Goal: Task Accomplishment & Management: Manage account settings

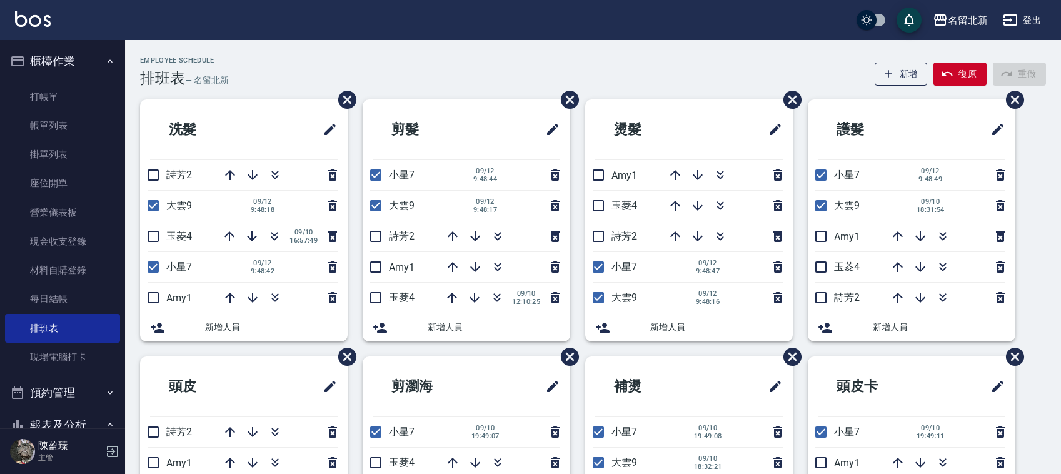
scroll to position [78, 0]
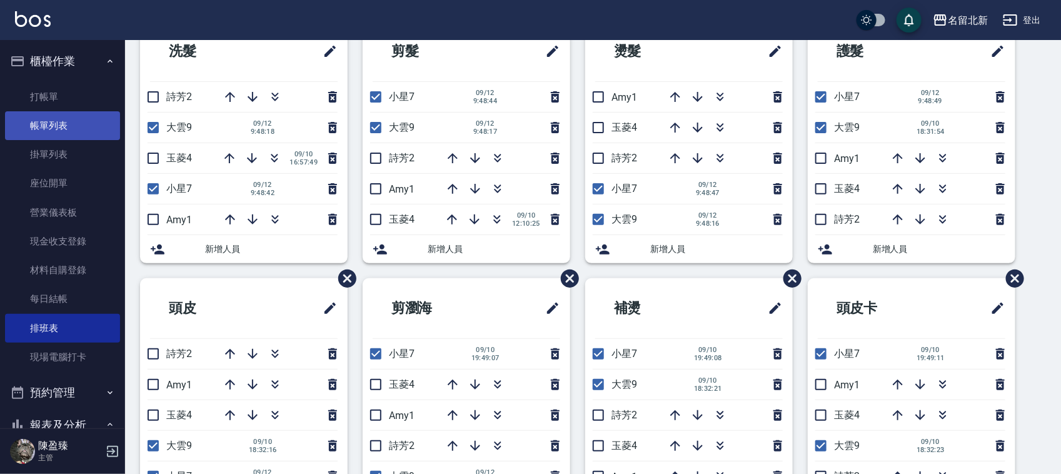
click at [41, 120] on link "帳單列表" at bounding box center [62, 125] width 115 height 29
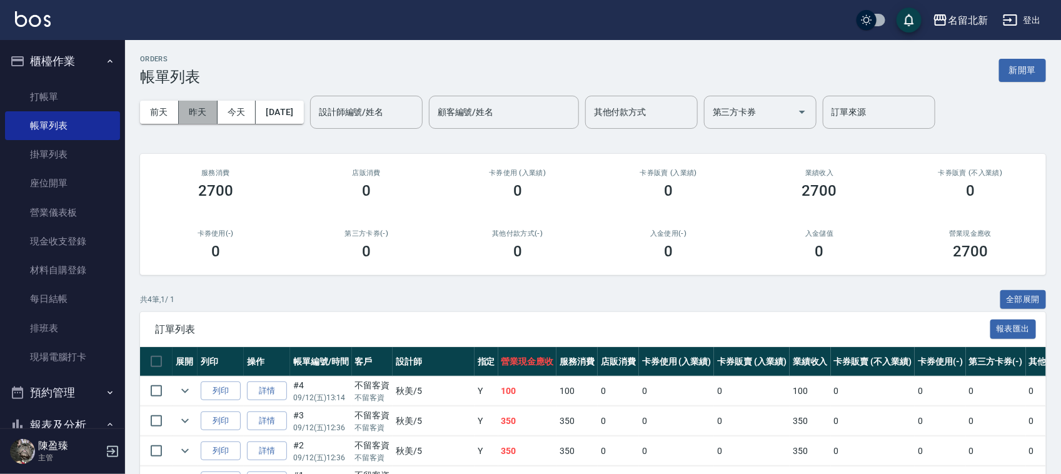
click at [206, 106] on button "昨天" at bounding box center [198, 112] width 39 height 23
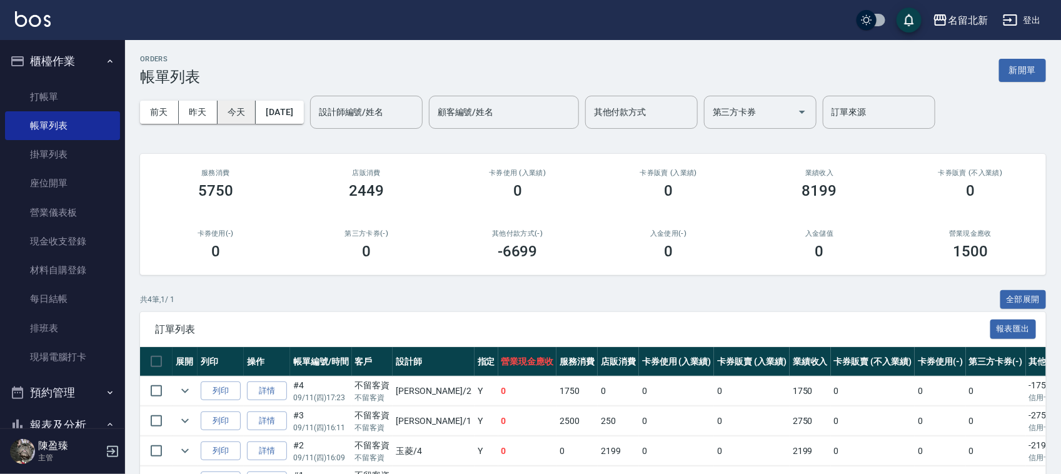
click at [234, 116] on button "今天" at bounding box center [237, 112] width 39 height 23
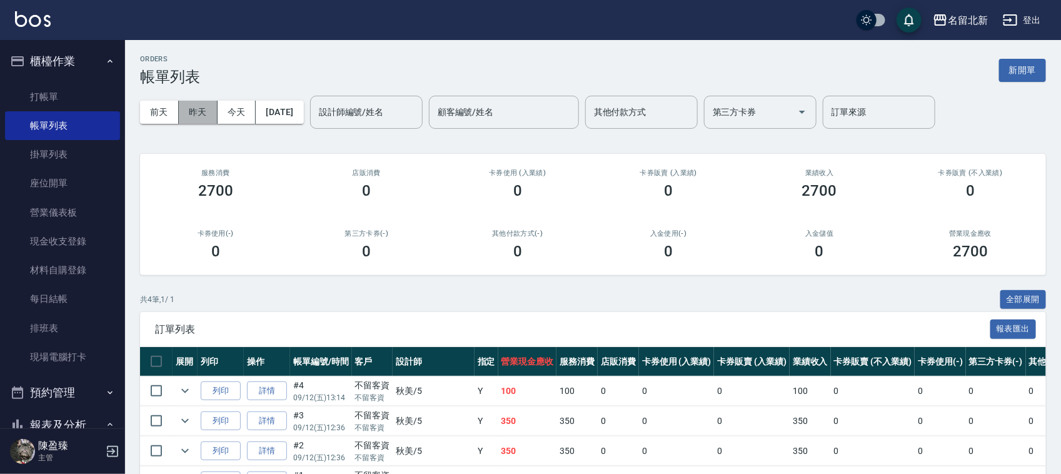
click at [200, 114] on button "昨天" at bounding box center [198, 112] width 39 height 23
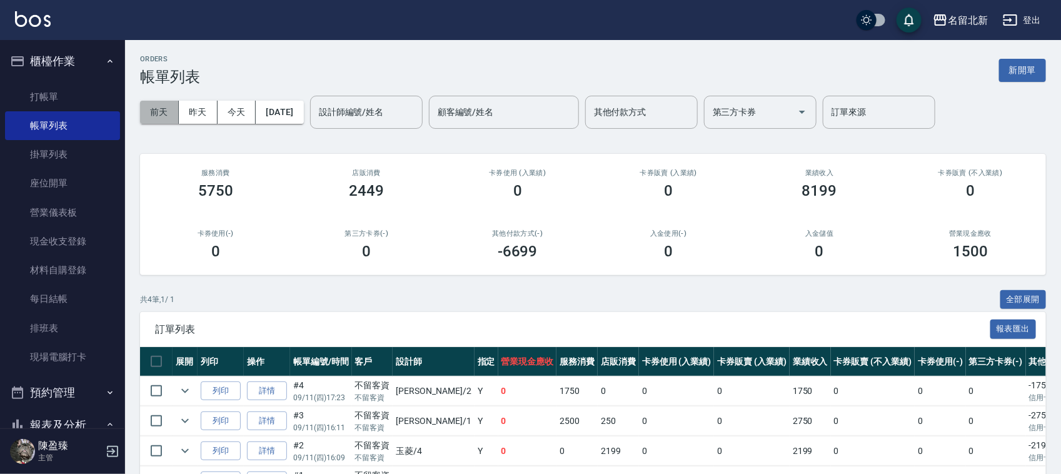
click at [161, 117] on button "前天" at bounding box center [159, 112] width 39 height 23
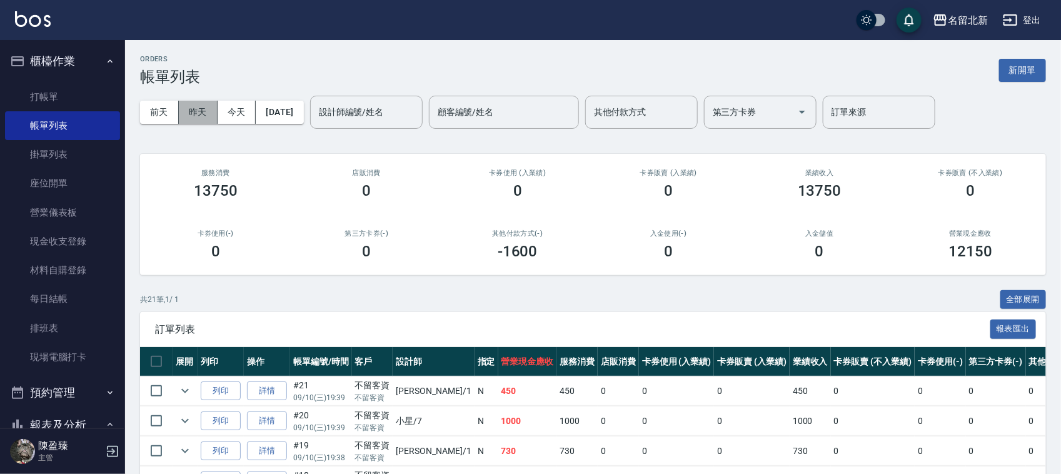
click at [208, 101] on button "昨天" at bounding box center [198, 112] width 39 height 23
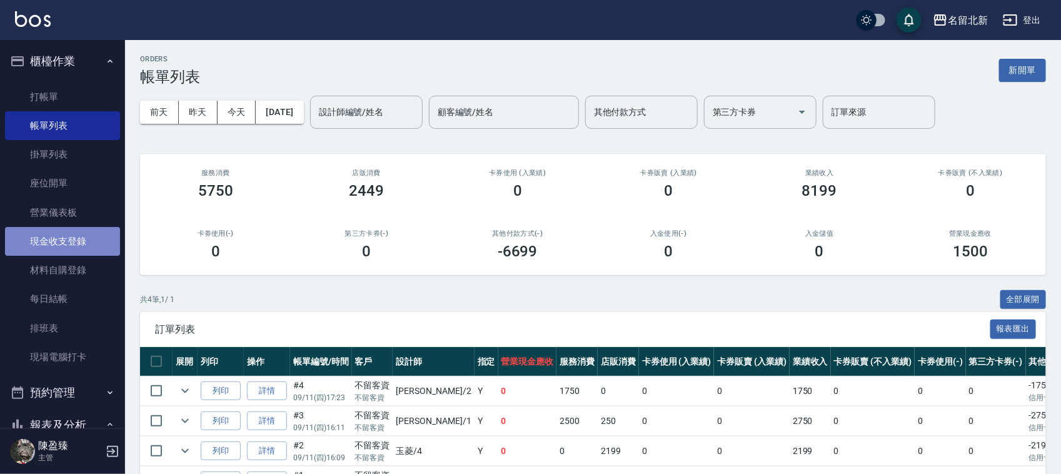
click at [73, 250] on link "現金收支登錄" at bounding box center [62, 241] width 115 height 29
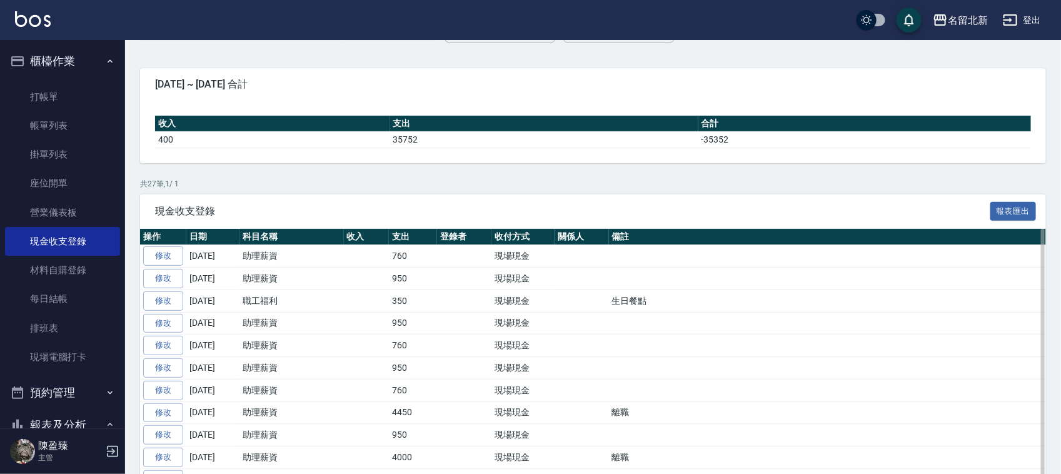
scroll to position [234, 0]
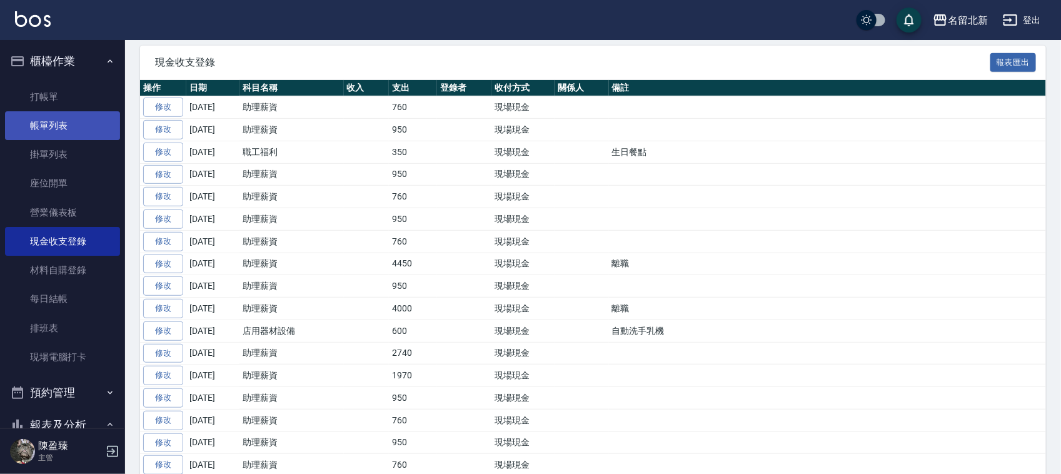
click at [48, 122] on link "帳單列表" at bounding box center [62, 125] width 115 height 29
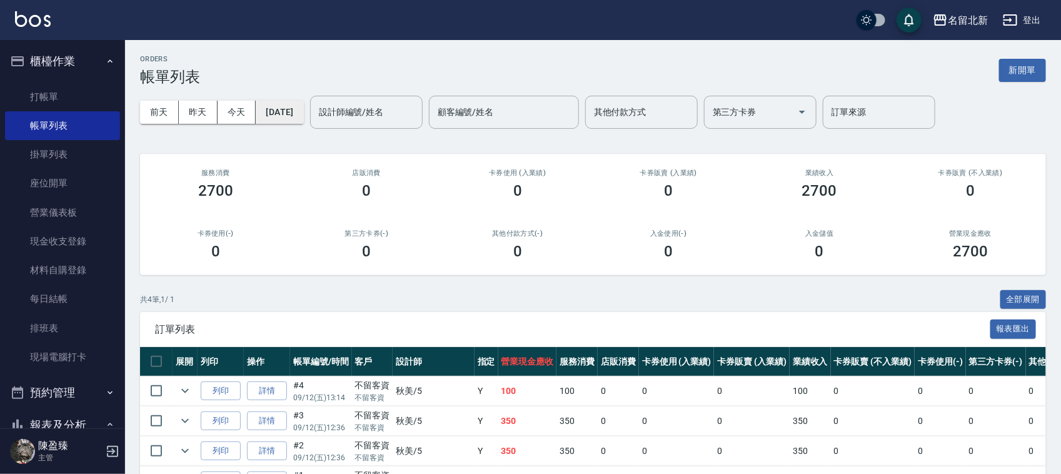
click at [259, 117] on button "2025/09/12" at bounding box center [280, 112] width 48 height 23
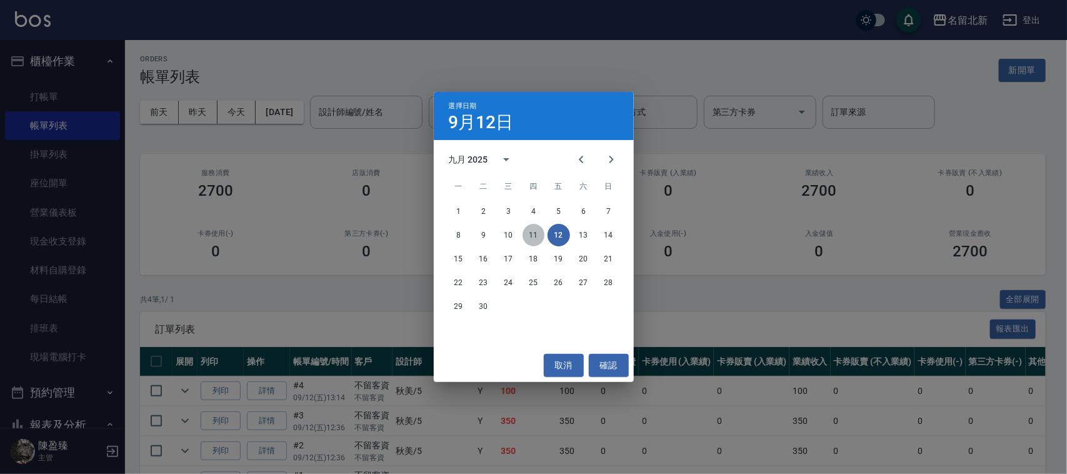
click at [536, 233] on button "11" at bounding box center [534, 235] width 23 height 23
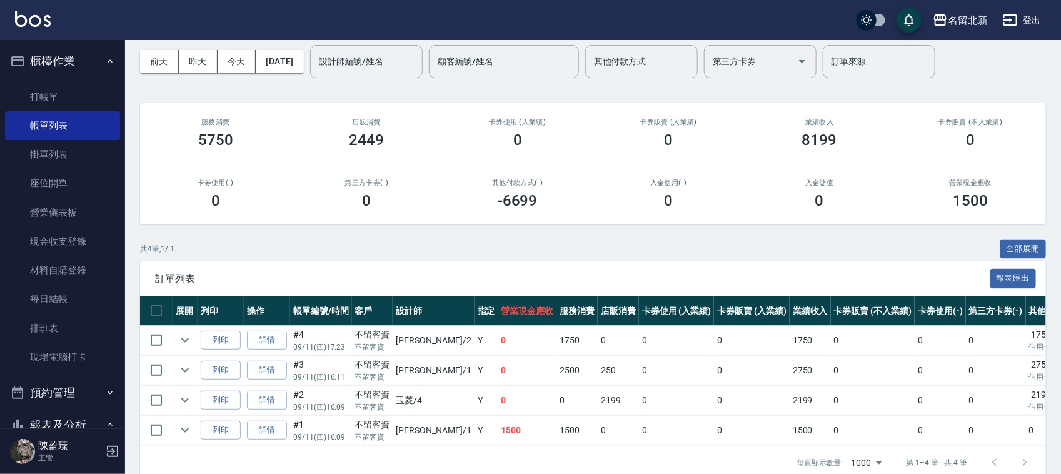
scroll to position [78, 0]
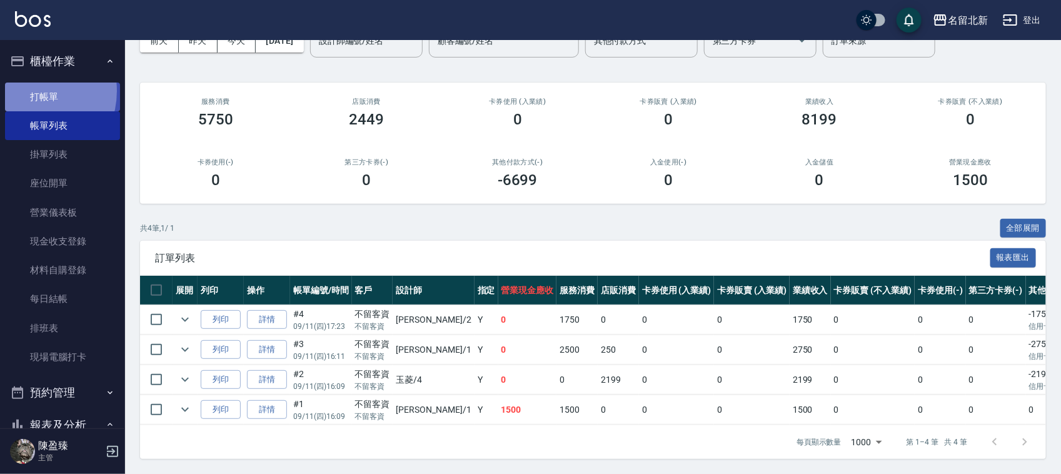
click at [27, 91] on link "打帳單" at bounding box center [62, 97] width 115 height 29
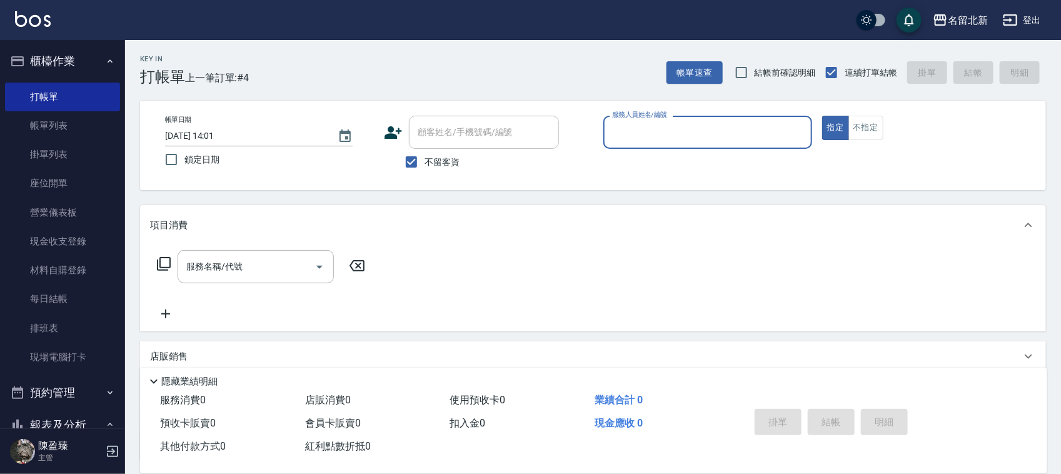
click at [670, 143] on input "服務人員姓名/編號" at bounding box center [708, 132] width 198 height 22
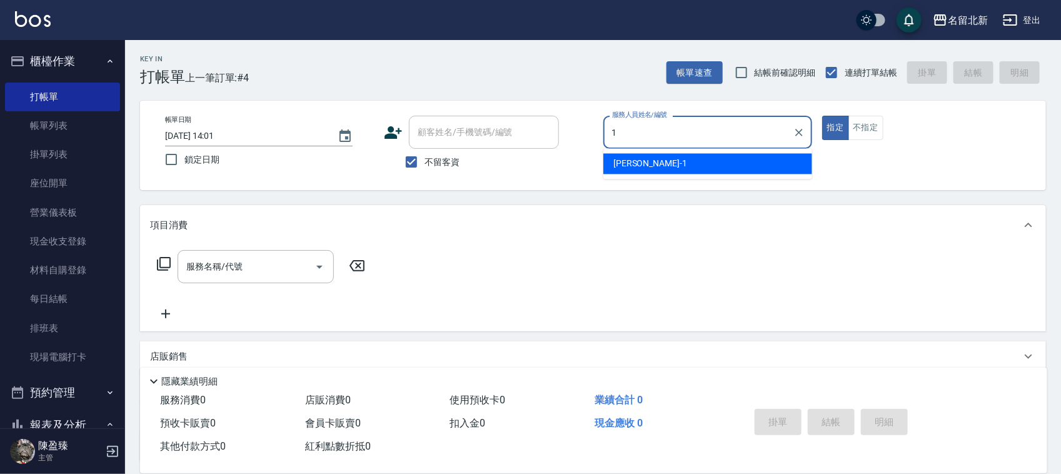
type input "[PERSON_NAME]-1"
type button "true"
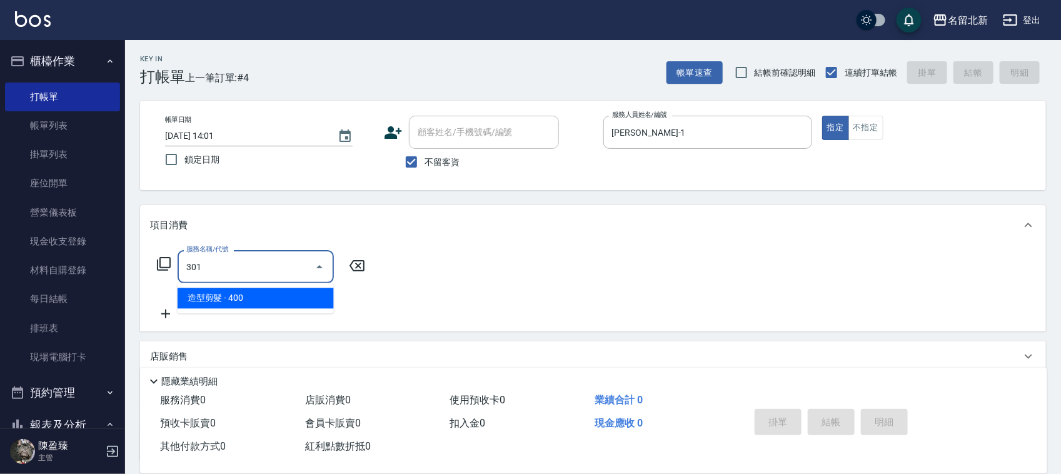
type input "造型剪髮(301)"
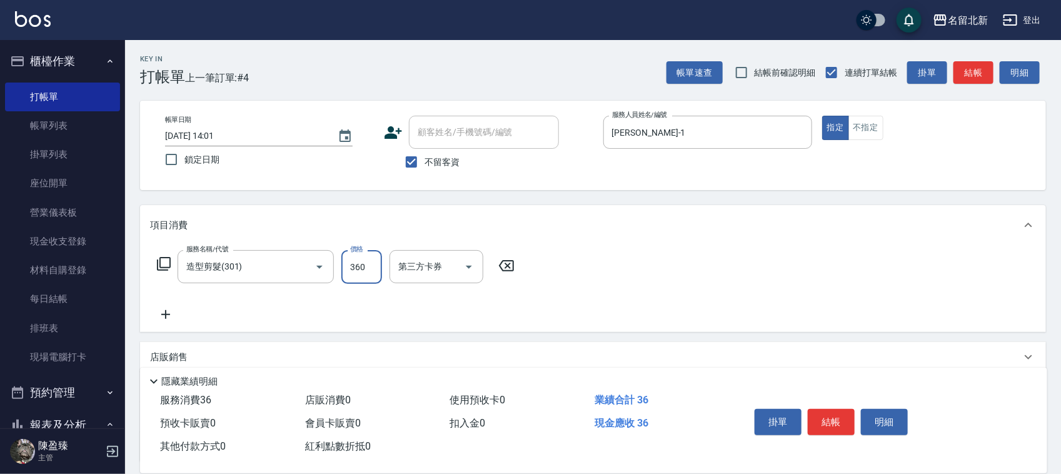
type input "360"
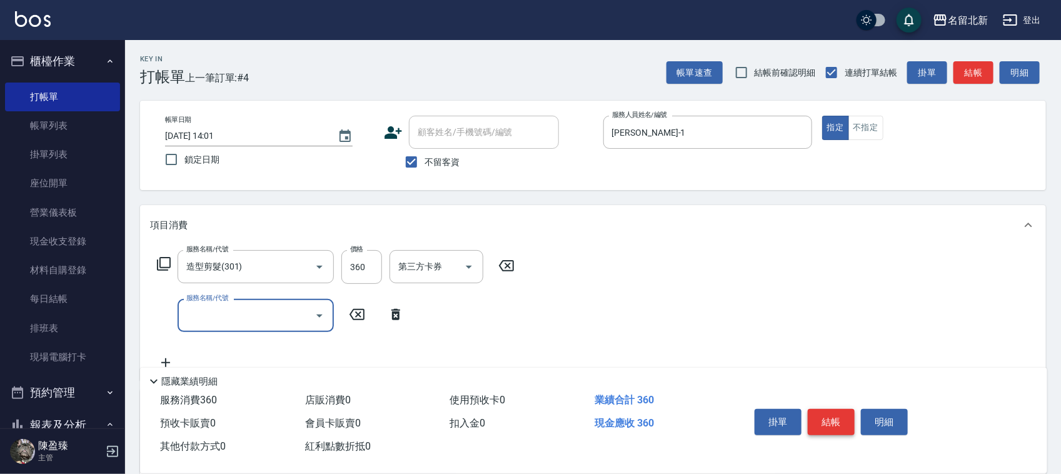
click at [846, 424] on button "結帳" at bounding box center [831, 422] width 47 height 26
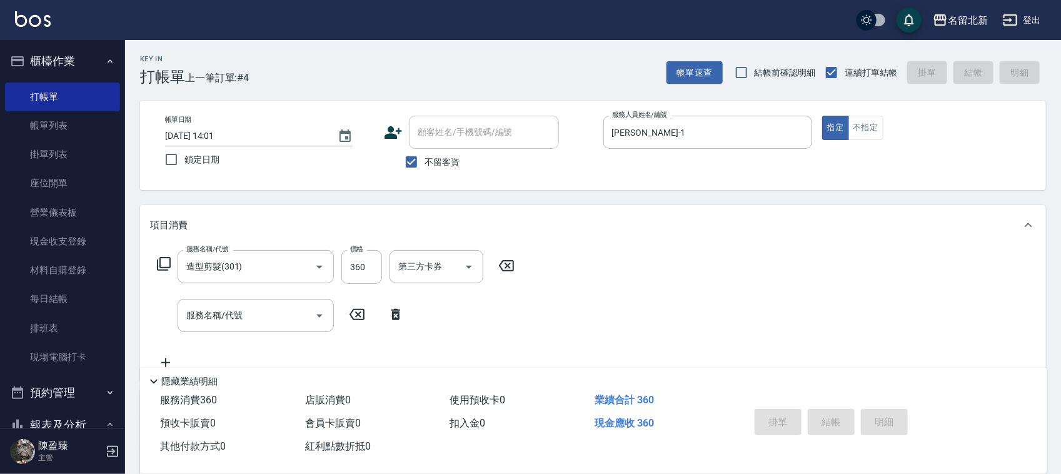
type input "[DATE] 14:05"
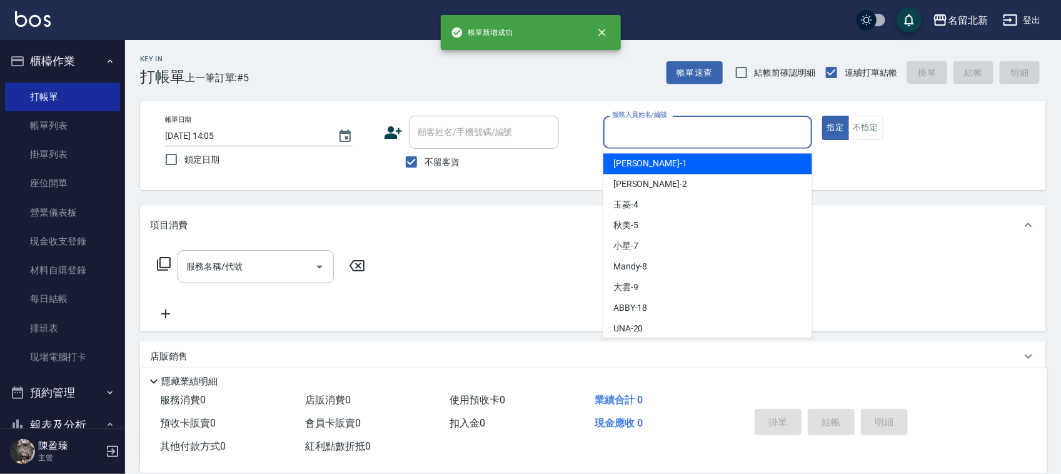
click at [694, 141] on input "服務人員姓名/編號" at bounding box center [708, 132] width 198 height 22
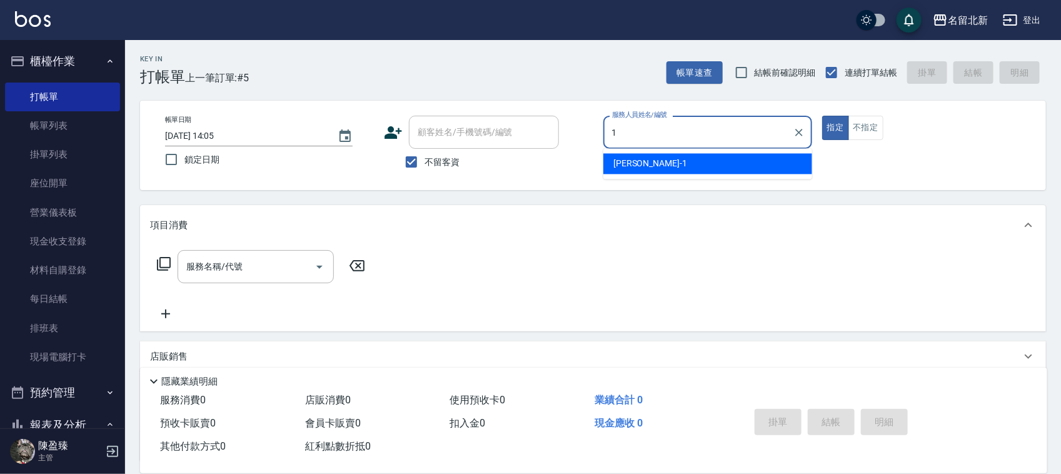
type input "[PERSON_NAME]-1"
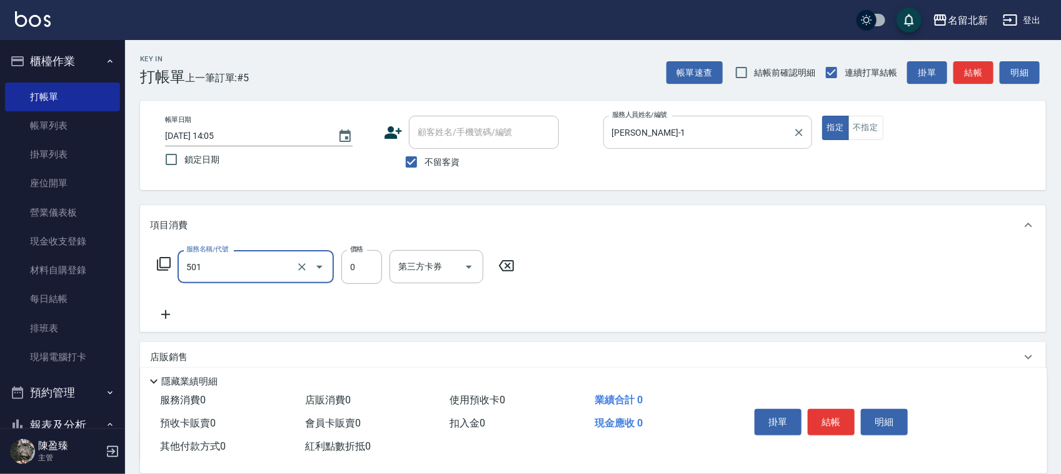
type input "染髮(501)"
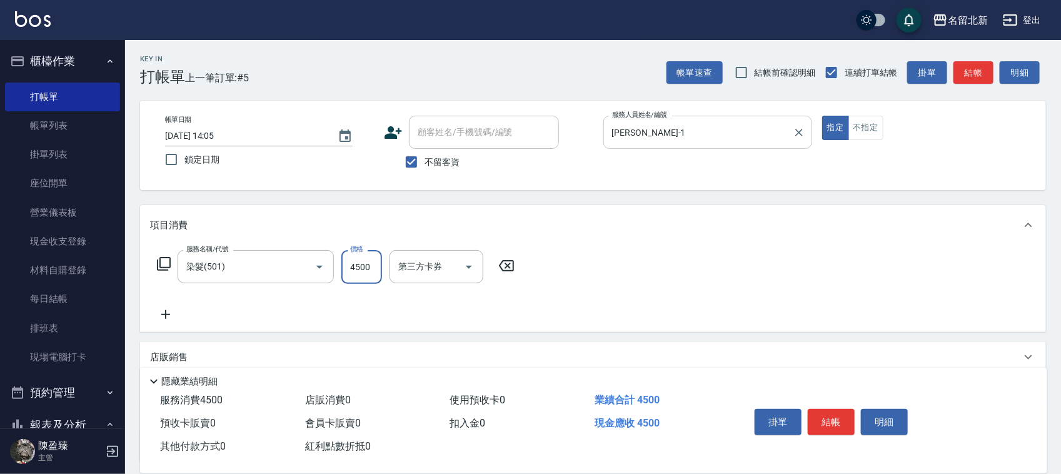
type input "4500"
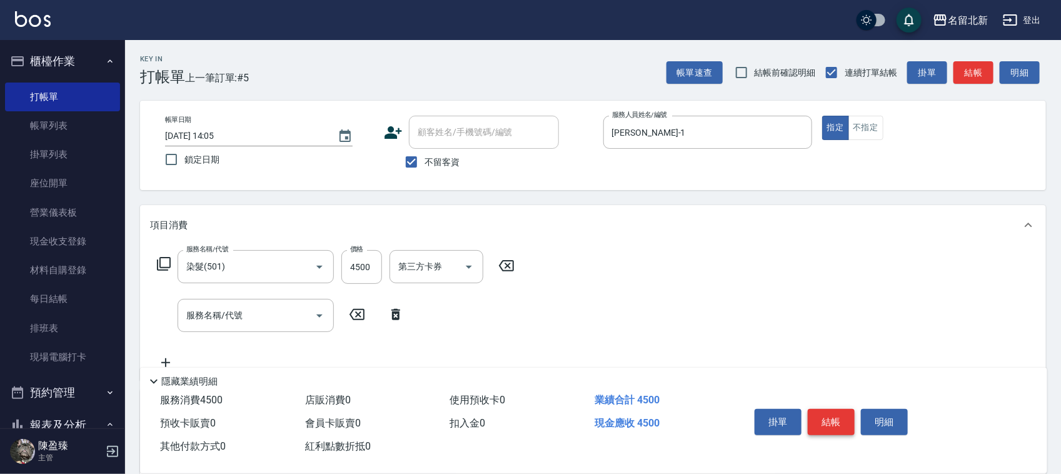
drag, startPoint x: 845, startPoint y: 432, endPoint x: 850, endPoint y: 424, distance: 9.5
click at [846, 432] on div "掛單 結帳 明細" at bounding box center [831, 423] width 163 height 39
click at [850, 421] on button "結帳" at bounding box center [831, 422] width 47 height 26
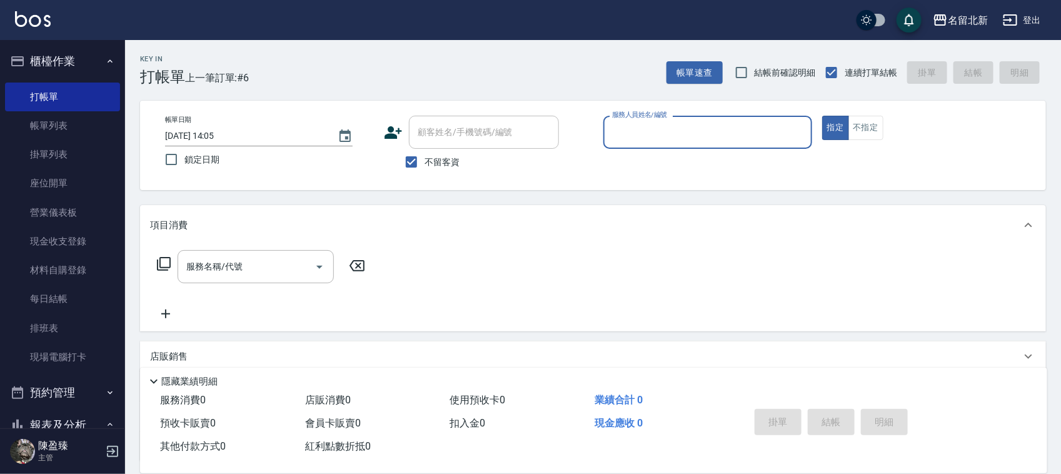
click at [688, 126] on input "服務人員姓名/編號" at bounding box center [708, 132] width 198 height 22
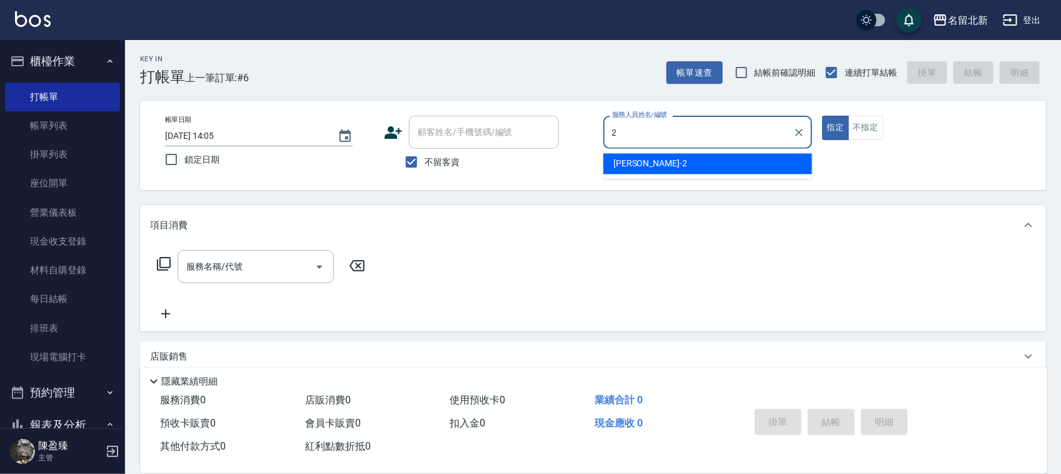
type input "[PERSON_NAME]-2"
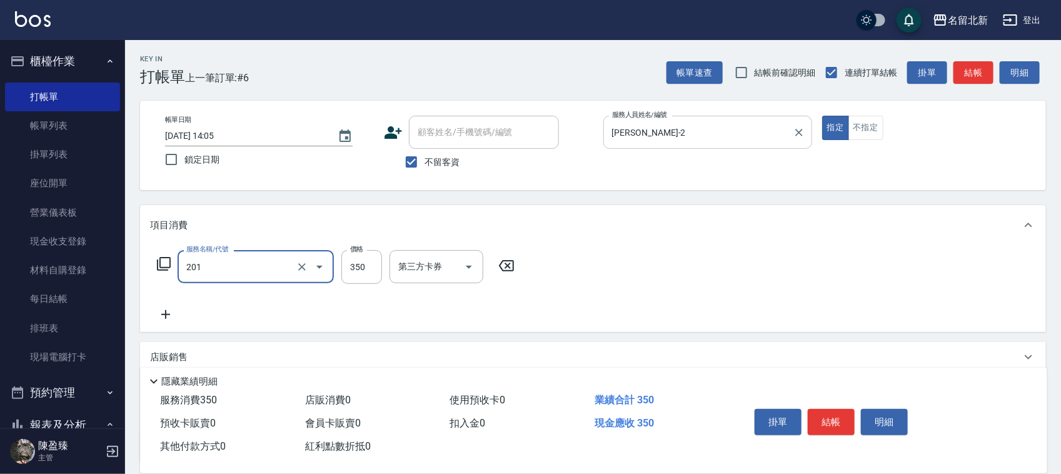
type input "一般洗髮(201)"
type input "100"
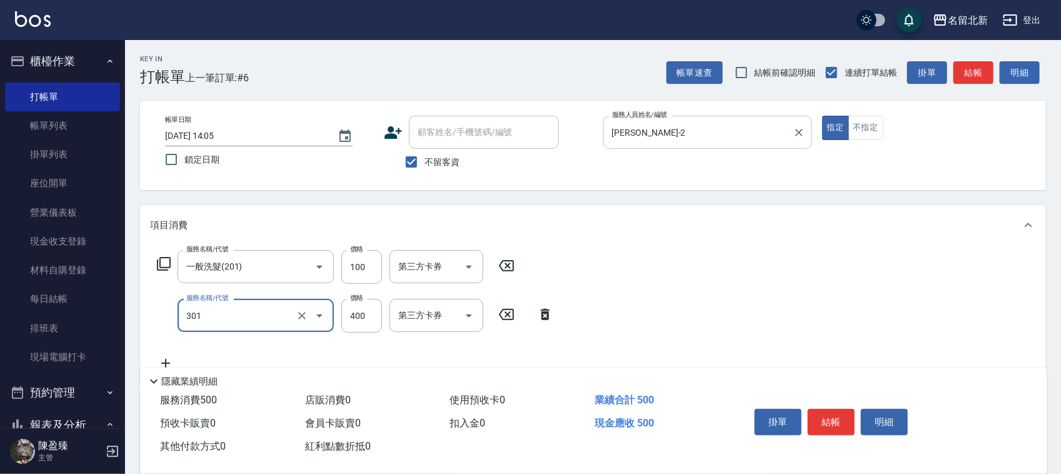
type input "造型剪髮(301)"
type input "300"
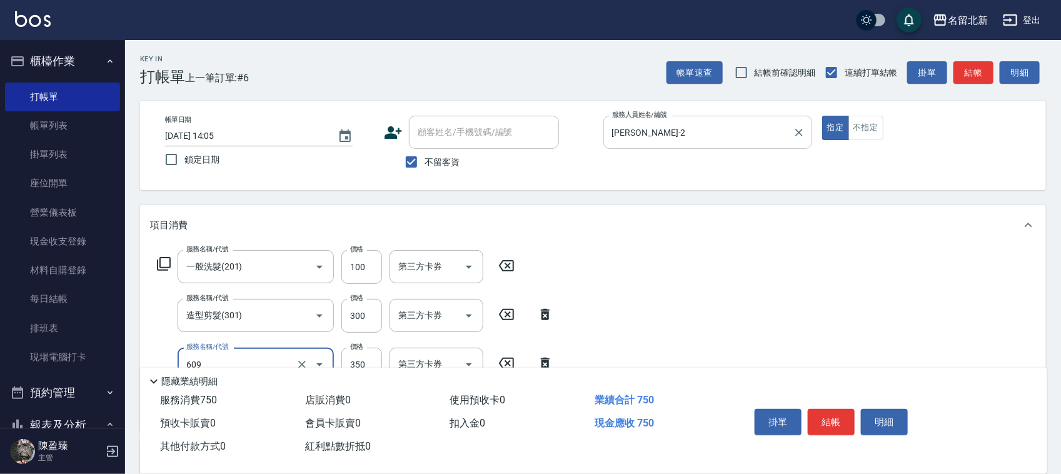
type input "頭皮隔離(609)"
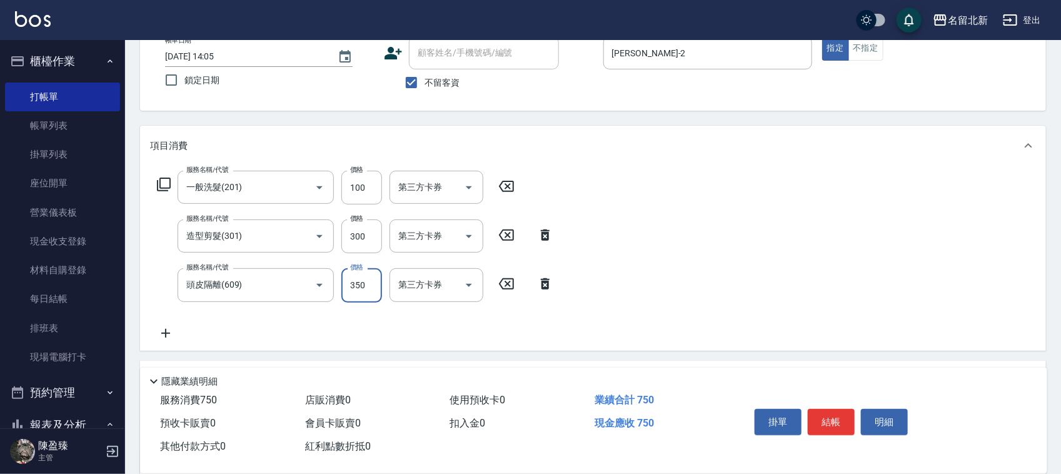
scroll to position [156, 0]
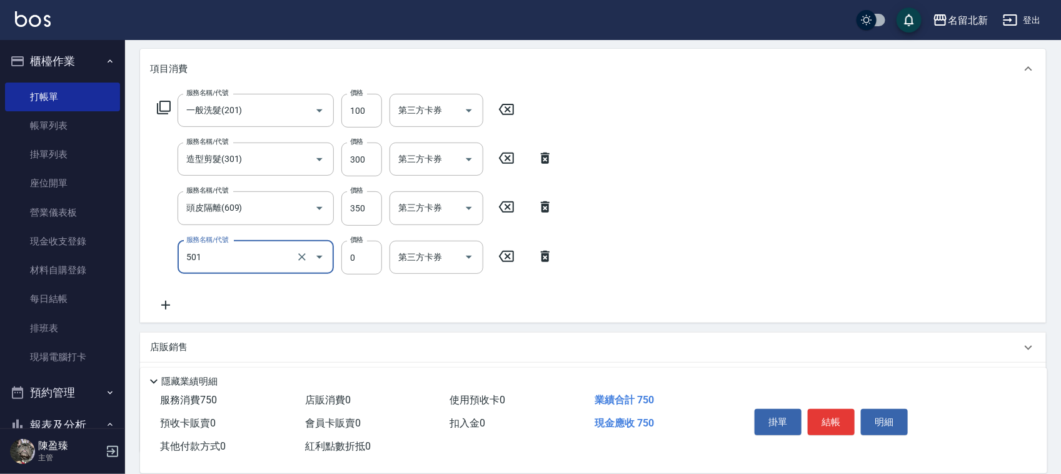
type input "染髮(501)"
type input "1490"
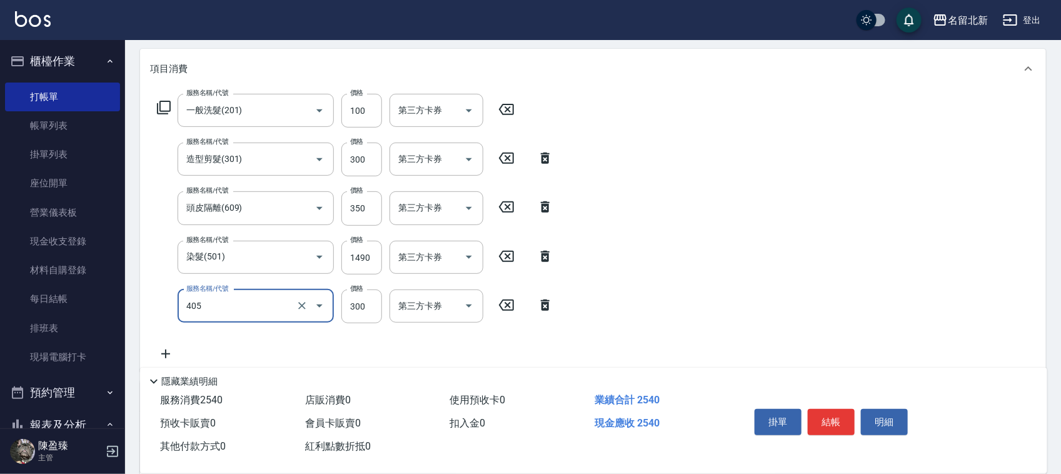
type input "補燙(405)"
type input "700"
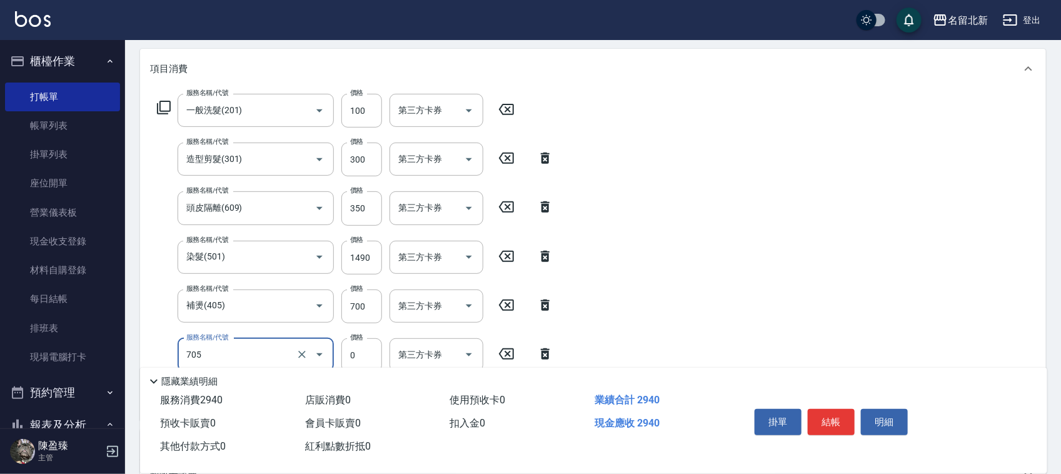
type input "互助50(705)"
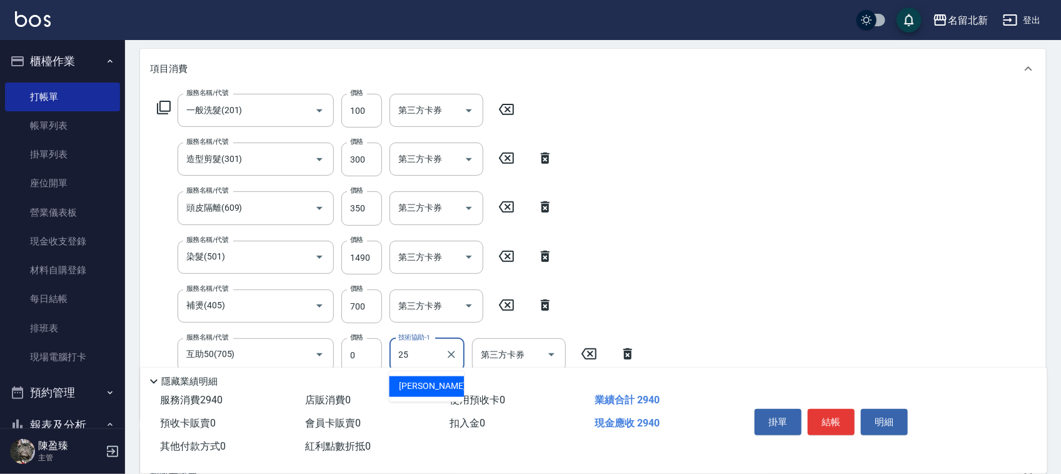
type input "禎禎-25"
type input "互助200(720)"
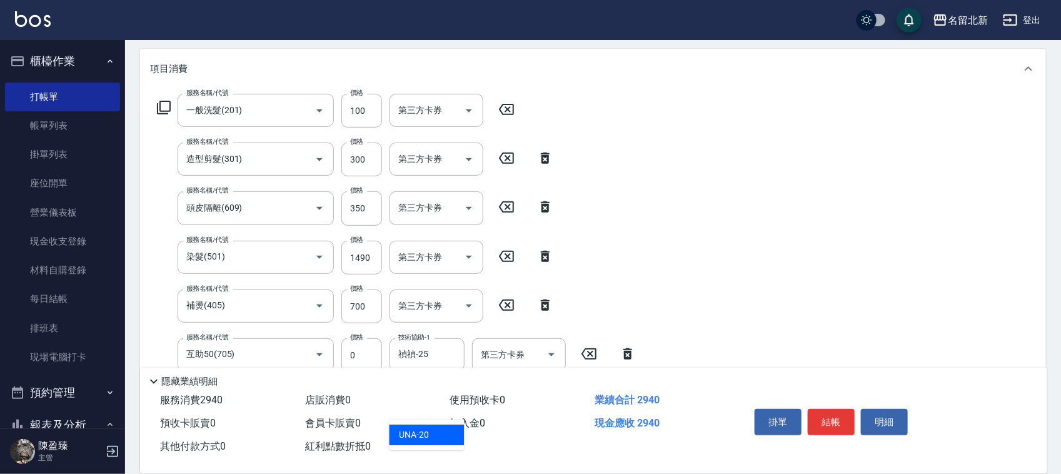
type input "UNA-20"
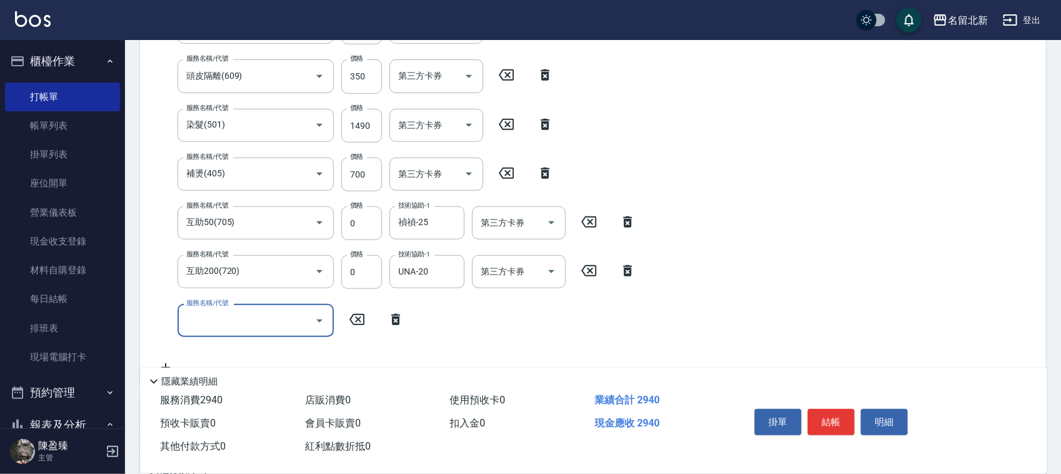
scroll to position [448, 0]
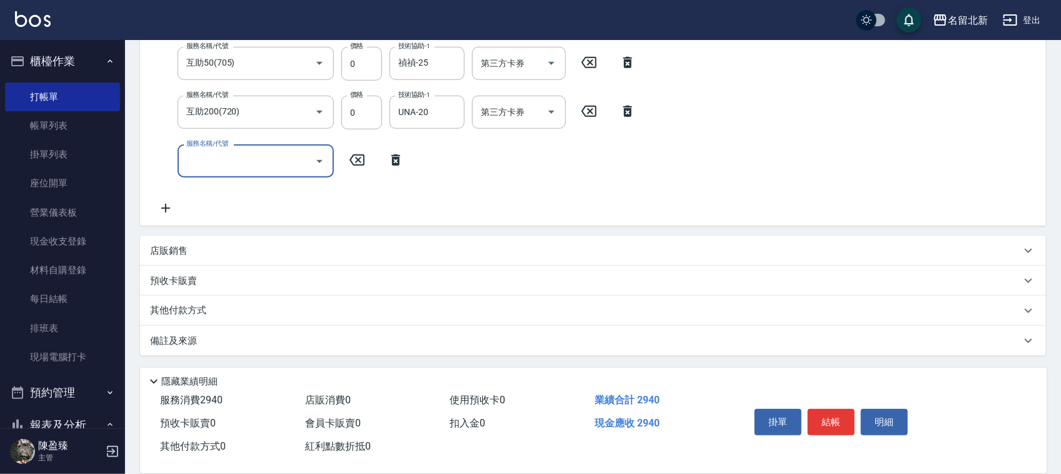
click at [194, 304] on p "其他付款方式" at bounding box center [181, 311] width 63 height 14
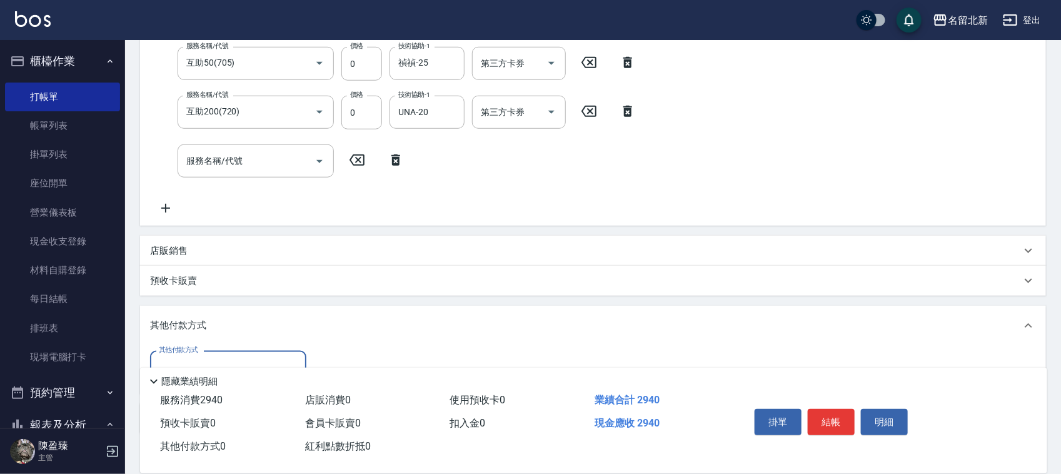
scroll to position [0, 0]
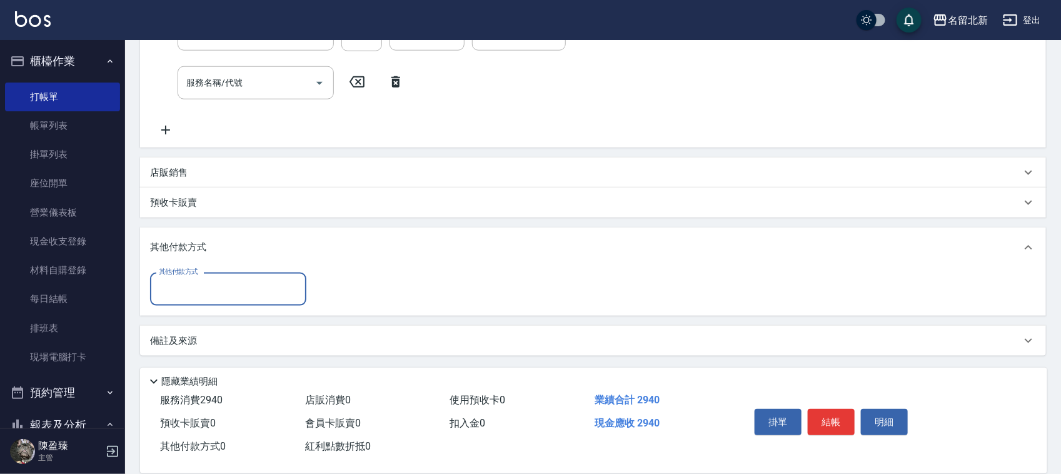
click at [188, 275] on label "其他付款方式" at bounding box center [178, 271] width 39 height 9
click at [188, 278] on input "其他付款方式" at bounding box center [228, 289] width 145 height 22
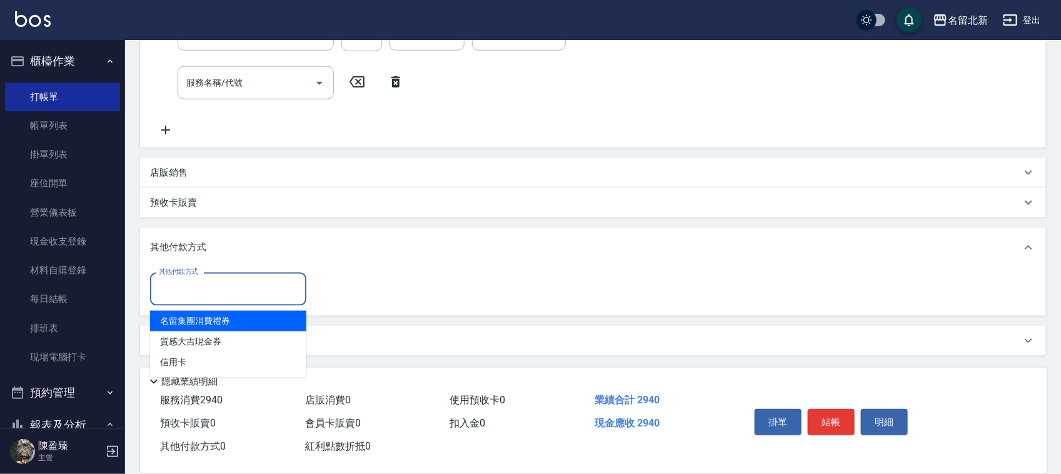
click at [174, 288] on input "其他付款方式" at bounding box center [228, 289] width 145 height 22
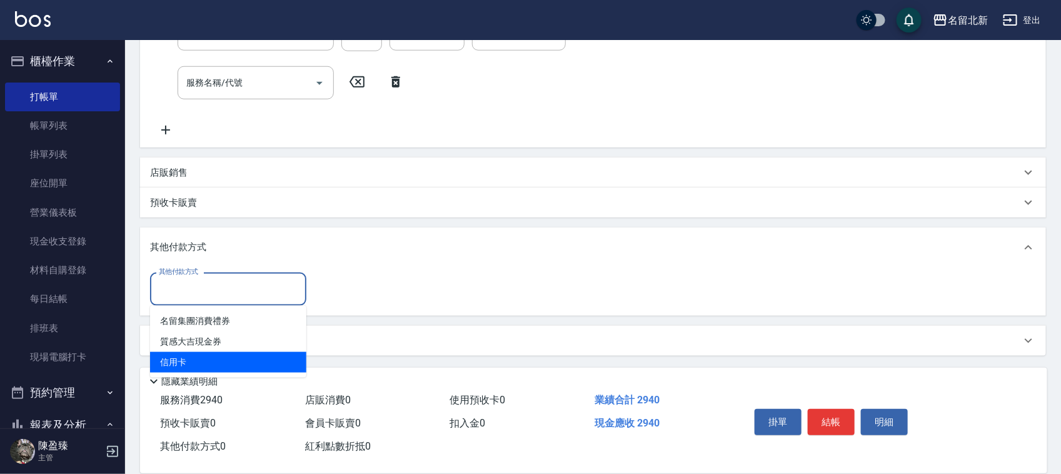
click at [181, 356] on span "信用卡" at bounding box center [228, 362] width 156 height 21
type input "信用卡"
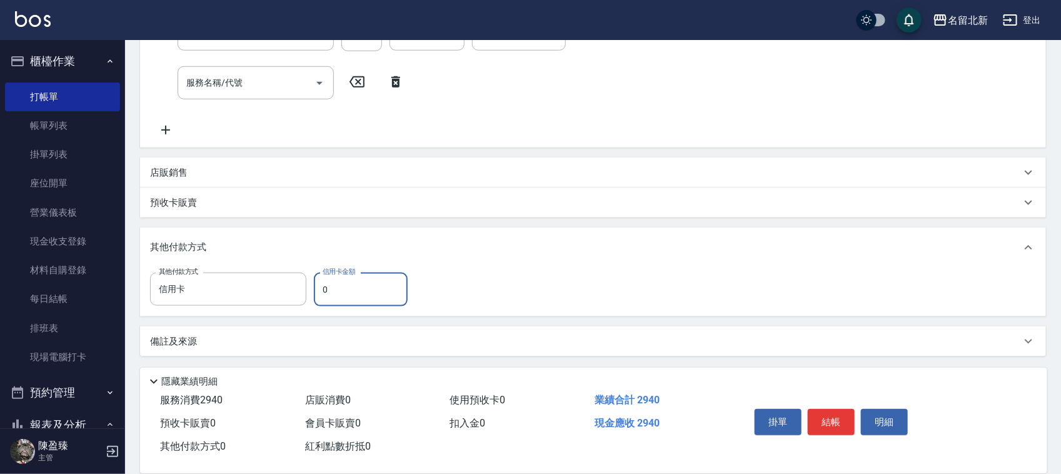
drag, startPoint x: 331, startPoint y: 291, endPoint x: 310, endPoint y: 295, distance: 21.7
click at [310, 294] on div "其他付款方式 信用卡 其他付款方式 信用卡金額 0 信用卡金額" at bounding box center [282, 290] width 265 height 34
type input "2940"
click at [820, 427] on button "結帳" at bounding box center [831, 422] width 47 height 26
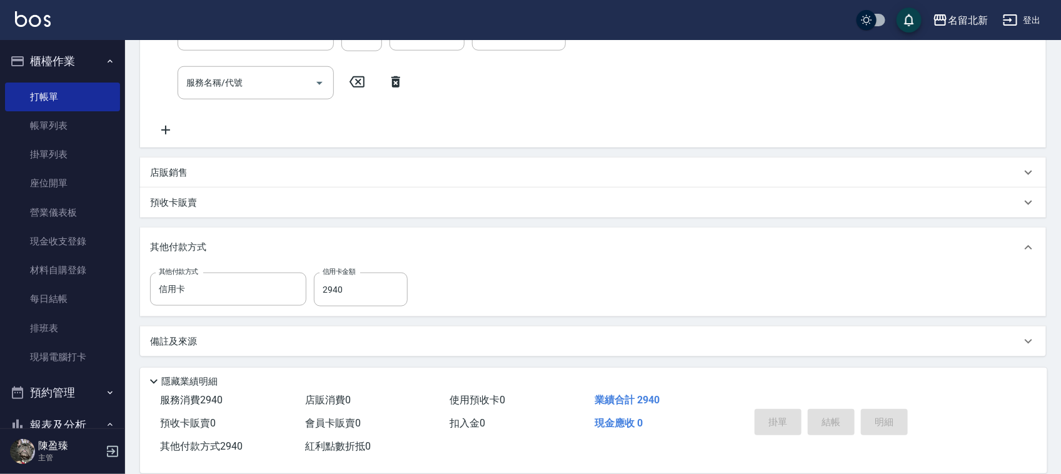
type input "[DATE] 14:06"
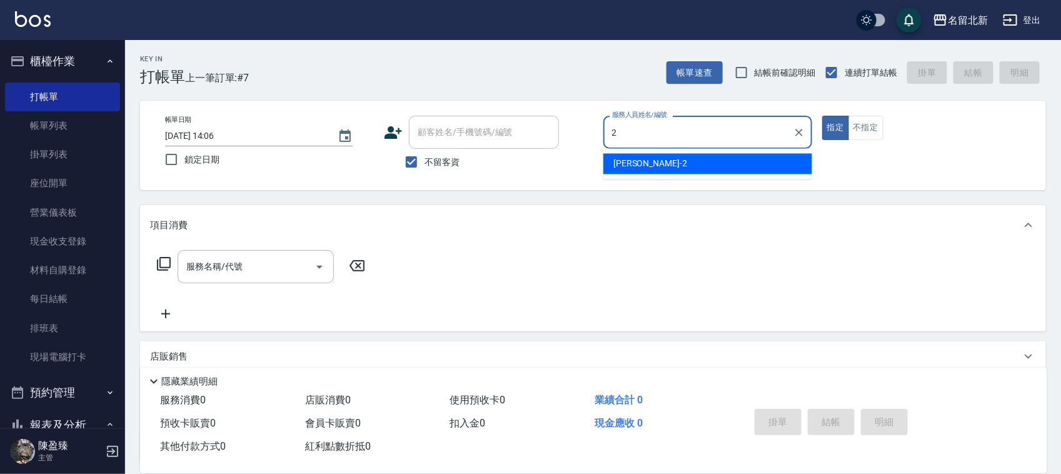
type input "[PERSON_NAME]-2"
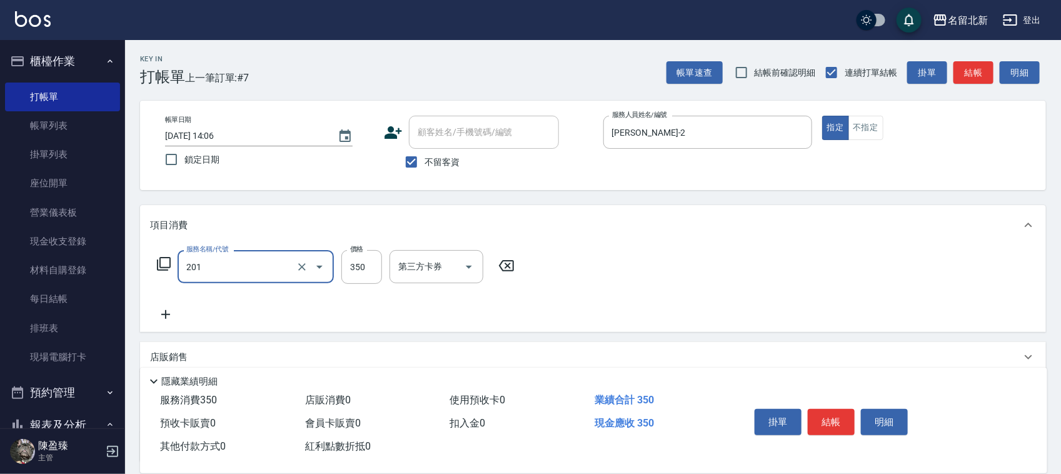
type input "一般洗髮(201)"
type input "350"
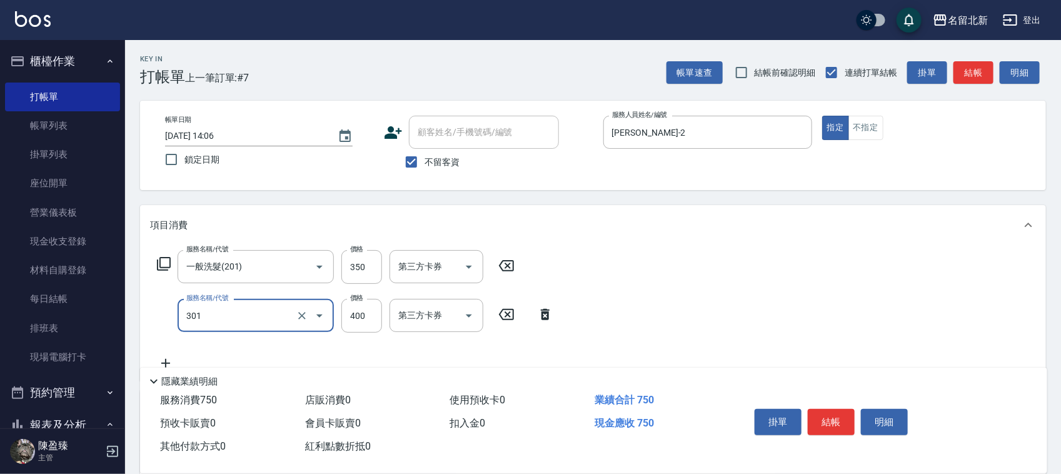
type input "造型剪髮(301)"
type input "380"
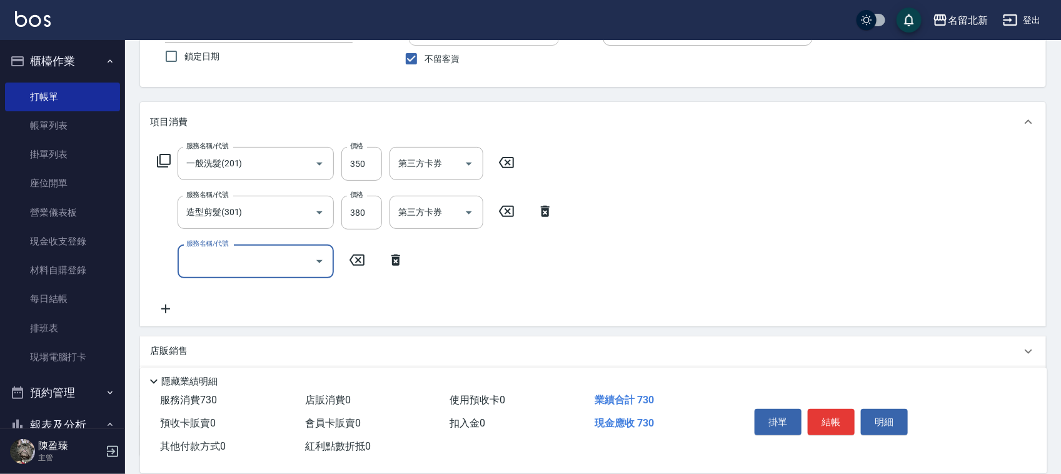
scroll to position [204, 0]
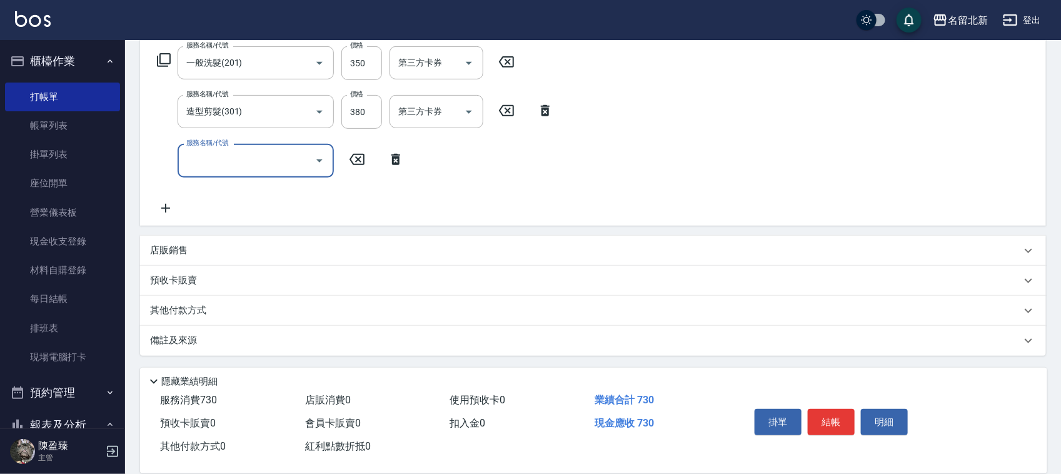
click at [197, 313] on p "其他付款方式" at bounding box center [181, 311] width 63 height 14
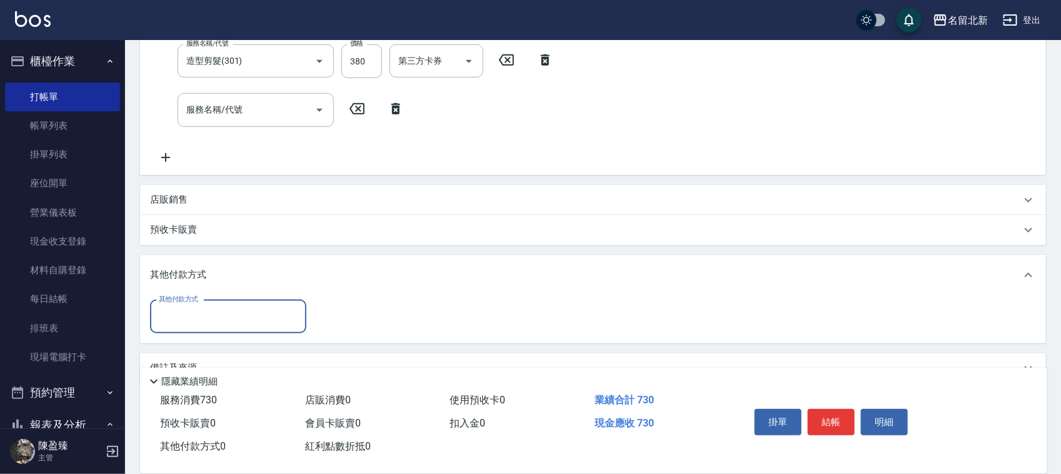
scroll to position [282, 0]
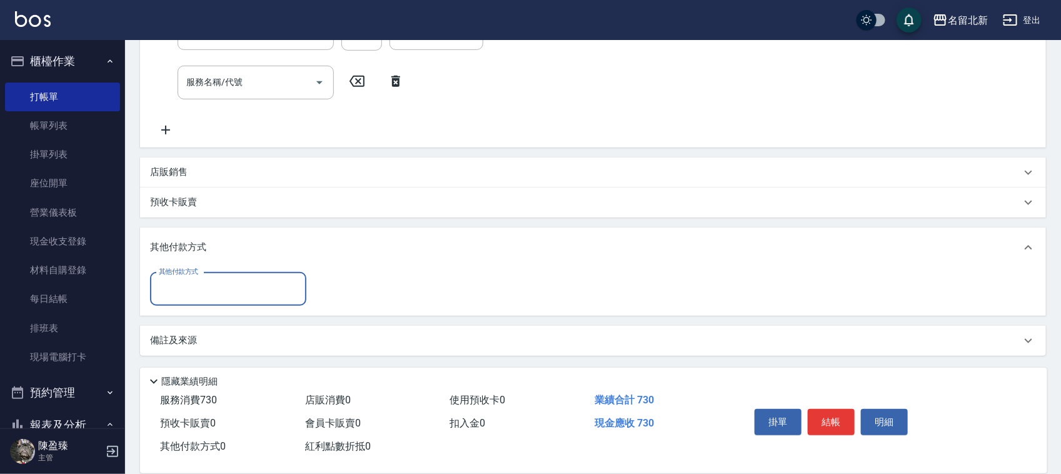
click at [204, 295] on input "其他付款方式" at bounding box center [228, 289] width 145 height 22
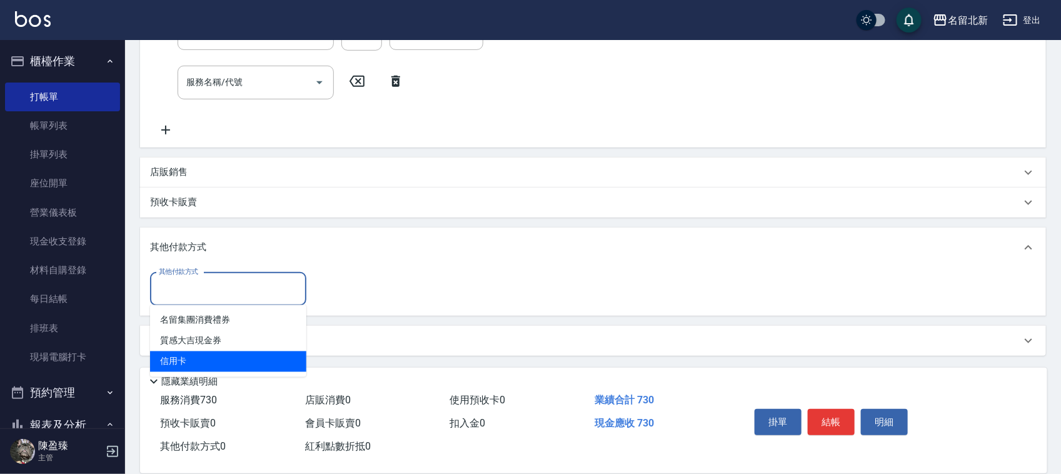
drag, startPoint x: 191, startPoint y: 366, endPoint x: 201, endPoint y: 361, distance: 11.2
click at [192, 366] on span "信用卡" at bounding box center [228, 361] width 156 height 21
type input "信用卡"
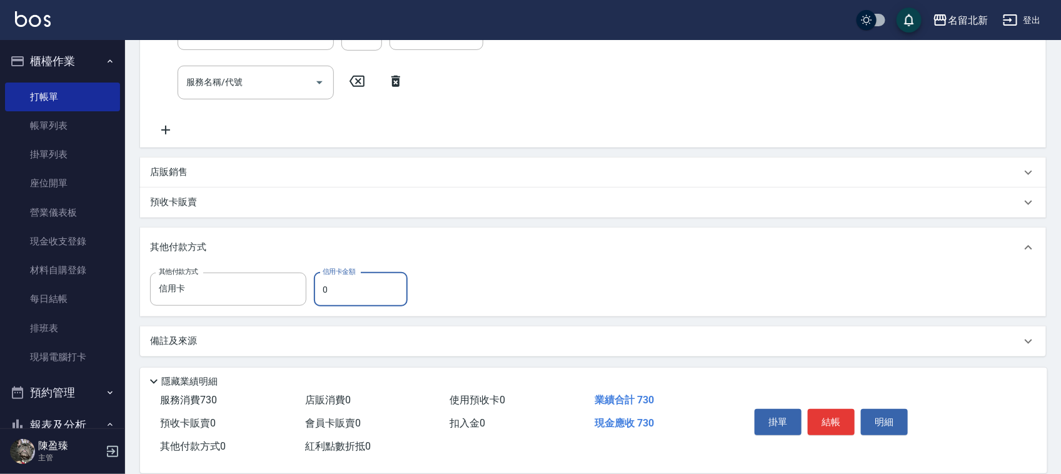
drag, startPoint x: 348, startPoint y: 289, endPoint x: 308, endPoint y: 294, distance: 39.7
click at [308, 294] on div "其他付款方式 信用卡 其他付款方式 信用卡金額 0 信用卡金額" at bounding box center [282, 290] width 265 height 34
type input "730"
click at [814, 413] on button "結帳" at bounding box center [831, 422] width 47 height 26
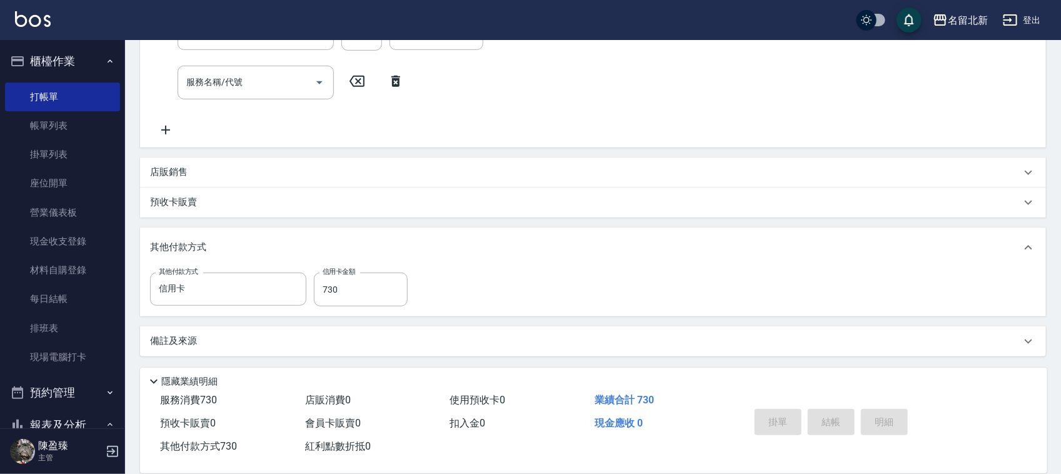
scroll to position [0, 0]
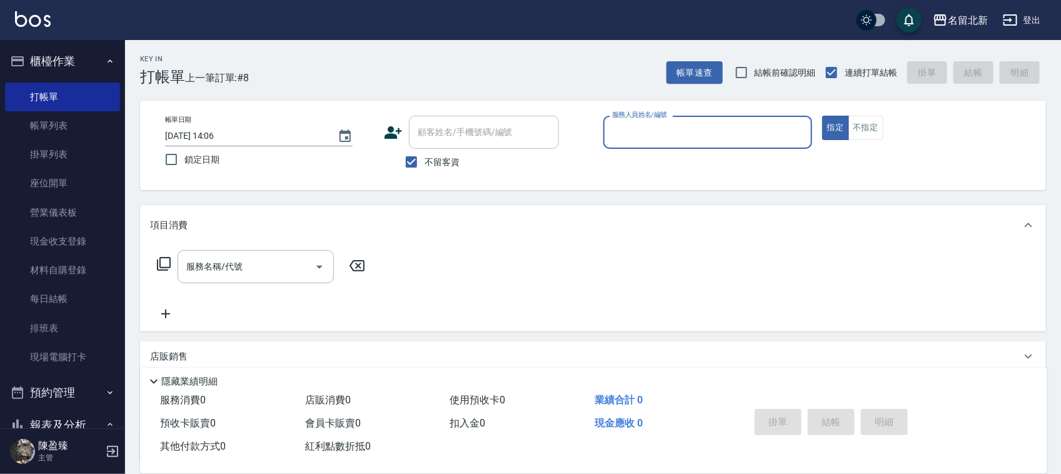
click at [648, 139] on input "服務人員姓名/編號" at bounding box center [708, 132] width 198 height 22
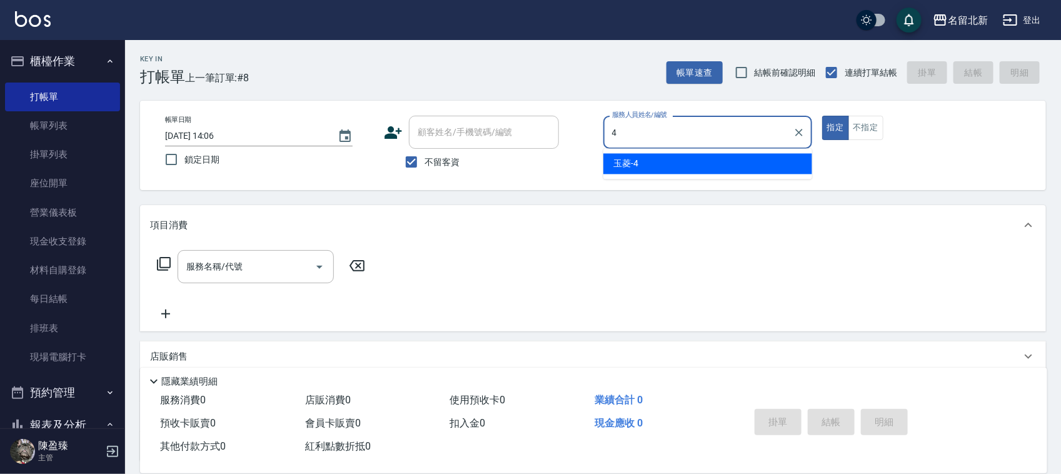
type input "玉菱-4"
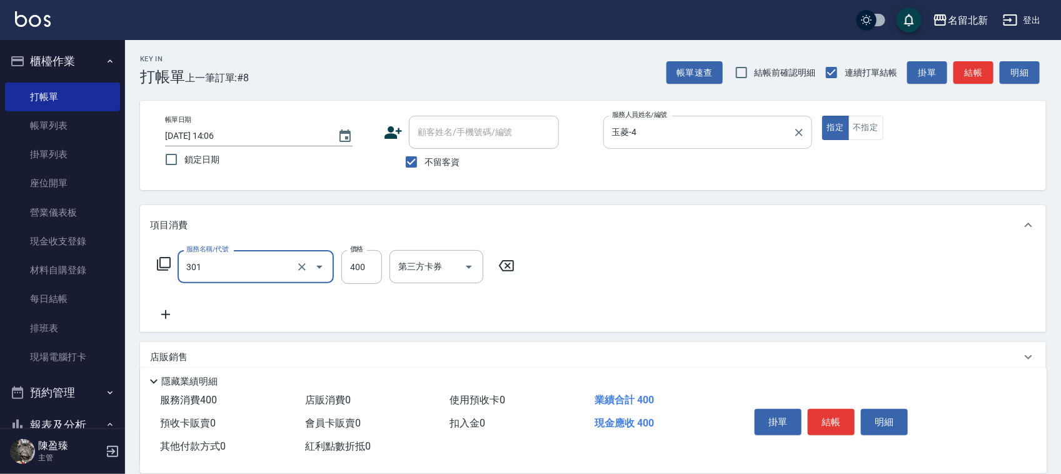
type input "造型剪髮(301)"
type input "380"
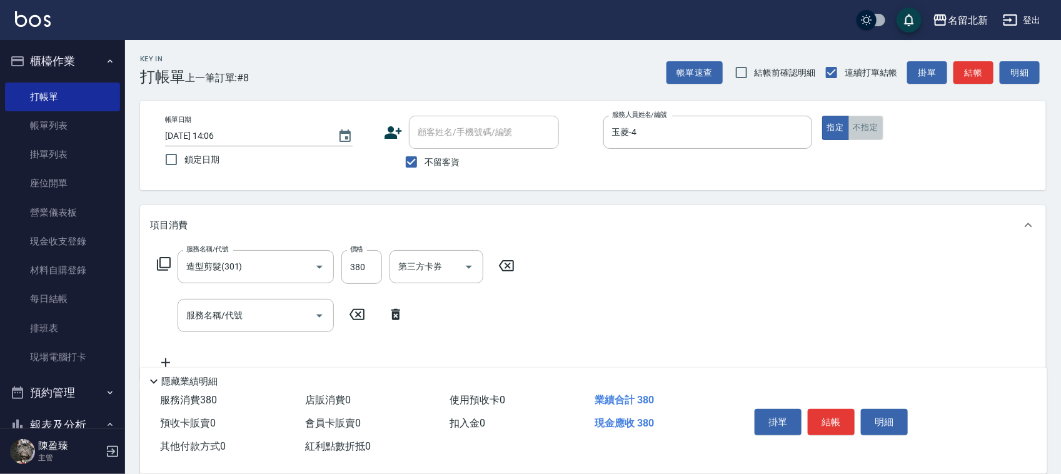
drag, startPoint x: 865, startPoint y: 127, endPoint x: 879, endPoint y: 226, distance: 100.5
click at [863, 128] on button "不指定" at bounding box center [865, 128] width 35 height 24
click at [824, 409] on button "結帳" at bounding box center [831, 422] width 47 height 26
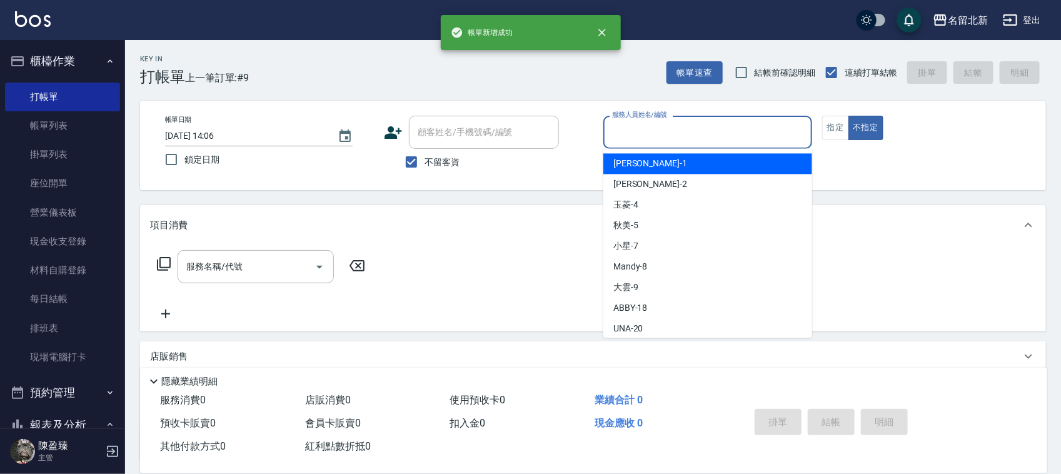
click at [647, 134] on input "服務人員姓名/編號" at bounding box center [708, 132] width 198 height 22
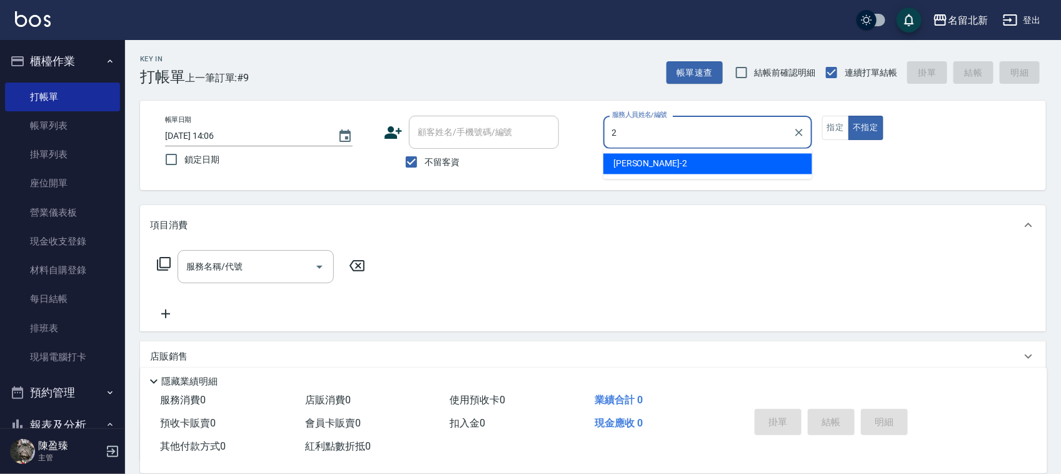
type input "[PERSON_NAME]-2"
type button "false"
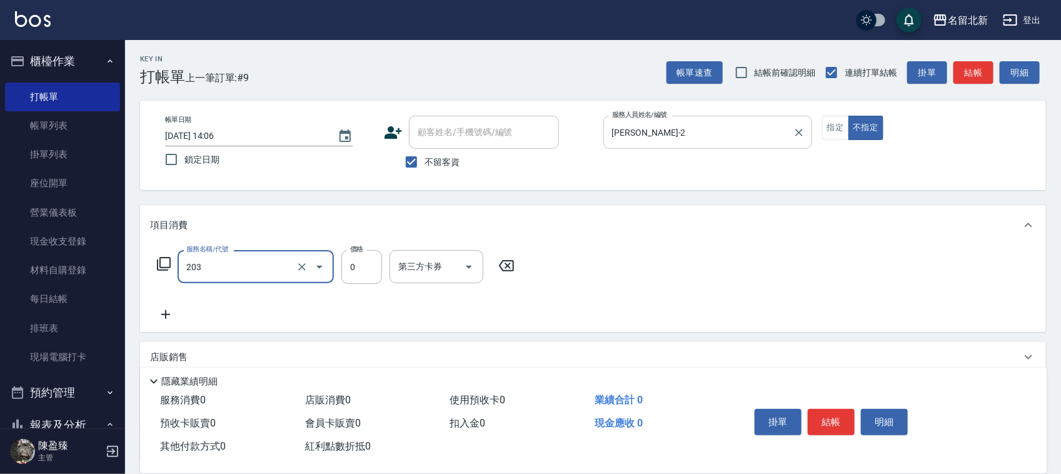
type input "使用洗髮卡(203)"
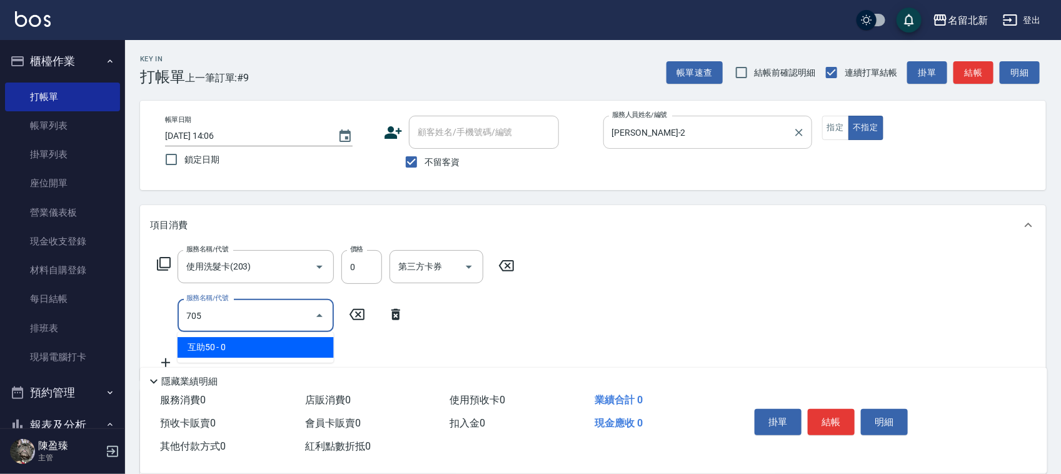
type input "互助50(705)"
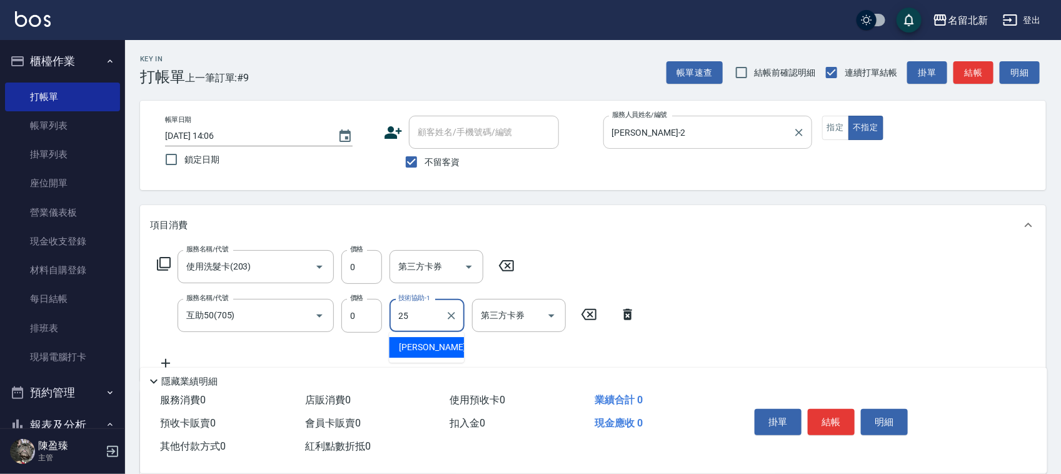
type input "禎禎-25"
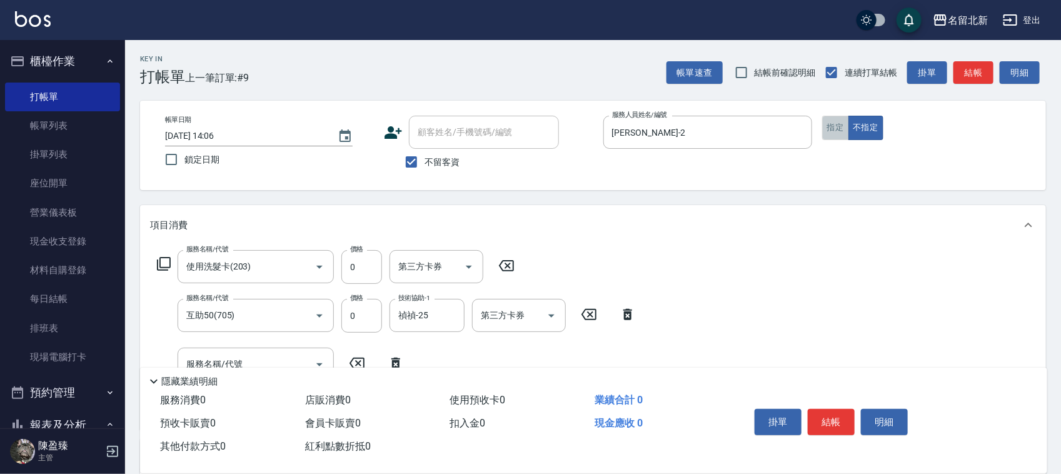
click at [845, 126] on button "指定" at bounding box center [835, 128] width 27 height 24
click at [846, 427] on button "結帳" at bounding box center [831, 422] width 47 height 26
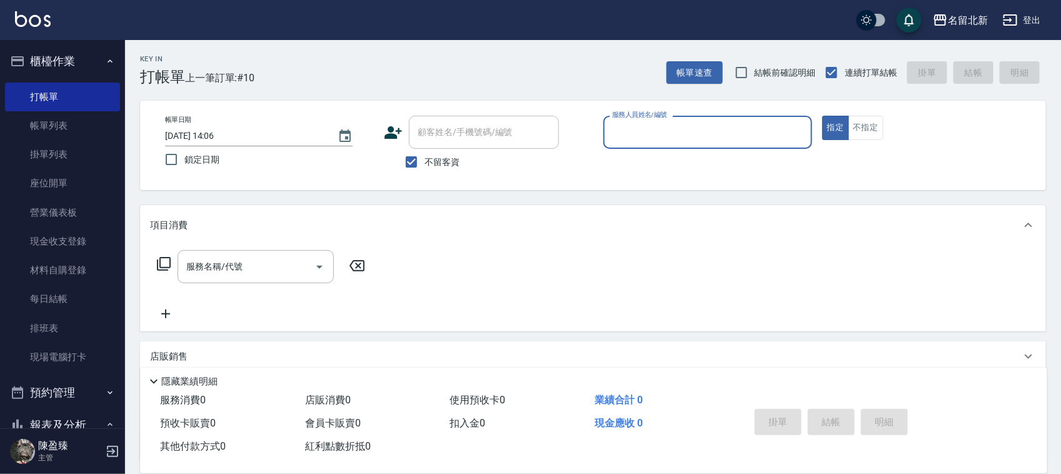
click at [696, 123] on input "服務人員姓名/編號" at bounding box center [708, 132] width 198 height 22
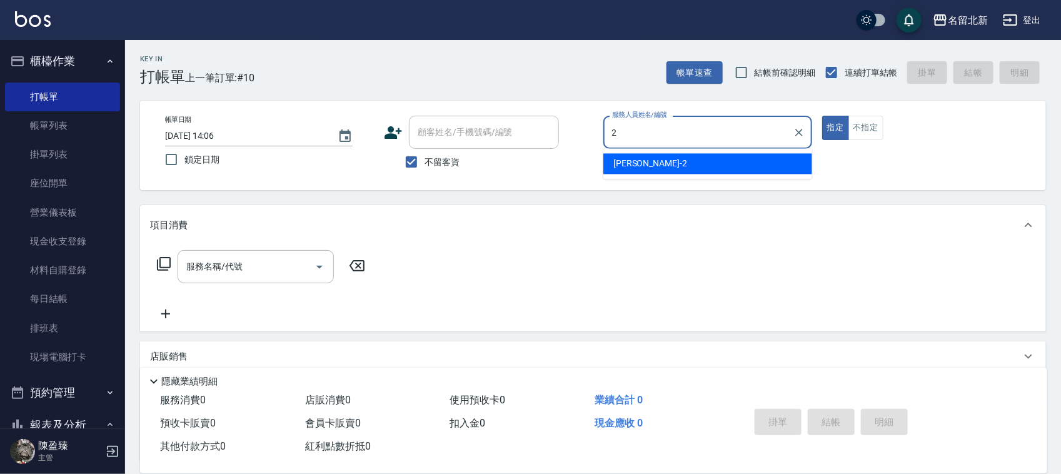
type input "[PERSON_NAME]-2"
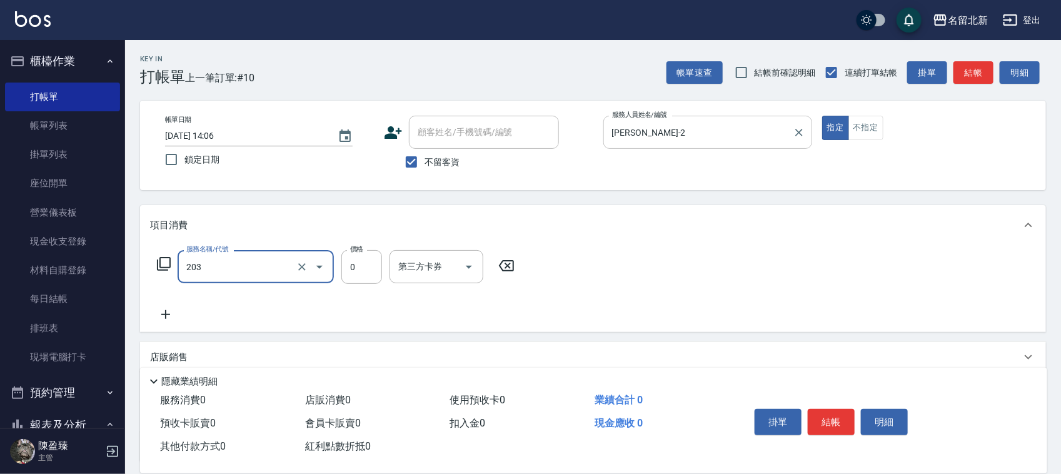
type input "使用洗髮卡(203)"
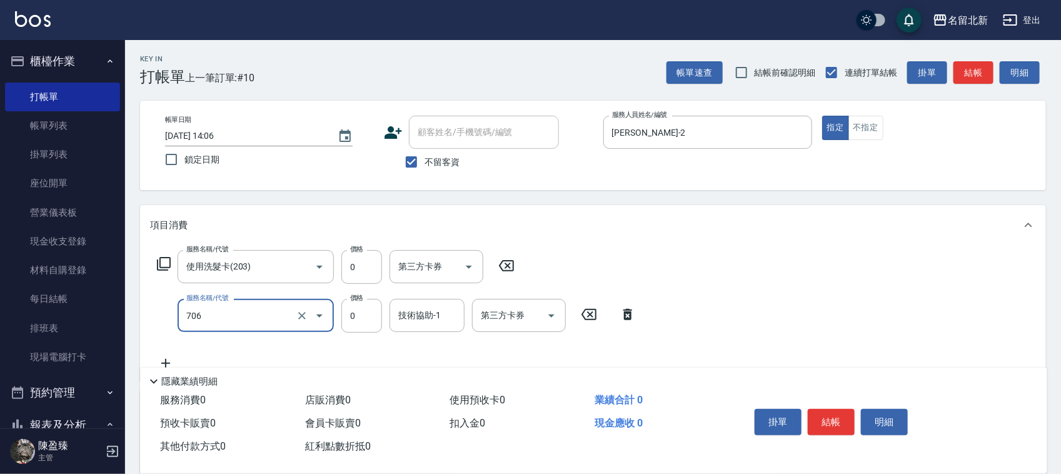
type input "互助60(706)"
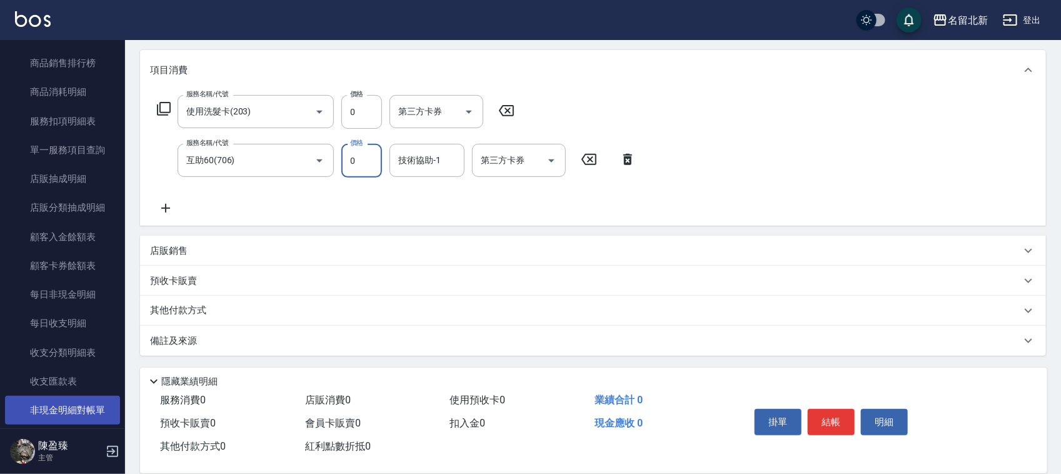
scroll to position [1059, 0]
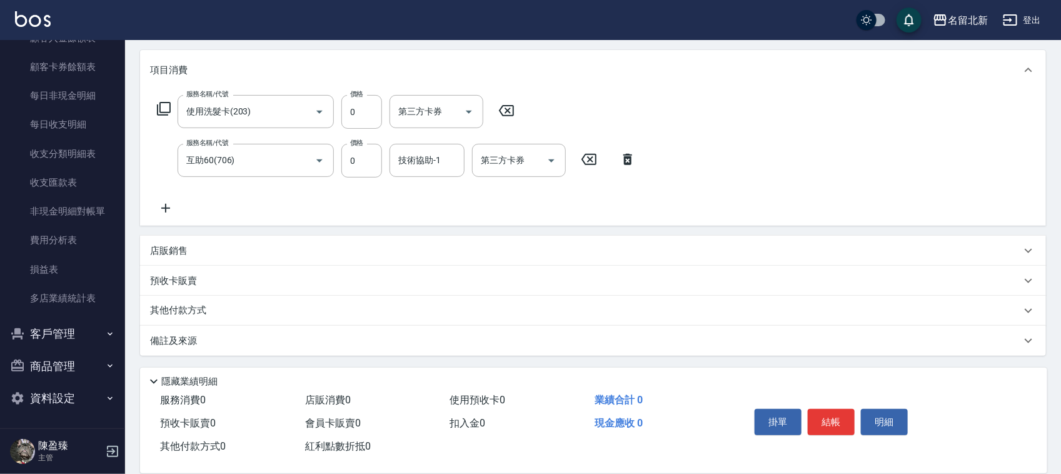
click at [625, 159] on icon at bounding box center [627, 159] width 9 height 11
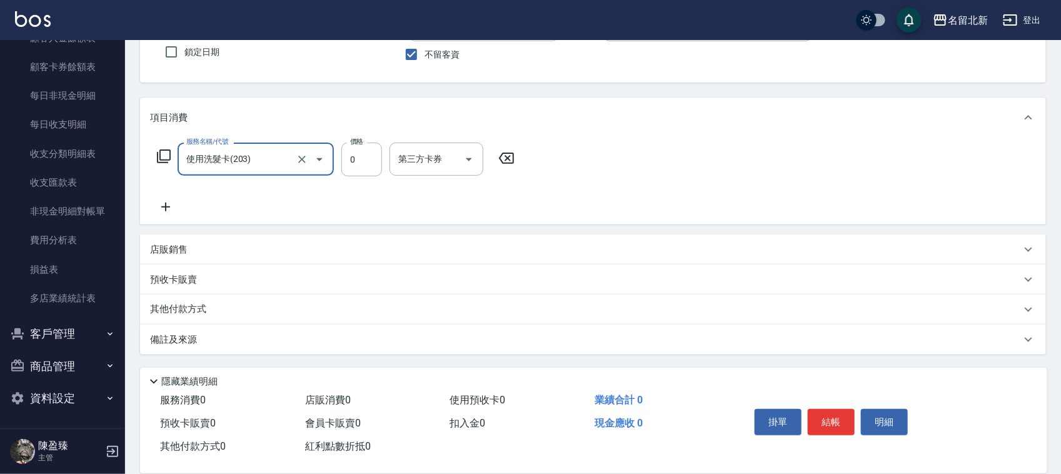
scroll to position [107, 0]
click at [827, 411] on button "結帳" at bounding box center [831, 422] width 47 height 26
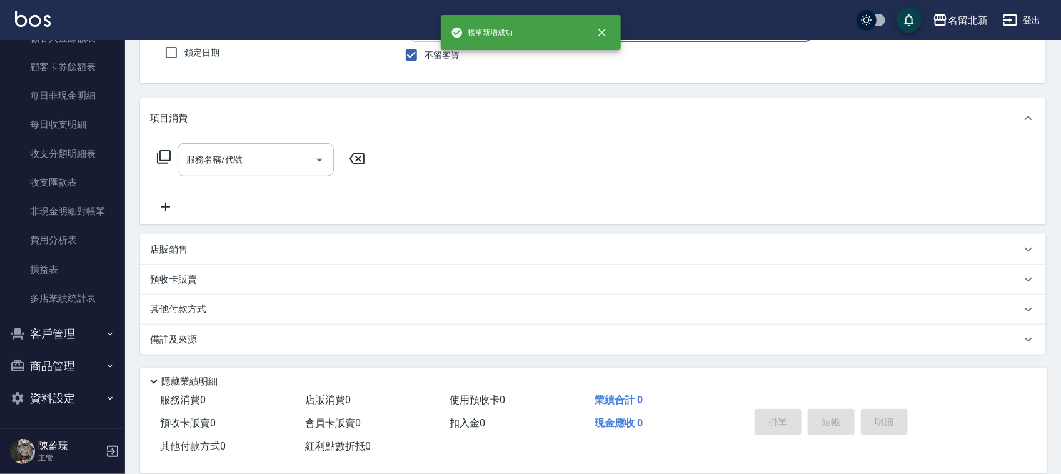
scroll to position [106, 0]
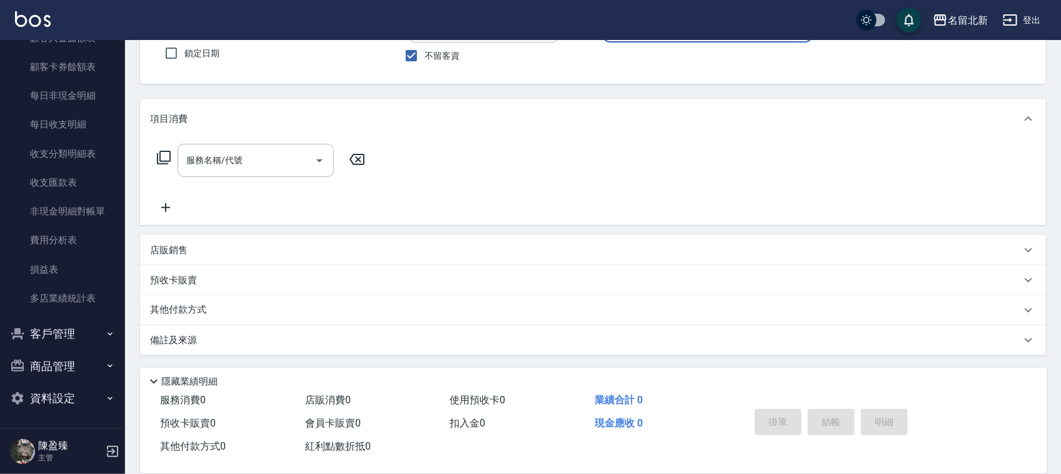
click at [1023, 19] on button "登出" at bounding box center [1022, 20] width 48 height 23
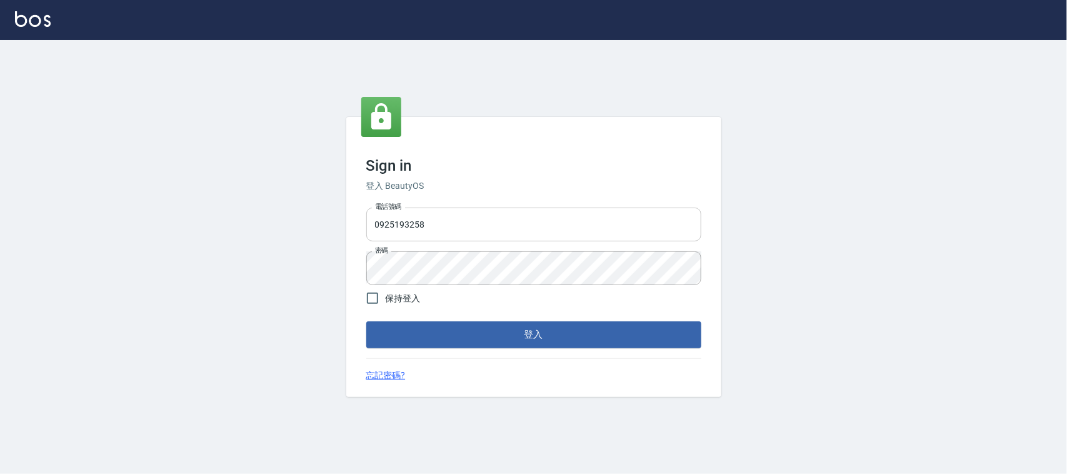
click at [457, 225] on input "0925193258" at bounding box center [533, 225] width 335 height 34
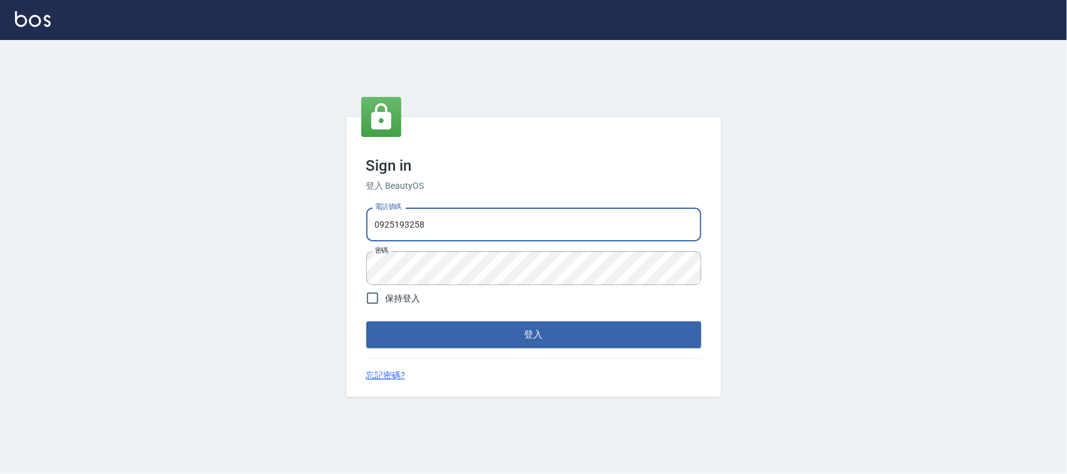
drag, startPoint x: 457, startPoint y: 225, endPoint x: 254, endPoint y: 223, distance: 202.6
click at [251, 229] on div "Sign in 登入 BeautyOS 電話號碼 0925193258 電話號碼 密碼 密碼 保持登入 登入 忘記密碼?" at bounding box center [533, 257] width 1067 height 434
type input "0939367977"
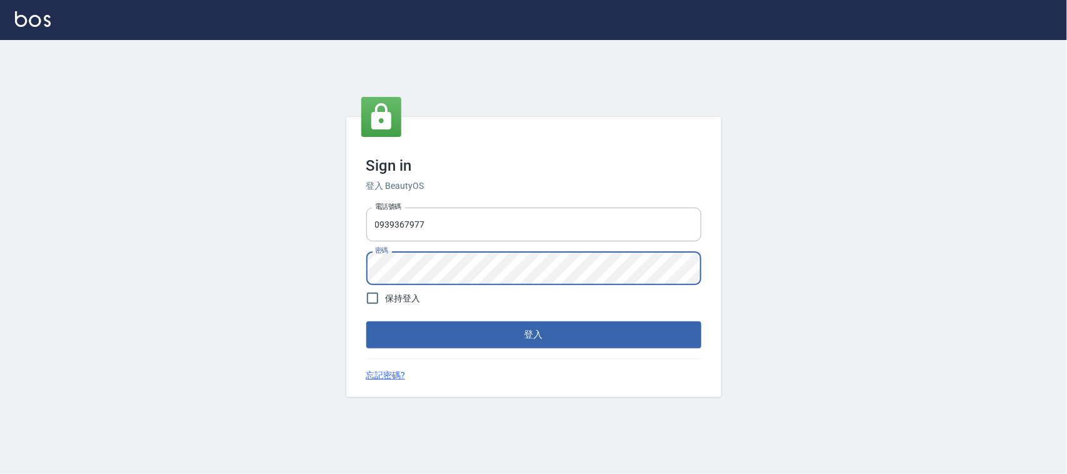
click at [366, 321] on button "登入" at bounding box center [533, 334] width 335 height 26
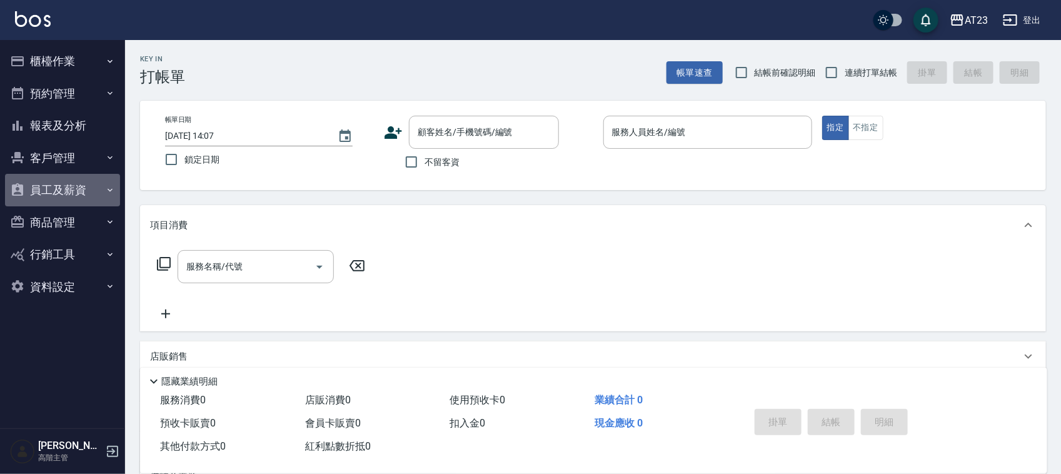
click at [70, 188] on button "員工及薪資" at bounding box center [62, 190] width 115 height 33
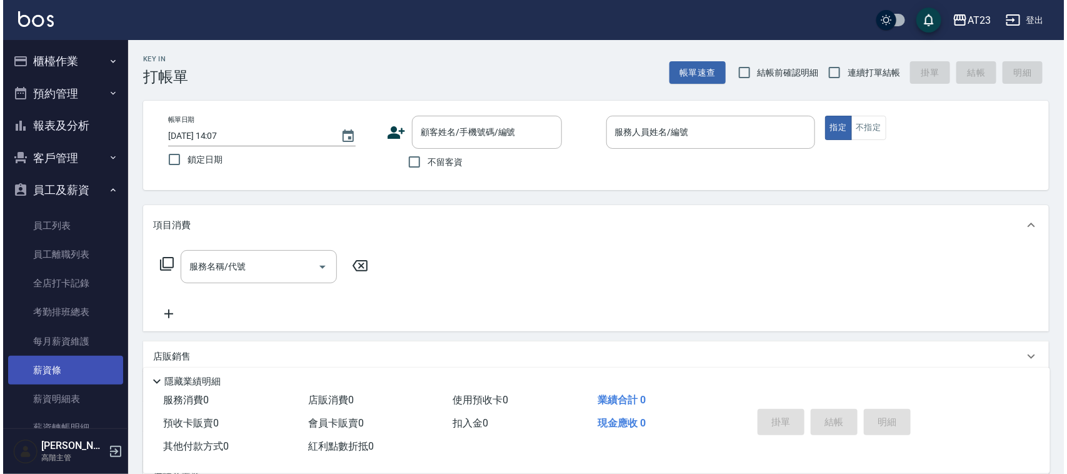
scroll to position [130, 0]
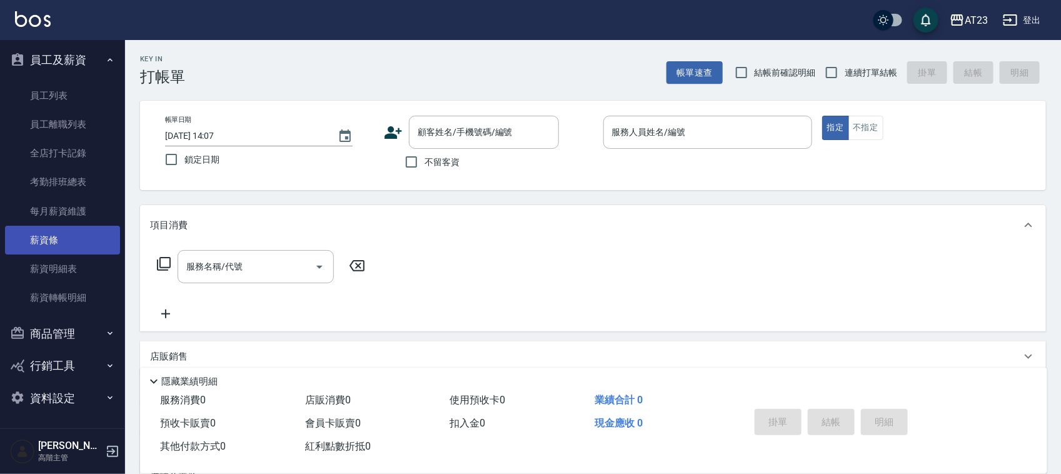
click at [46, 239] on link "薪資條" at bounding box center [62, 240] width 115 height 29
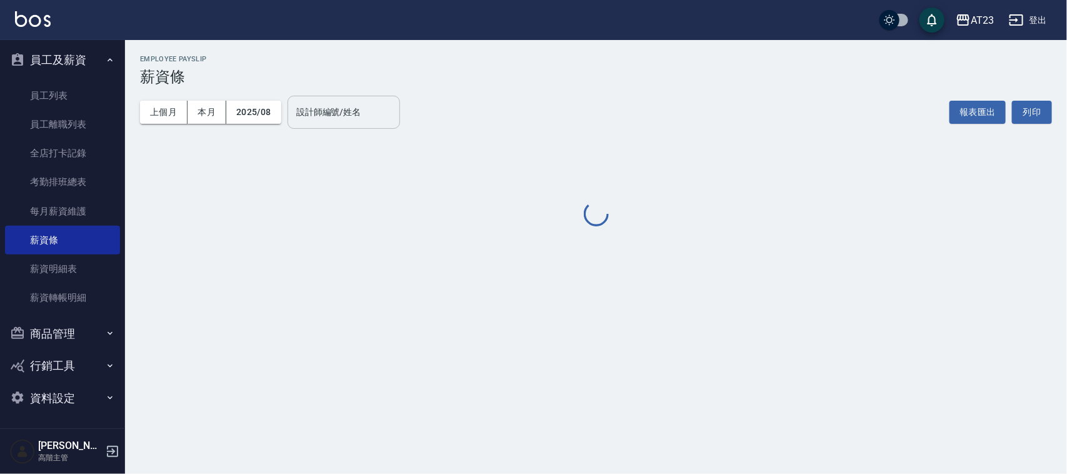
click at [326, 118] on input "設計師編號/姓名" at bounding box center [343, 112] width 101 height 22
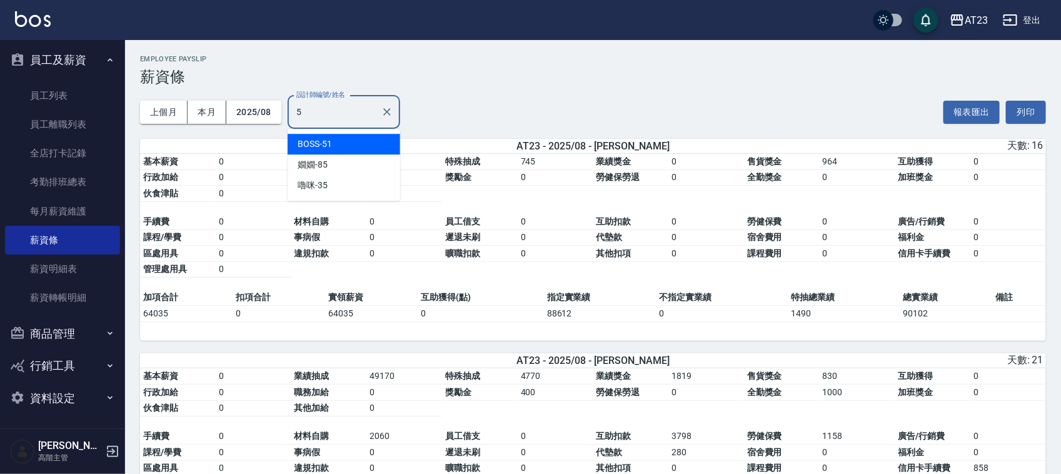
type input "5"
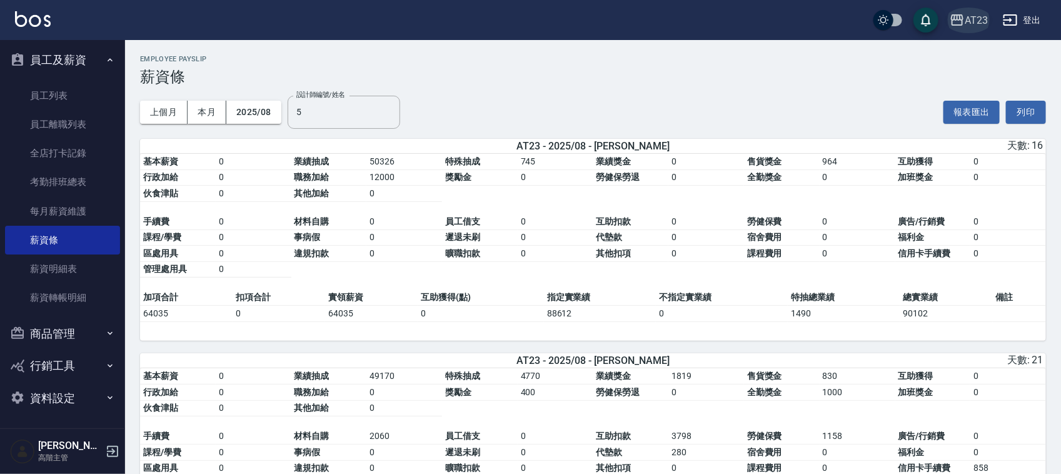
click at [984, 19] on div "AT23" at bounding box center [976, 21] width 23 height 16
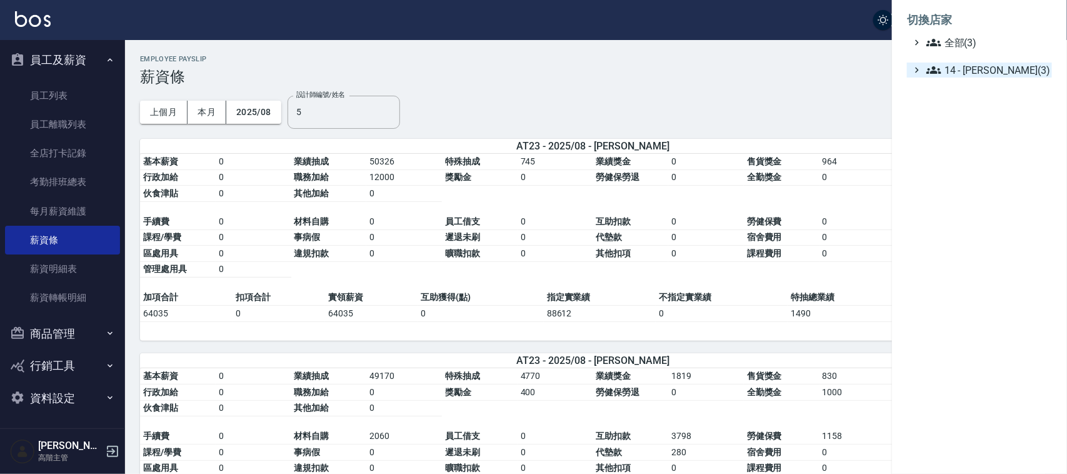
click at [967, 68] on span "14 - 李欣哲(3)" at bounding box center [987, 70] width 121 height 15
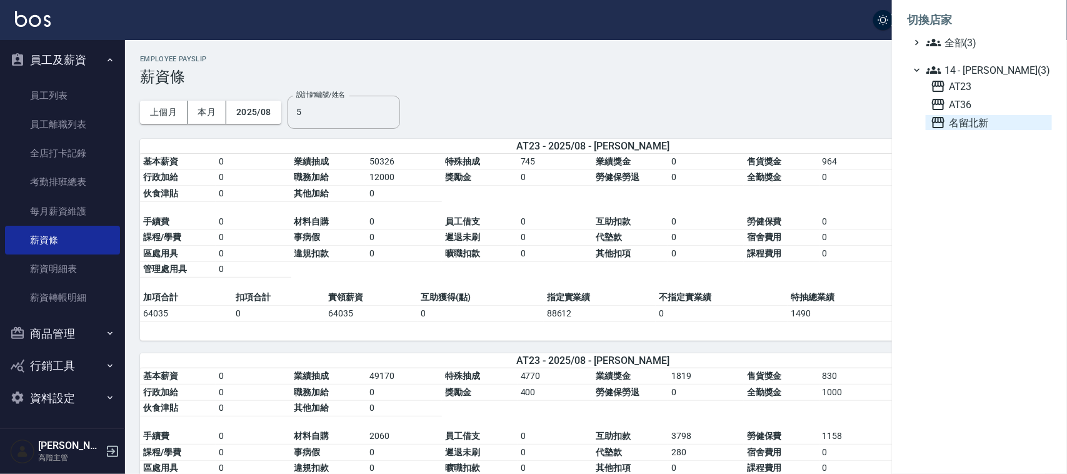
click at [980, 115] on span "名留北新" at bounding box center [989, 122] width 116 height 15
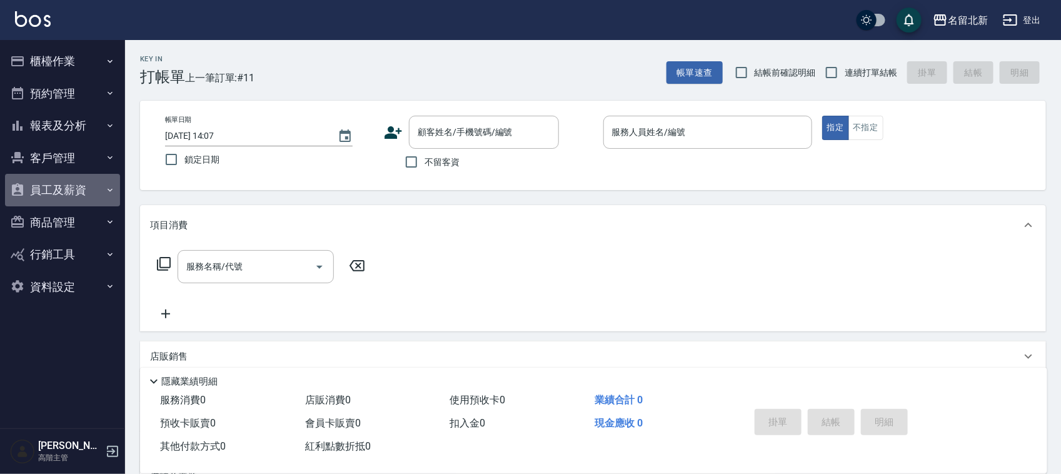
click at [76, 188] on button "員工及薪資" at bounding box center [62, 190] width 115 height 33
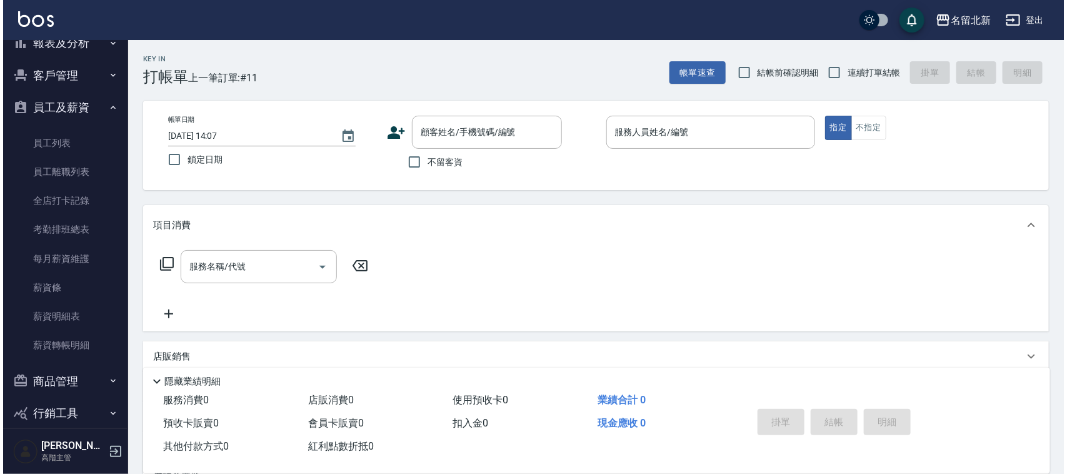
scroll to position [130, 0]
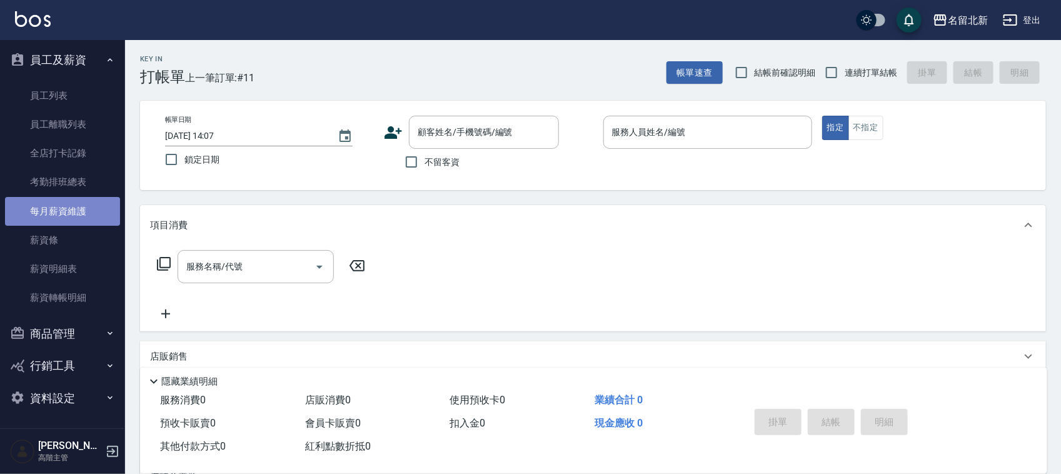
click at [81, 209] on link "每月薪資維護" at bounding box center [62, 211] width 115 height 29
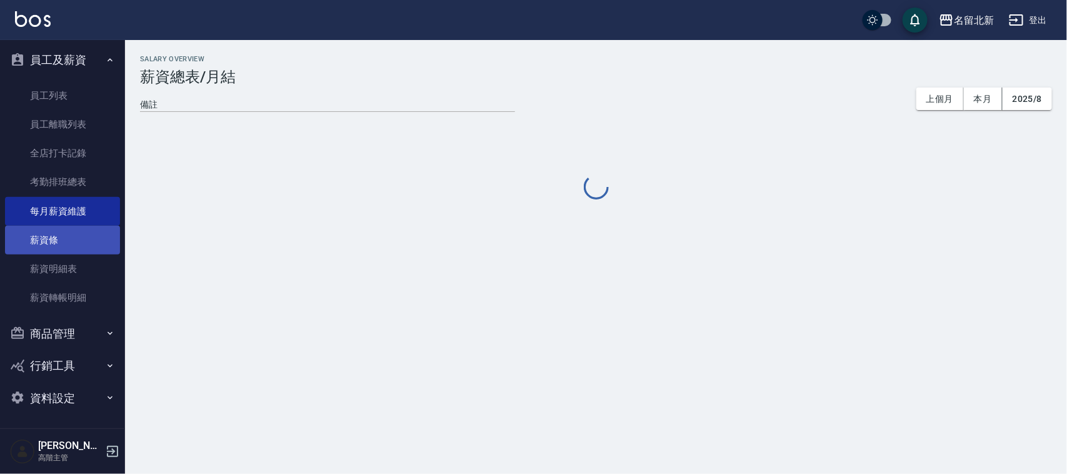
click at [49, 235] on link "薪資條" at bounding box center [62, 240] width 115 height 29
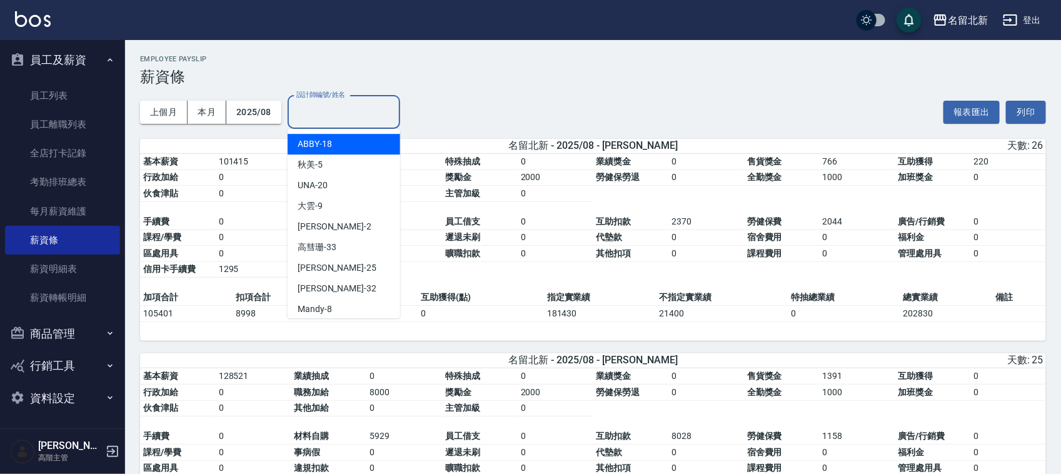
click at [352, 111] on input "設計師編號/姓名" at bounding box center [343, 112] width 101 height 22
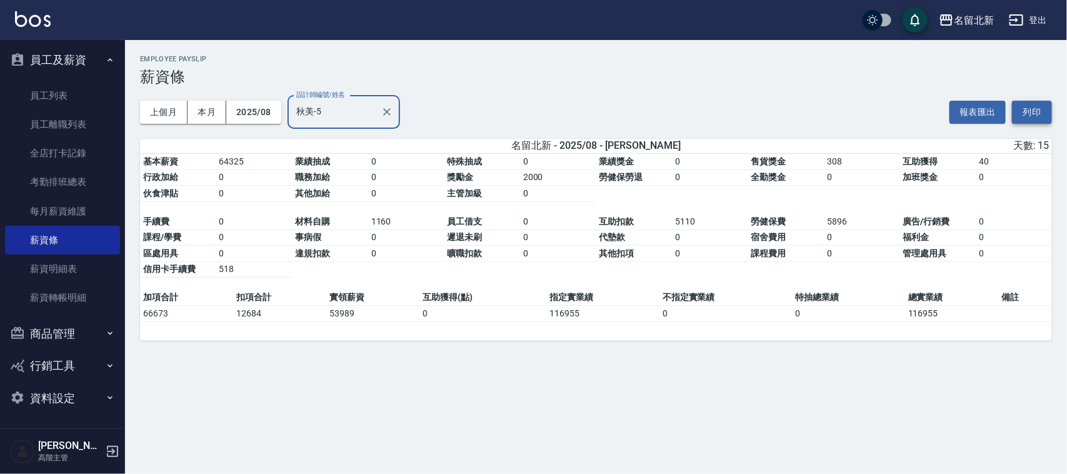
type input "秋美-5"
drag, startPoint x: 1049, startPoint y: 109, endPoint x: 823, endPoint y: 415, distance: 379.2
click at [1049, 110] on button "列印" at bounding box center [1032, 112] width 40 height 23
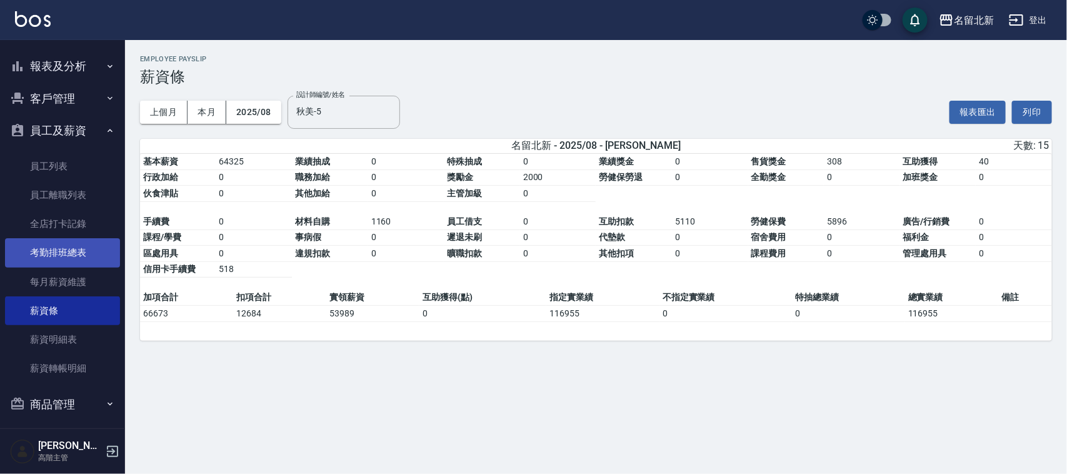
scroll to position [130, 0]
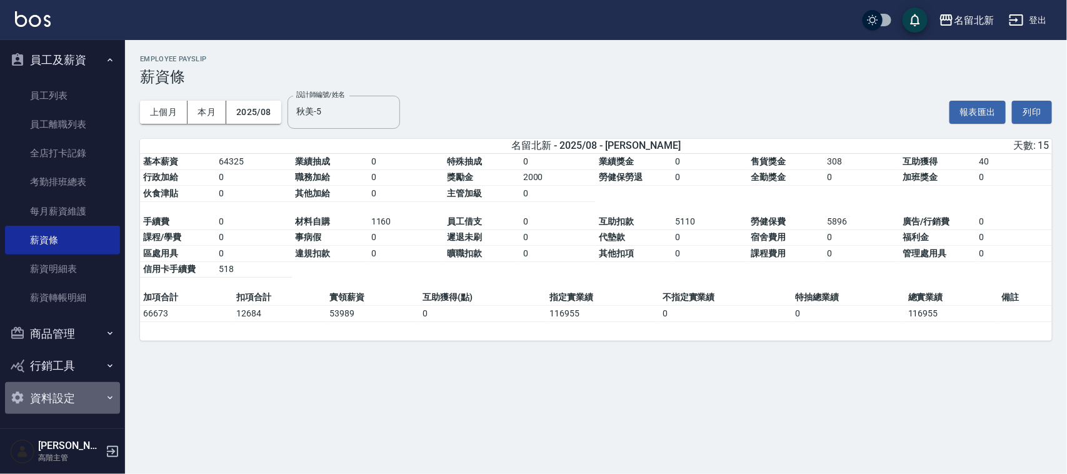
click at [82, 392] on button "資料設定" at bounding box center [62, 398] width 115 height 33
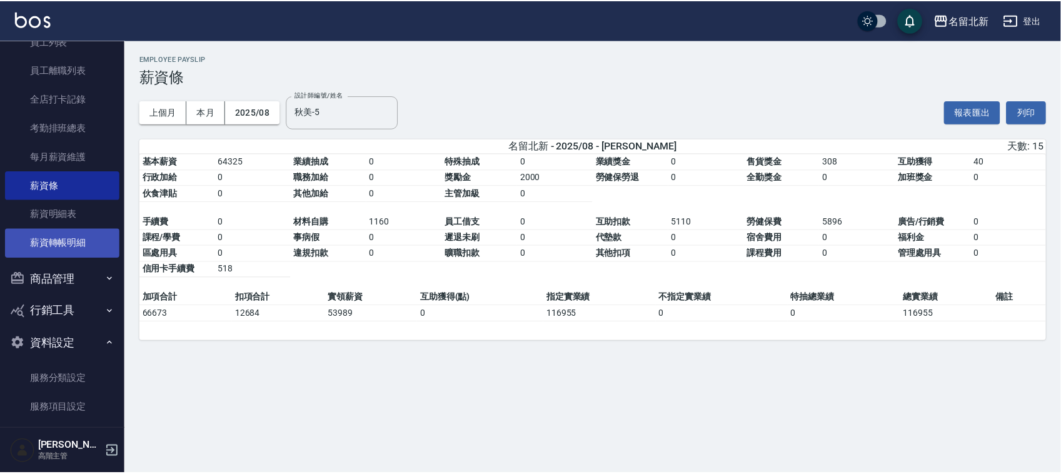
scroll to position [0, 0]
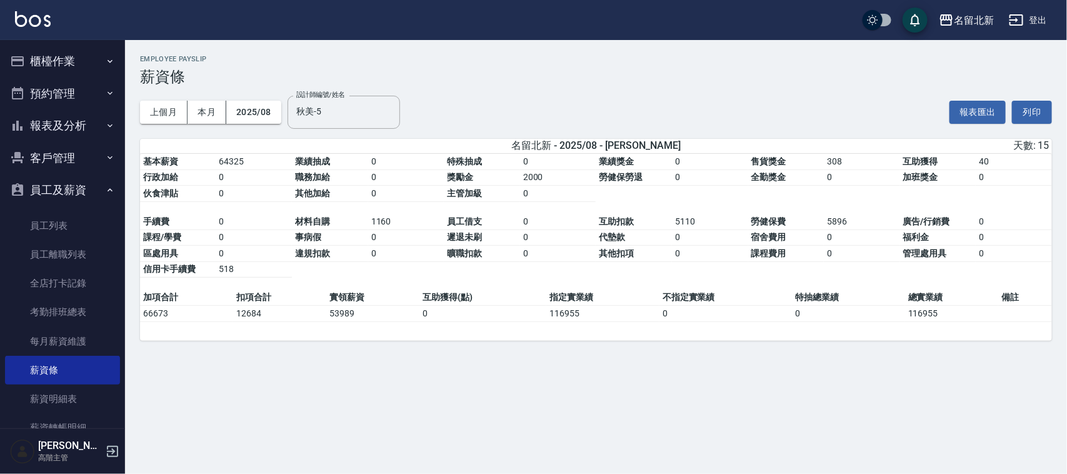
click at [54, 150] on button "客戶管理" at bounding box center [62, 158] width 115 height 33
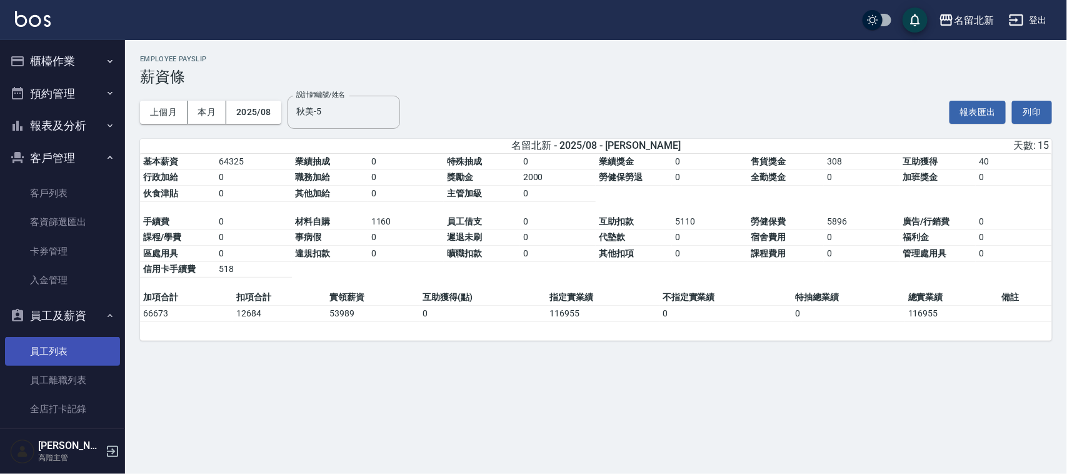
click at [48, 345] on link "員工列表" at bounding box center [62, 351] width 115 height 29
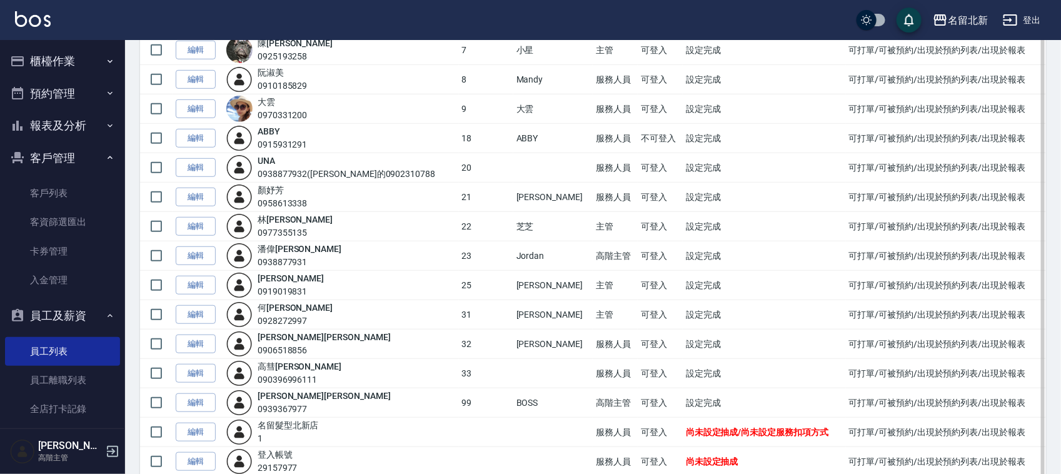
scroll to position [340, 0]
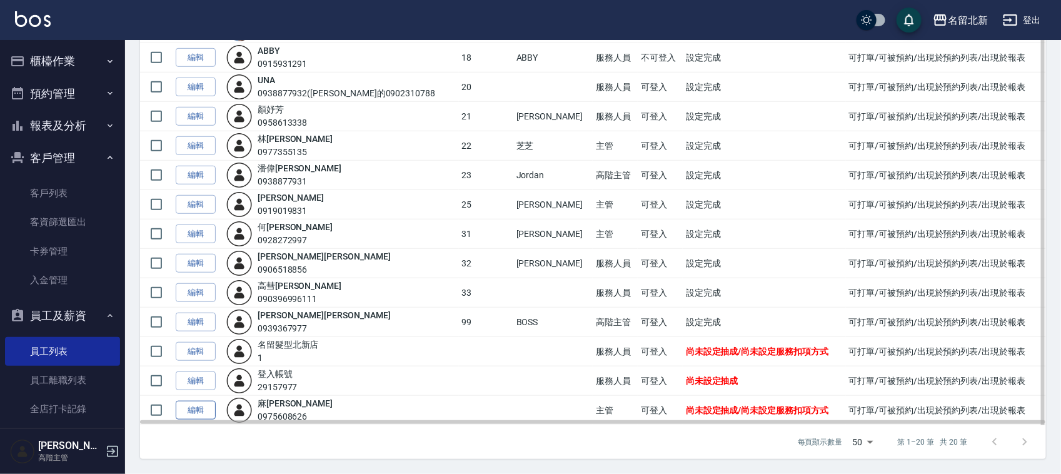
click at [186, 402] on link "編輯" at bounding box center [196, 410] width 40 height 19
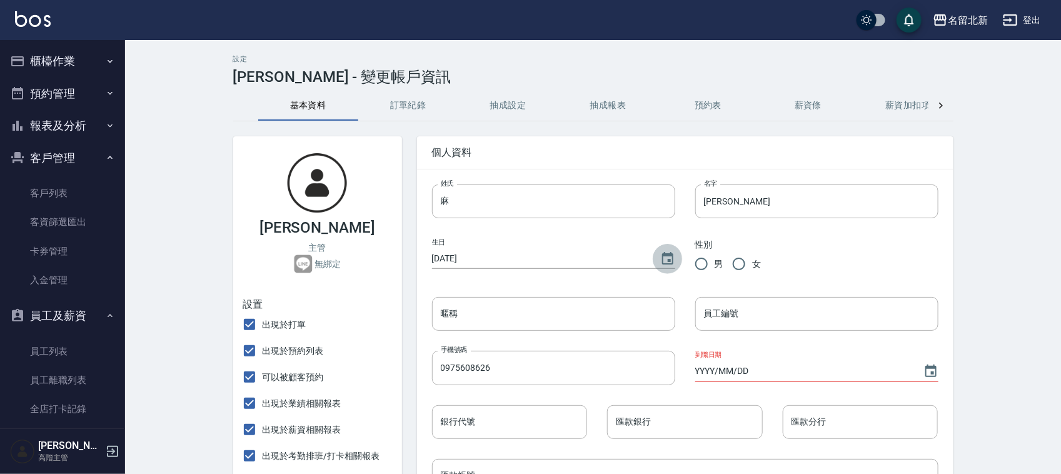
click at [673, 254] on icon "Choose date, selected date is 1970-01-01" at bounding box center [667, 258] width 11 height 13
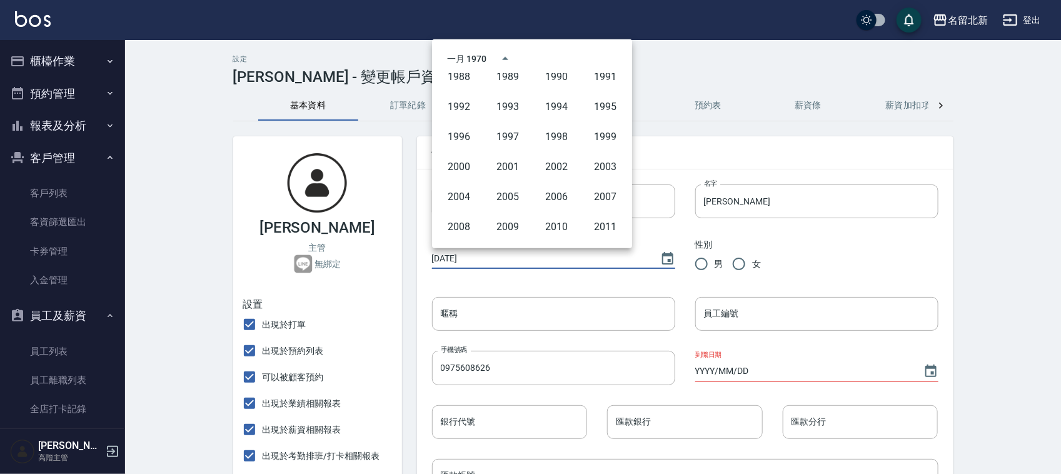
scroll to position [750, 0]
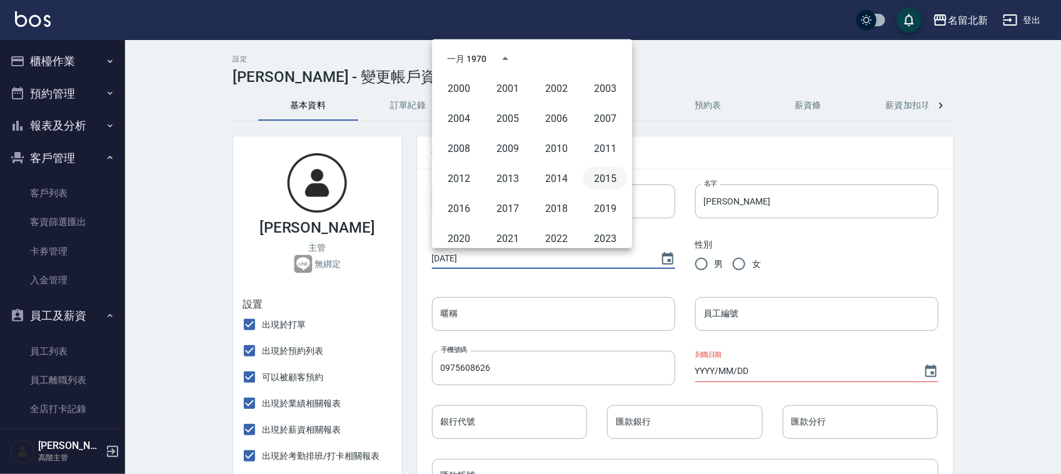
click at [617, 175] on button "2015" at bounding box center [605, 178] width 45 height 23
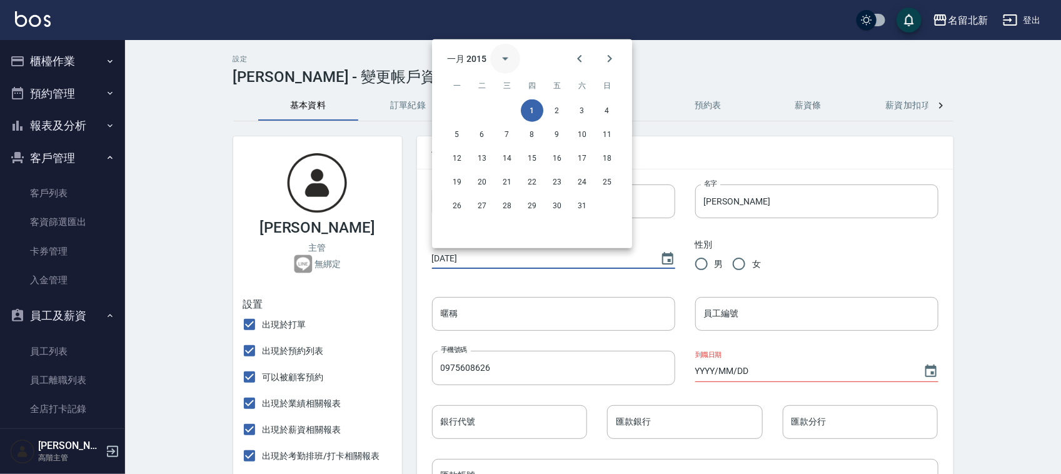
click at [507, 61] on icon "calendar view is open, switch to year view" at bounding box center [505, 58] width 15 height 15
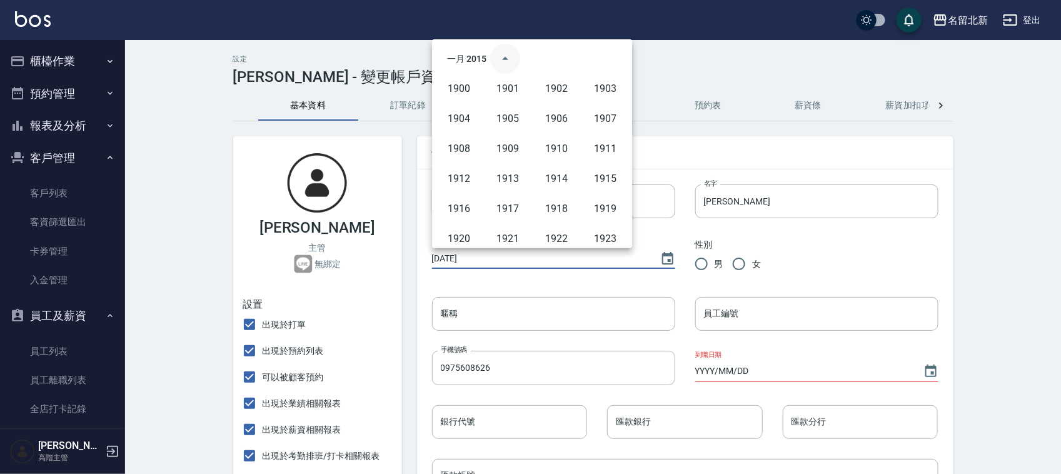
scroll to position [767, 0]
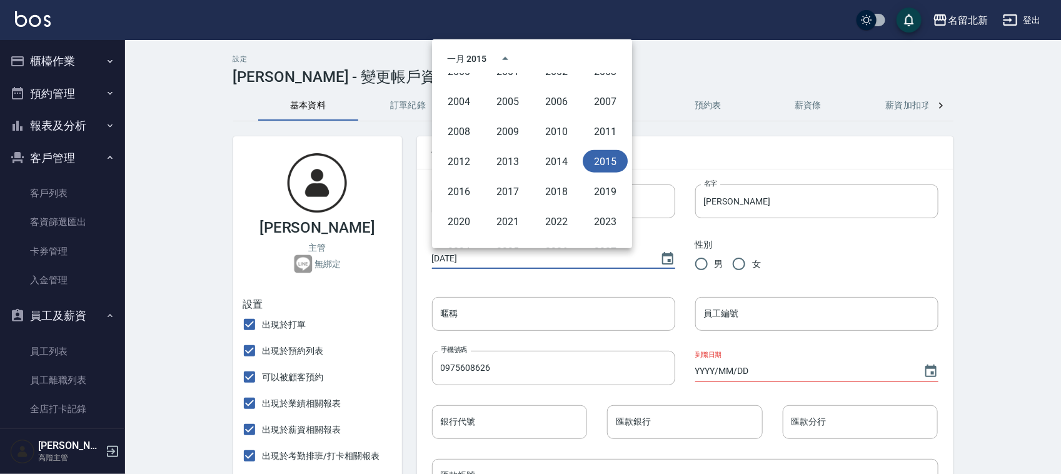
click at [583, 158] on button "2015" at bounding box center [605, 161] width 45 height 23
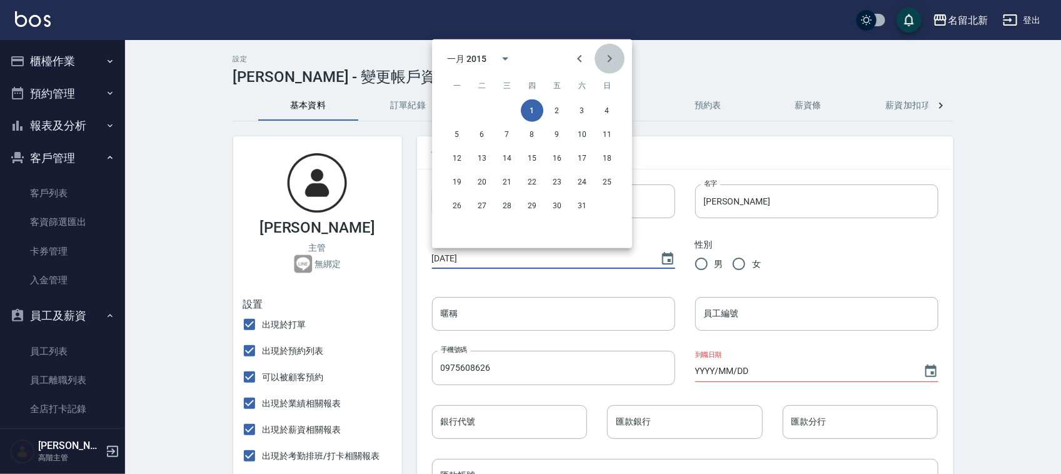
click at [615, 54] on icon "Next month" at bounding box center [609, 58] width 15 height 15
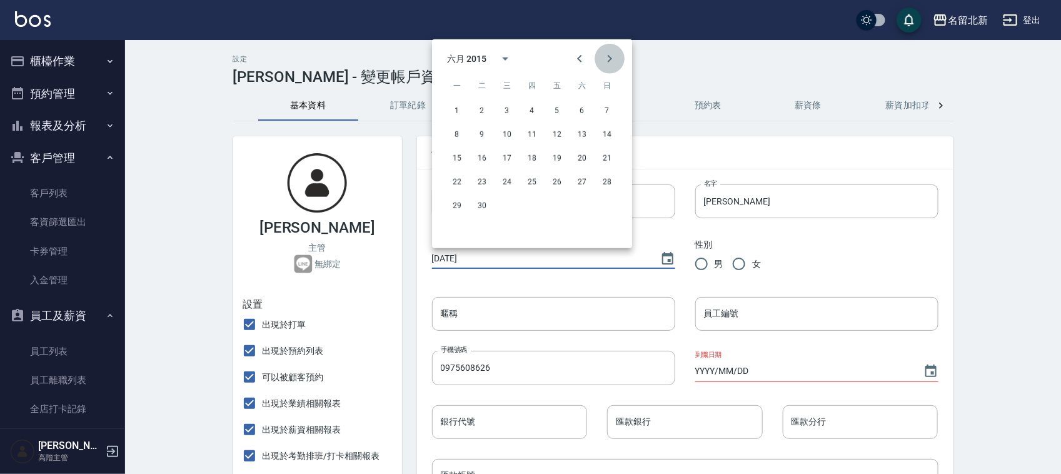
click at [615, 54] on icon "Next month" at bounding box center [609, 58] width 15 height 15
click at [613, 53] on icon "Next month" at bounding box center [609, 58] width 15 height 15
click at [563, 136] on button "11" at bounding box center [557, 134] width 23 height 23
type input "2015/09/11"
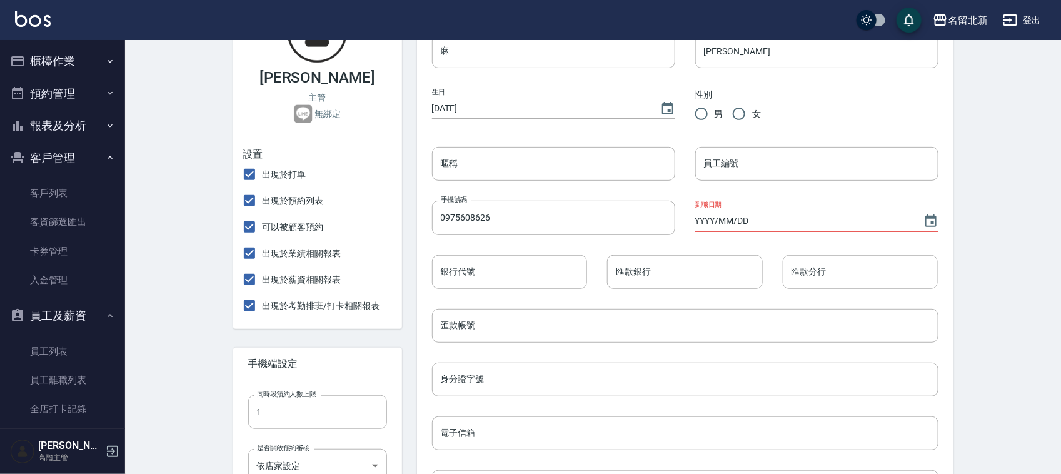
scroll to position [156, 0]
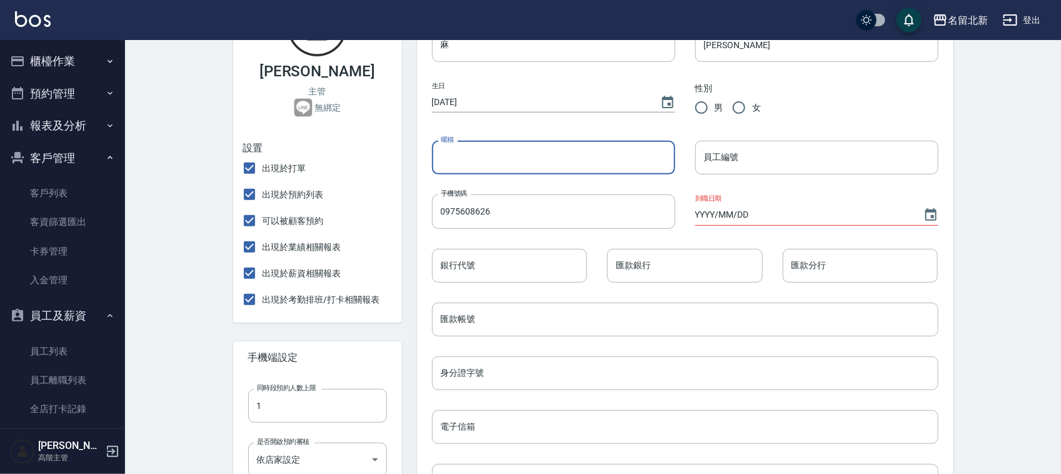
click at [505, 158] on input "暱稱" at bounding box center [553, 158] width 243 height 34
type input "v"
type input "[PERSON_NAME]"
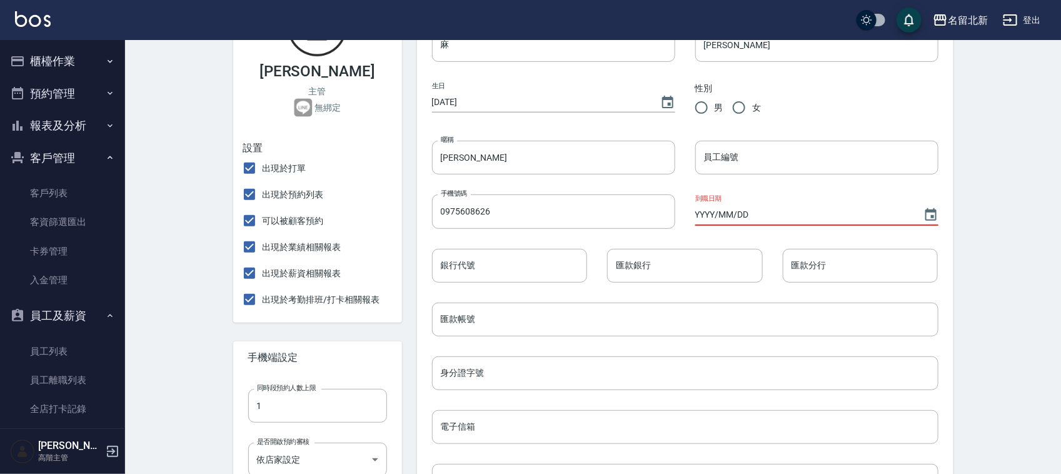
click at [763, 217] on input "YYYY/MM/DD" at bounding box center [803, 214] width 216 height 21
click at [938, 213] on icon "Choose date" at bounding box center [931, 215] width 15 height 15
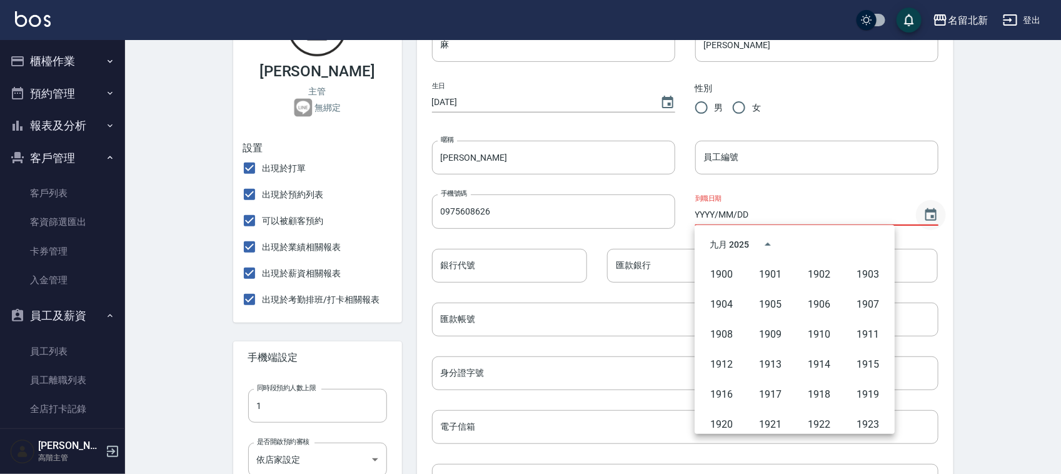
scroll to position [858, 0]
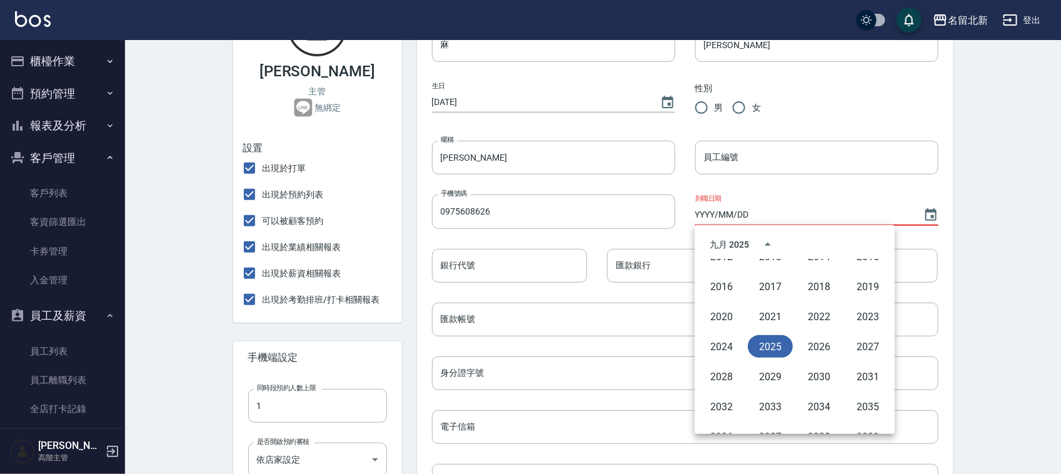
click at [776, 342] on button "2025" at bounding box center [770, 346] width 45 height 23
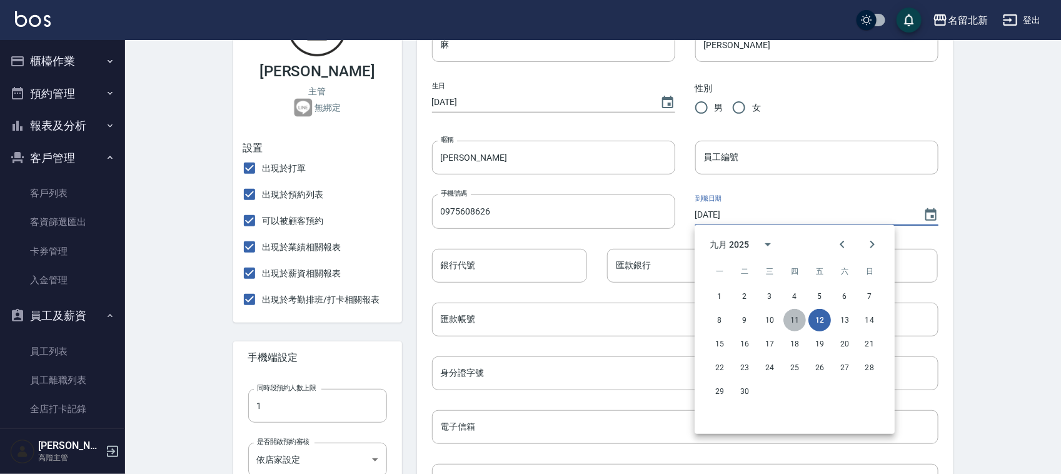
click at [795, 320] on button "11" at bounding box center [794, 320] width 23 height 23
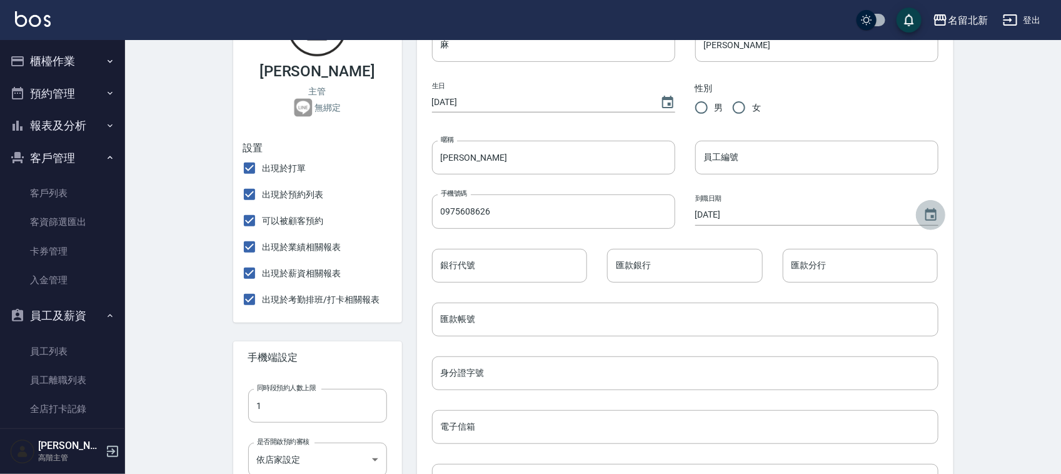
click at [929, 216] on icon "Choose date, selected date is 2025-09-11" at bounding box center [931, 215] width 15 height 15
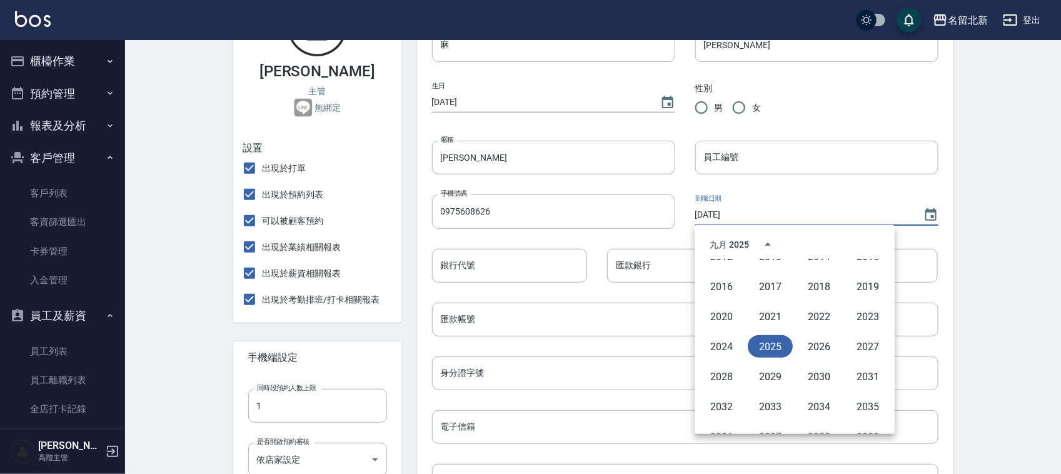
click at [766, 349] on button "2025" at bounding box center [770, 346] width 45 height 23
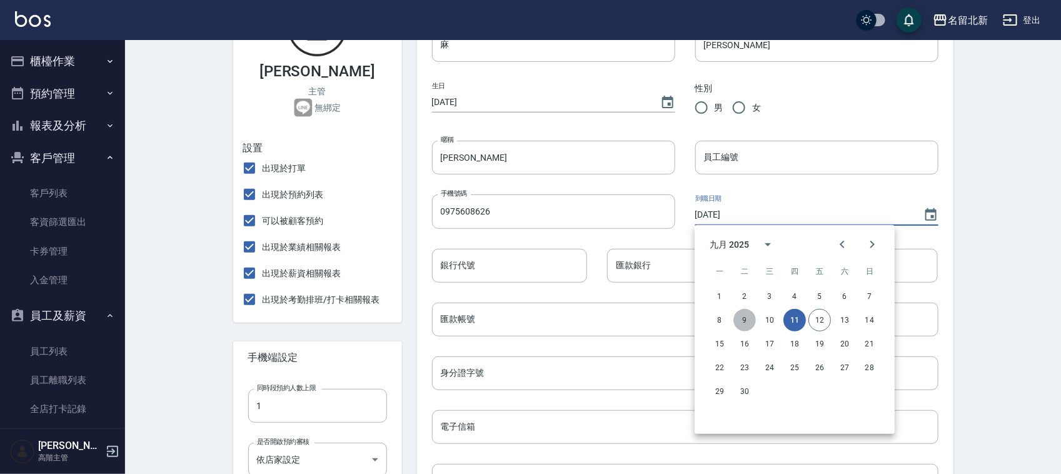
click at [742, 316] on button "9" at bounding box center [744, 320] width 23 height 23
type input "2025/09/09"
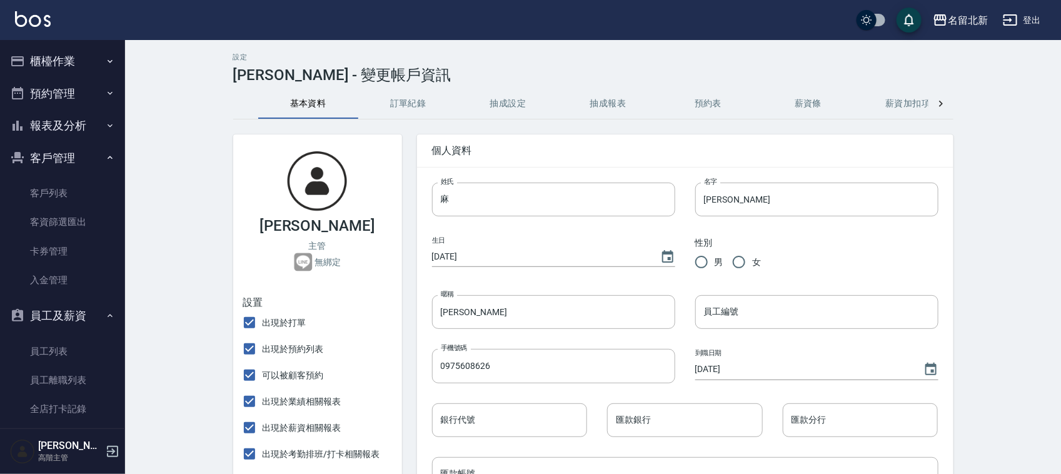
scroll to position [0, 0]
click at [742, 266] on input "女" at bounding box center [739, 264] width 26 height 26
radio input "true"
click at [732, 321] on input "員工編號" at bounding box center [816, 314] width 243 height 34
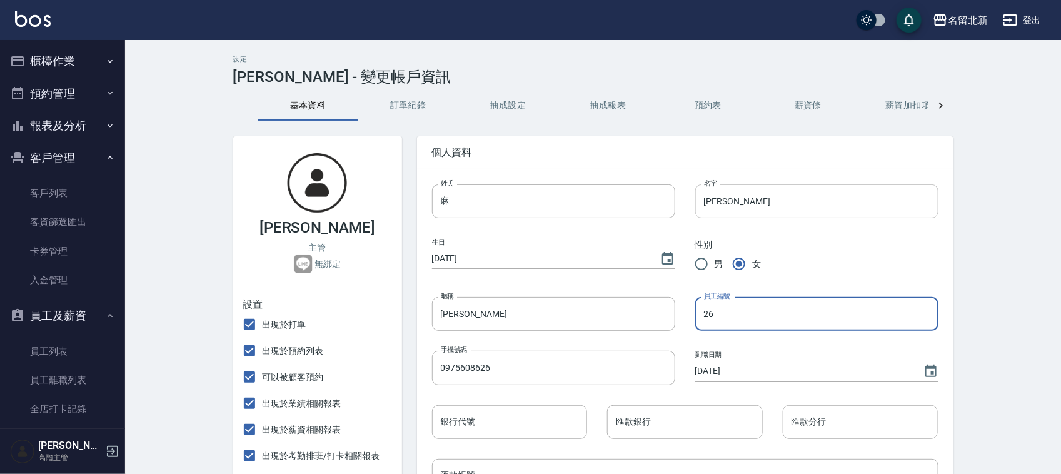
type input "26"
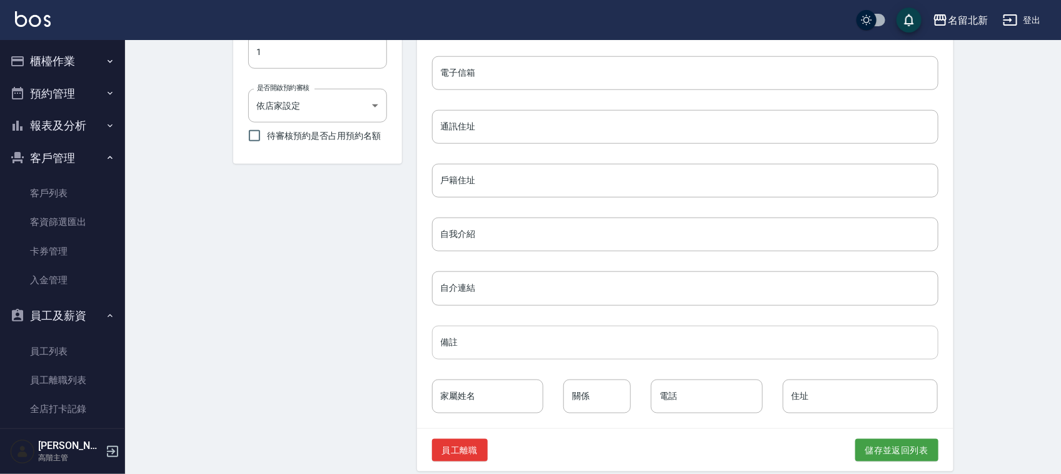
scroll to position [522, 0]
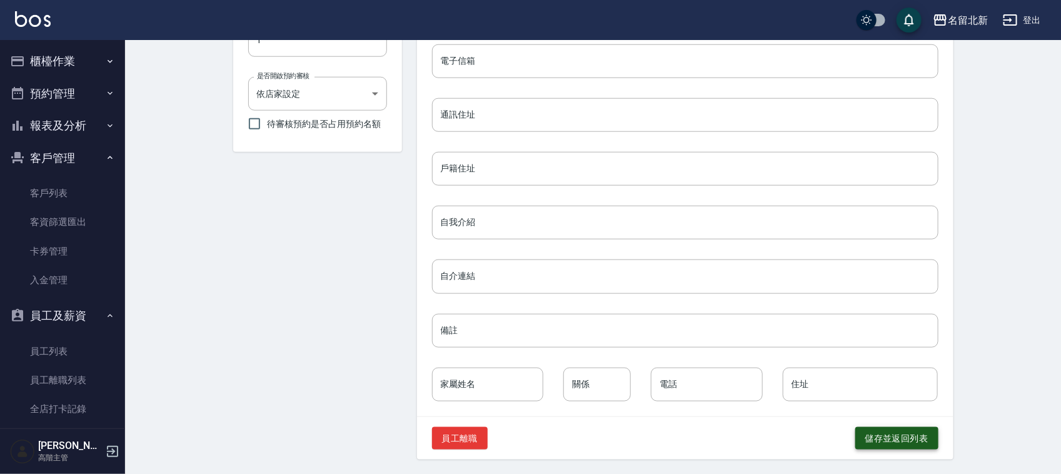
click at [915, 433] on button "儲存並返回列表" at bounding box center [896, 438] width 83 height 23
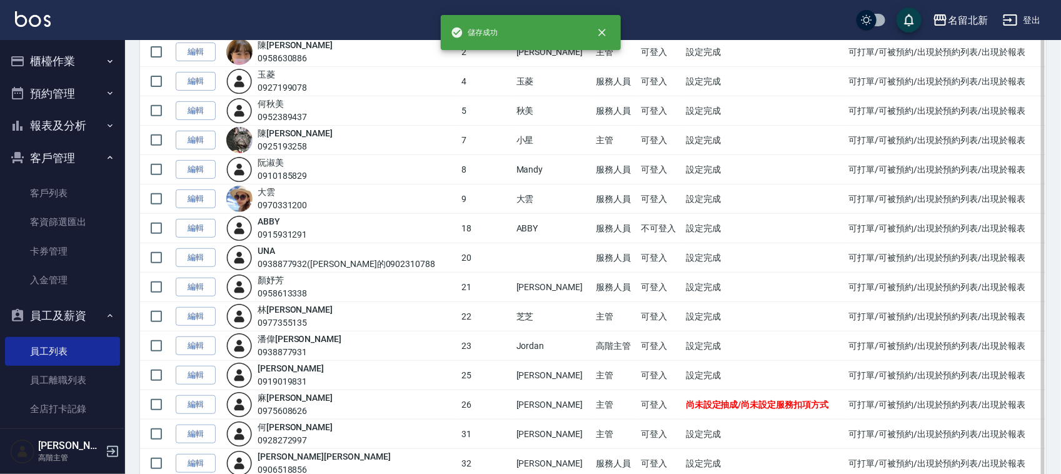
scroll to position [340, 0]
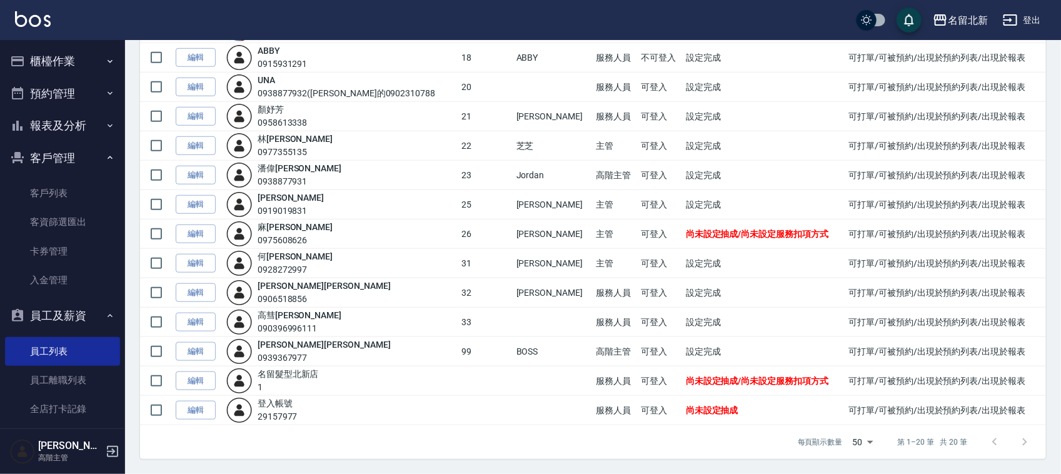
click at [26, 51] on button "櫃檯作業" at bounding box center [62, 61] width 115 height 33
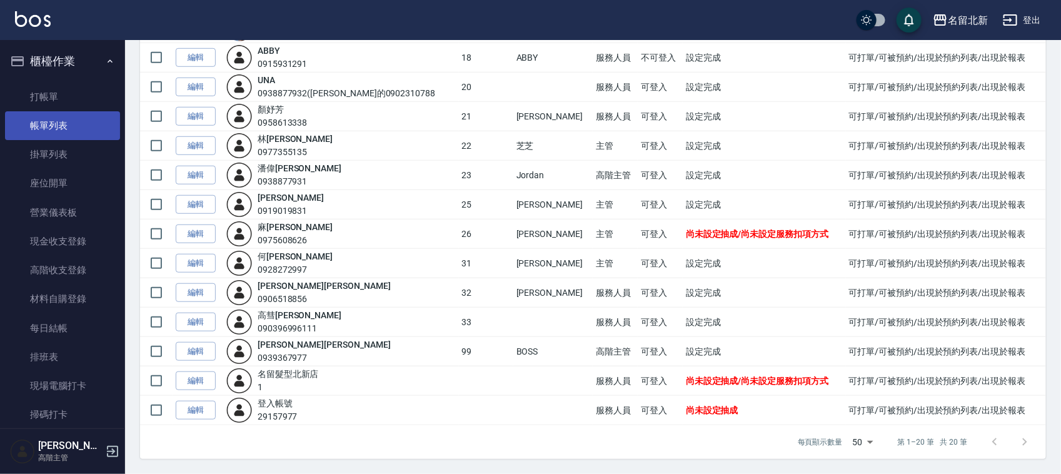
click at [53, 129] on link "帳單列表" at bounding box center [62, 125] width 115 height 29
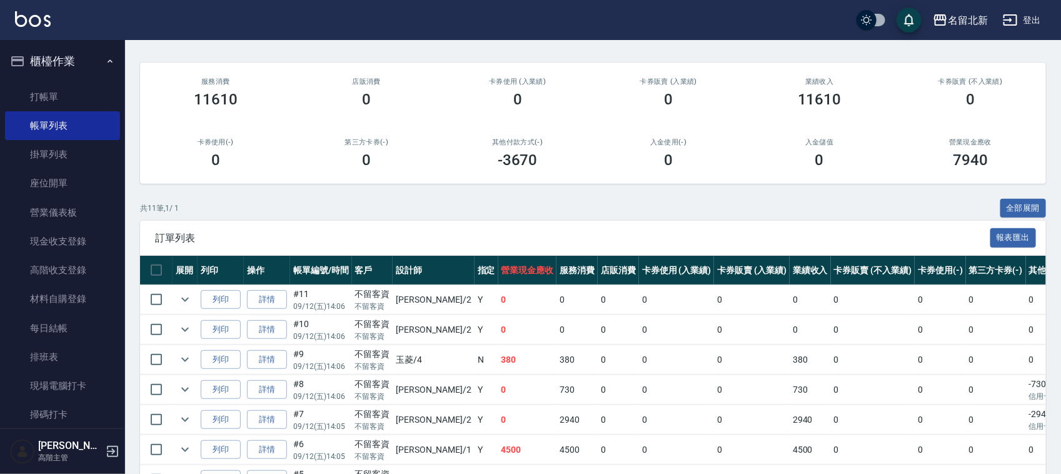
scroll to position [296, 0]
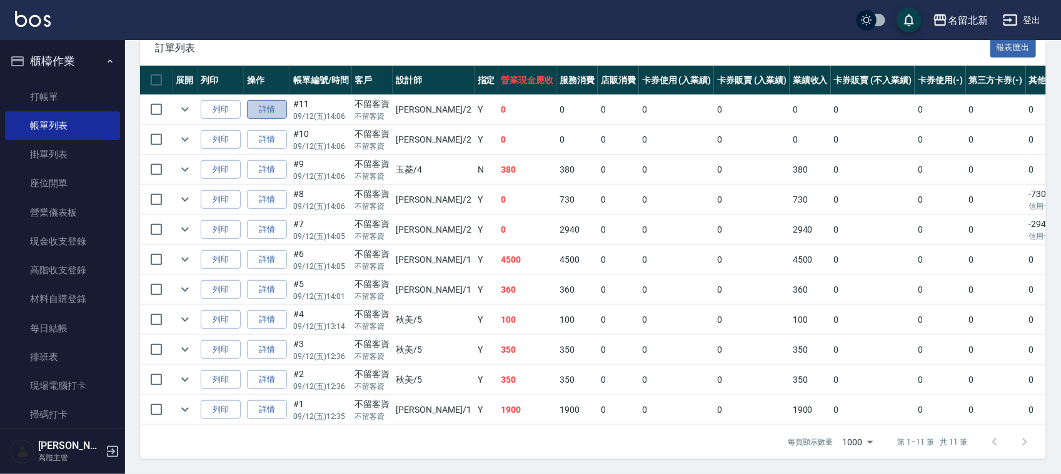
click at [261, 100] on link "詳情" at bounding box center [267, 109] width 40 height 19
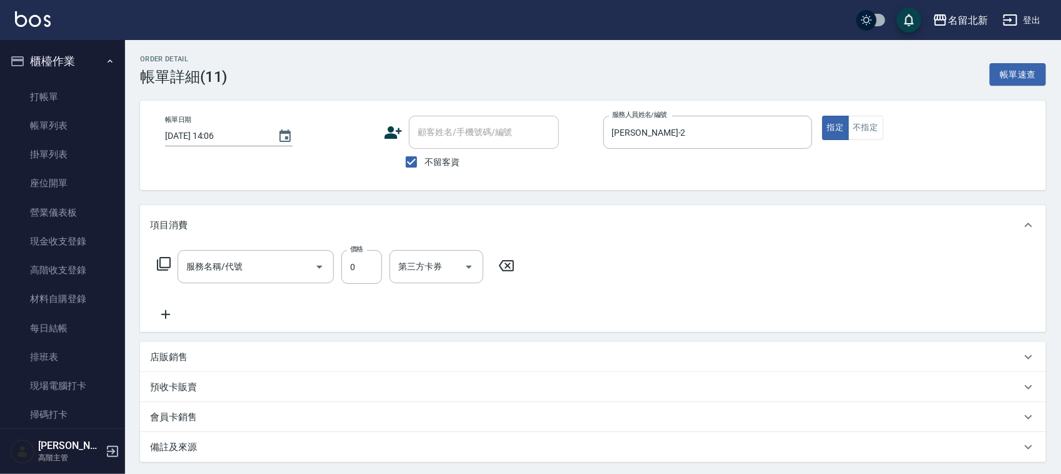
type input "[DATE] 14:06"
checkbox input "true"
type input "[PERSON_NAME]-2"
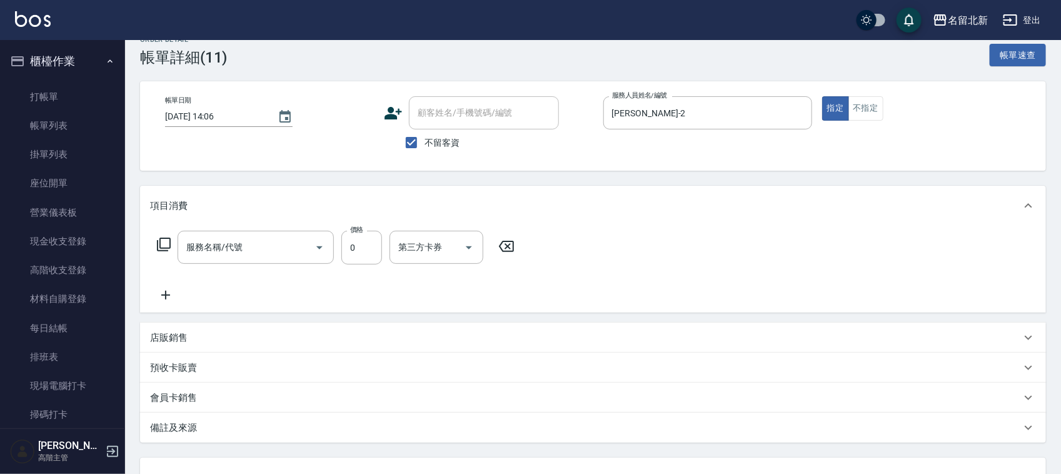
type input "使用洗髮卡(203)"
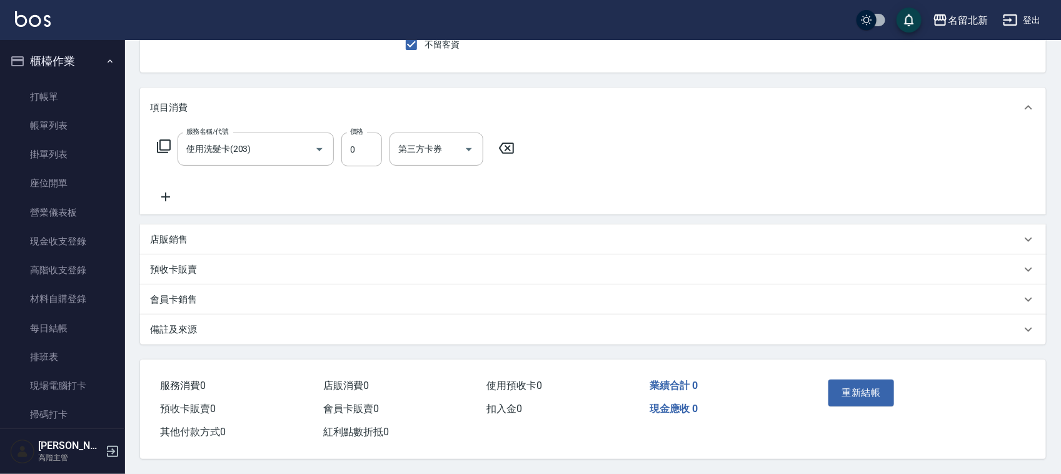
click at [183, 294] on p "會員卡銷售" at bounding box center [173, 299] width 47 height 13
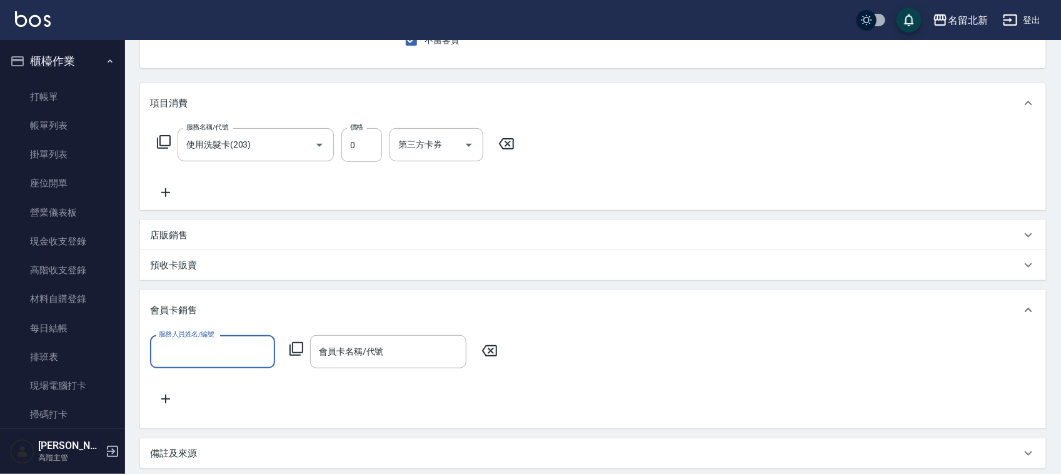
scroll to position [0, 0]
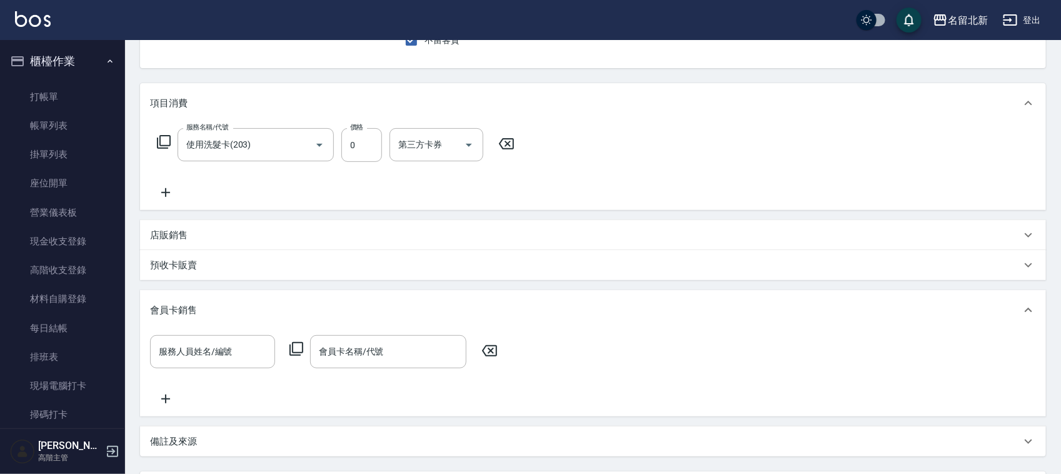
click at [183, 294] on div "會員卡銷售" at bounding box center [593, 310] width 906 height 40
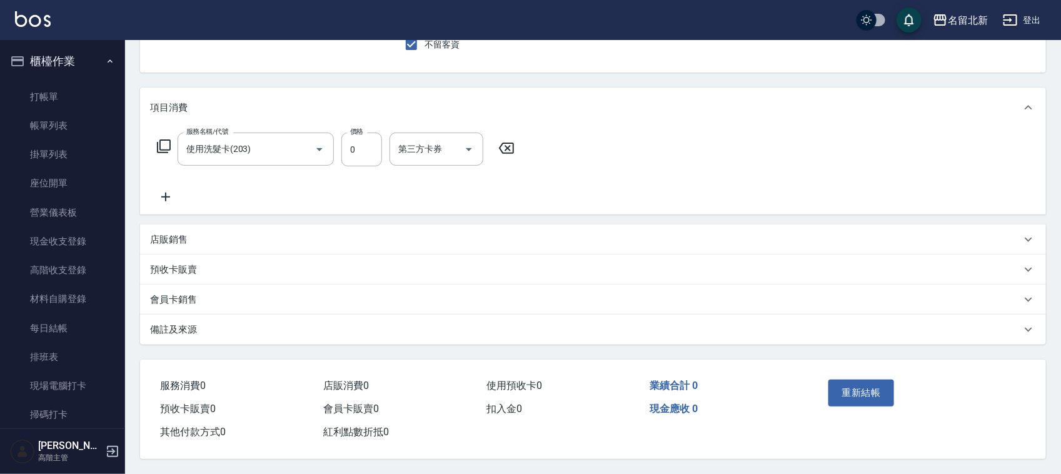
click at [164, 191] on icon at bounding box center [165, 196] width 31 height 15
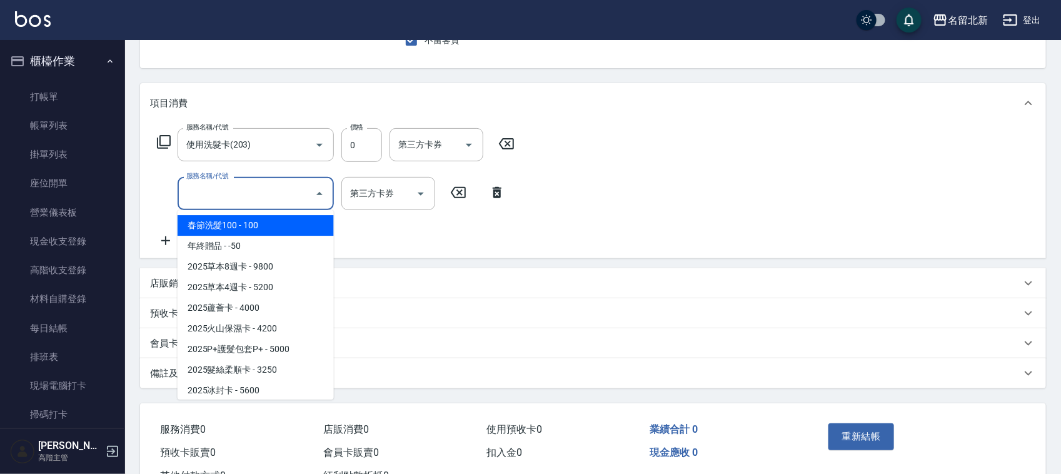
click at [226, 195] on input "服務名稱/代號" at bounding box center [246, 194] width 126 height 22
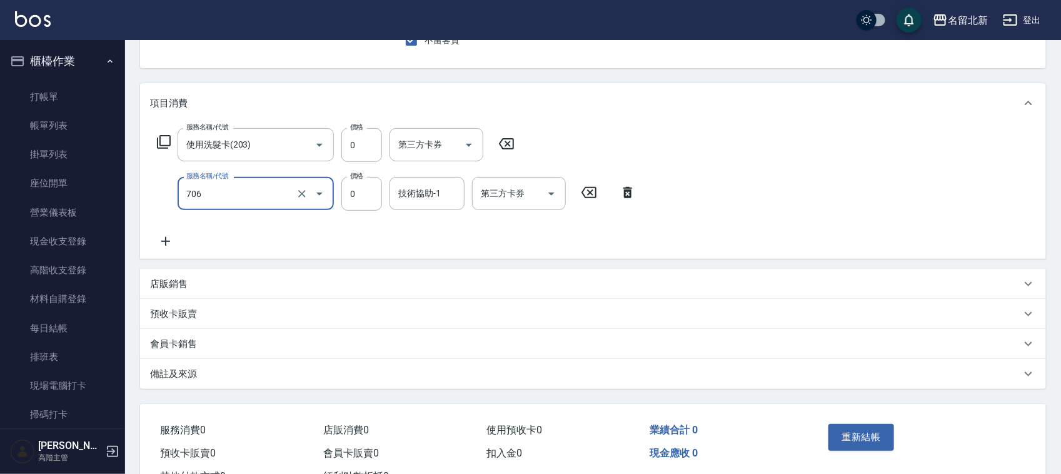
type input "互助60(706)"
type input "26"
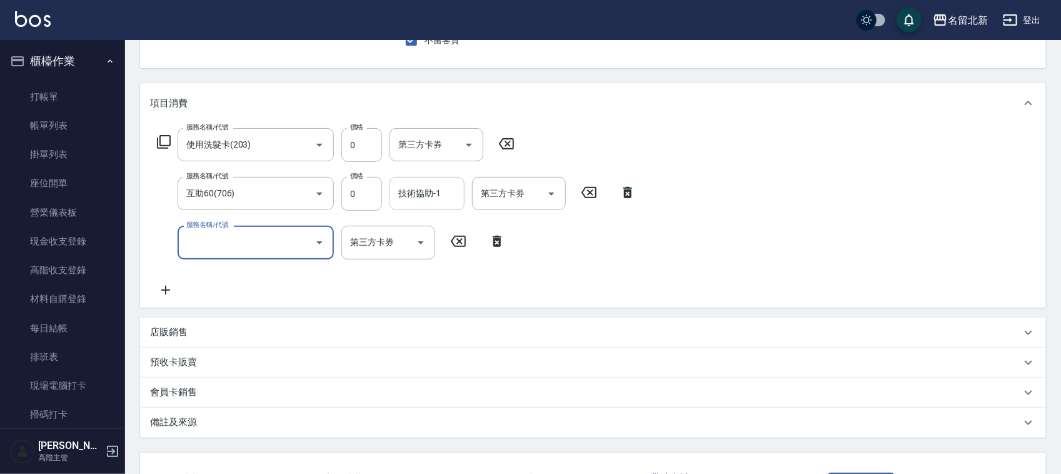
click at [435, 191] on input "技術協助-1" at bounding box center [427, 194] width 64 height 22
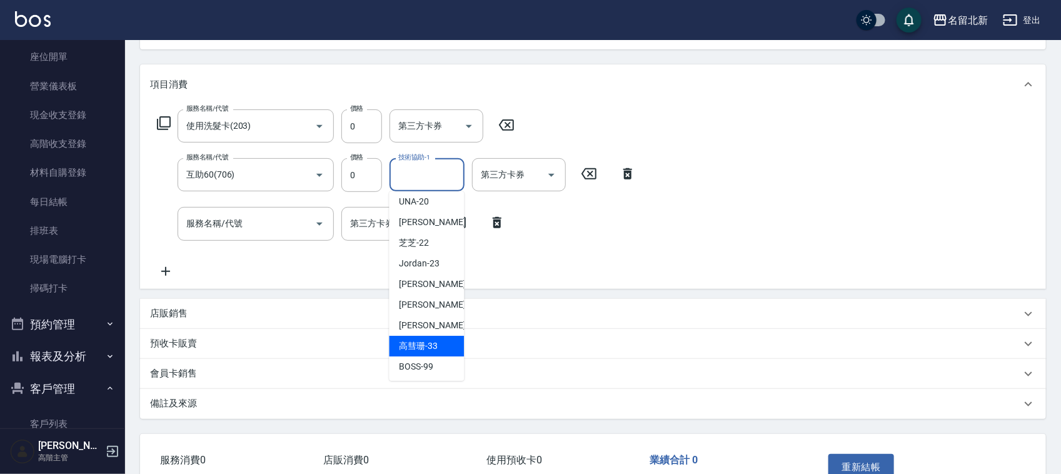
scroll to position [313, 0]
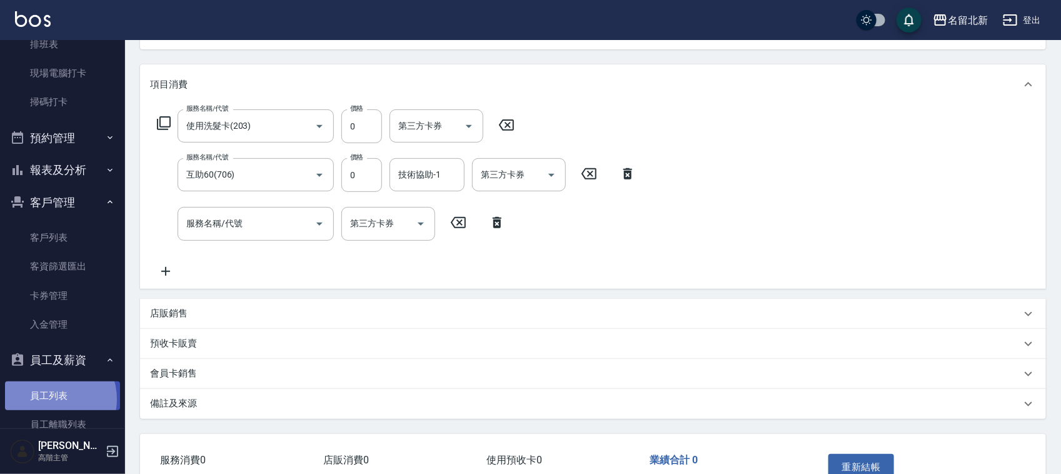
click at [52, 399] on link "員工列表" at bounding box center [62, 395] width 115 height 29
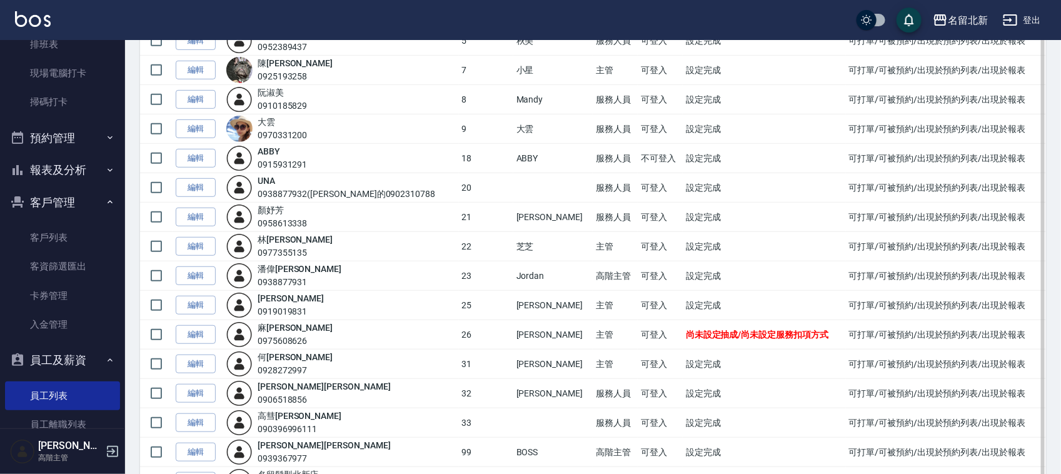
scroll to position [313, 0]
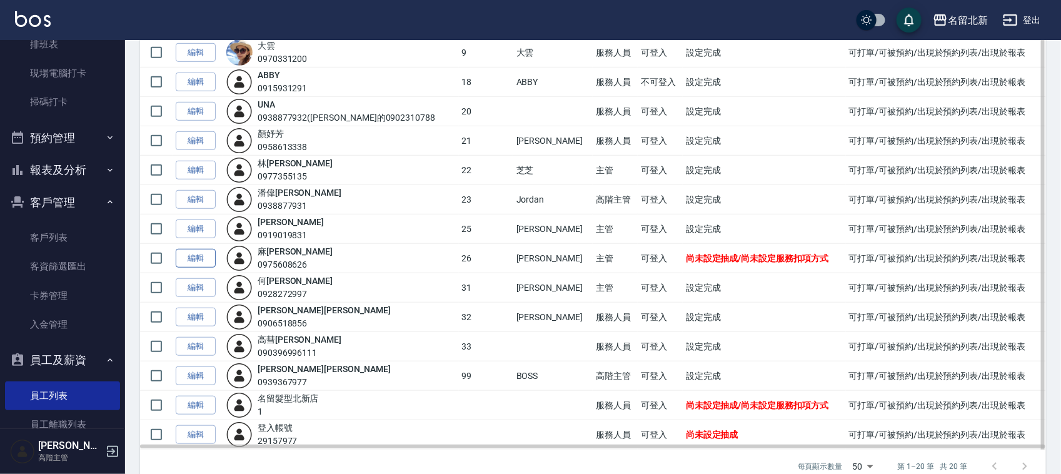
click at [199, 258] on link "編輯" at bounding box center [196, 258] width 40 height 19
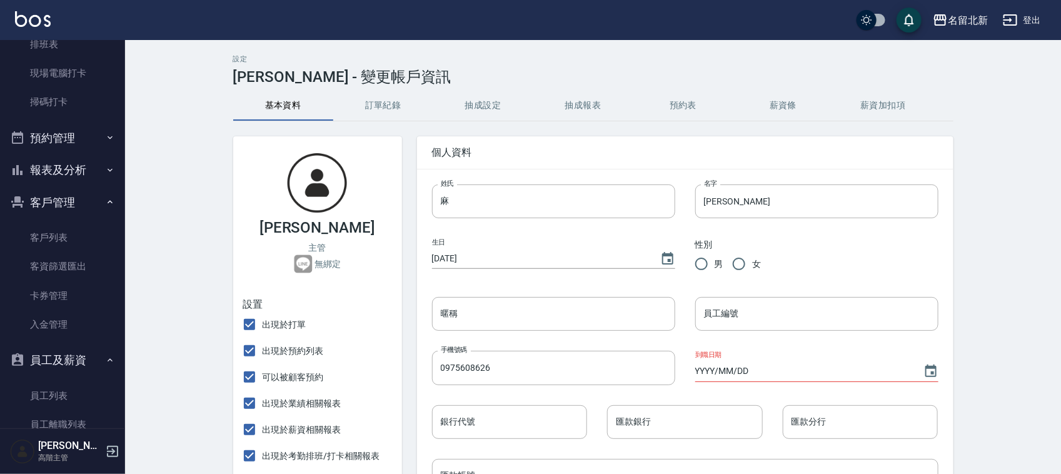
type input "2015/09/11"
radio input "true"
type input "[PERSON_NAME]"
type input "26"
type input "2025/09/09"
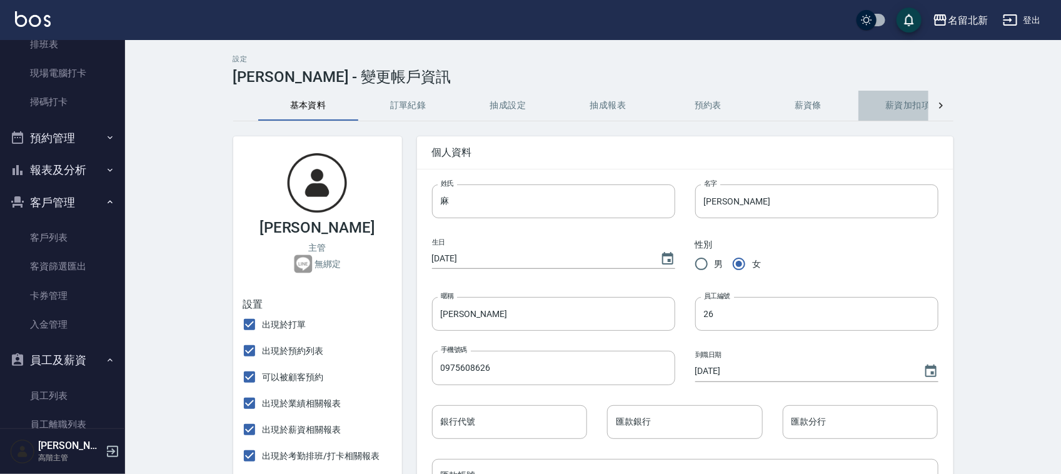
click at [921, 113] on button "薪資加扣項" at bounding box center [908, 106] width 100 height 30
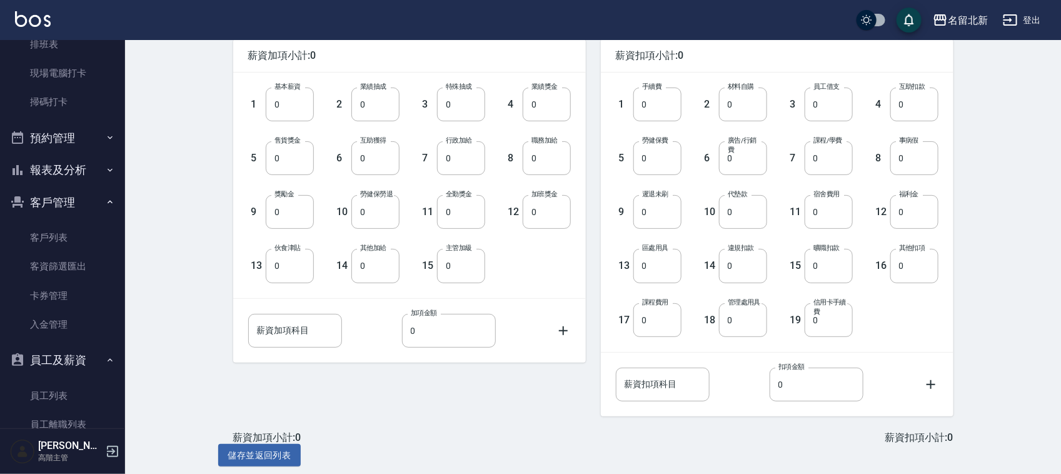
scroll to position [104, 0]
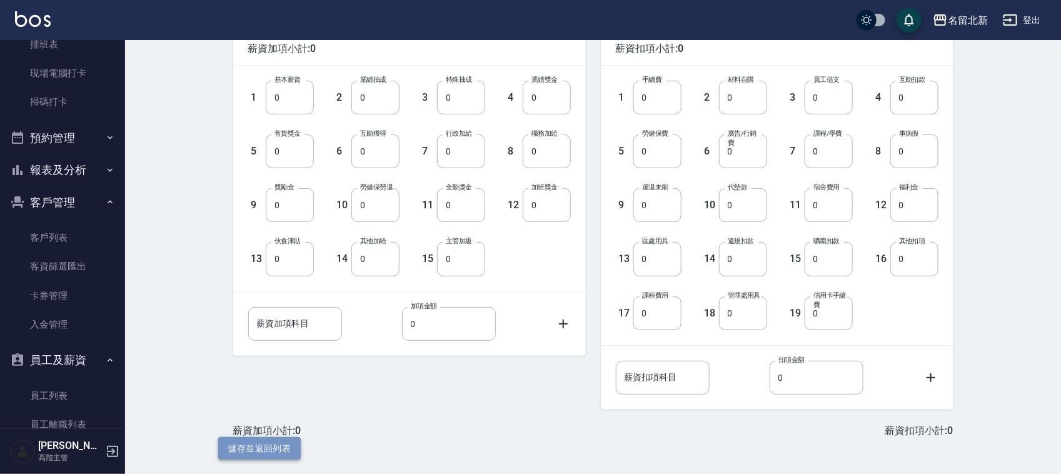
click at [233, 444] on button "儲存並返回列表" at bounding box center [259, 448] width 83 height 23
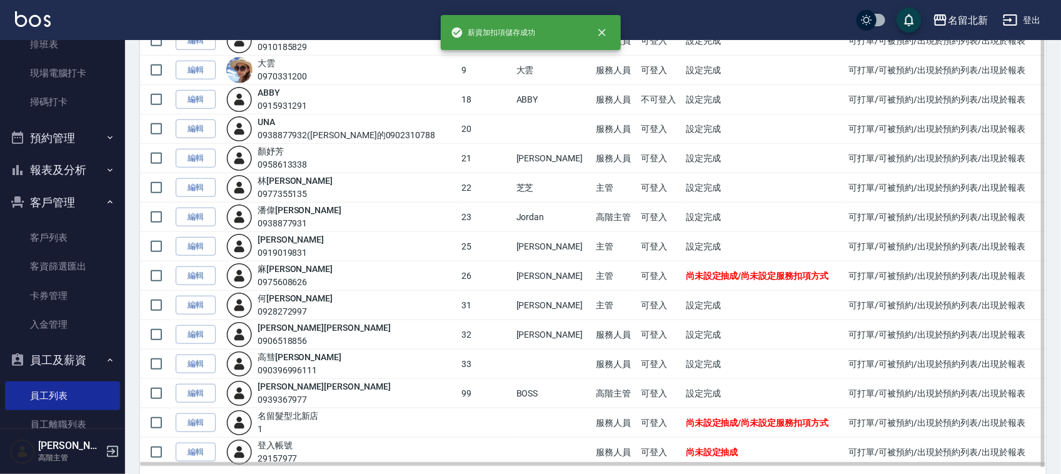
scroll to position [340, 0]
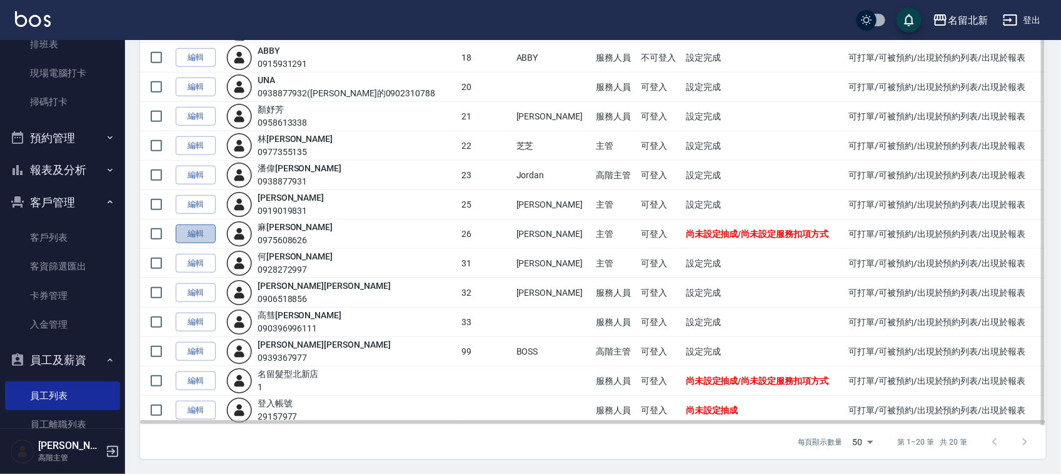
click at [207, 234] on link "編輯" at bounding box center [196, 233] width 40 height 19
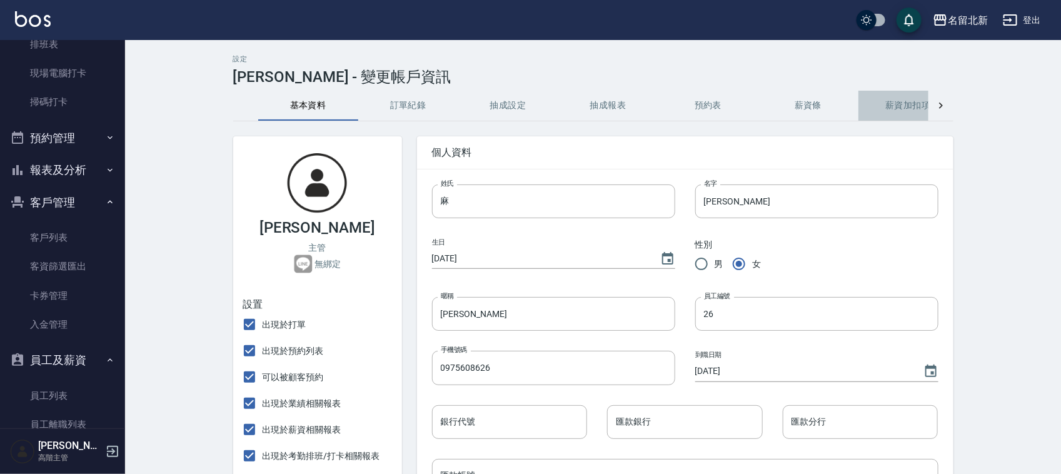
click at [905, 98] on button "薪資加扣項" at bounding box center [908, 106] width 100 height 30
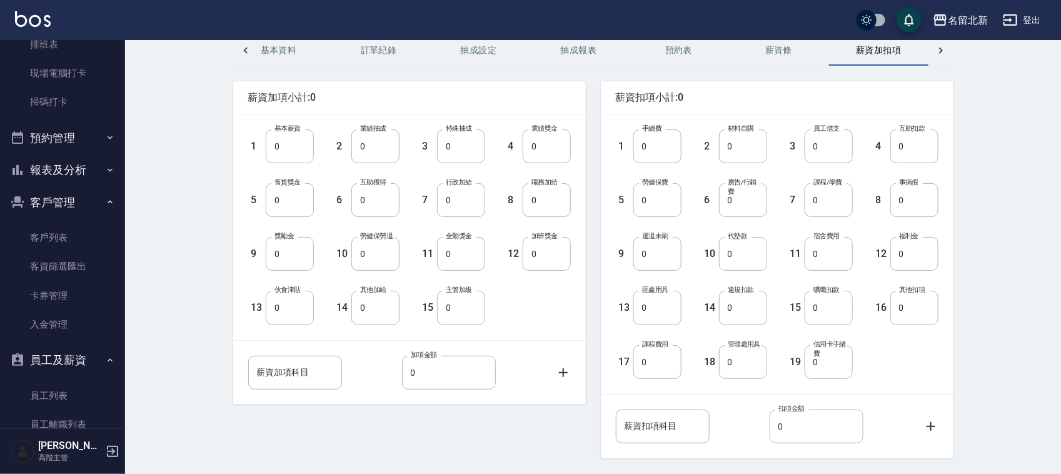
scroll to position [104, 0]
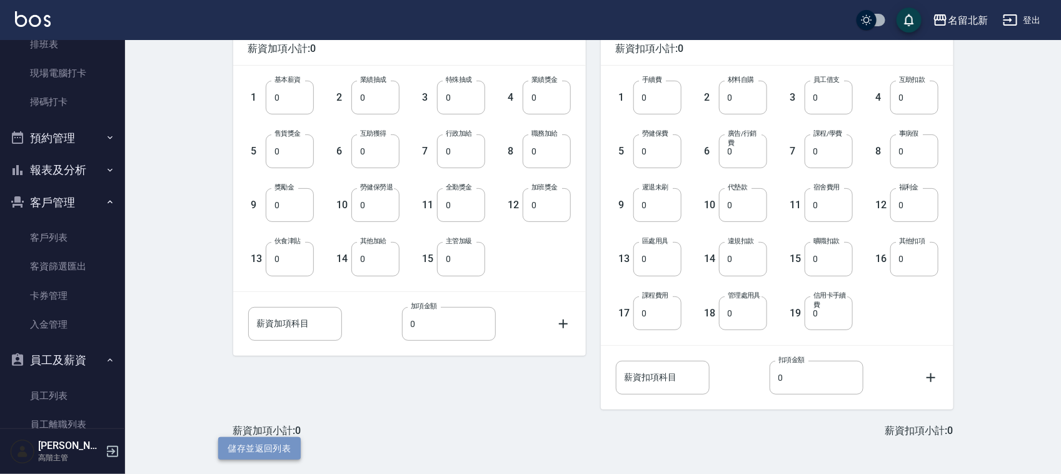
click at [263, 450] on button "儲存並返回列表" at bounding box center [259, 448] width 83 height 23
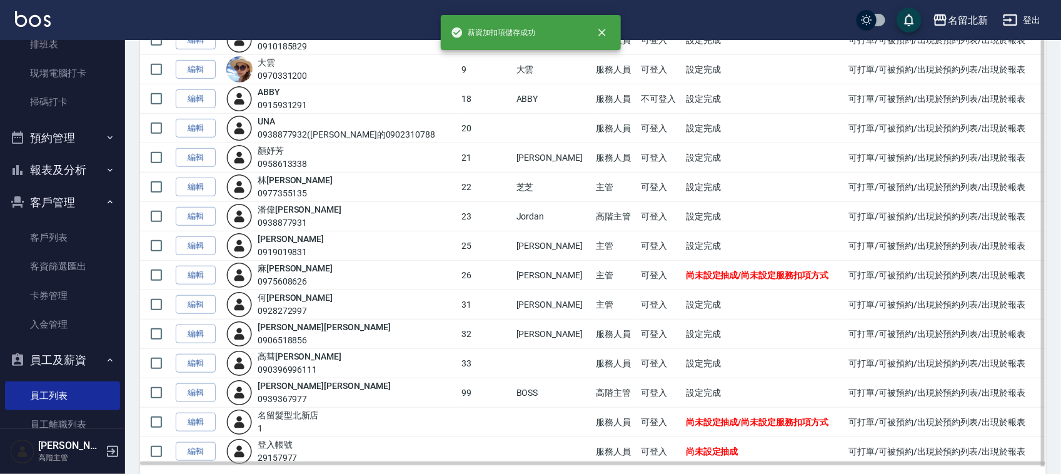
scroll to position [340, 0]
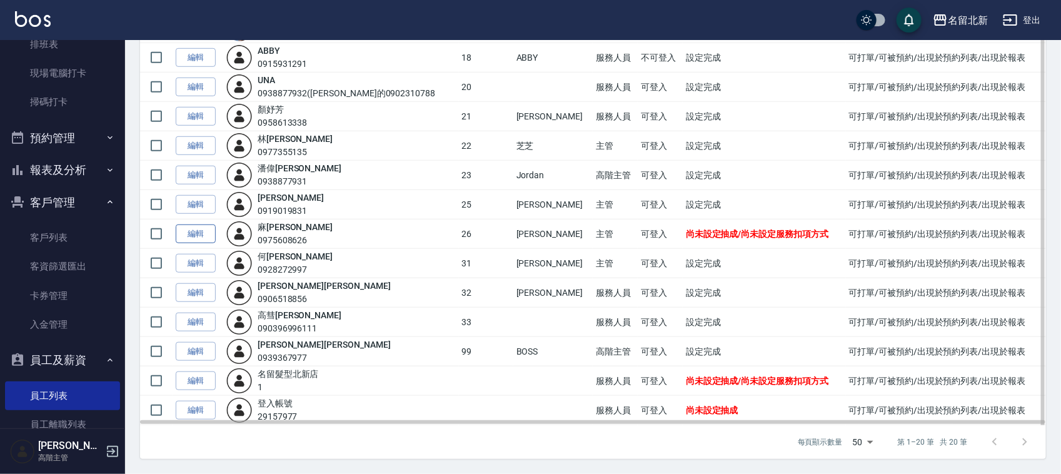
click at [208, 231] on link "編輯" at bounding box center [196, 233] width 40 height 19
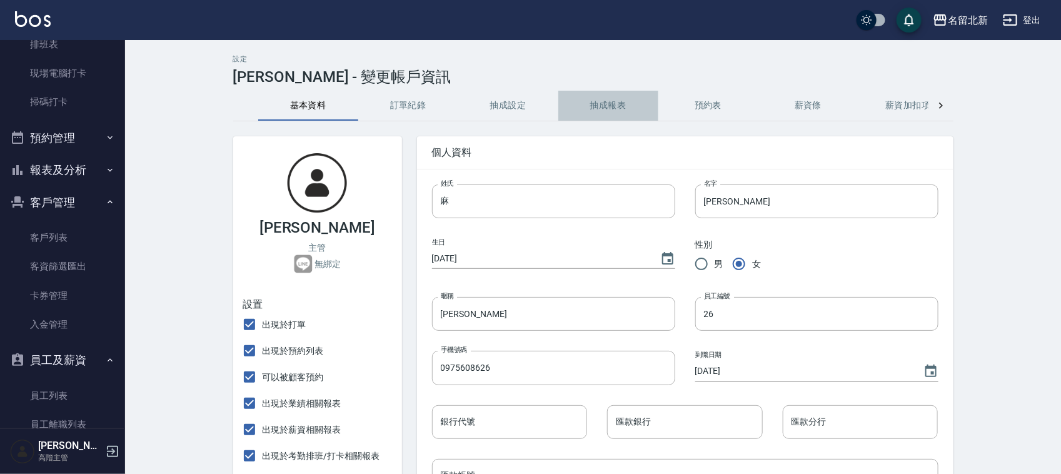
click at [624, 101] on button "抽成報表" at bounding box center [608, 106] width 100 height 30
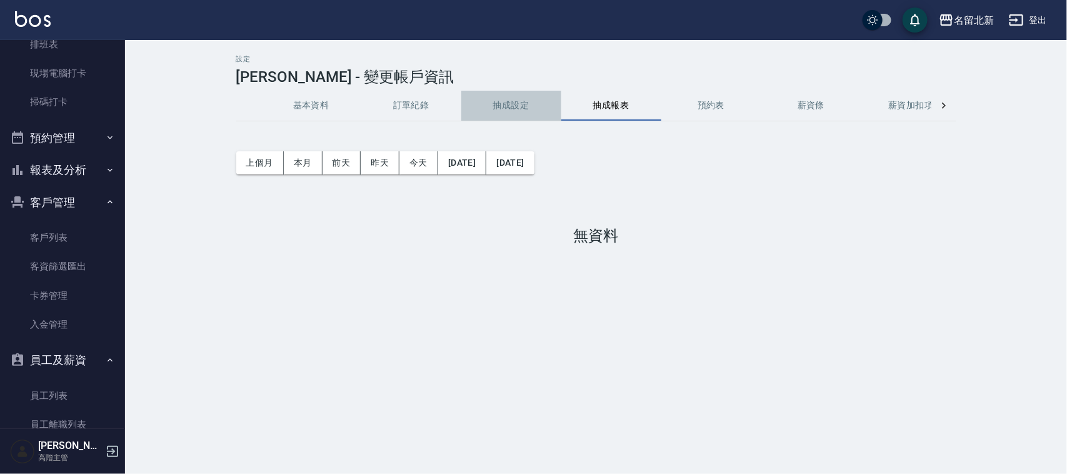
click at [524, 94] on button "抽成設定" at bounding box center [511, 106] width 100 height 30
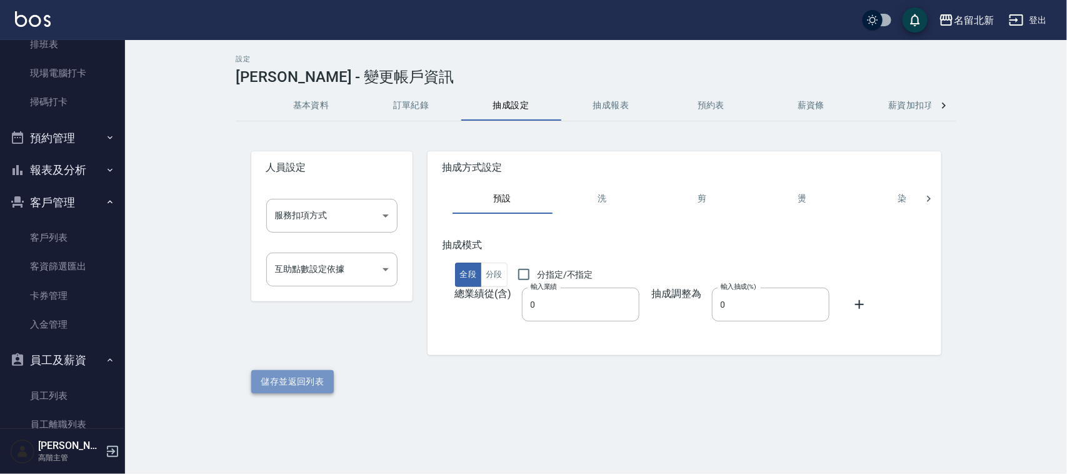
click at [299, 383] on button "儲存並返回列表" at bounding box center [292, 381] width 83 height 23
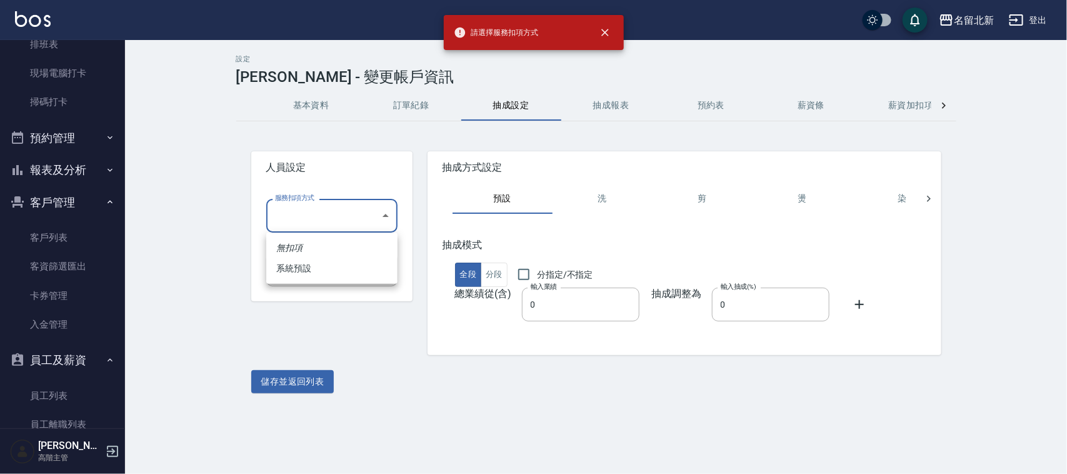
click at [380, 216] on body "請選擇服務扣項方式 名留北新 登出 櫃檯作業 打帳單 帳單列表 掛單列表 座位開單 營業儀表板 現金收支登錄 高階收支登錄 材料自購登錄 每日結帳 排班表 現…" at bounding box center [533, 237] width 1067 height 474
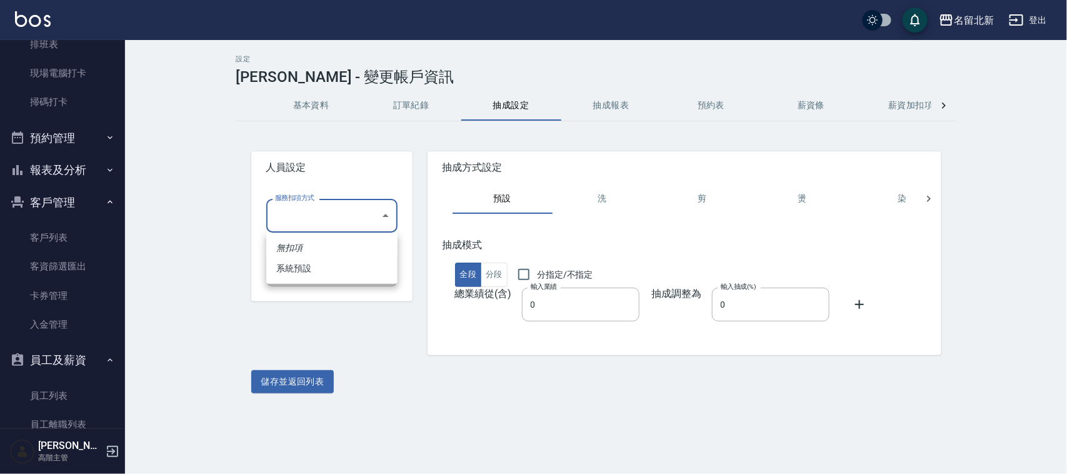
click at [305, 266] on li "系統預設" at bounding box center [331, 268] width 131 height 21
type input "系統預設"
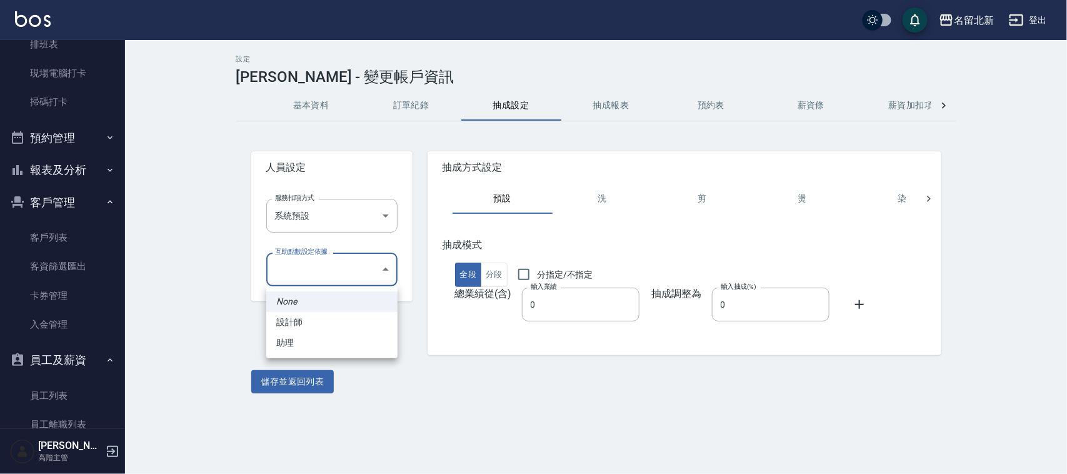
click at [377, 272] on body "名留北新 登出 櫃檯作業 打帳單 帳單列表 掛單列表 座位開單 營業儀表板 現金收支登錄 高階收支登錄 材料自購登錄 每日結帳 排班表 現場電腦打卡 掃碼打卡…" at bounding box center [533, 237] width 1067 height 474
click at [313, 344] on li "助理" at bounding box center [331, 343] width 131 height 21
type input "c428ae34-d49d-431d-a734-429264073857"
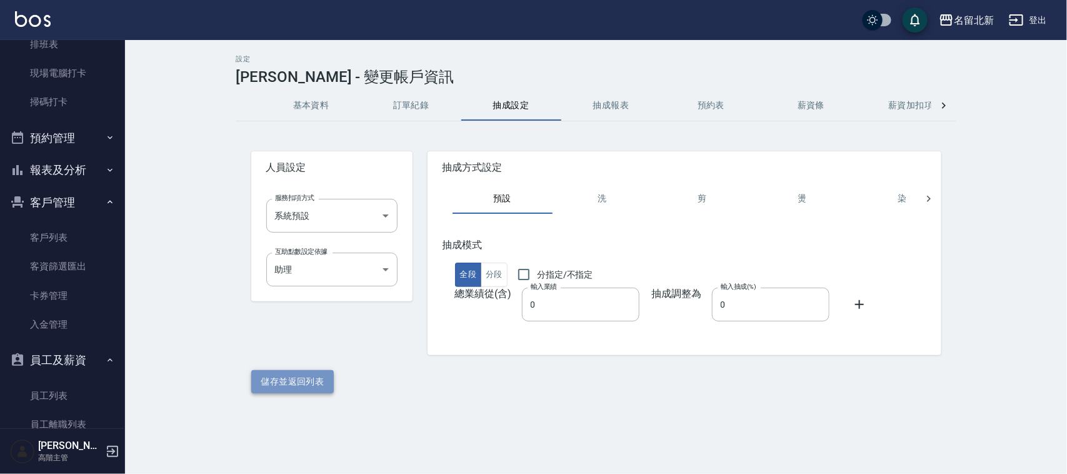
click at [296, 385] on button "儲存並返回列表" at bounding box center [292, 381] width 83 height 23
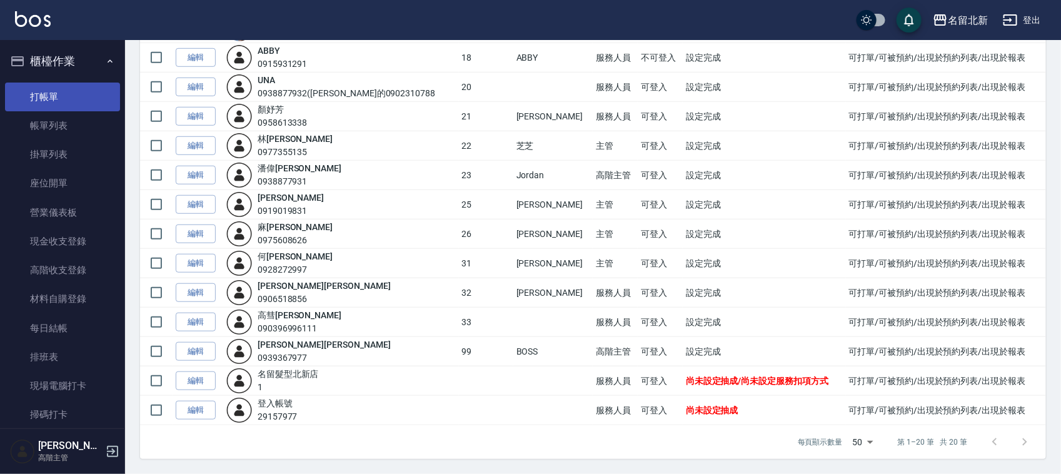
click at [52, 93] on link "打帳單" at bounding box center [62, 97] width 115 height 29
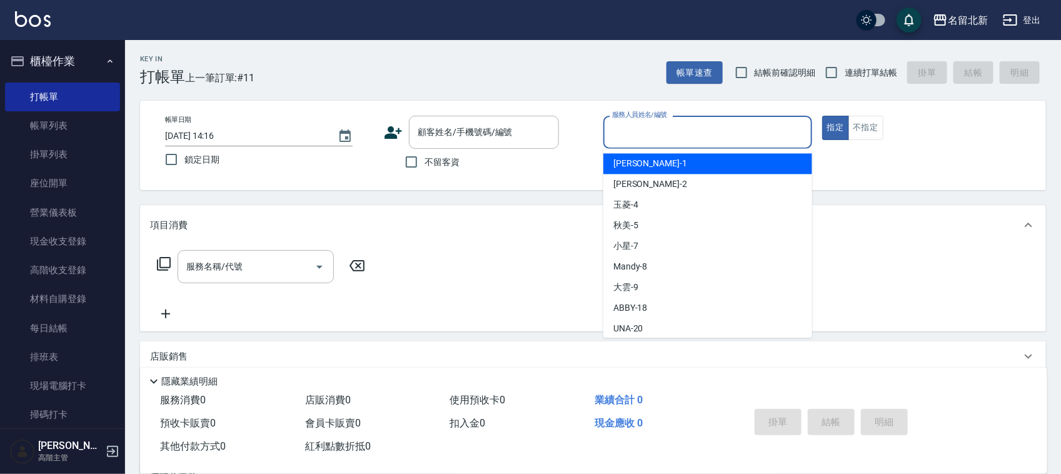
click at [673, 138] on input "服務人員姓名/編號" at bounding box center [708, 132] width 198 height 22
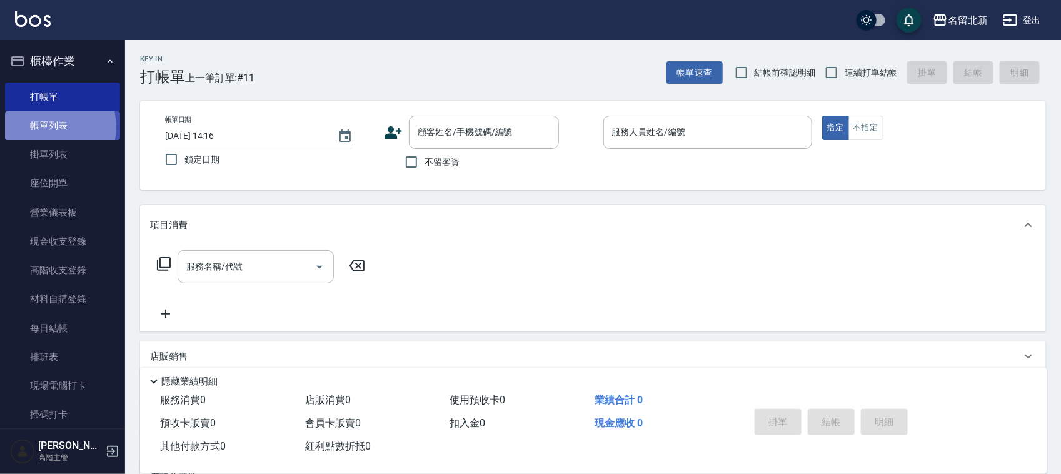
click at [48, 127] on link "帳單列表" at bounding box center [62, 125] width 115 height 29
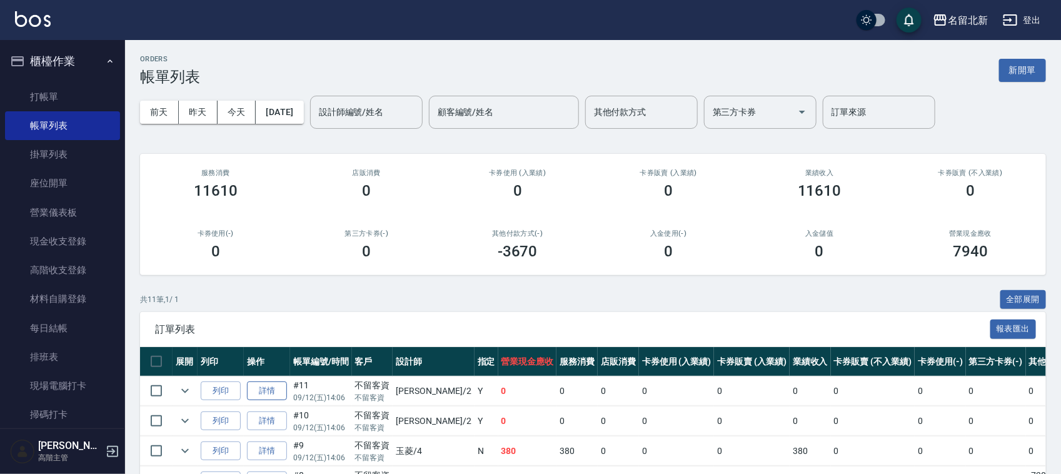
drag, startPoint x: 291, startPoint y: 385, endPoint x: 268, endPoint y: 392, distance: 24.1
click at [286, 388] on tr "列印 詳情 #11 09/12 (五) 14:06 不留客資 不留客資 詩芳 /2 Y 0 0 0 0 0 0 0 0 0 0 0" at bounding box center [675, 390] width 1070 height 29
click at [267, 390] on link "詳情" at bounding box center [267, 390] width 40 height 19
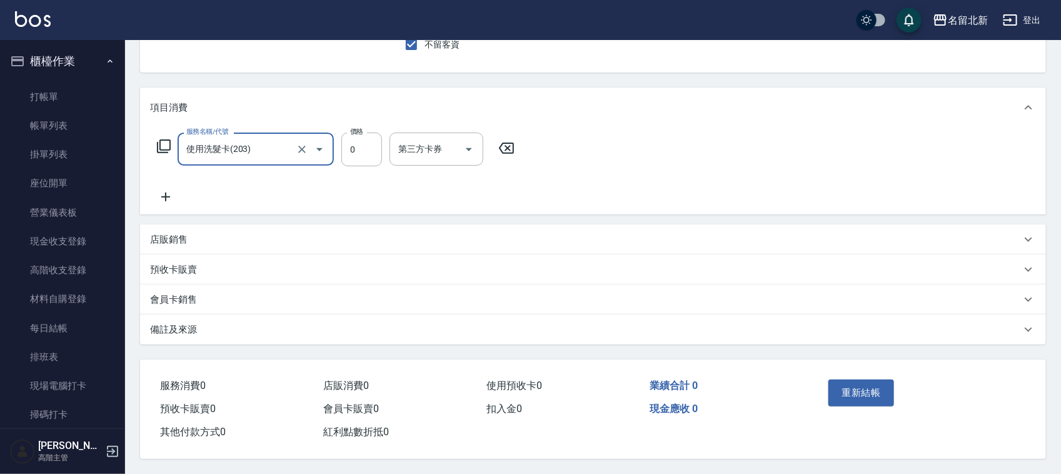
scroll to position [122, 0]
click at [174, 198] on icon at bounding box center [165, 196] width 31 height 15
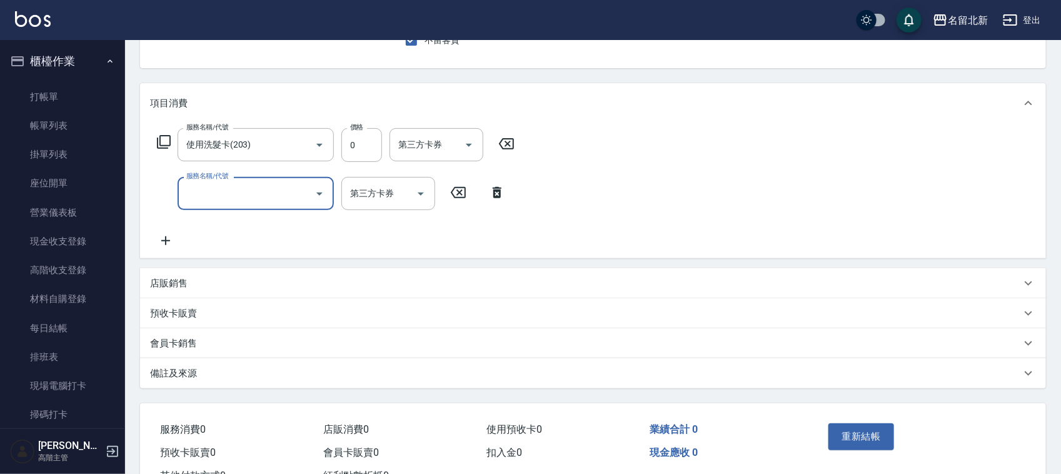
click at [233, 193] on input "服務名稱/代號" at bounding box center [246, 194] width 126 height 22
type input "互助60(706)"
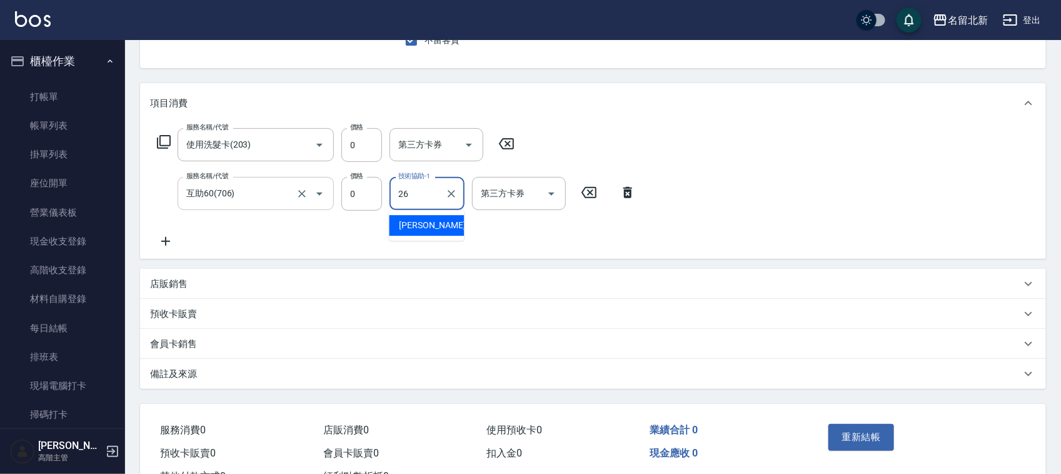
type input "[PERSON_NAME]-26"
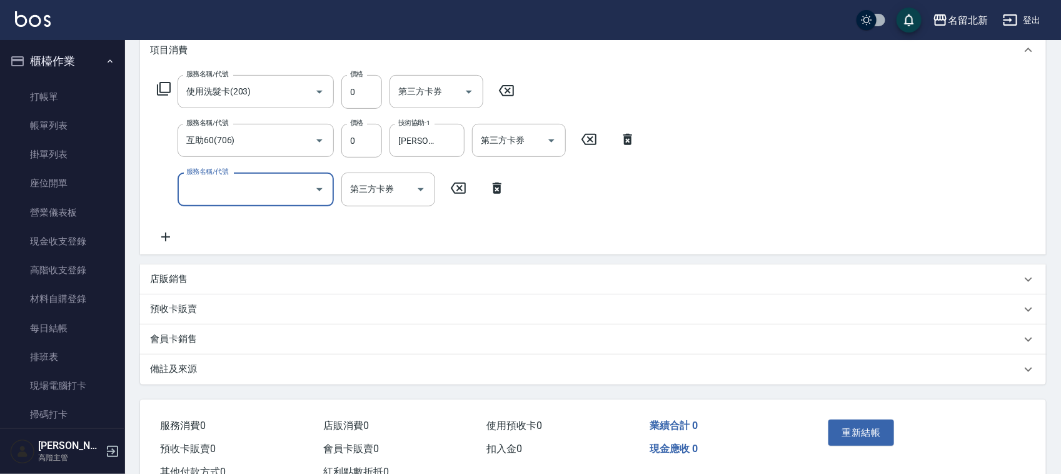
scroll to position [219, 0]
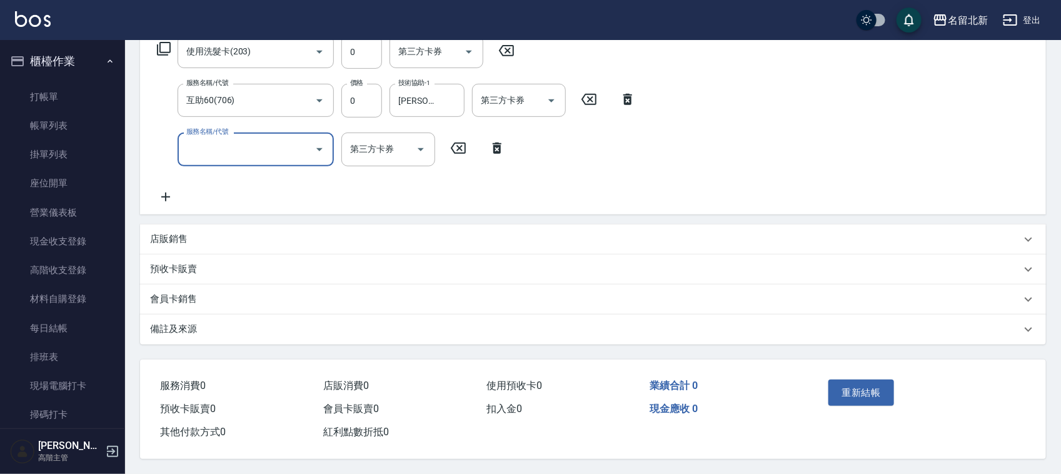
click at [858, 396] on button "重新結帳" at bounding box center [861, 393] width 66 height 26
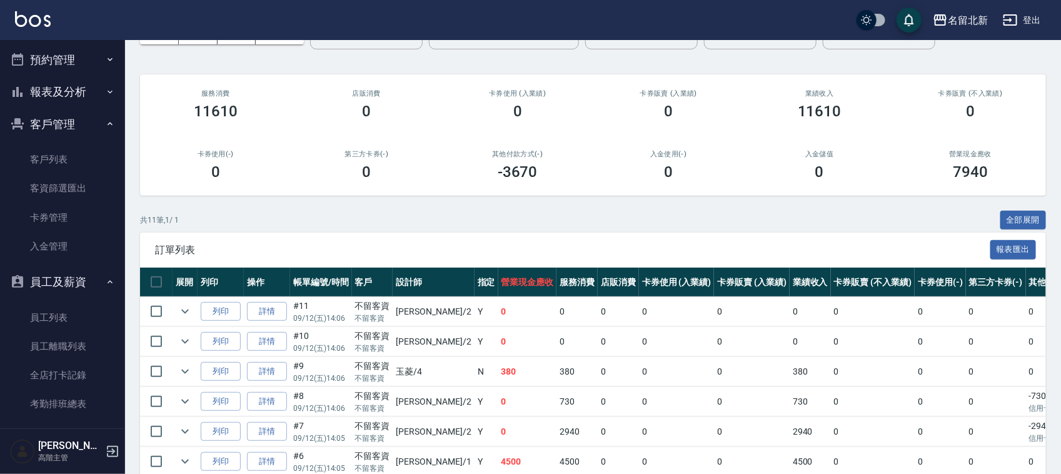
scroll to position [296, 0]
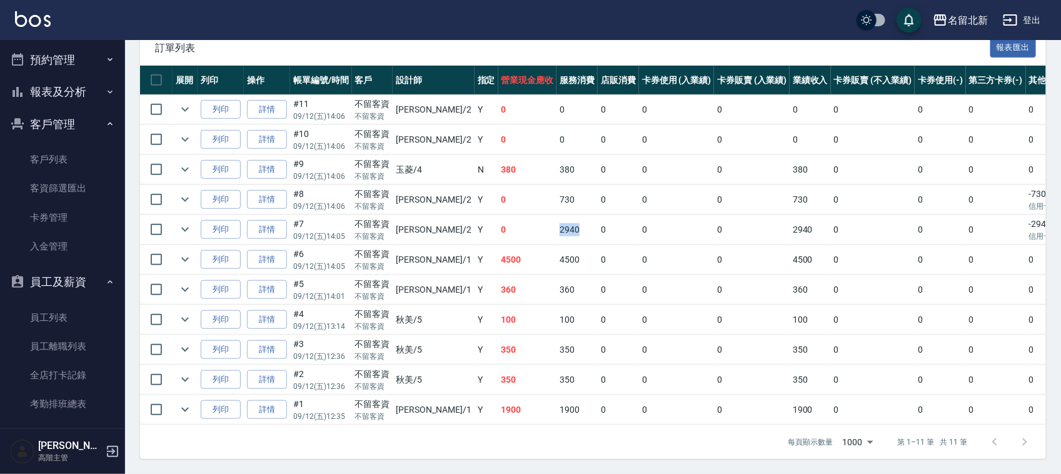
drag, startPoint x: 533, startPoint y: 216, endPoint x: 500, endPoint y: 213, distance: 32.7
click at [500, 215] on tr "列印 詳情 #7 09/12 (五) 14:05 不留客資 不留客資 詩芳 /2 Y 0 2940 0 0 0 2940 0 0 0 -2940 信用卡 0" at bounding box center [675, 229] width 1070 height 29
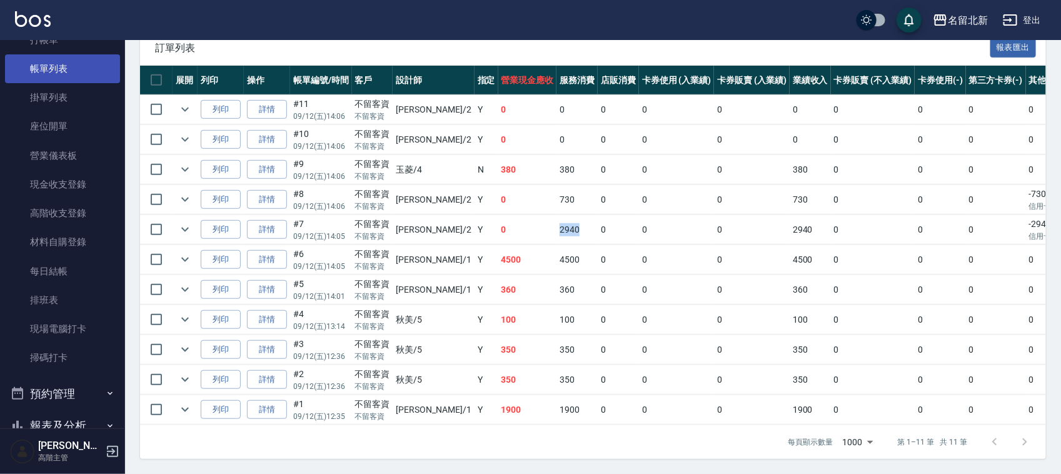
scroll to position [0, 0]
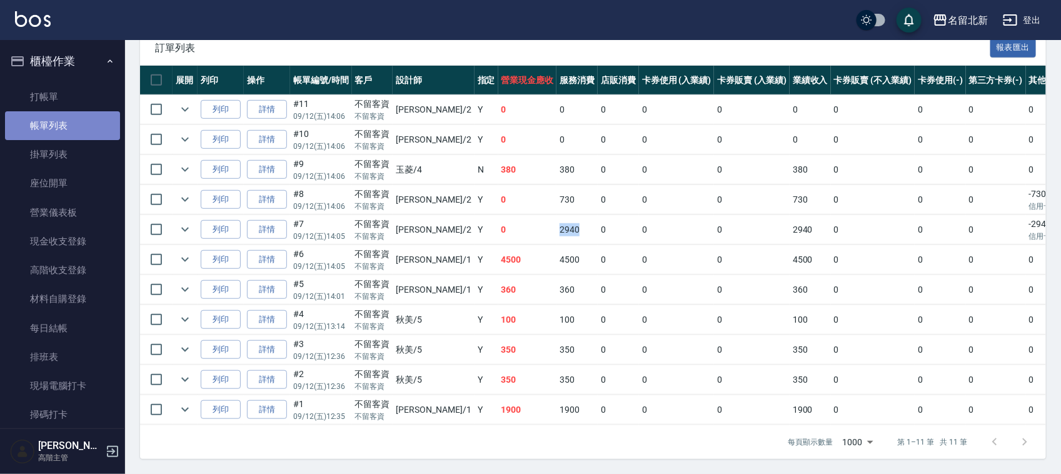
click at [63, 113] on link "帳單列表" at bounding box center [62, 125] width 115 height 29
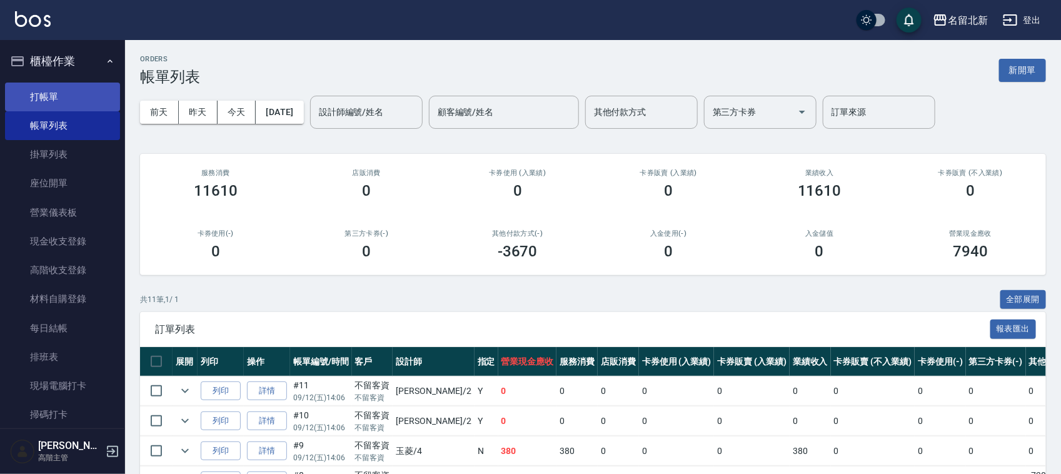
click at [38, 98] on link "打帳單" at bounding box center [62, 97] width 115 height 29
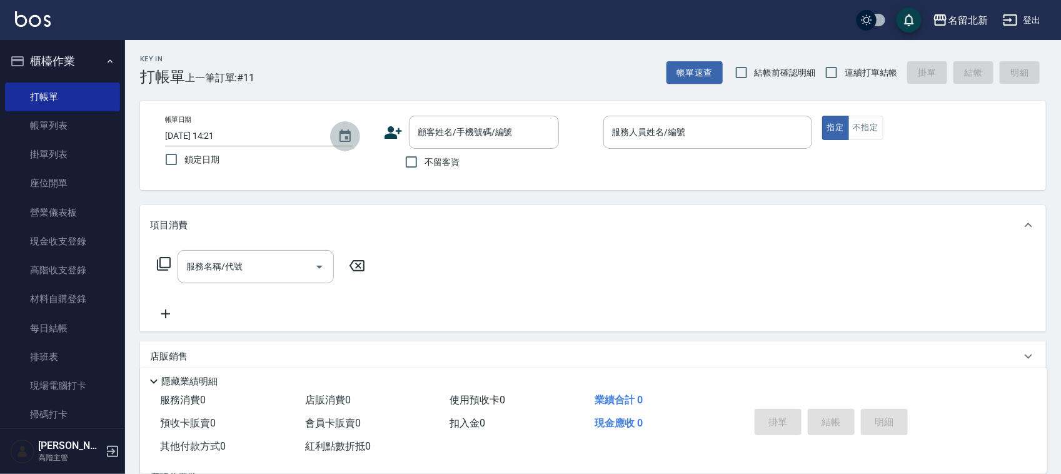
click at [349, 135] on icon "Choose date, selected date is 2025-09-12" at bounding box center [345, 136] width 15 height 15
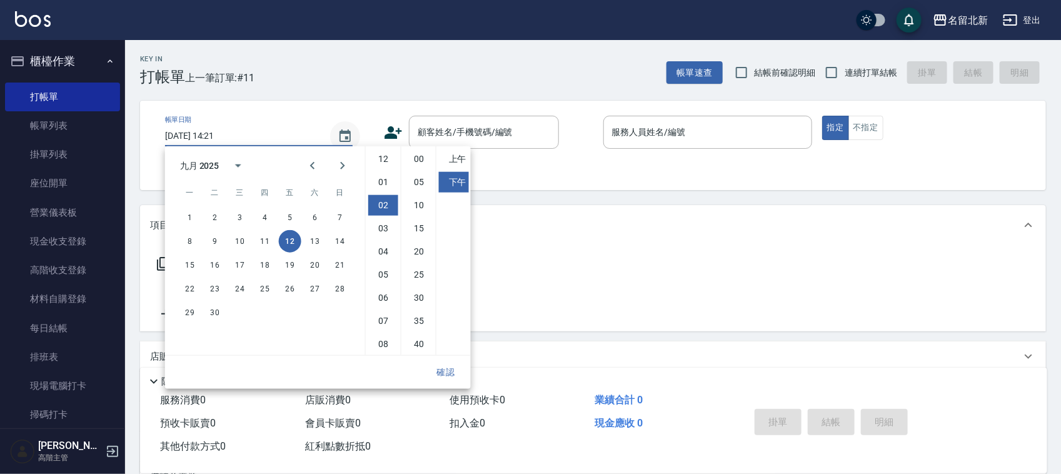
scroll to position [46, 0]
click at [266, 233] on button "11" at bounding box center [265, 241] width 23 height 23
type input "2025/09/11 14:21"
click at [442, 373] on button "確認" at bounding box center [446, 372] width 40 height 23
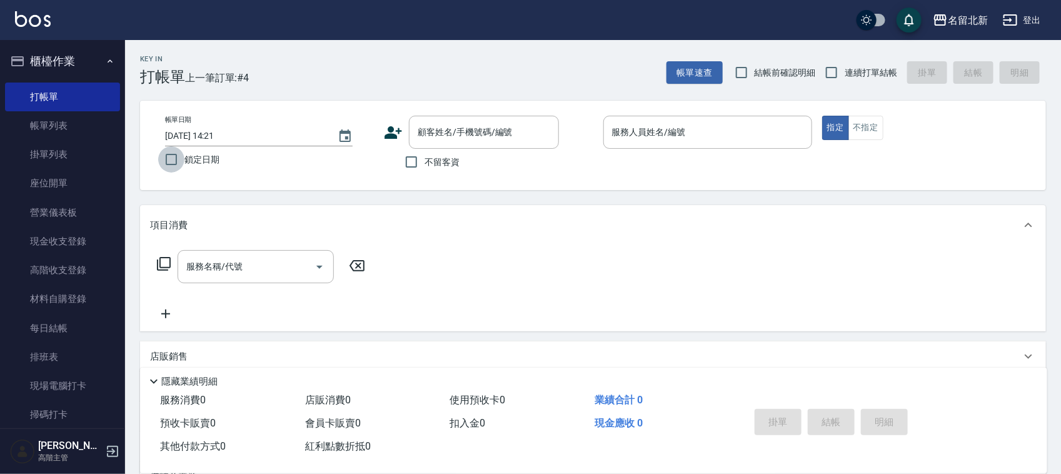
click at [169, 154] on input "鎖定日期" at bounding box center [171, 159] width 26 height 26
checkbox input "true"
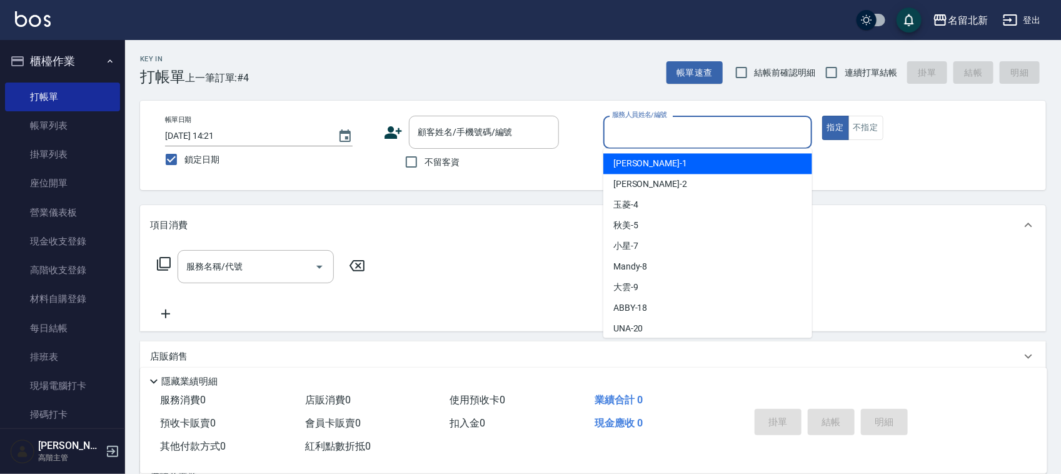
click at [672, 124] on input "服務人員姓名/編號" at bounding box center [708, 132] width 198 height 22
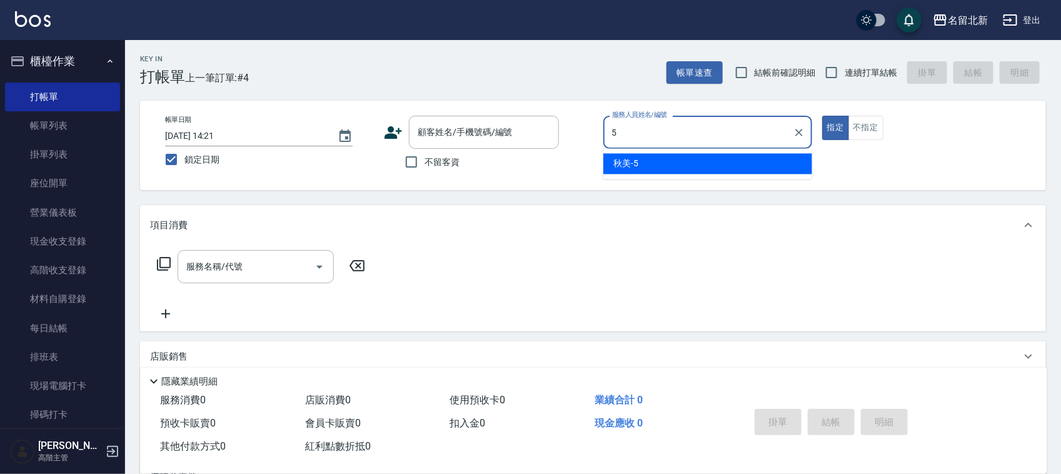
type input "秋美-5"
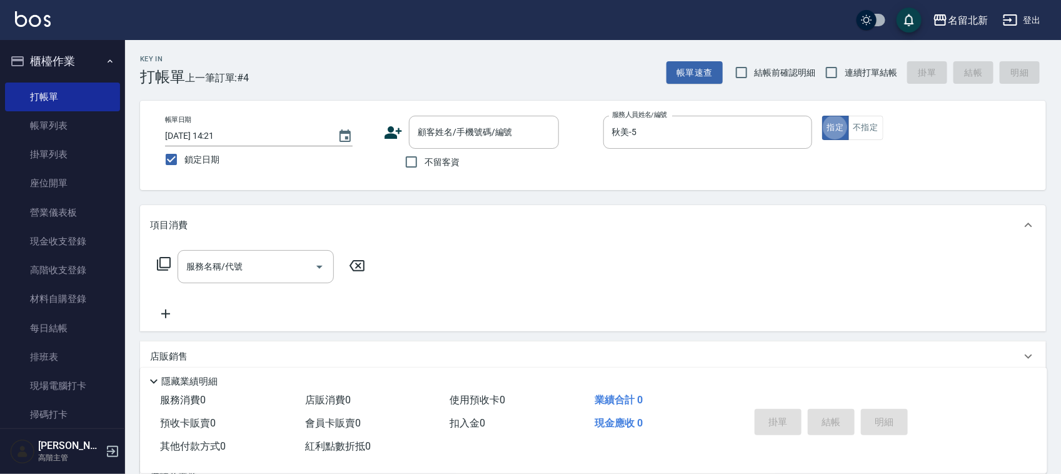
type button "true"
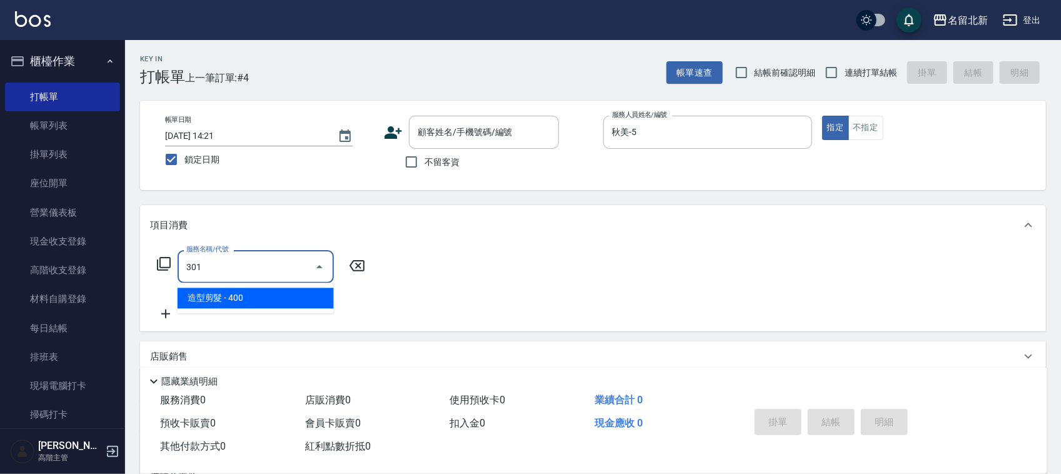
type input "造型剪髮(301)"
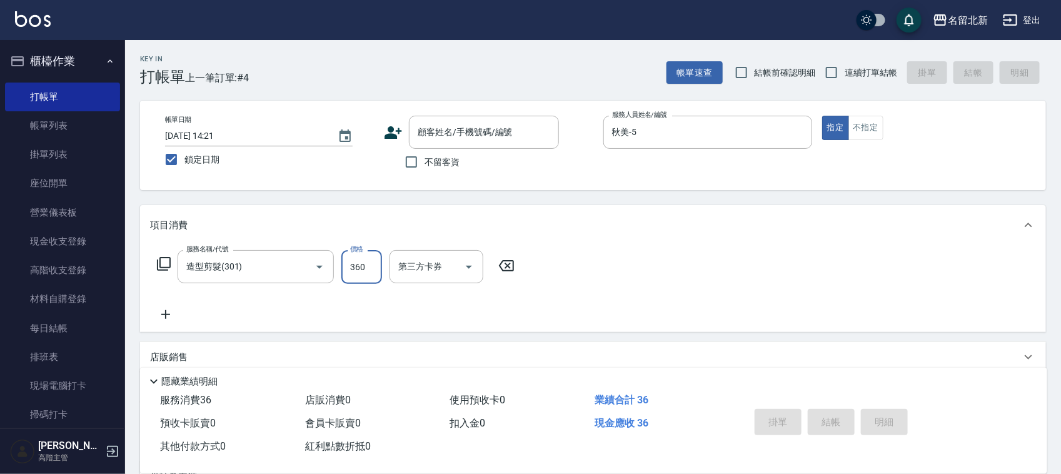
type input "360"
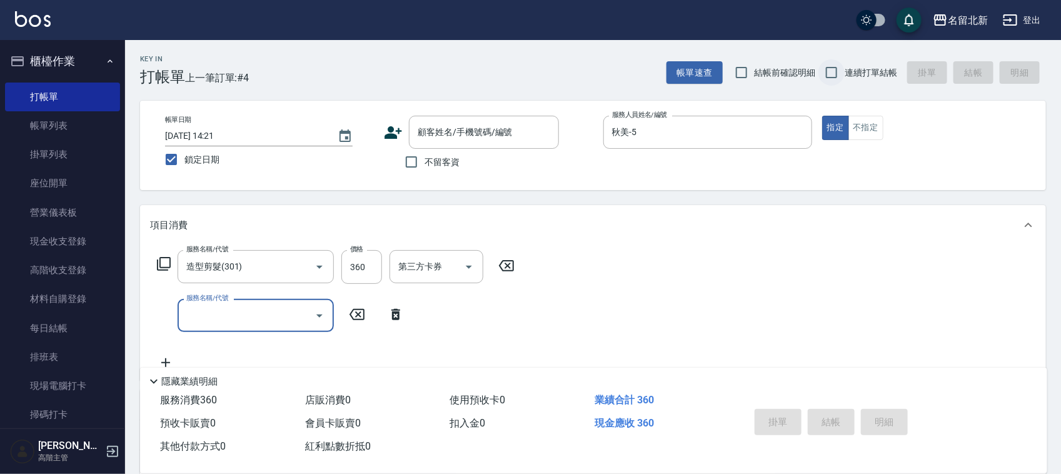
click at [828, 76] on input "連續打單結帳" at bounding box center [831, 72] width 26 height 26
checkbox input "true"
click at [426, 175] on div "帳單日期 2025/09/11 14:21 鎖定日期 顧客姓名/手機號碼/編號 顧客姓名/手機號碼/編號 不留客資 服務人員姓名/編號 秋美-5 服務人員姓名…" at bounding box center [593, 145] width 906 height 89
click at [415, 164] on input "不留客資" at bounding box center [411, 162] width 26 height 26
checkbox input "true"
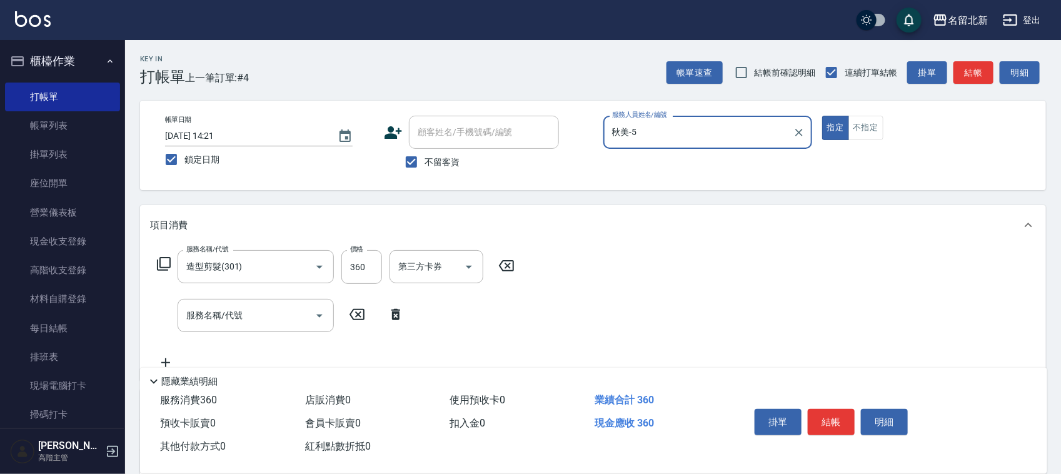
click at [817, 414] on button "結帳" at bounding box center [831, 422] width 47 height 26
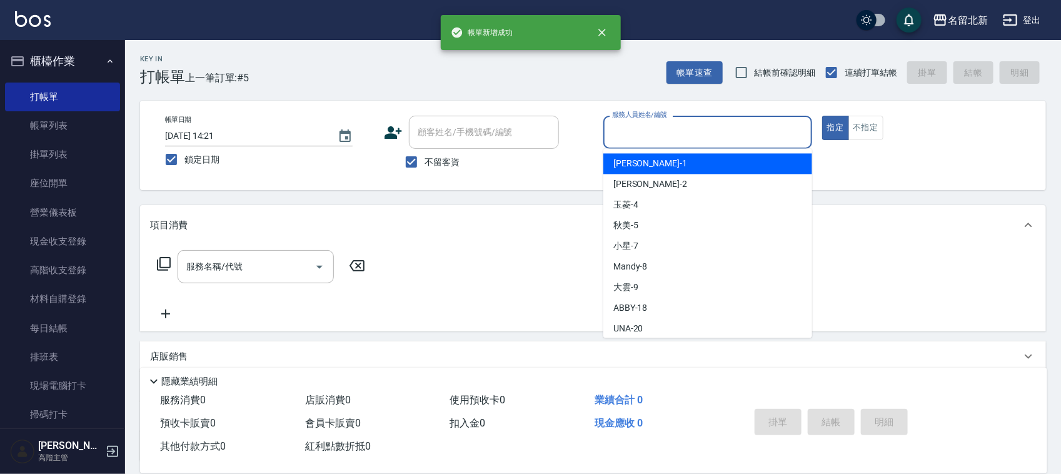
click at [694, 136] on input "服務人員姓名/編號" at bounding box center [708, 132] width 198 height 22
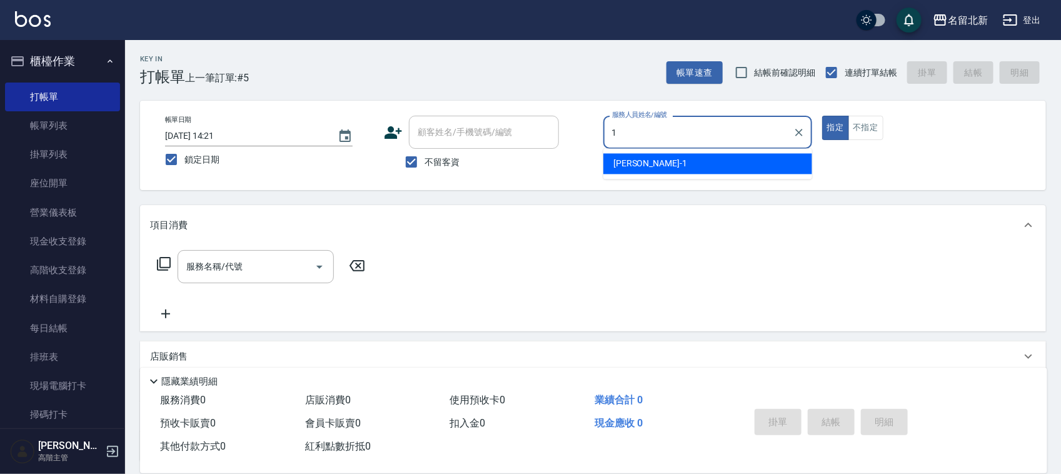
type input "[PERSON_NAME]-1"
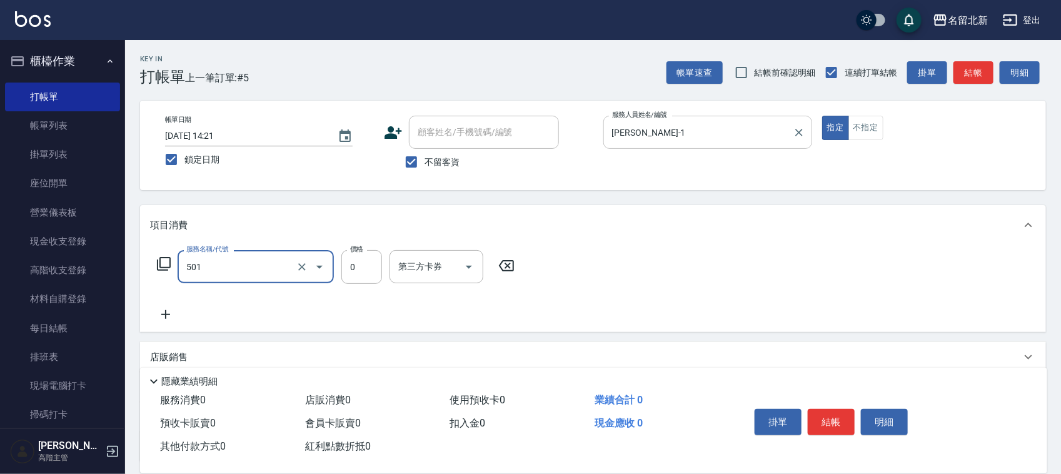
type input "染髮(501)"
click at [358, 266] on input "0" at bounding box center [361, 267] width 41 height 34
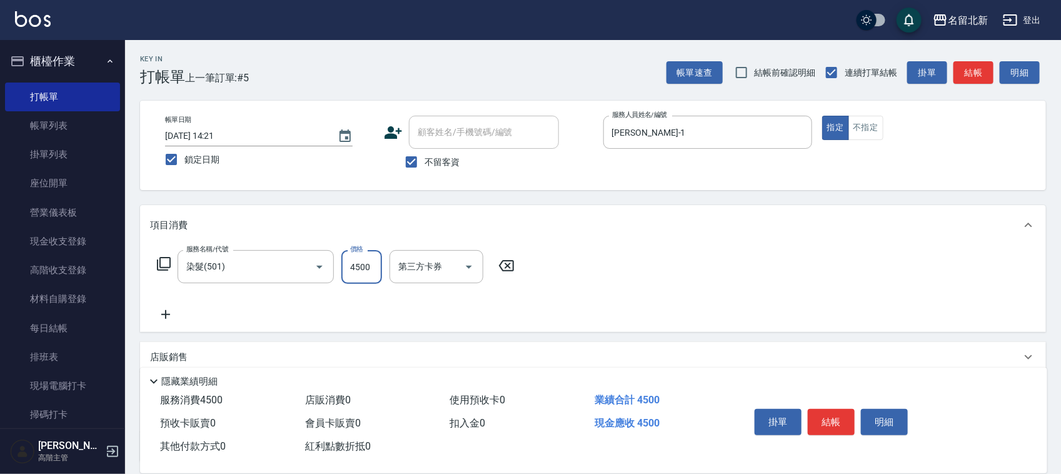
type input "4500"
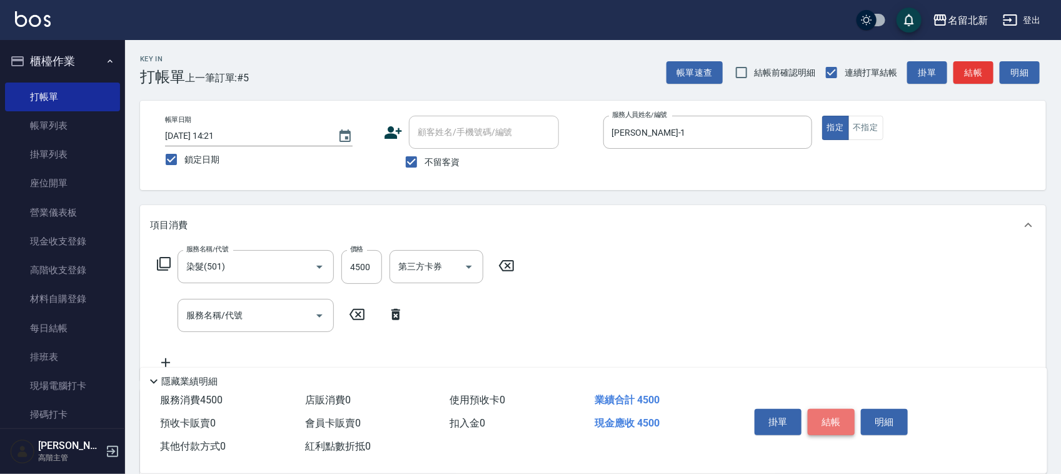
click at [828, 409] on button "結帳" at bounding box center [831, 422] width 47 height 26
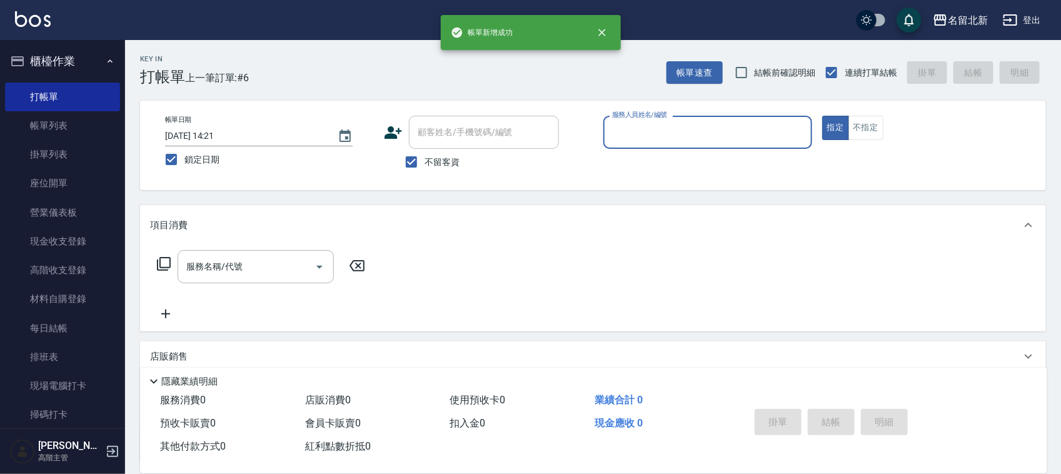
click at [689, 145] on div "服務人員姓名/編號" at bounding box center [707, 132] width 209 height 33
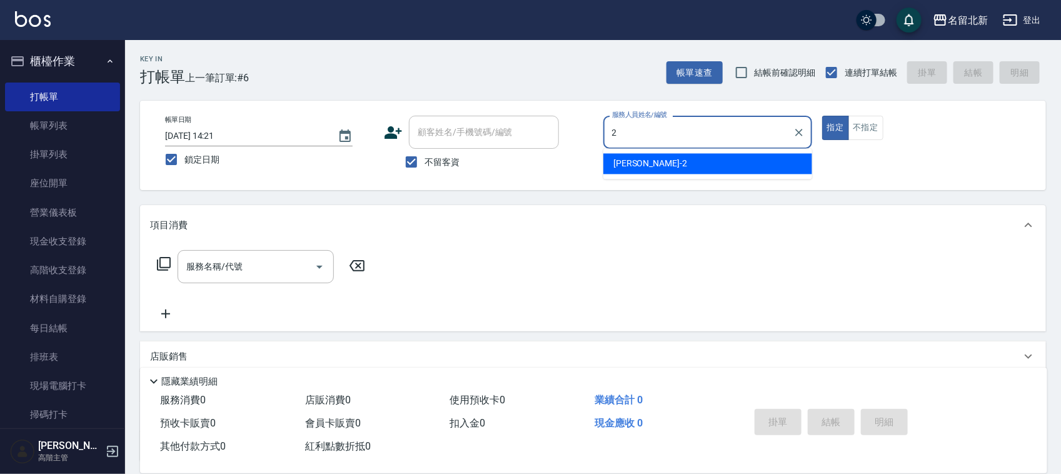
type input "[PERSON_NAME]-2"
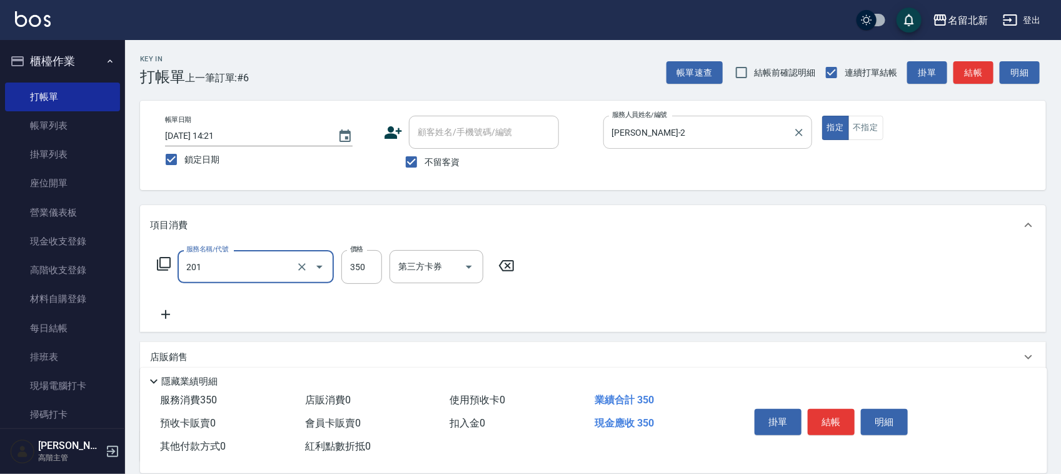
type input "一般洗髮(201)"
type input "100"
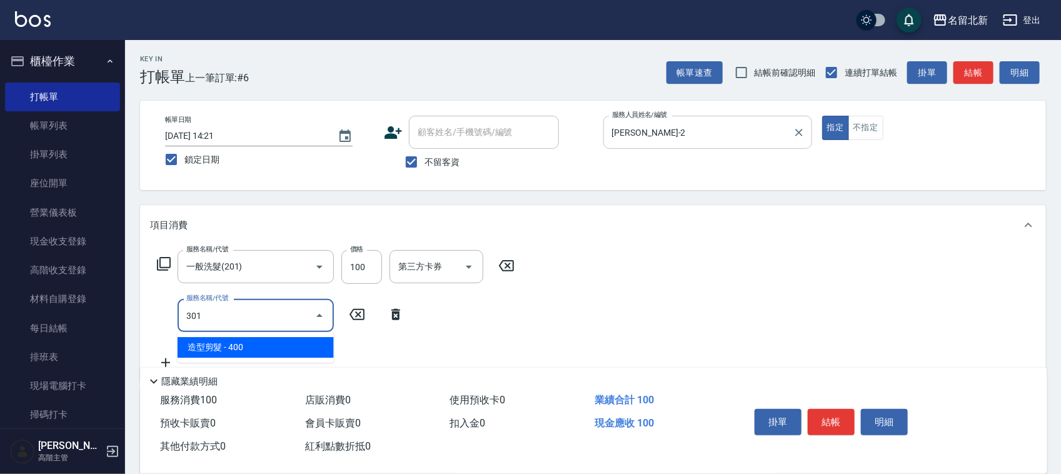
type input "造型剪髮(301)"
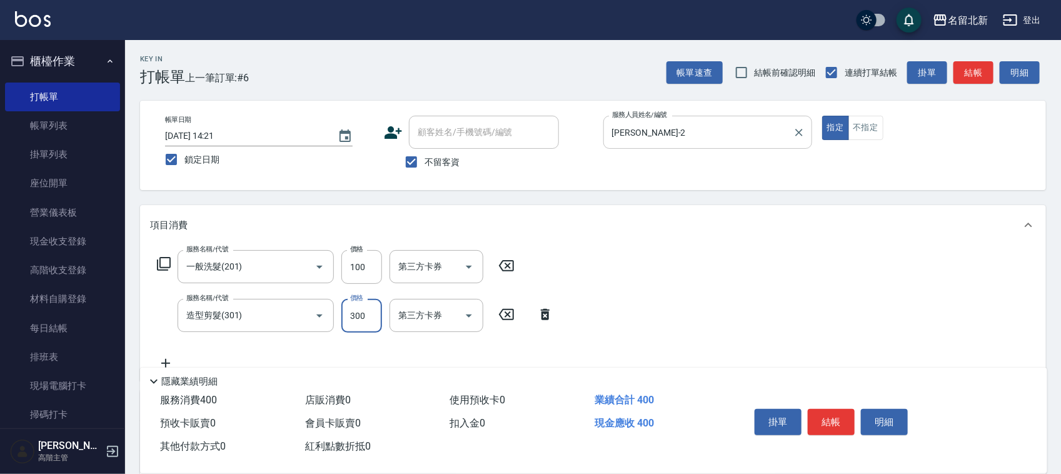
type input "300"
type input "頭皮隔離(609)"
type input "350"
type input "染髮(501)"
type input "1490"
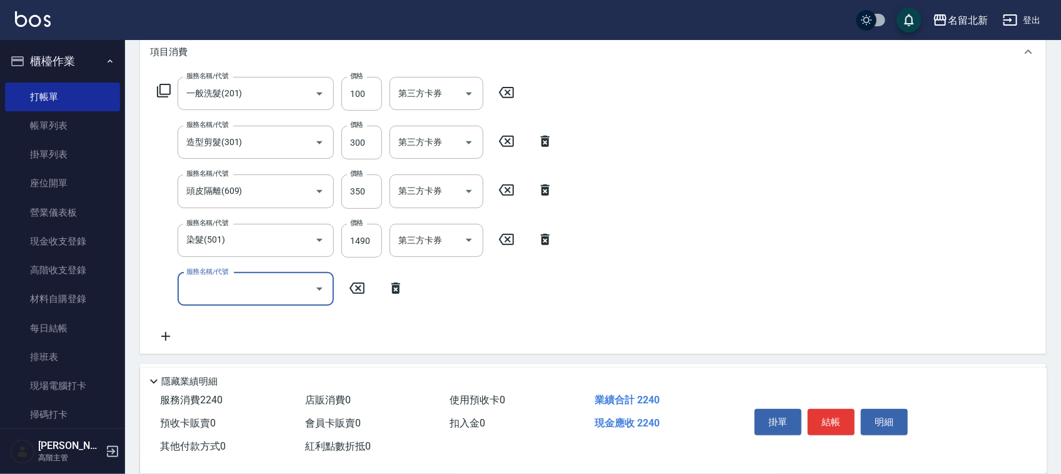
scroll to position [234, 0]
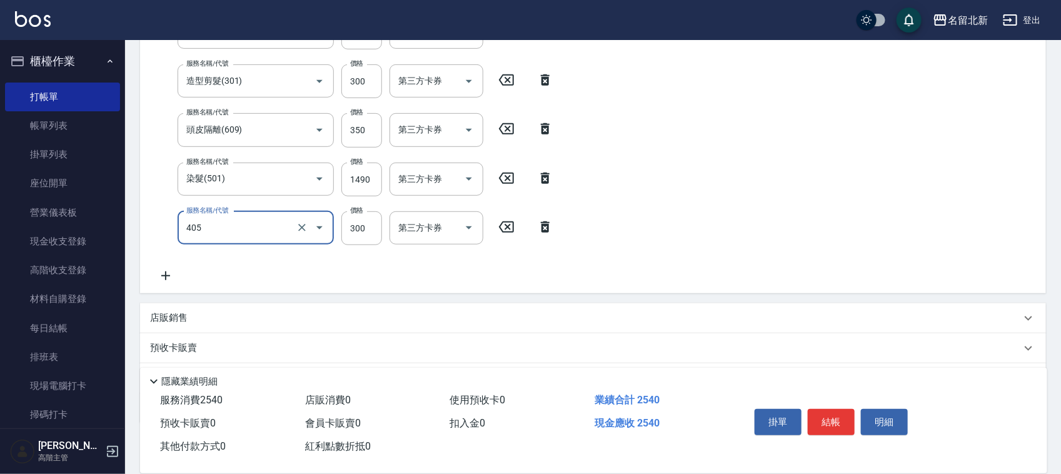
type input "補燙(405)"
type input "700"
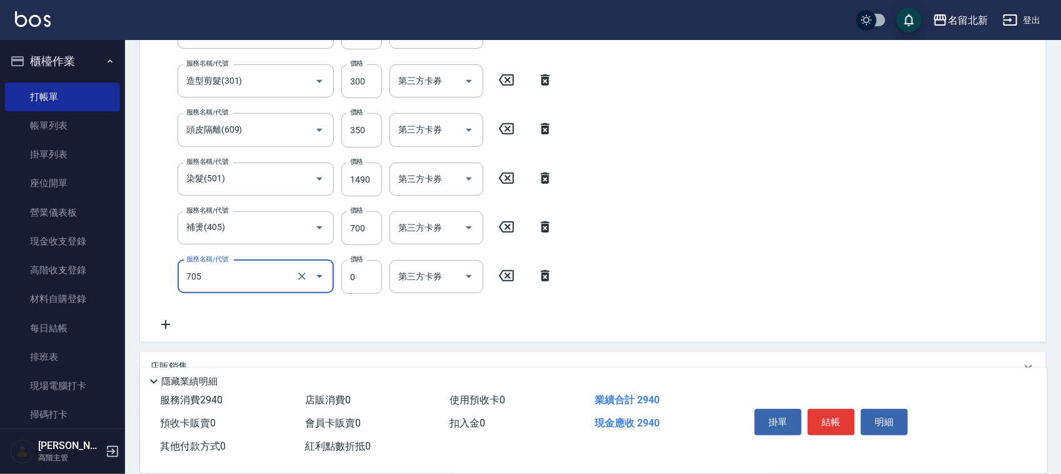
type input "互助50(705)"
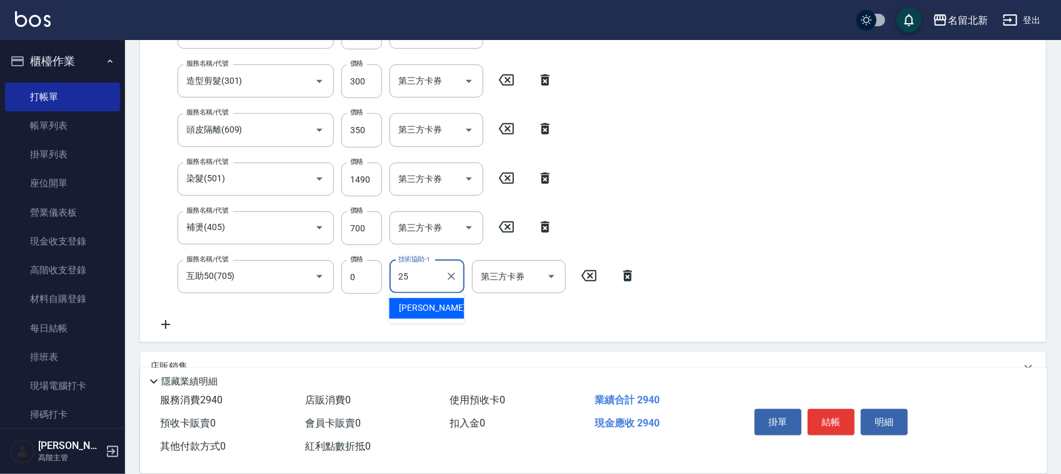
type input "禎禎-25"
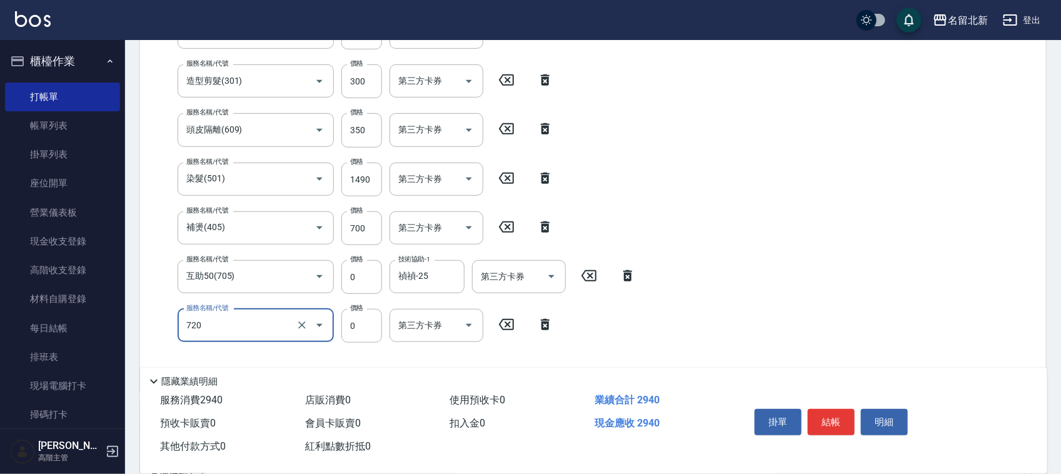
type input "互助200(720)"
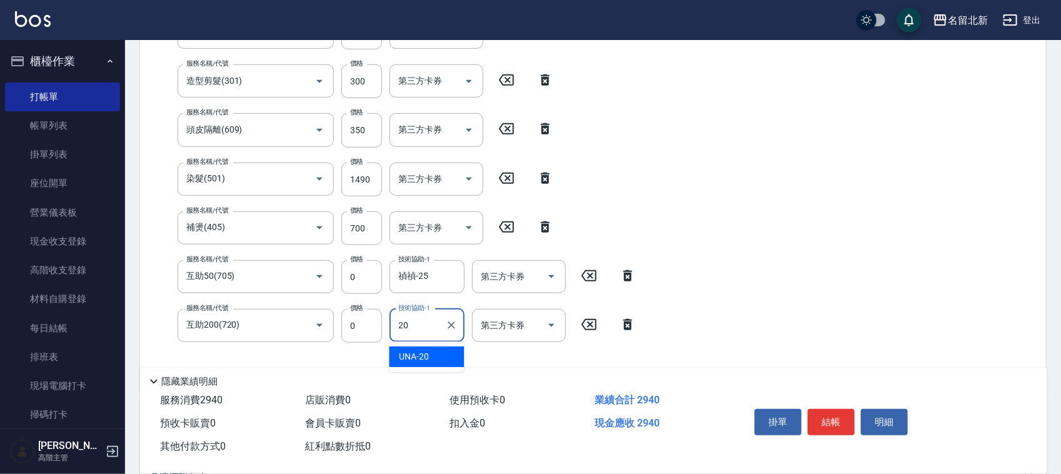
type input "UNA-20"
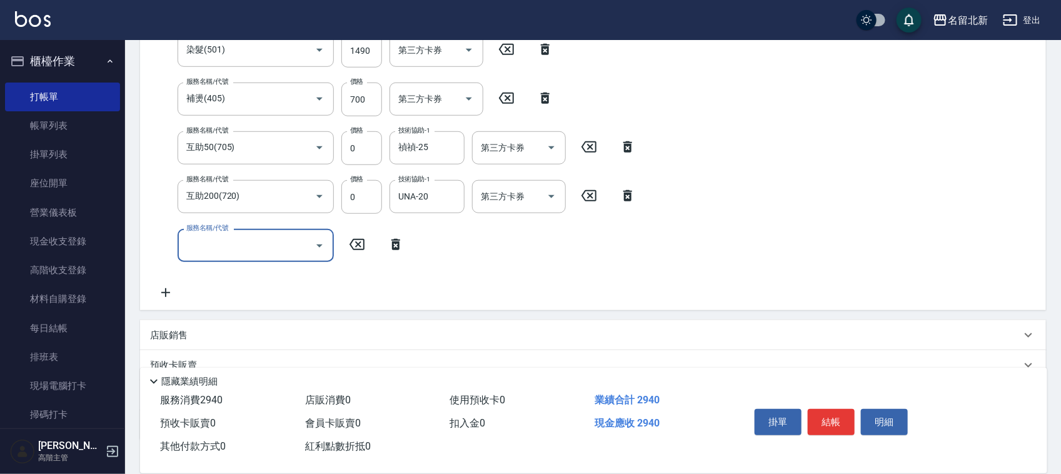
scroll to position [448, 0]
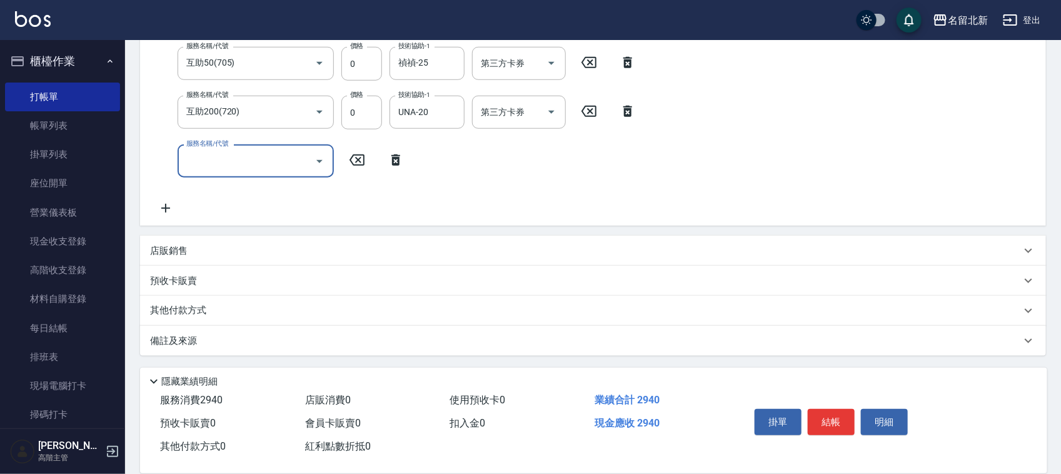
click at [193, 305] on p "其他付款方式" at bounding box center [181, 311] width 63 height 14
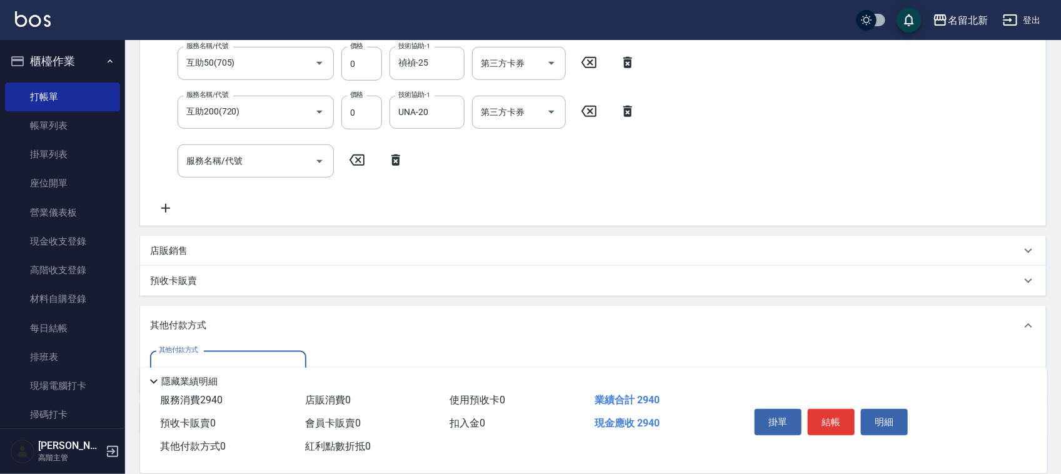
scroll to position [0, 0]
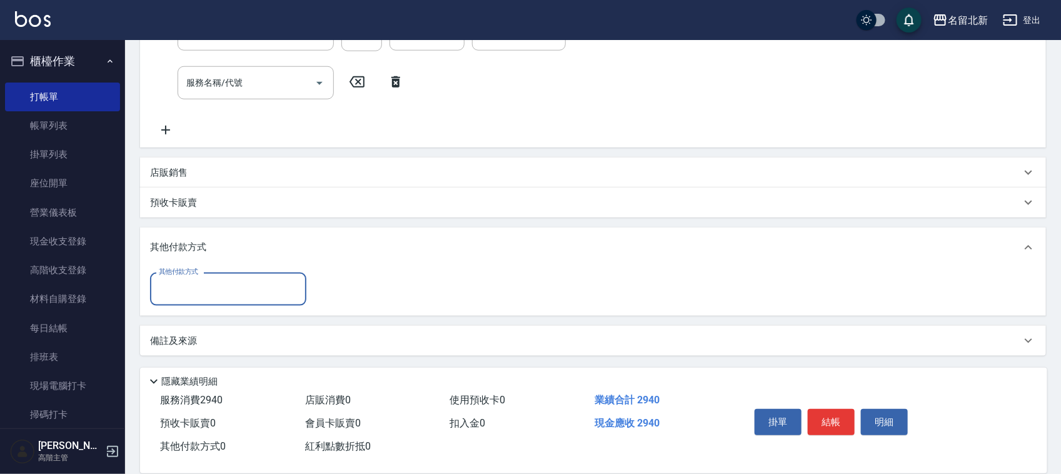
click at [188, 286] on input "其他付款方式" at bounding box center [228, 289] width 145 height 22
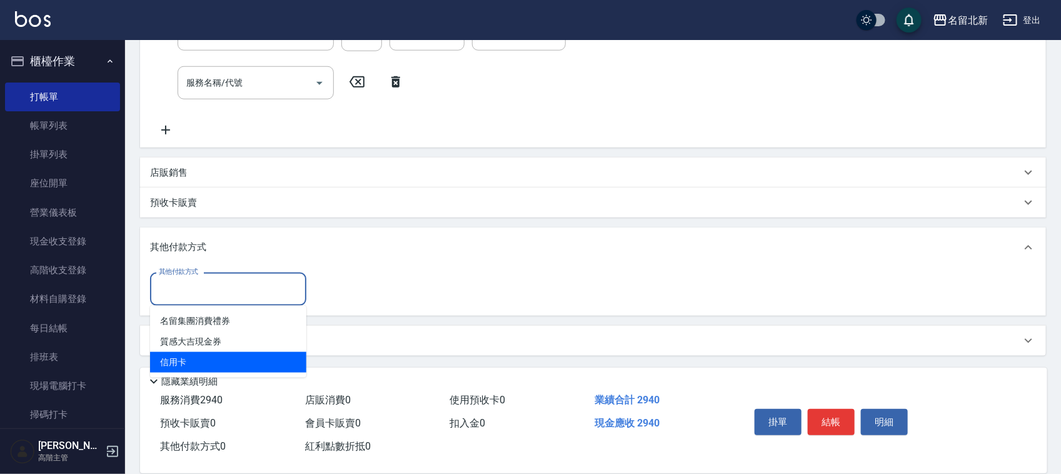
drag, startPoint x: 194, startPoint y: 364, endPoint x: 288, endPoint y: 342, distance: 96.3
click at [197, 364] on span "信用卡" at bounding box center [228, 362] width 156 height 21
type input "信用卡"
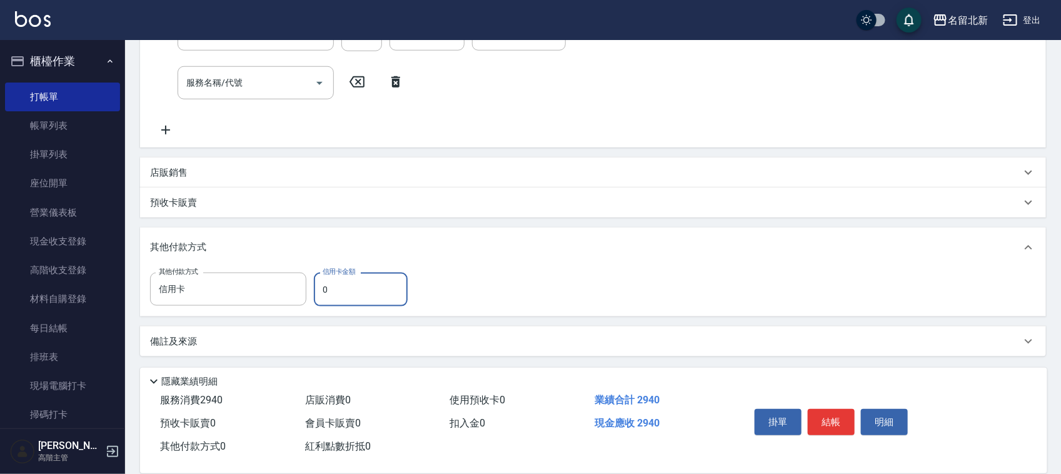
drag, startPoint x: 350, startPoint y: 294, endPoint x: 310, endPoint y: 298, distance: 40.8
click at [310, 298] on div "其他付款方式 信用卡 其他付款方式 信用卡金額 0 信用卡金額" at bounding box center [282, 290] width 265 height 34
type input "2940"
click at [835, 413] on button "結帳" at bounding box center [831, 422] width 47 height 26
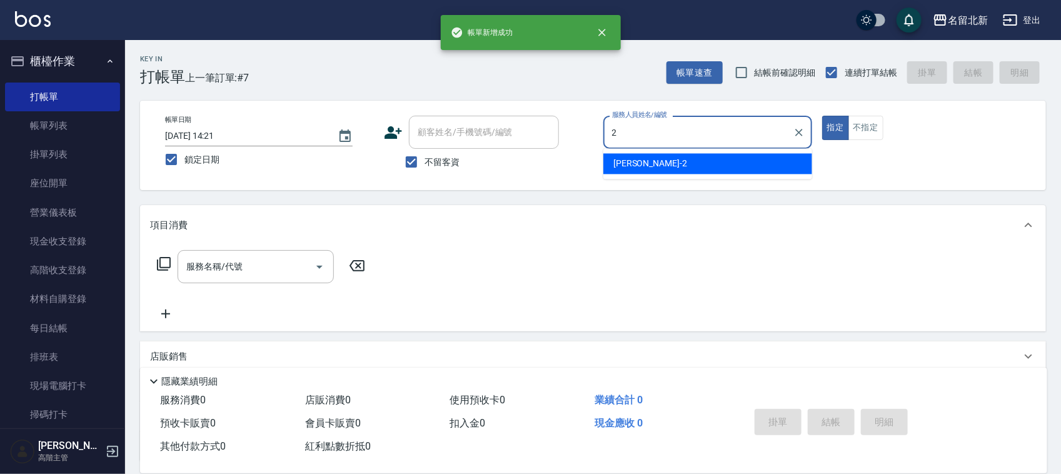
type input "[PERSON_NAME]-2"
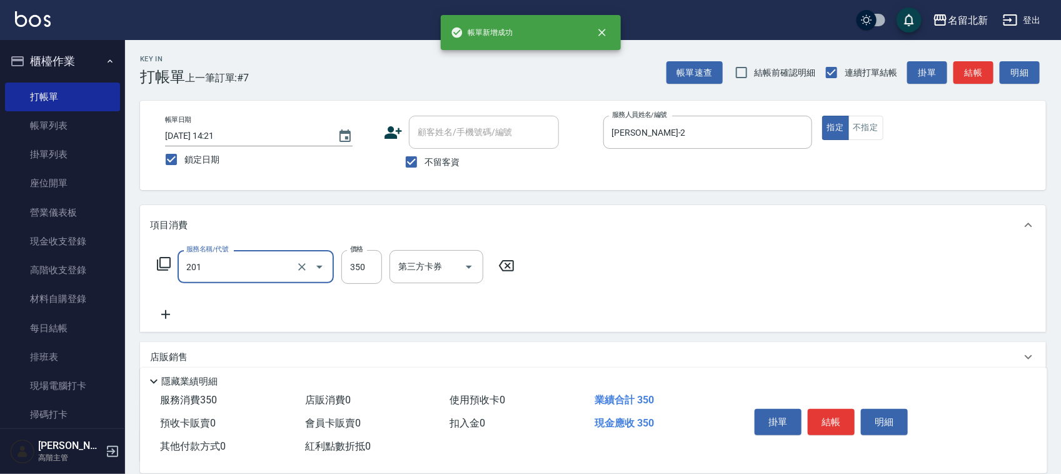
type input "一般洗髮(201)"
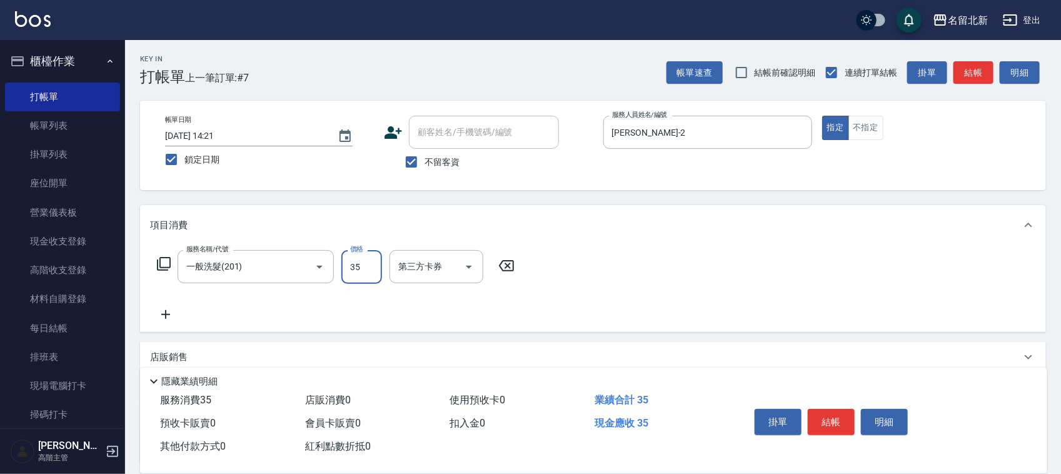
type input "350"
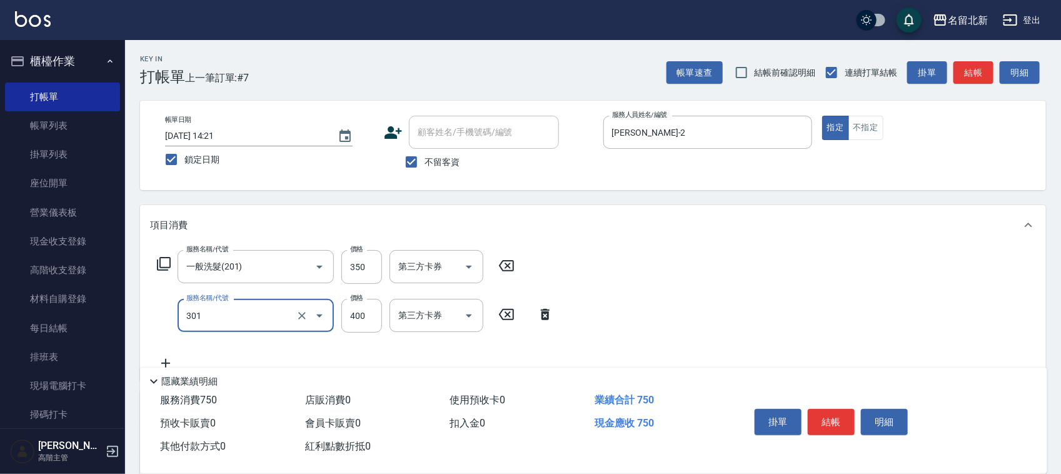
type input "造型剪髮(301)"
type input "380"
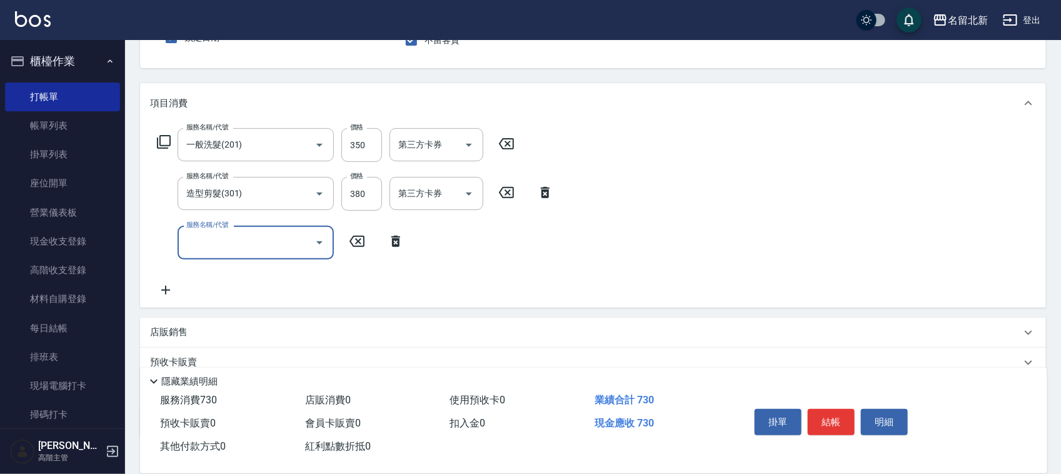
scroll to position [204, 0]
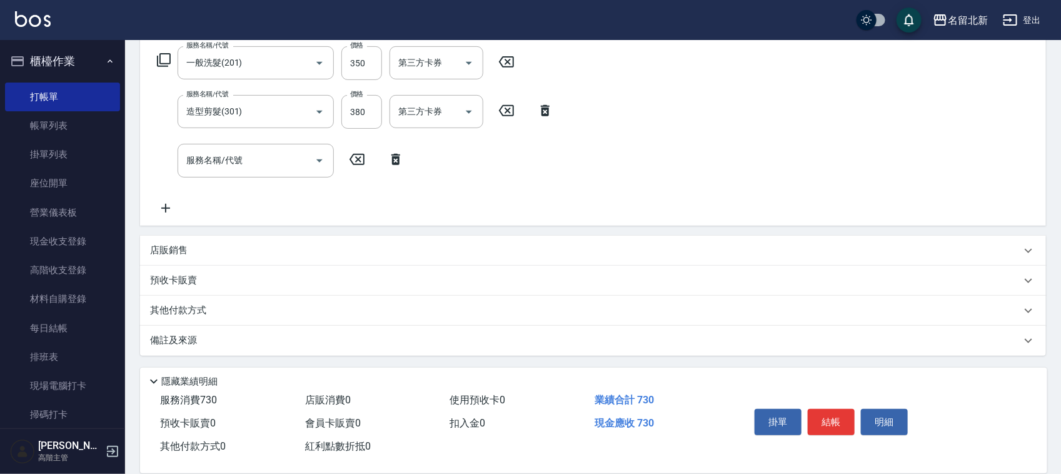
click at [176, 310] on p "其他付款方式" at bounding box center [181, 311] width 63 height 14
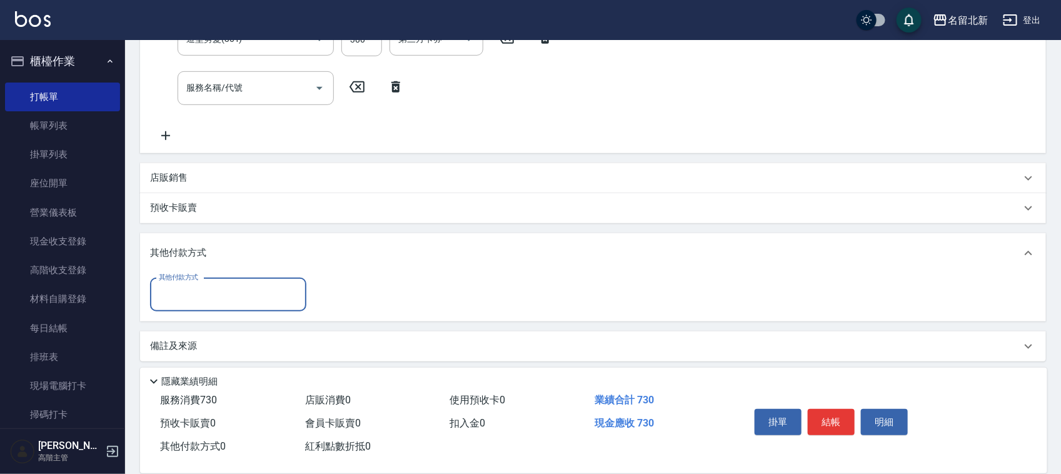
scroll to position [279, 0]
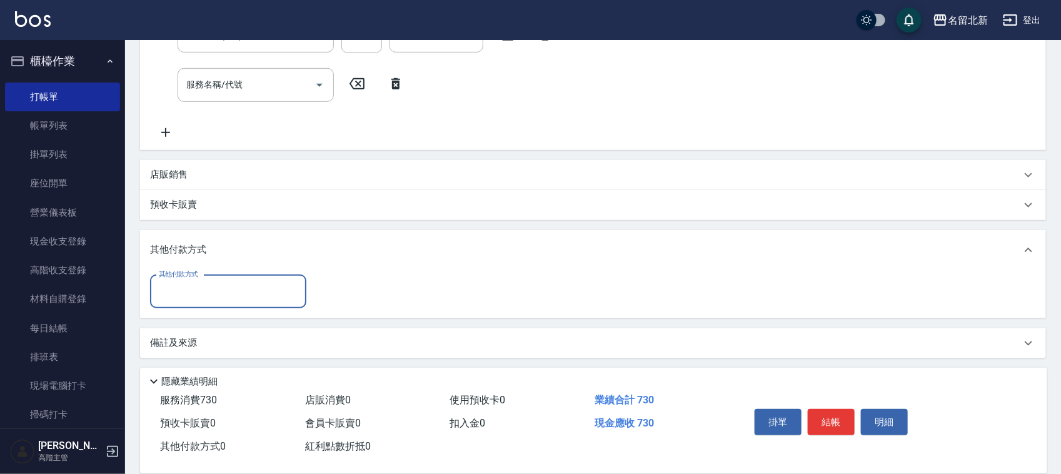
click at [178, 304] on div "其他付款方式" at bounding box center [228, 291] width 156 height 33
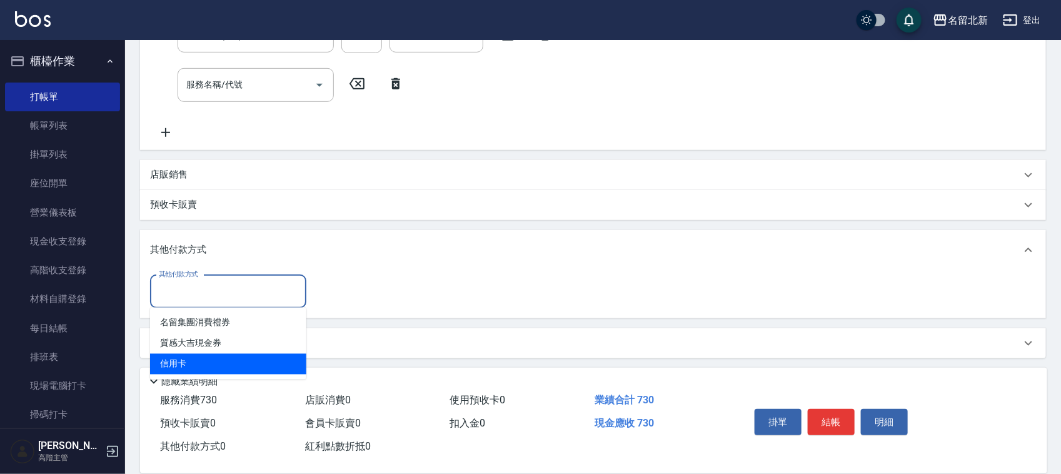
drag, startPoint x: 198, startPoint y: 360, endPoint x: 283, endPoint y: 341, distance: 86.5
click at [198, 361] on span "信用卡" at bounding box center [228, 364] width 156 height 21
type input "信用卡"
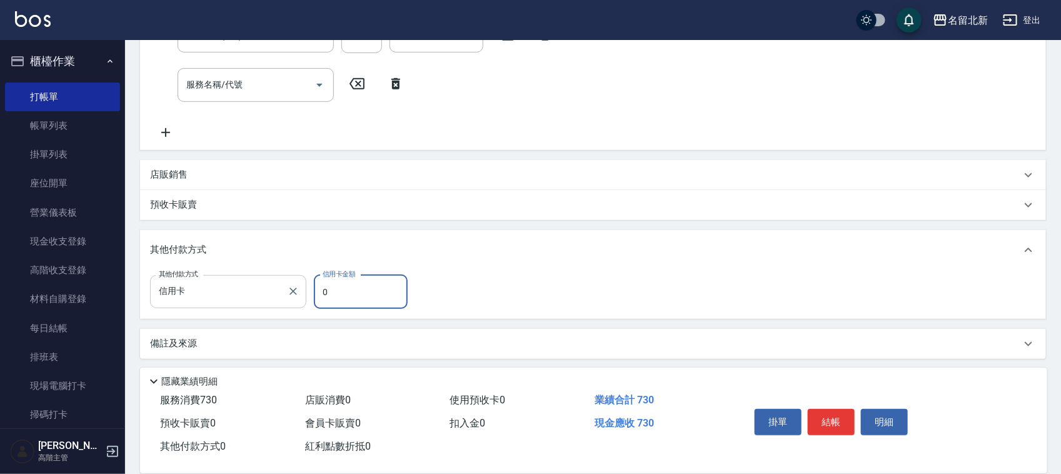
drag, startPoint x: 332, startPoint y: 283, endPoint x: 303, endPoint y: 289, distance: 29.6
click at [303, 288] on div "其他付款方式 信用卡 其他付款方式 信用卡金額 0 信用卡金額" at bounding box center [282, 292] width 265 height 34
type input "730"
click at [838, 416] on button "結帳" at bounding box center [831, 422] width 47 height 26
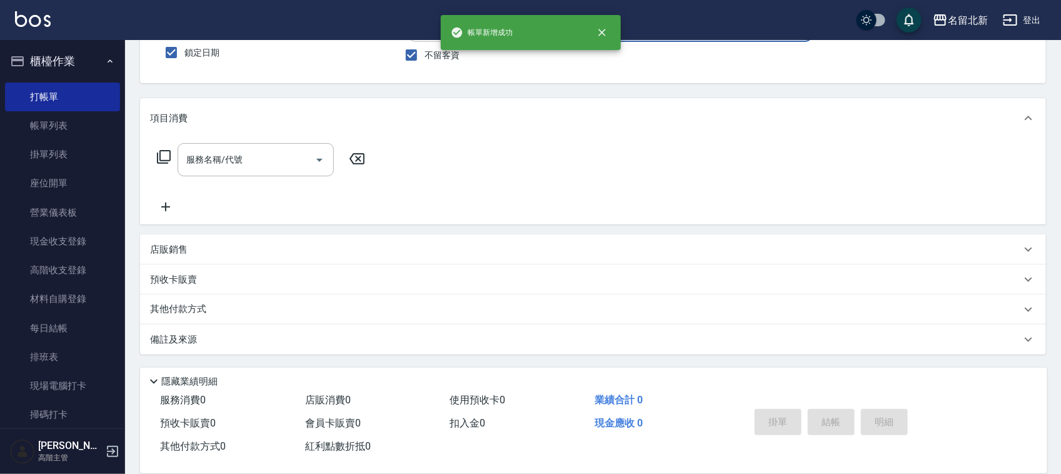
scroll to position [0, 0]
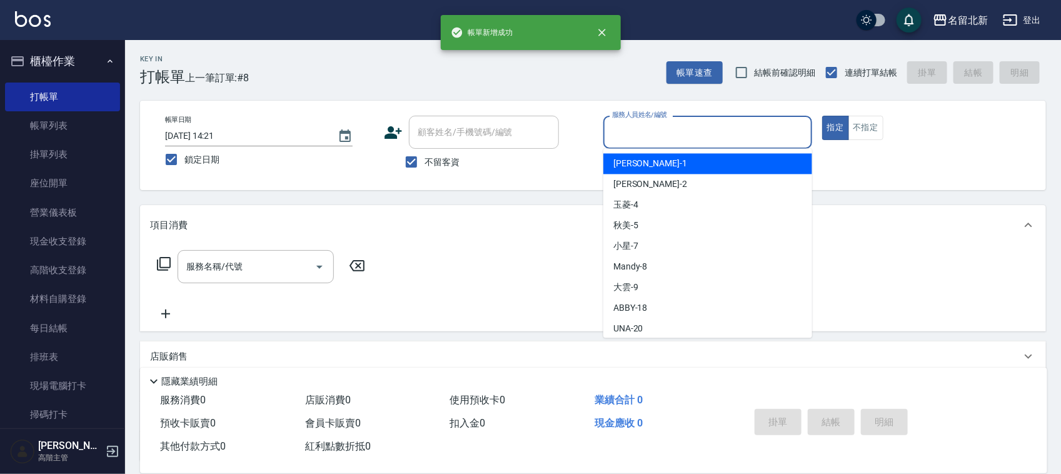
click at [689, 138] on input "服務人員姓名/編號" at bounding box center [708, 132] width 198 height 22
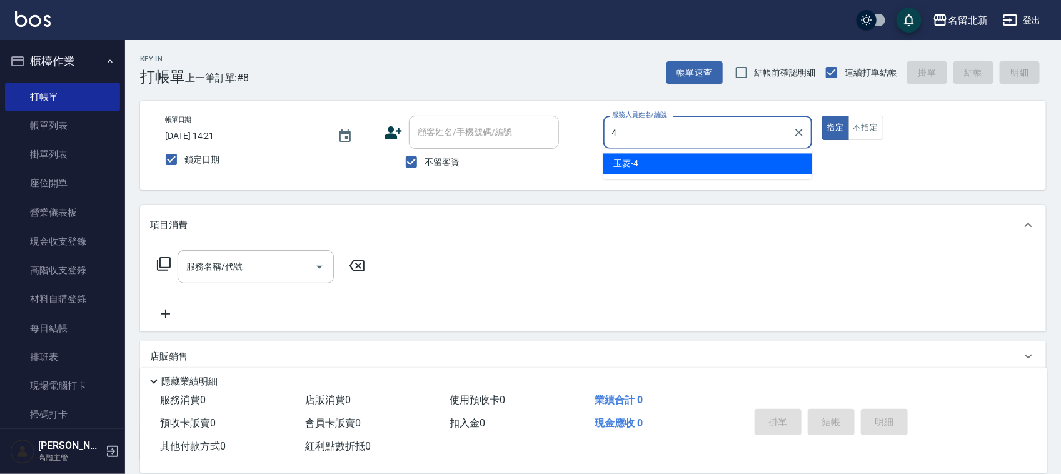
type input "玉菱-4"
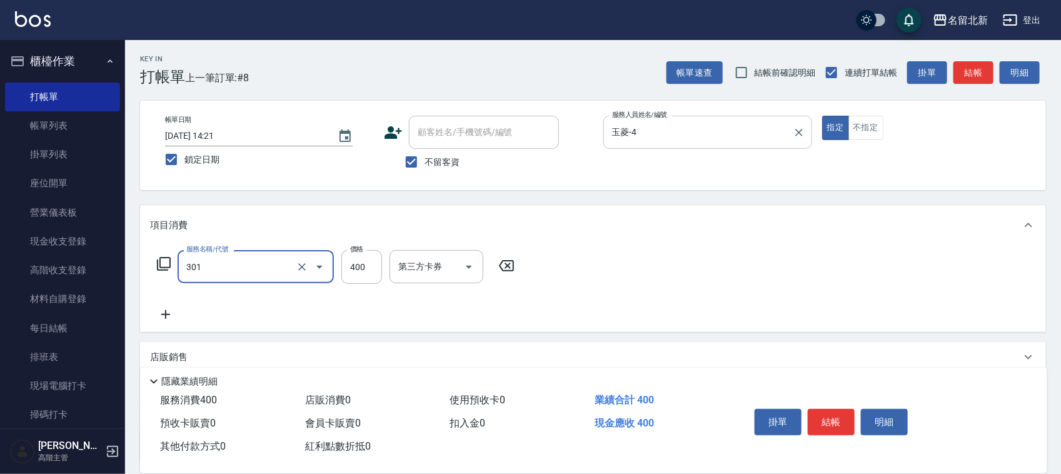
type input "造型剪髮(301)"
type input "380"
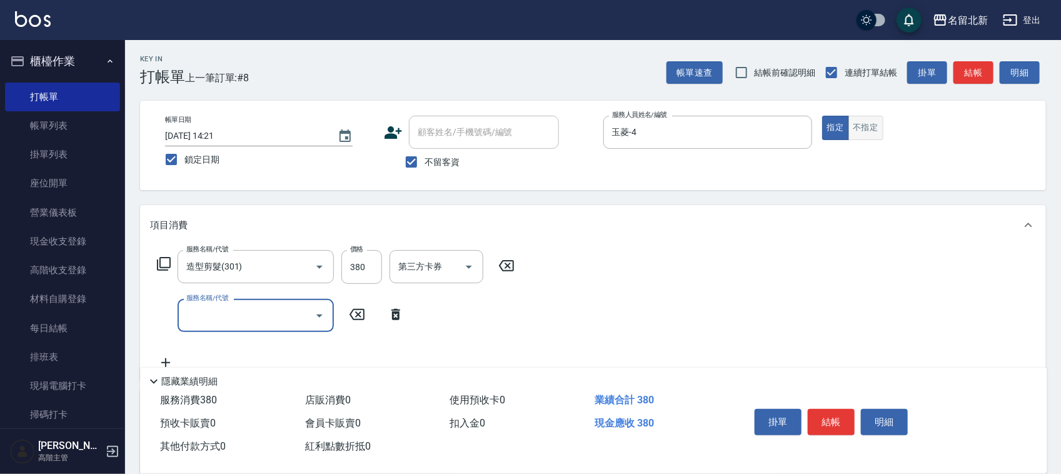
click at [869, 129] on button "不指定" at bounding box center [865, 128] width 35 height 24
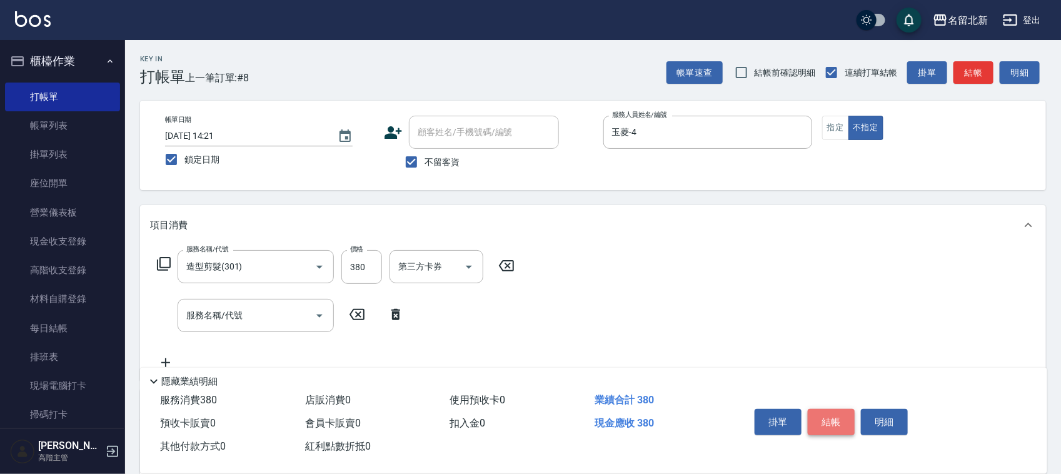
click at [842, 409] on button "結帳" at bounding box center [831, 422] width 47 height 26
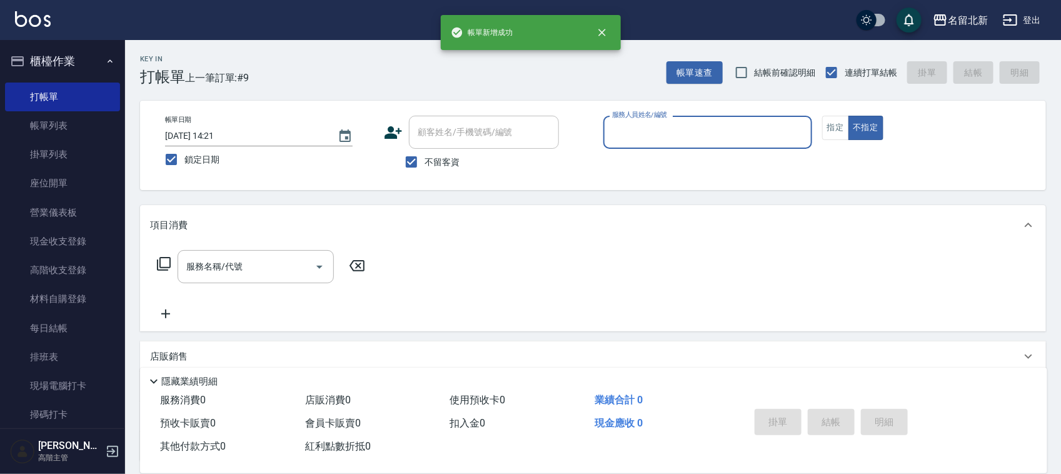
click at [648, 129] on input "服務人員姓名/編號" at bounding box center [708, 132] width 198 height 22
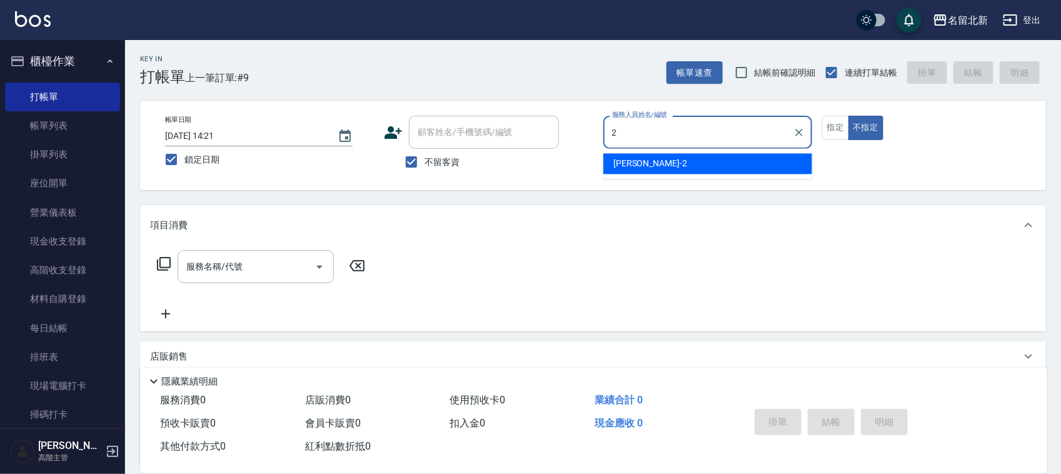
type input "[PERSON_NAME]-2"
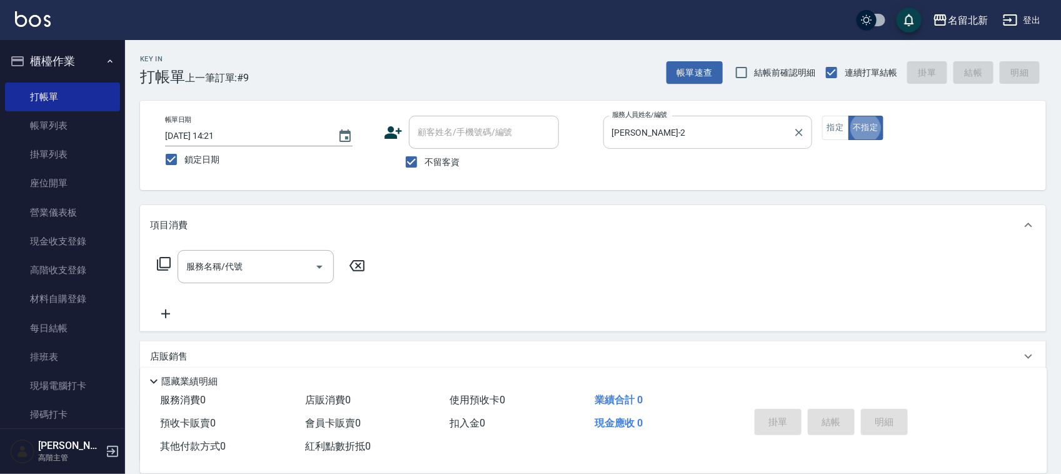
type button "false"
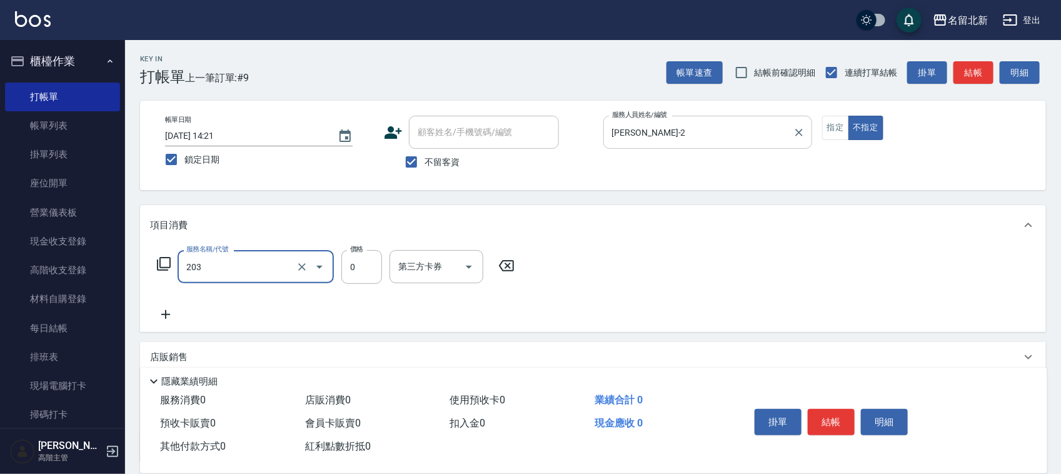
type input "使用洗髮卡(203)"
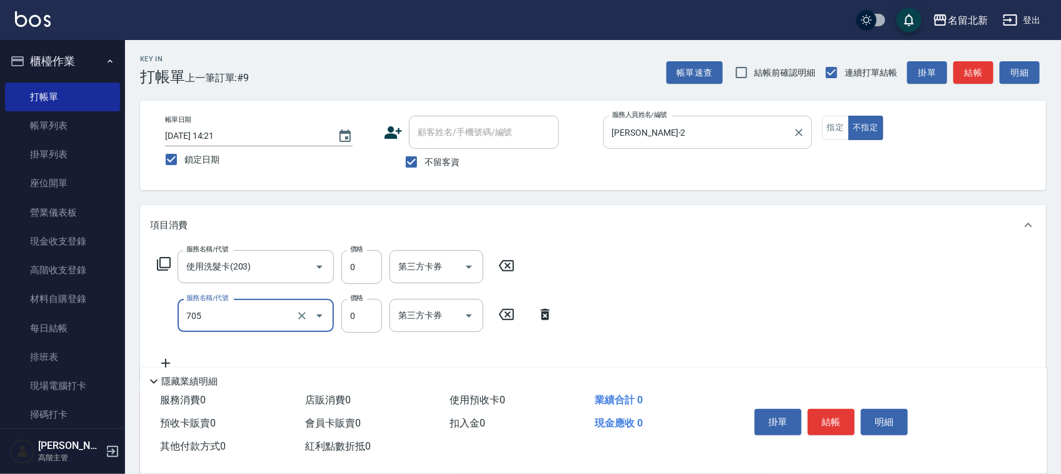
type input "互助50(705)"
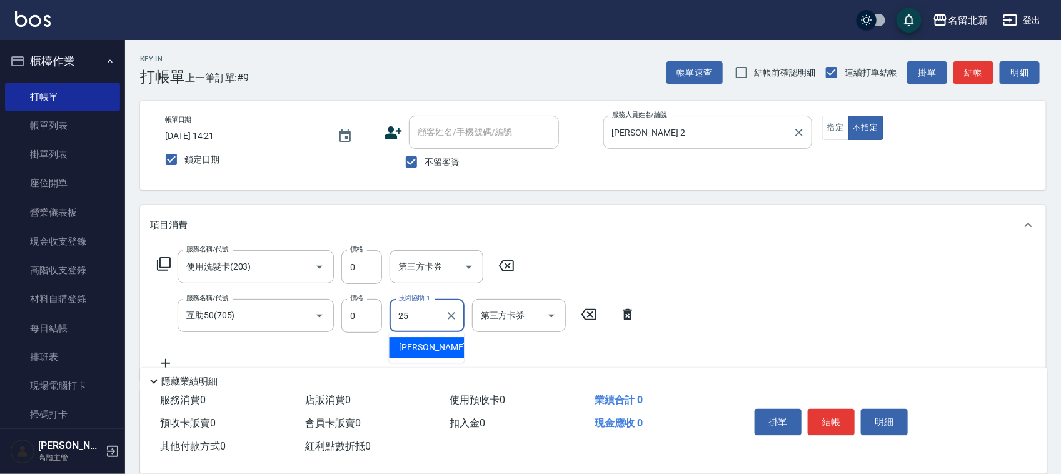
type input "禎禎-25"
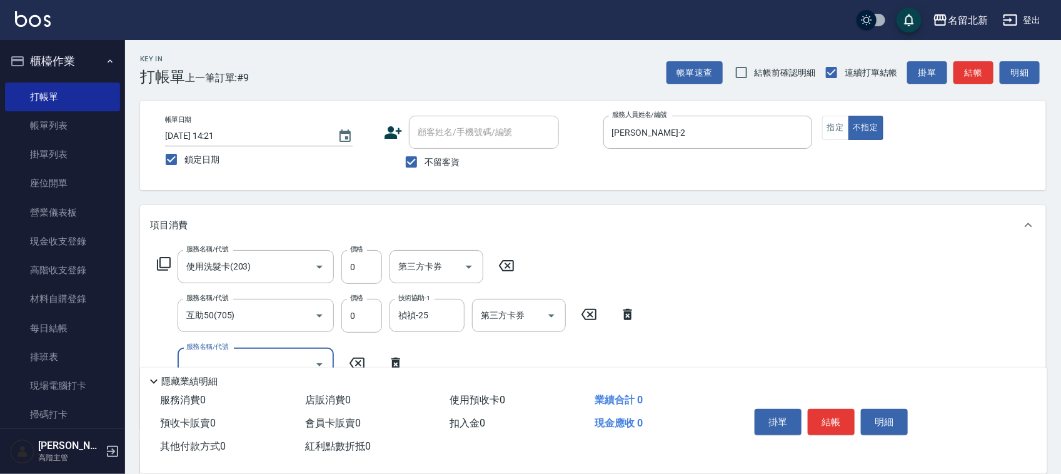
click at [820, 122] on div "帳單日期 2025/09/11 14:21 鎖定日期 顧客姓名/手機號碼/編號 顧客姓名/手機號碼/編號 不留客資 服務人員姓名/編號 詩芳-2 服務人員姓名…" at bounding box center [593, 145] width 876 height 59
drag, startPoint x: 823, startPoint y: 124, endPoint x: 838, endPoint y: 151, distance: 31.3
click at [824, 124] on button "指定" at bounding box center [835, 128] width 27 height 24
click at [827, 427] on button "結帳" at bounding box center [831, 422] width 47 height 26
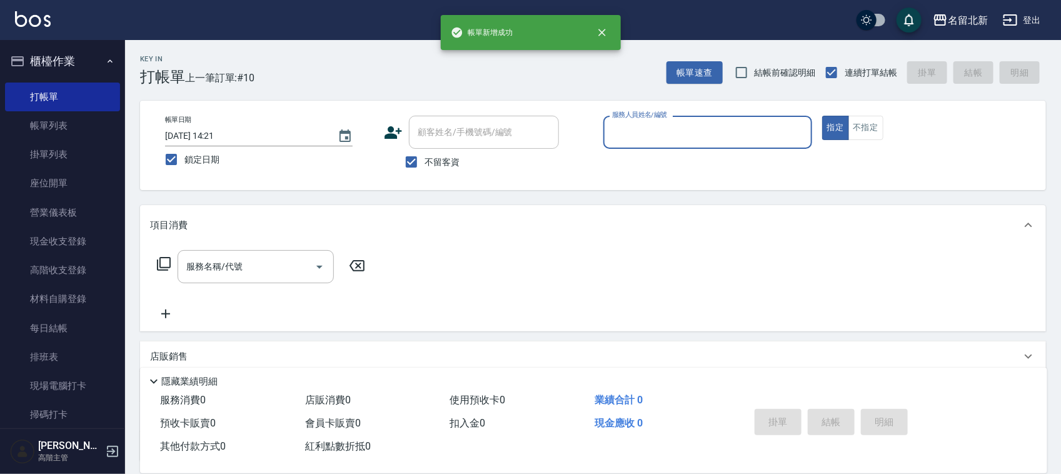
click at [690, 138] on input "服務人員姓名/編號" at bounding box center [708, 132] width 198 height 22
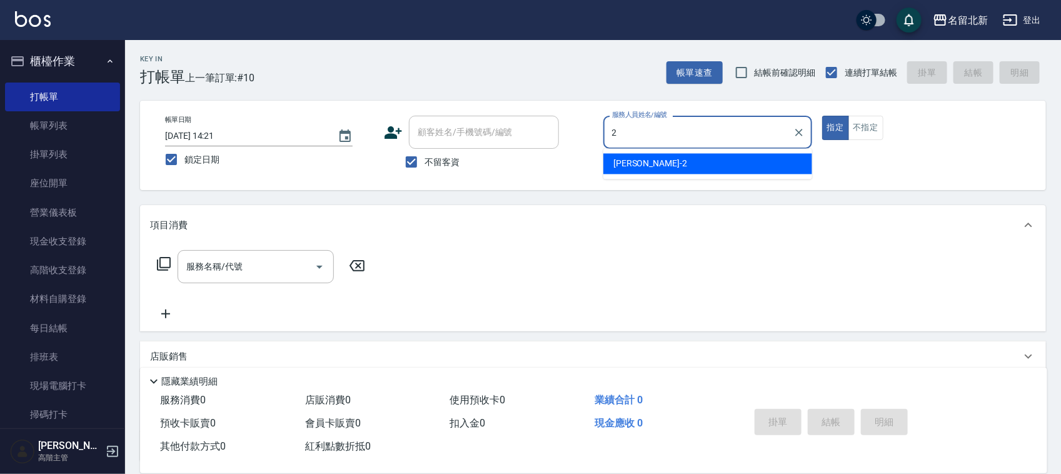
type input "[PERSON_NAME]-2"
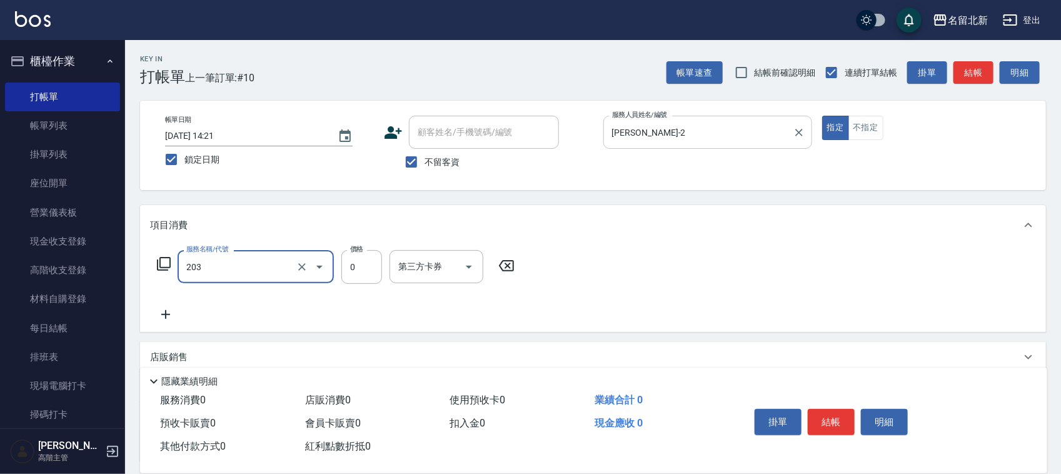
type input "使用洗髮卡(203)"
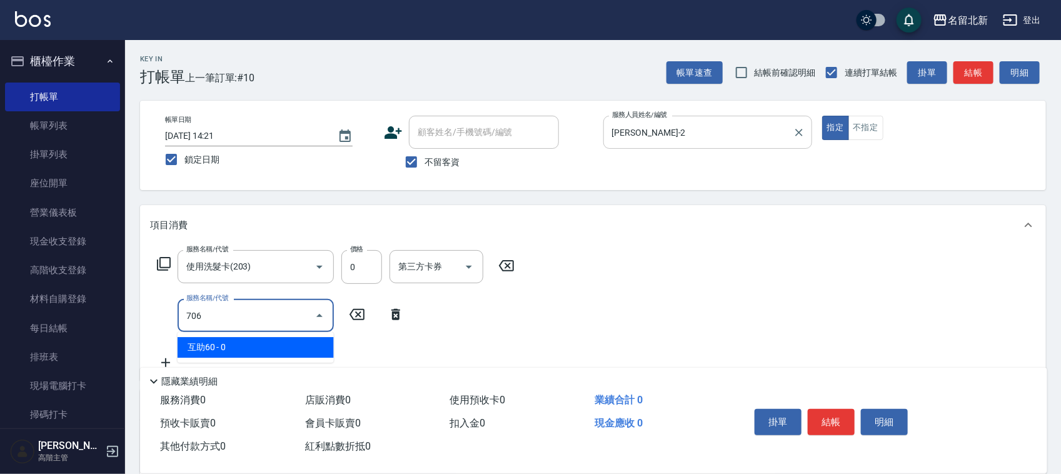
type input "互助60(706)"
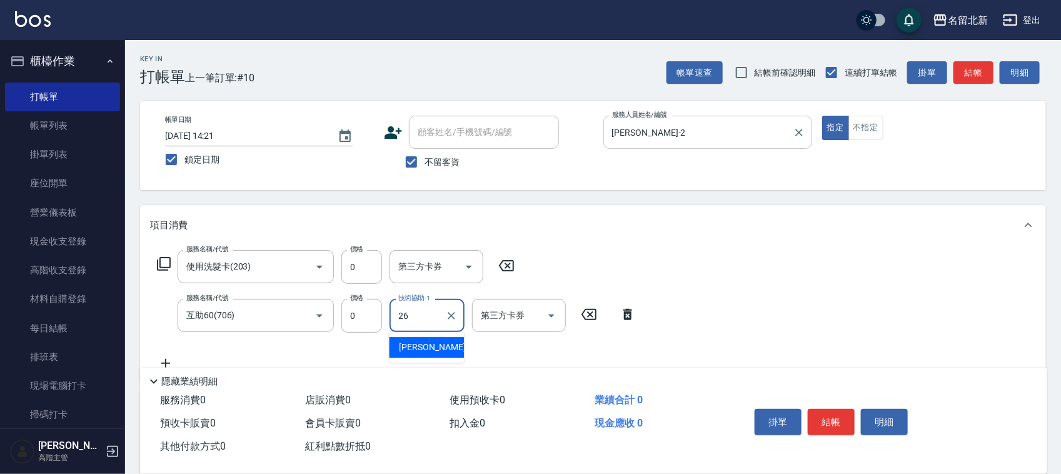
type input "[PERSON_NAME]-26"
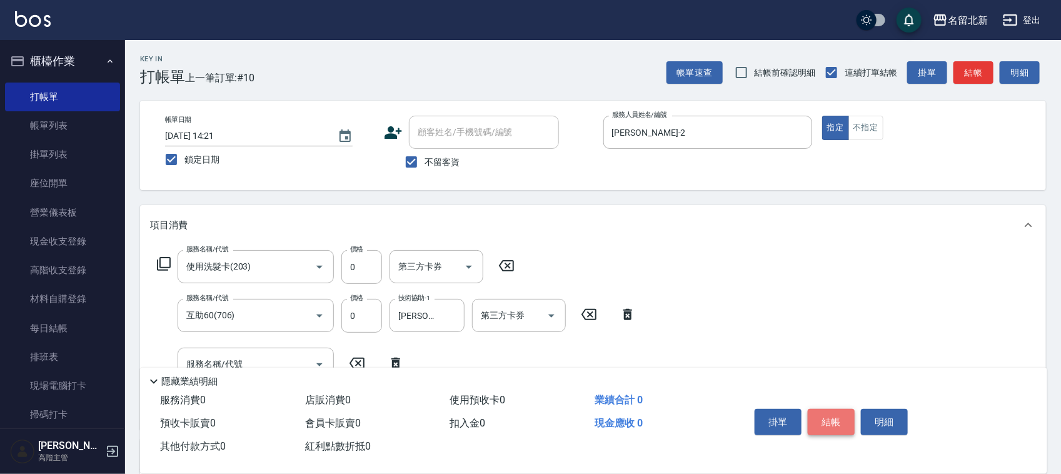
click at [848, 421] on button "結帳" at bounding box center [831, 422] width 47 height 26
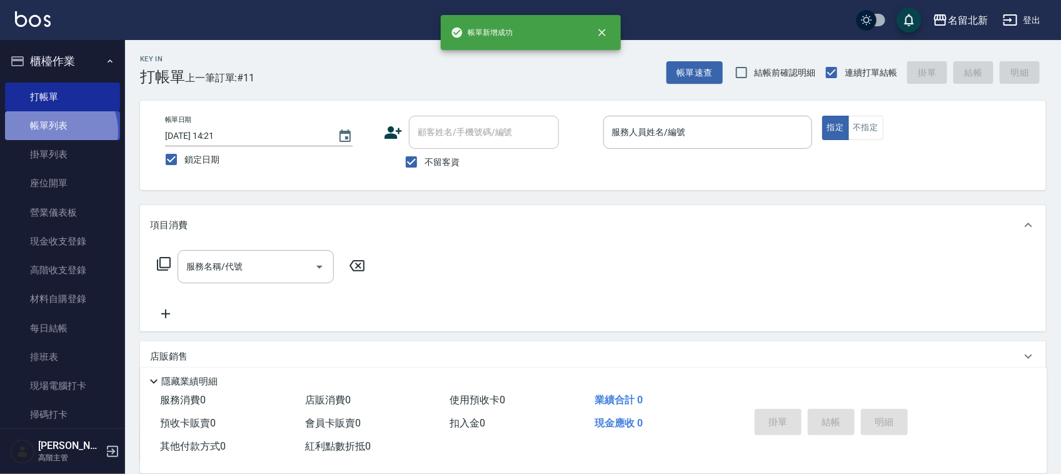
click at [56, 130] on link "帳單列表" at bounding box center [62, 125] width 115 height 29
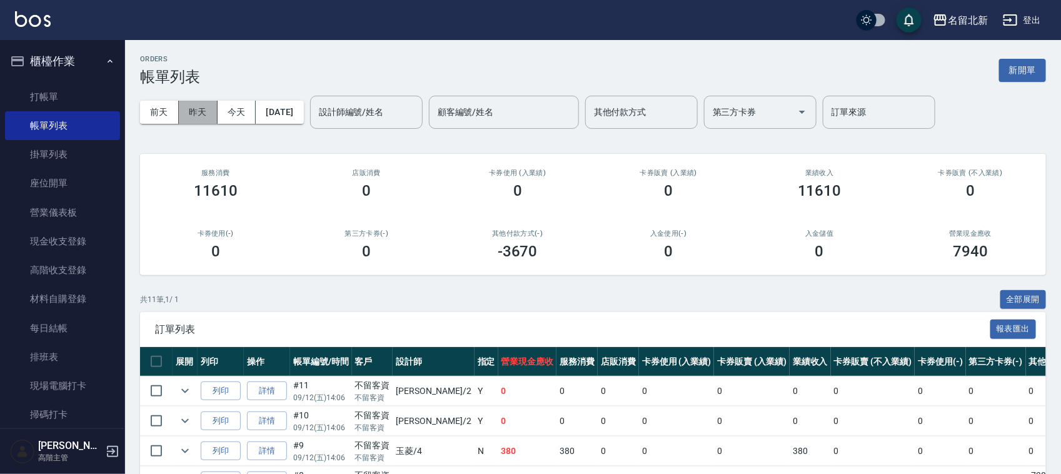
click at [203, 114] on button "昨天" at bounding box center [198, 112] width 39 height 23
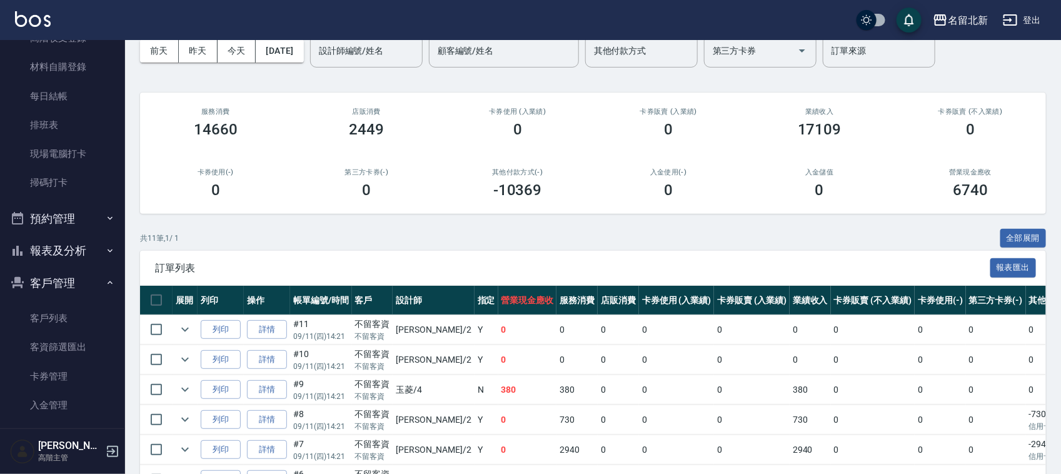
scroll to position [313, 0]
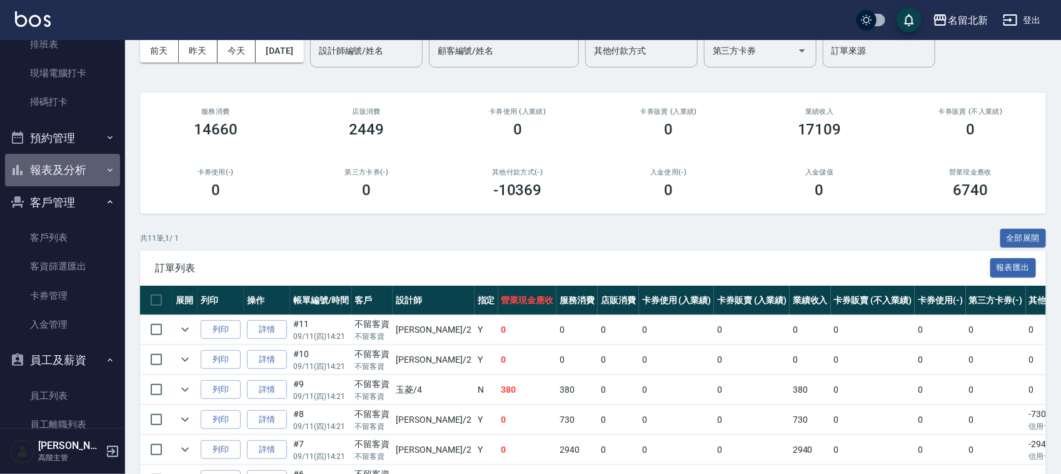
click at [66, 169] on button "報表及分析" at bounding box center [62, 170] width 115 height 33
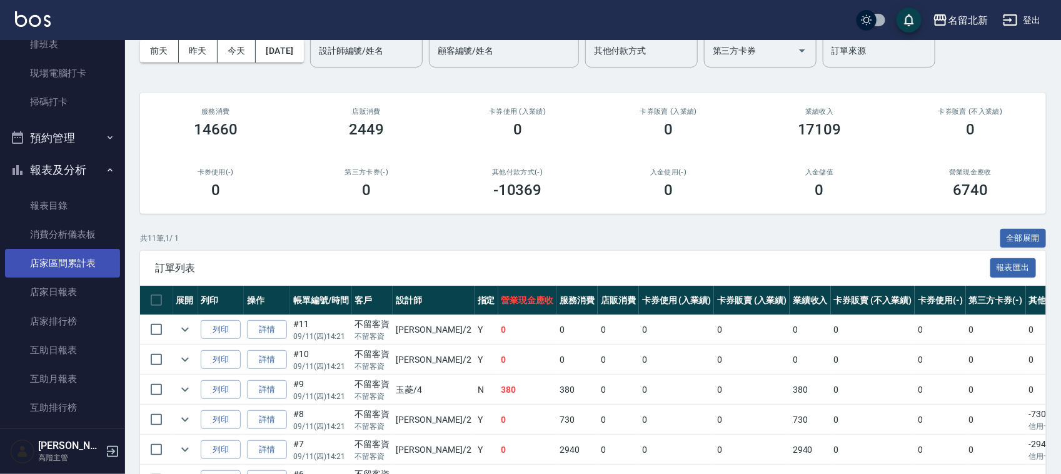
drag, startPoint x: 83, startPoint y: 256, endPoint x: 97, endPoint y: 258, distance: 14.5
click at [84, 255] on link "店家區間累計表" at bounding box center [62, 263] width 115 height 29
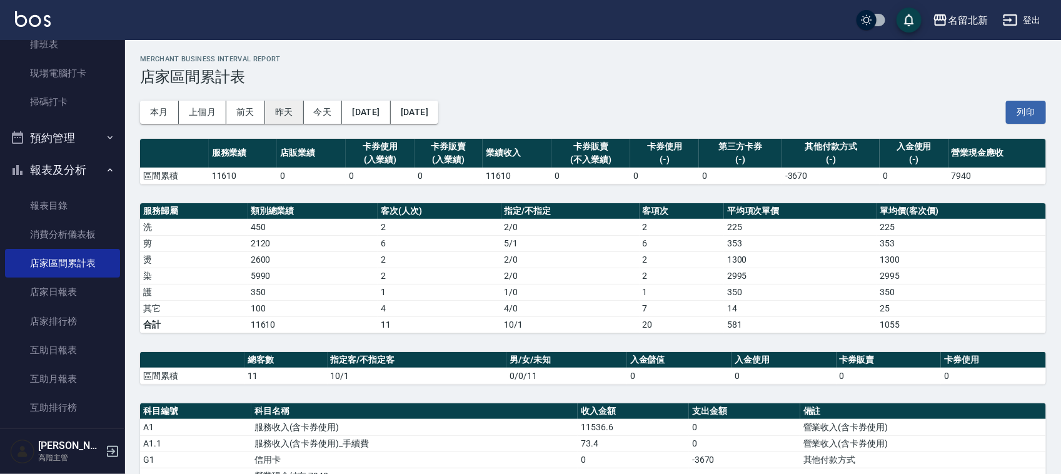
click at [276, 105] on button "昨天" at bounding box center [284, 112] width 39 height 23
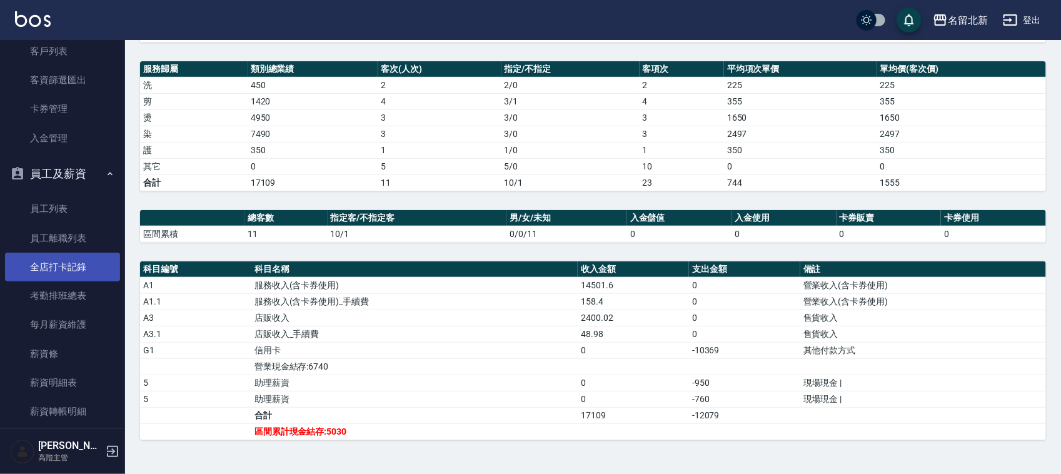
scroll to position [1954, 0]
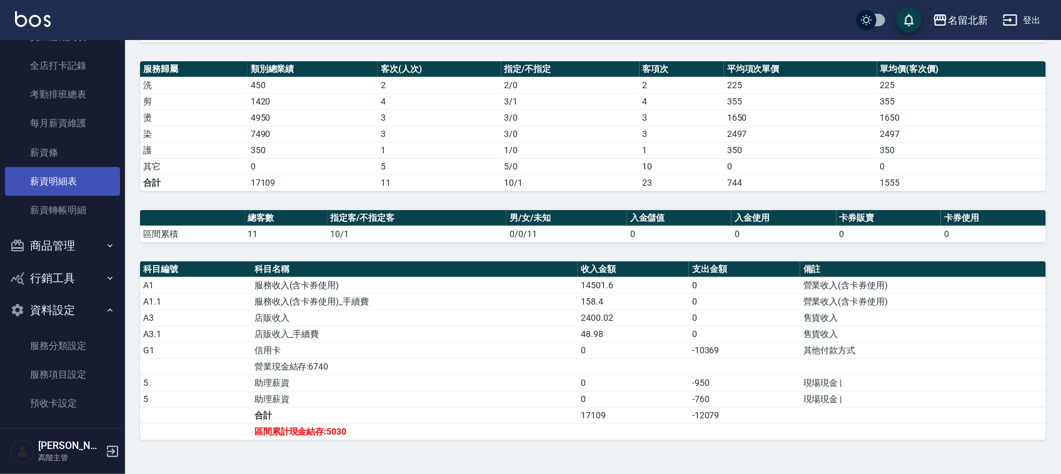
click at [53, 173] on link "薪資明細表" at bounding box center [62, 181] width 115 height 29
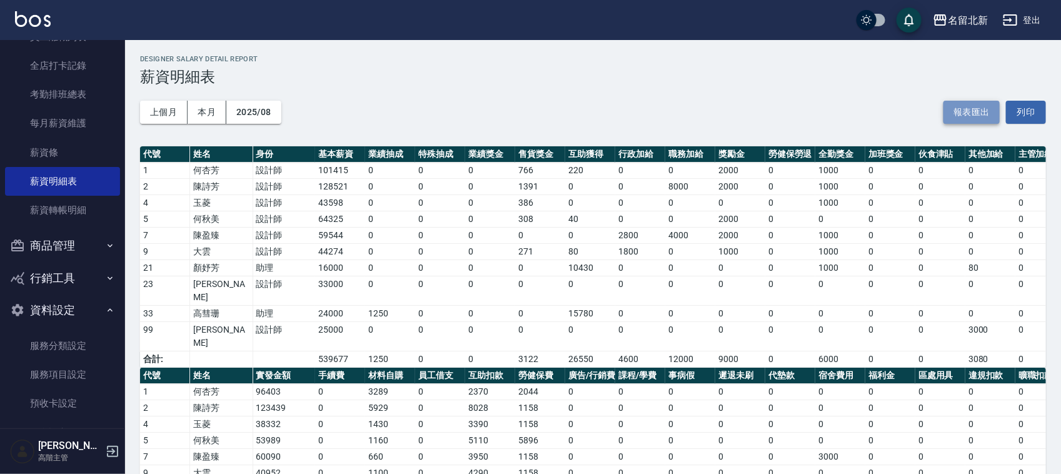
click at [971, 113] on button "報表匯出" at bounding box center [972, 112] width 56 height 23
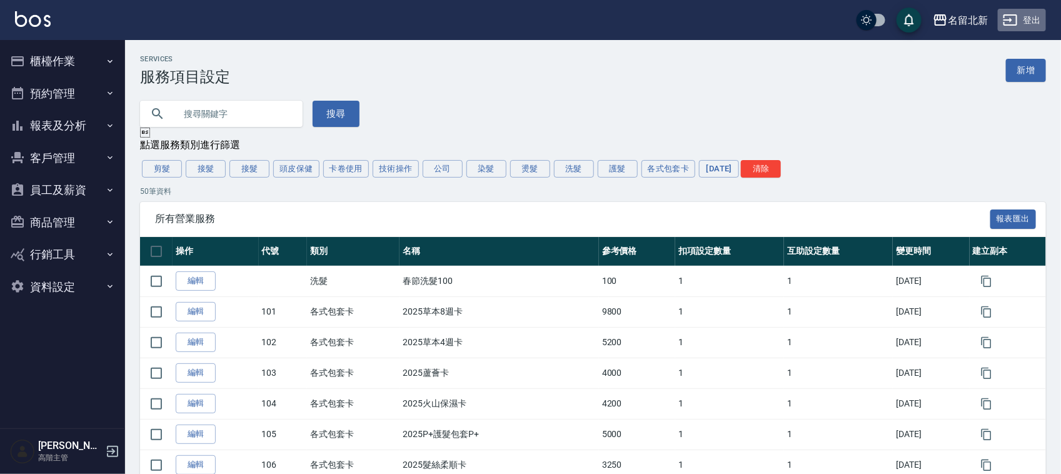
click at [1033, 16] on button "登出" at bounding box center [1022, 20] width 48 height 23
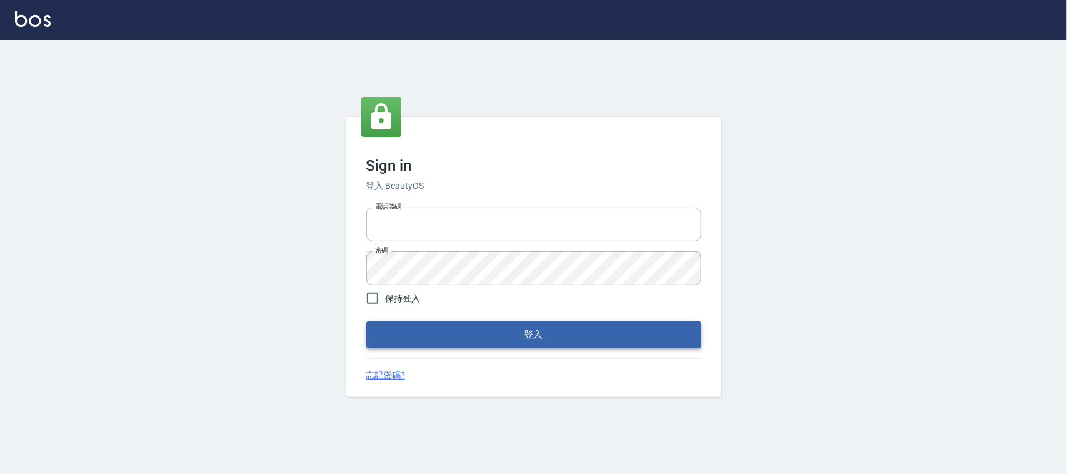
type input "0925193258"
drag, startPoint x: 468, startPoint y: 335, endPoint x: 485, endPoint y: 326, distance: 19.6
click at [469, 335] on button "登入" at bounding box center [533, 334] width 335 height 26
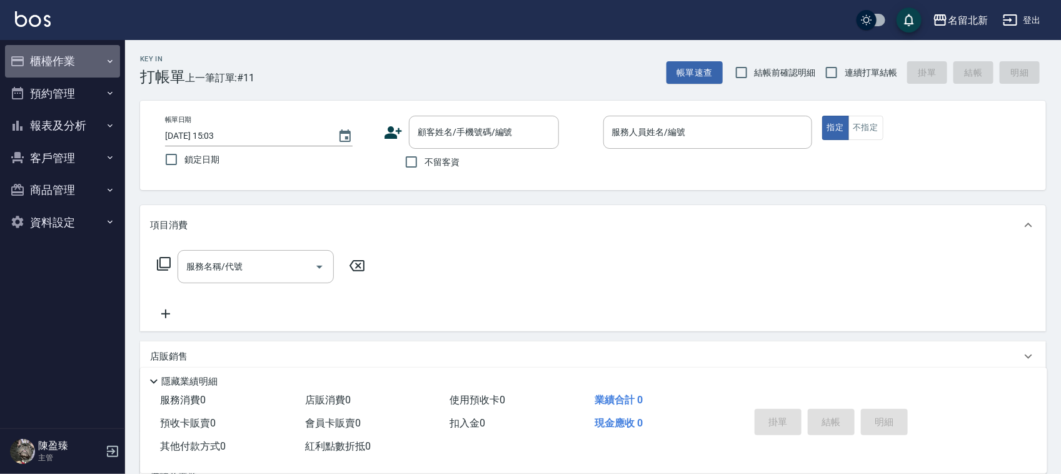
click at [52, 54] on button "櫃檯作業" at bounding box center [62, 61] width 115 height 33
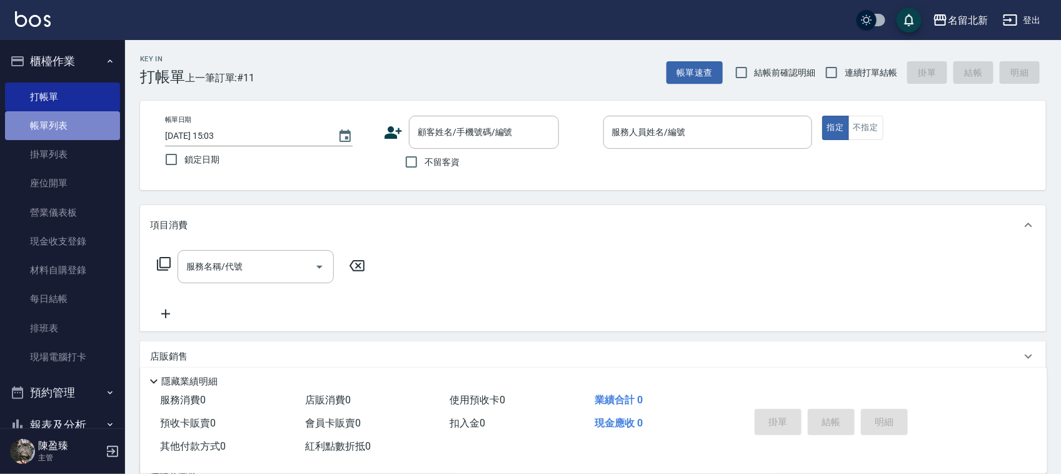
click at [70, 126] on link "帳單列表" at bounding box center [62, 125] width 115 height 29
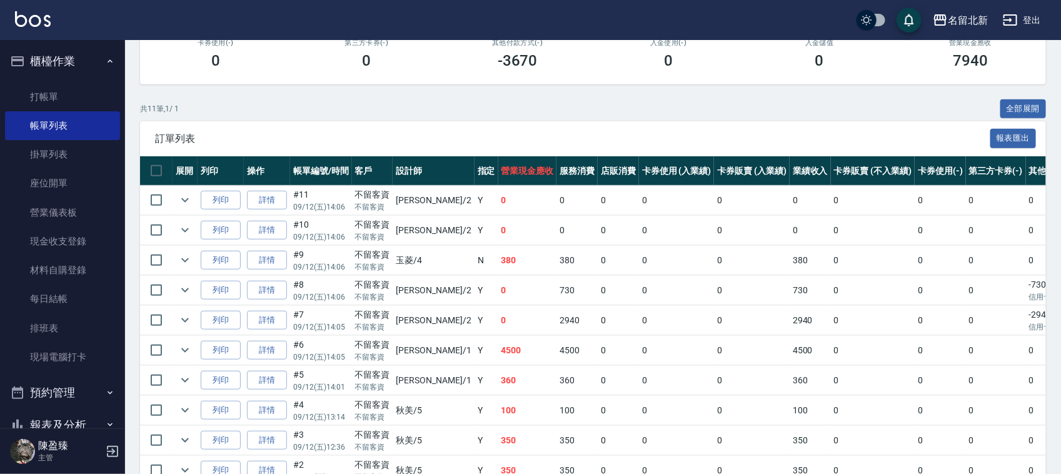
scroll to position [296, 0]
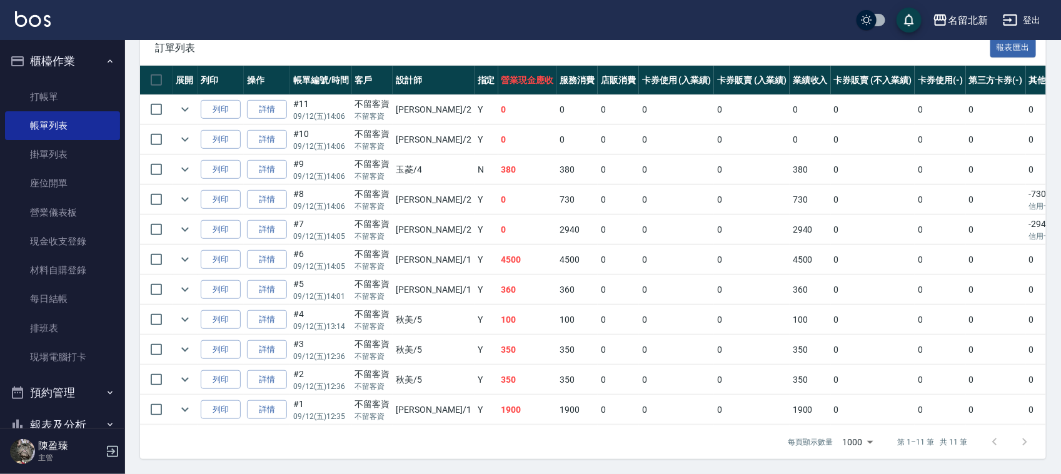
click at [275, 245] on td "詳情" at bounding box center [267, 259] width 46 height 29
click at [275, 250] on link "詳情" at bounding box center [267, 259] width 40 height 19
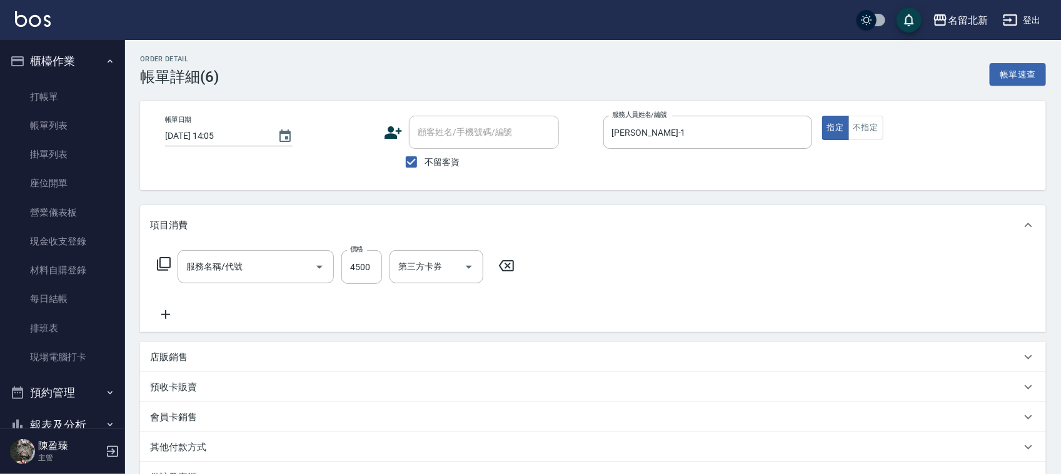
type input "2025/09/12 14:05"
checkbox input "true"
type input "[PERSON_NAME]-1"
type input "染髮(501)"
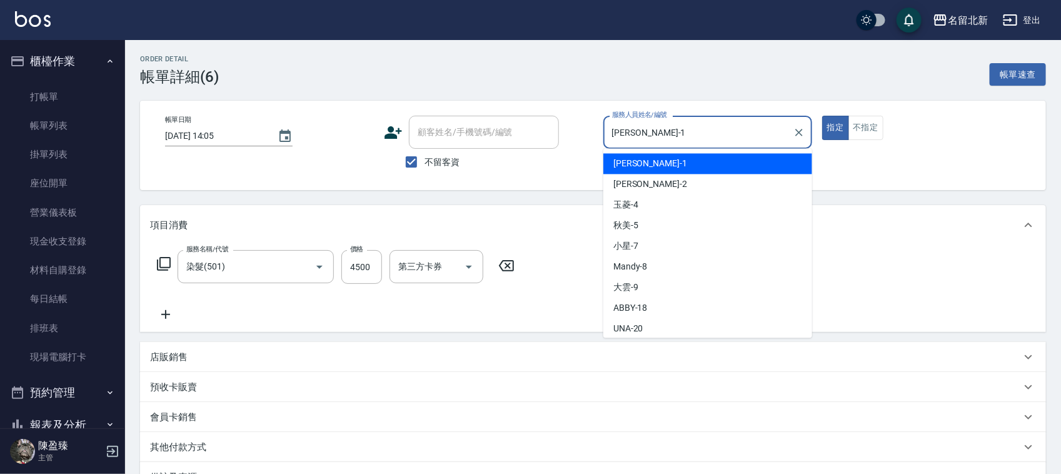
drag, startPoint x: 667, startPoint y: 131, endPoint x: 465, endPoint y: 163, distance: 204.5
click at [465, 163] on div "帳單日期 2025/09/12 14:05 顧客姓名/手機號碼/編號 顧客姓名/手機號碼/編號 不留客資 服務人員姓名/編號 Amy-1 服務人員姓名/編號 …" at bounding box center [593, 145] width 876 height 59
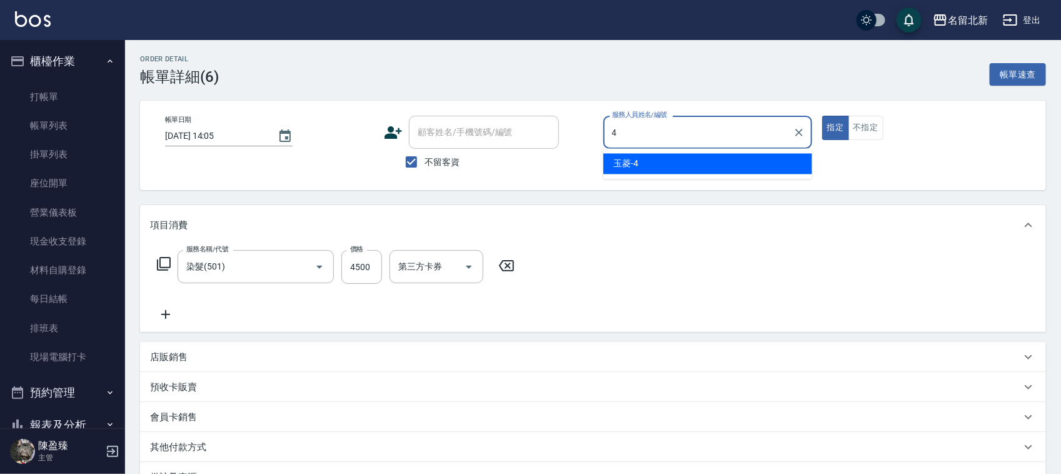
type input "玉菱-4"
type button "true"
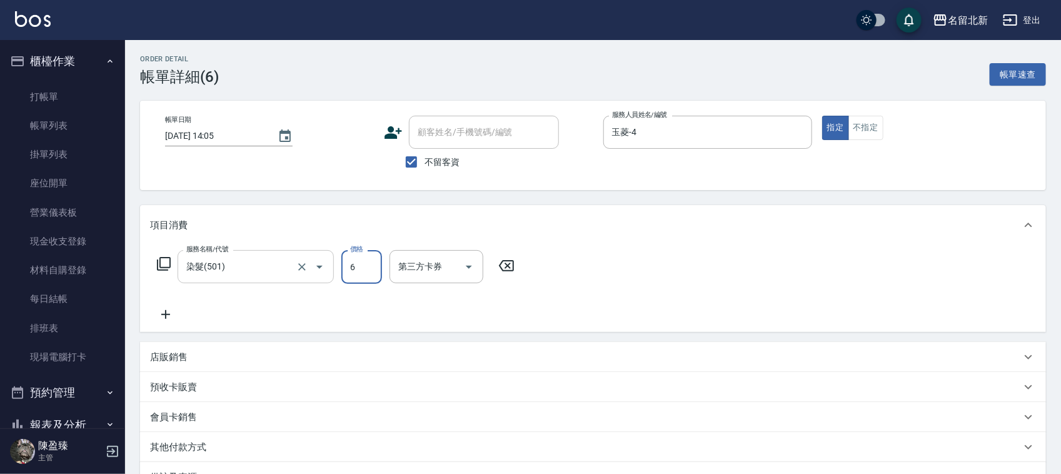
type input "6"
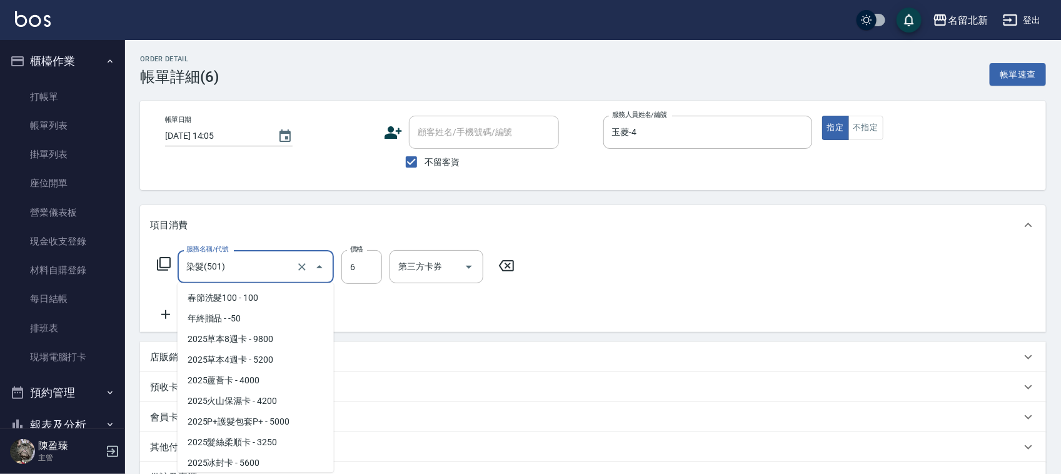
click at [228, 272] on input "染髮(501)" at bounding box center [238, 267] width 110 height 22
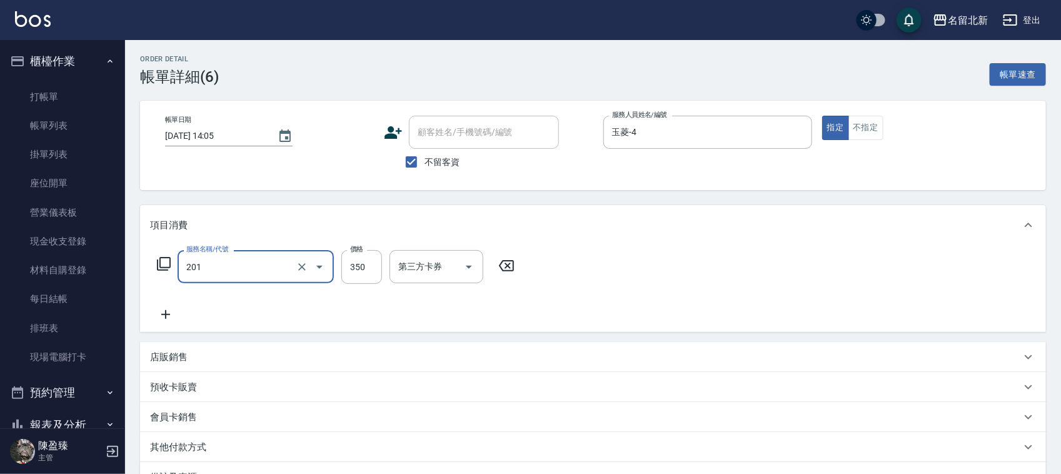
type input "一般洗髮(201)"
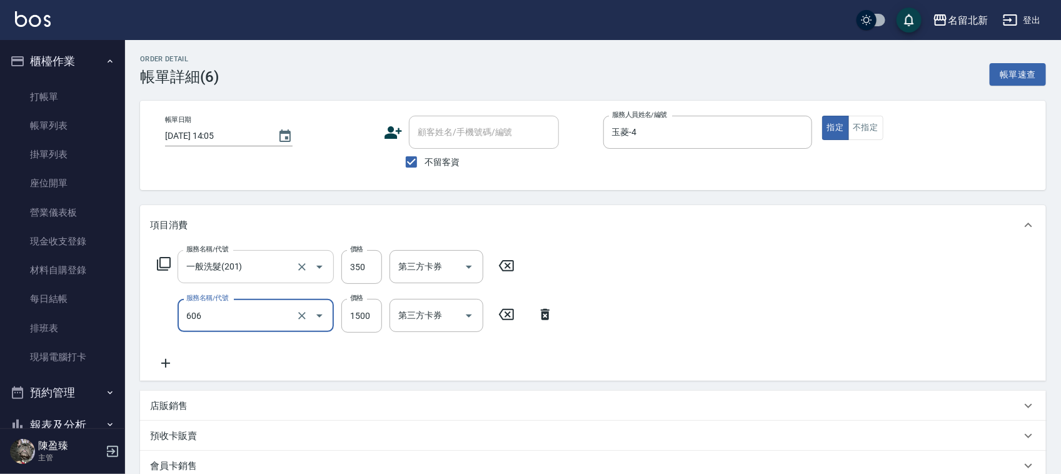
type input "冰封護髮(606)"
type input "1230"
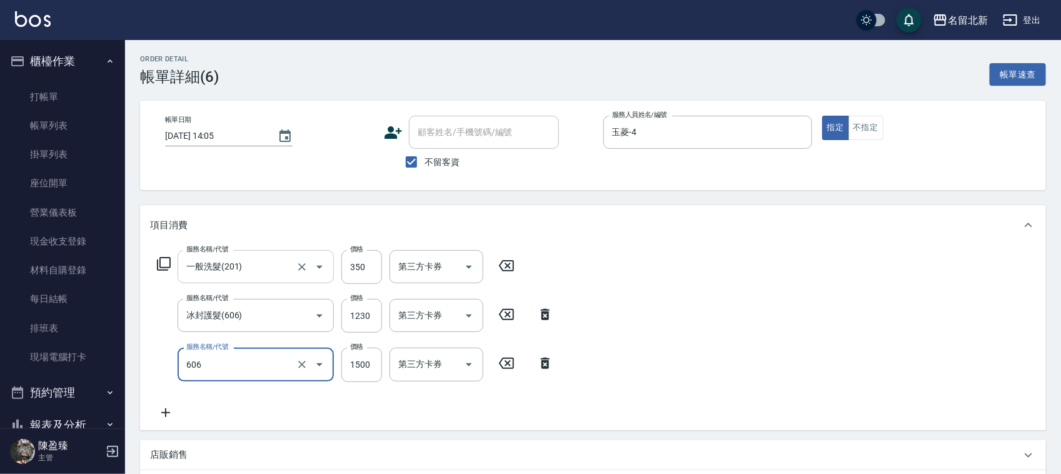
type input "冰封護髮(606)"
type input "1230"
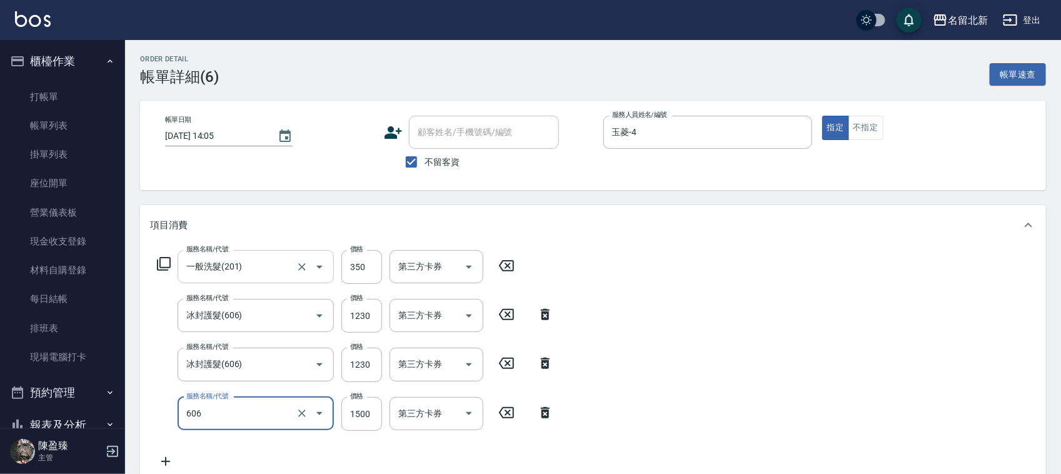
type input "冰封護髮(606)"
type input "1230"
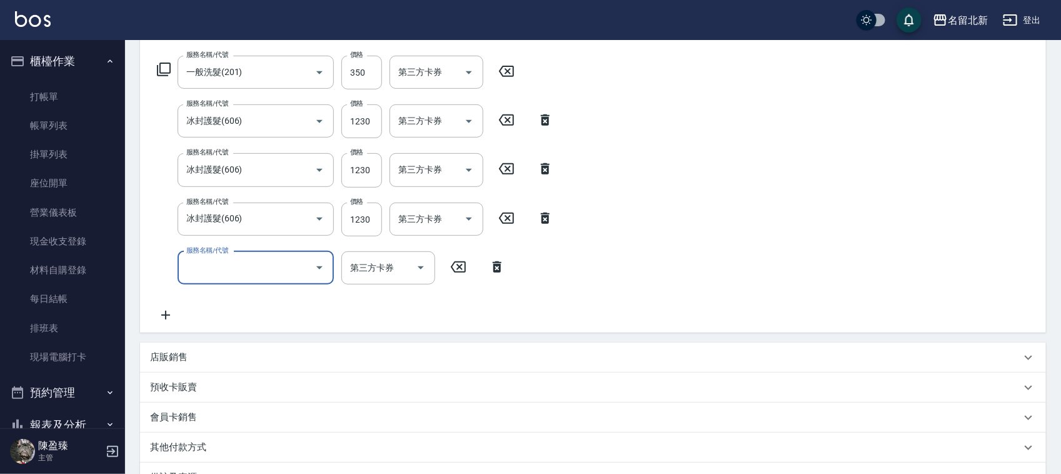
scroll to position [347, 0]
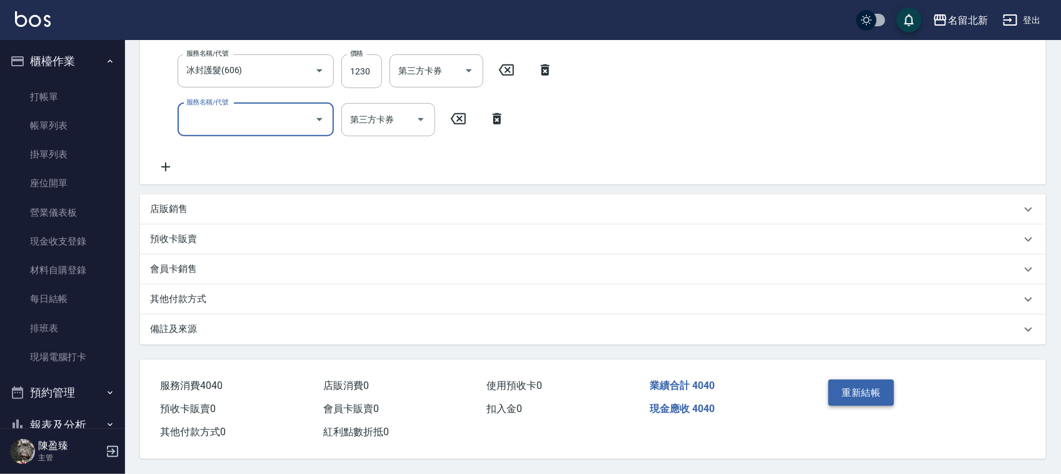
click at [872, 392] on button "重新結帳" at bounding box center [861, 393] width 66 height 26
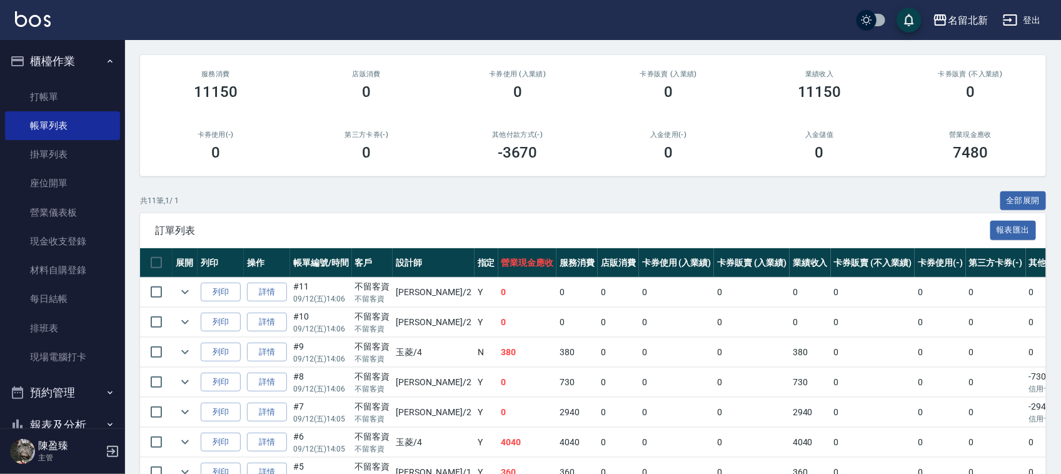
scroll to position [296, 0]
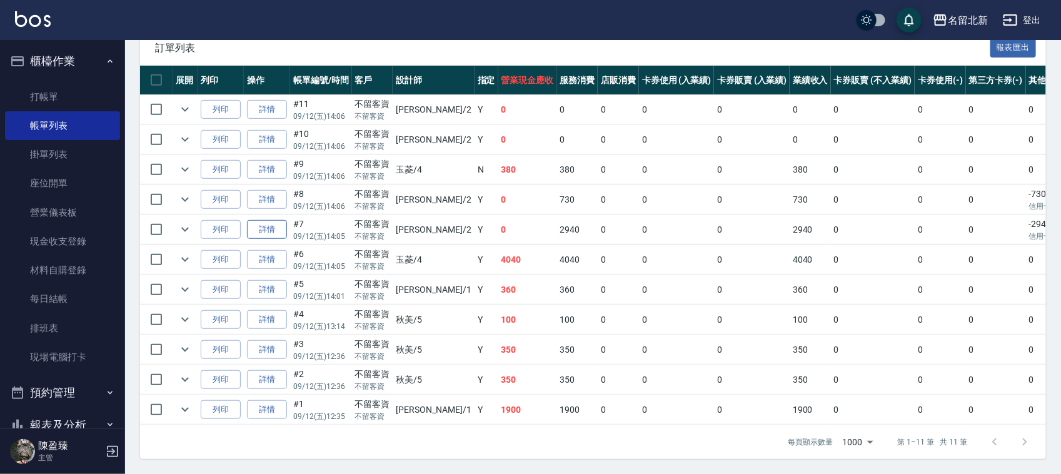
click at [269, 220] on link "詳情" at bounding box center [267, 229] width 40 height 19
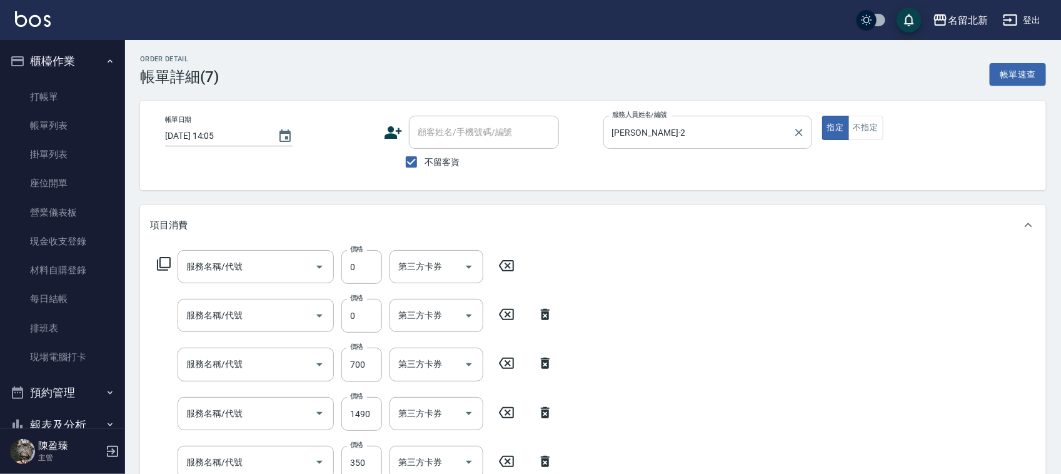
type input "2025/09/12 14:05"
checkbox input "true"
type input "[PERSON_NAME]-2"
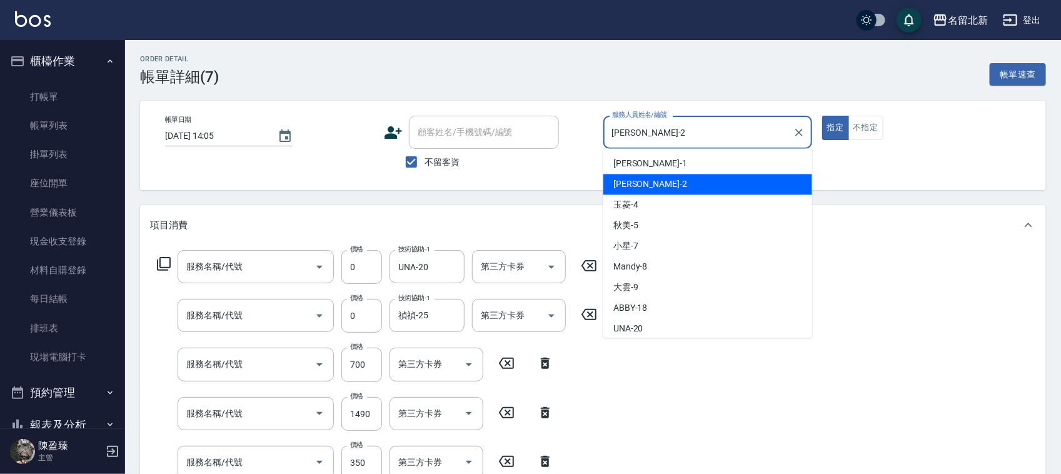
drag, startPoint x: 652, startPoint y: 133, endPoint x: 491, endPoint y: 149, distance: 161.4
click at [486, 155] on div "帳單日期 2025/09/12 14:05 顧客姓名/手機號碼/編號 顧客姓名/手機號碼/編號 不留客資 服務人員姓名/編號 詩芳-2 服務人員姓名/編號 指…" at bounding box center [593, 145] width 876 height 59
type input "互助200(720)"
type input "互助50(705)"
type input "補燙(405)"
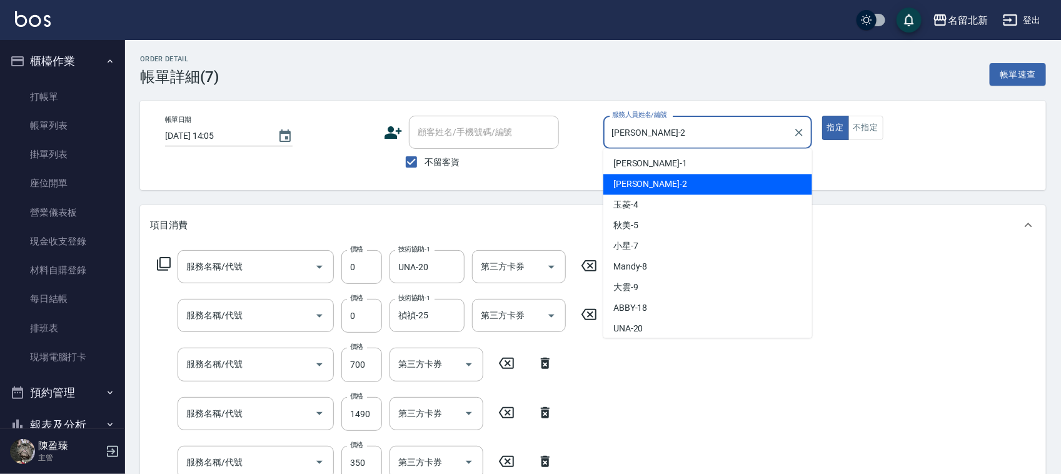
type input "染髮(501)"
type input "頭皮隔離(609)"
type input "造型剪髮(301)"
type input "一般洗髮(201)"
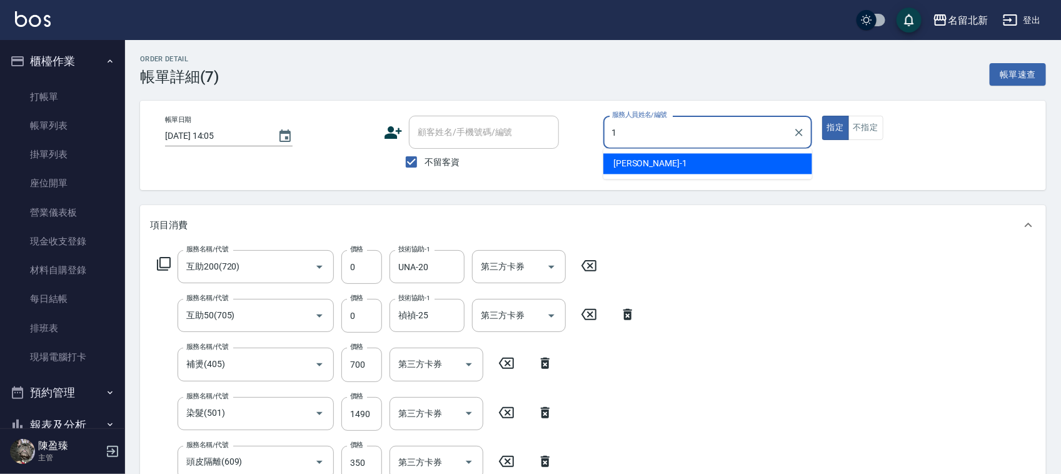
type input "[PERSON_NAME]-1"
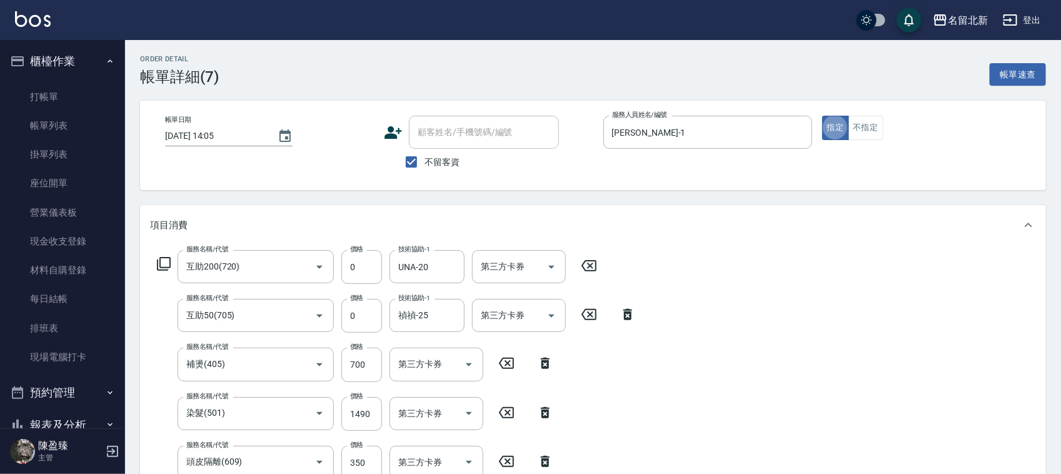
type button "true"
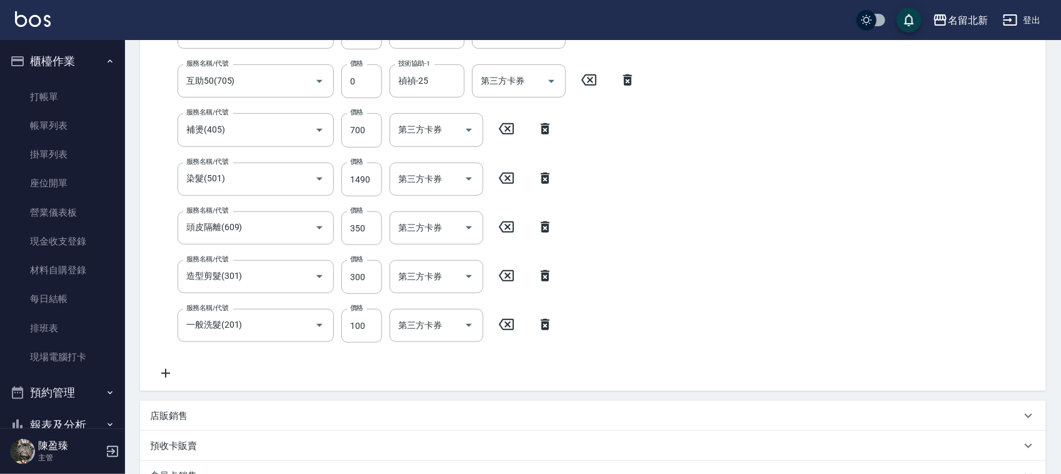
click at [550, 313] on div "服務名稱/代號 一般洗髮(201) 服務名稱/代號 價格 100 價格 第三方卡券 第三方卡券" at bounding box center [355, 326] width 411 height 34
drag, startPoint x: 545, startPoint y: 323, endPoint x: 546, endPoint y: 301, distance: 21.9
click at [547, 324] on icon at bounding box center [545, 324] width 31 height 15
type input "0"
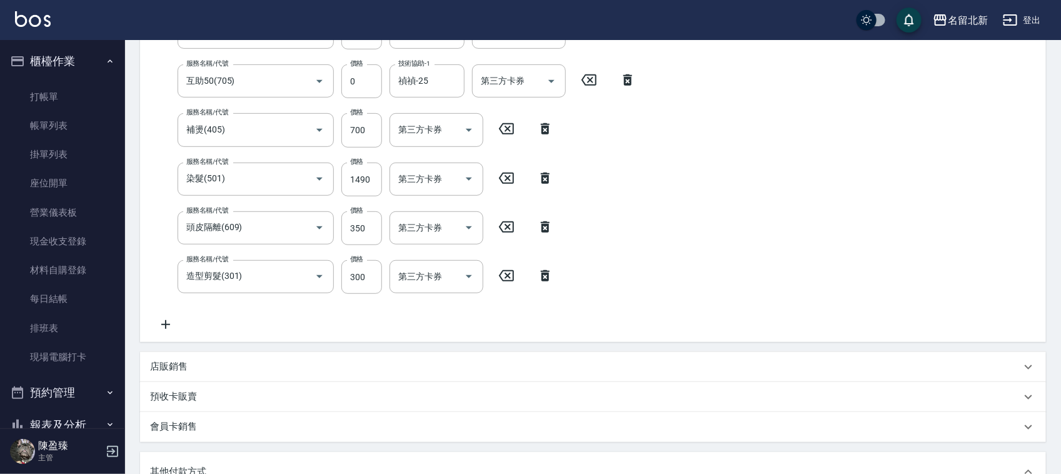
drag, startPoint x: 542, startPoint y: 275, endPoint x: 547, endPoint y: 264, distance: 12.3
click at [545, 276] on icon at bounding box center [545, 275] width 31 height 15
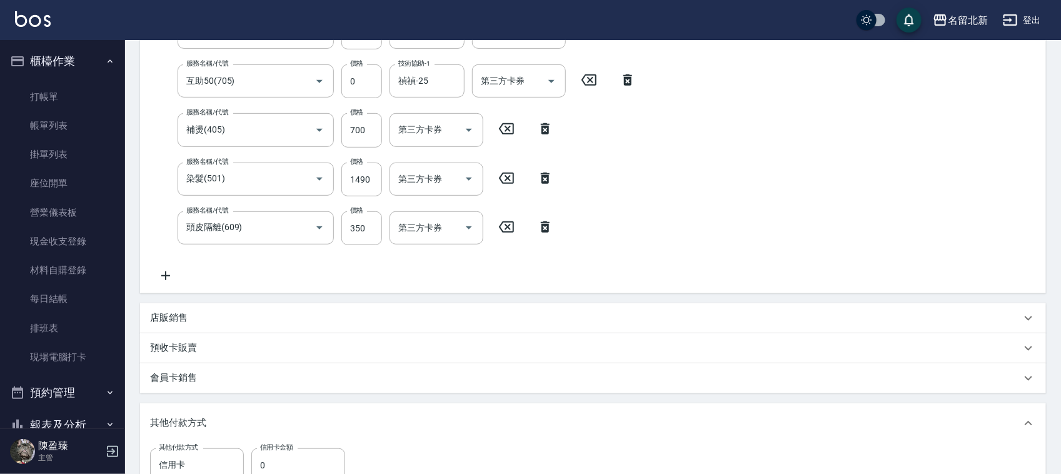
click at [546, 223] on icon at bounding box center [545, 226] width 9 height 11
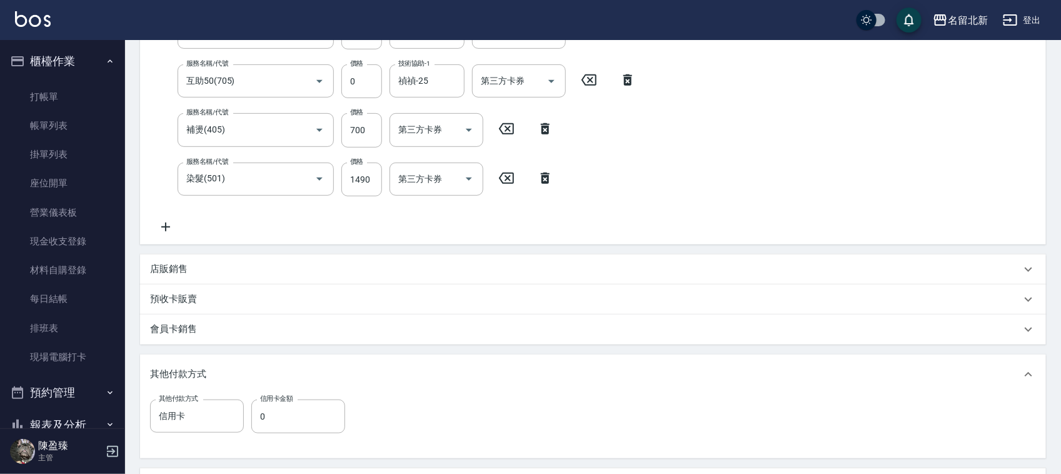
drag, startPoint x: 545, startPoint y: 178, endPoint x: 551, endPoint y: 167, distance: 12.9
click at [545, 176] on icon at bounding box center [545, 178] width 31 height 15
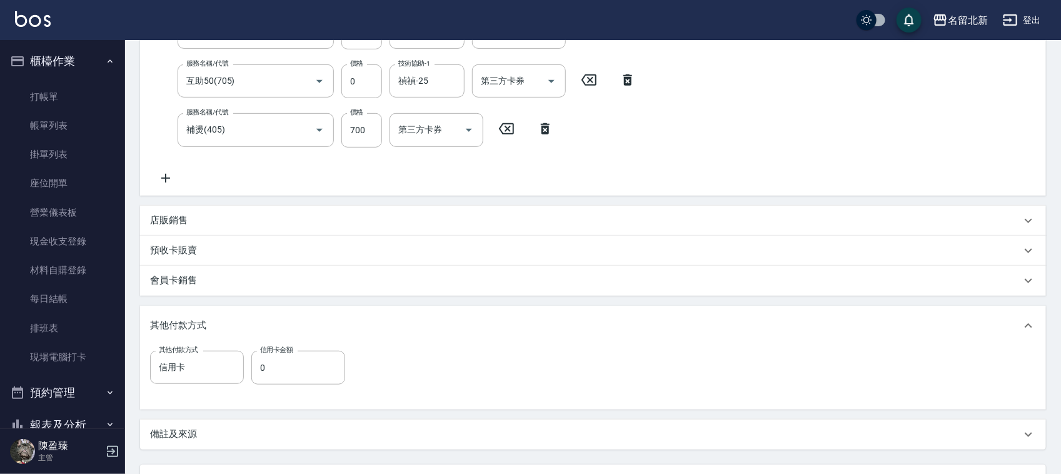
drag, startPoint x: 544, startPoint y: 133, endPoint x: 568, endPoint y: 120, distance: 26.8
click at [549, 128] on icon at bounding box center [545, 128] width 31 height 15
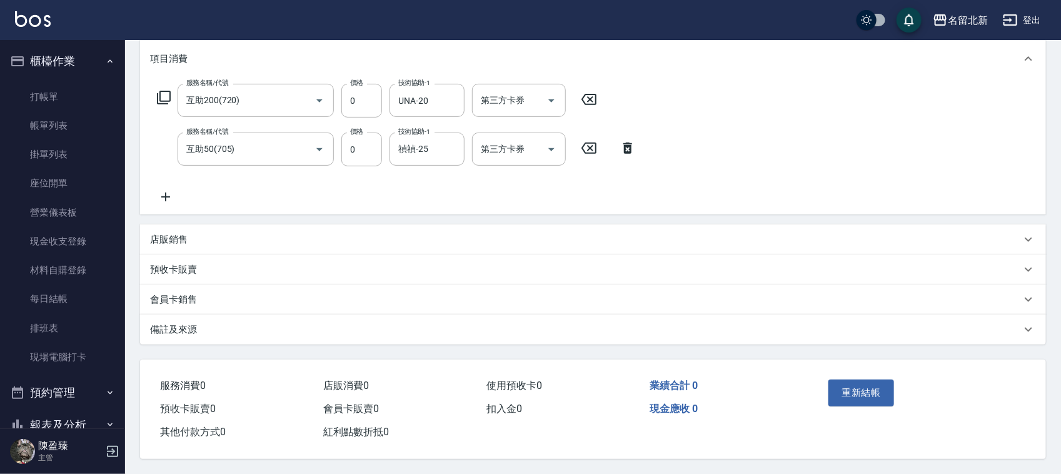
drag, startPoint x: 630, startPoint y: 142, endPoint x: 581, endPoint y: 100, distance: 63.8
click at [629, 143] on icon at bounding box center [627, 148] width 9 height 11
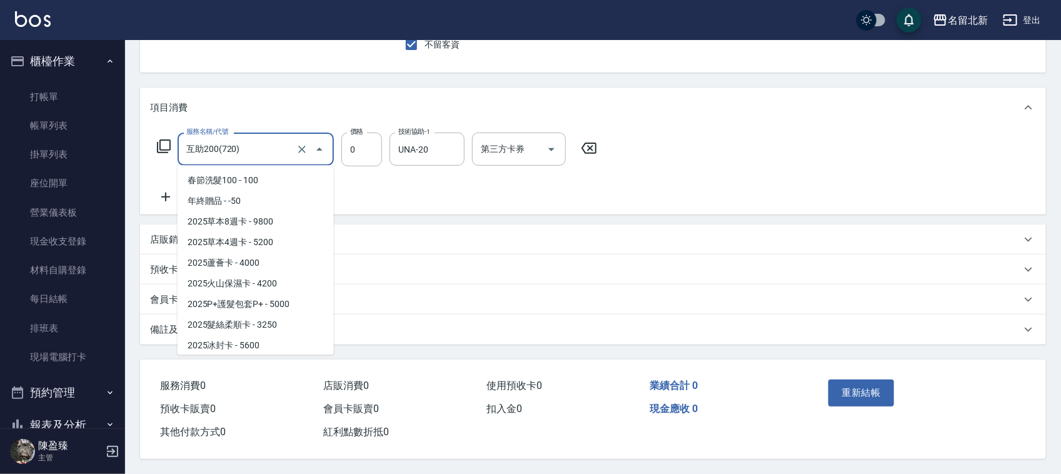
scroll to position [1774, 0]
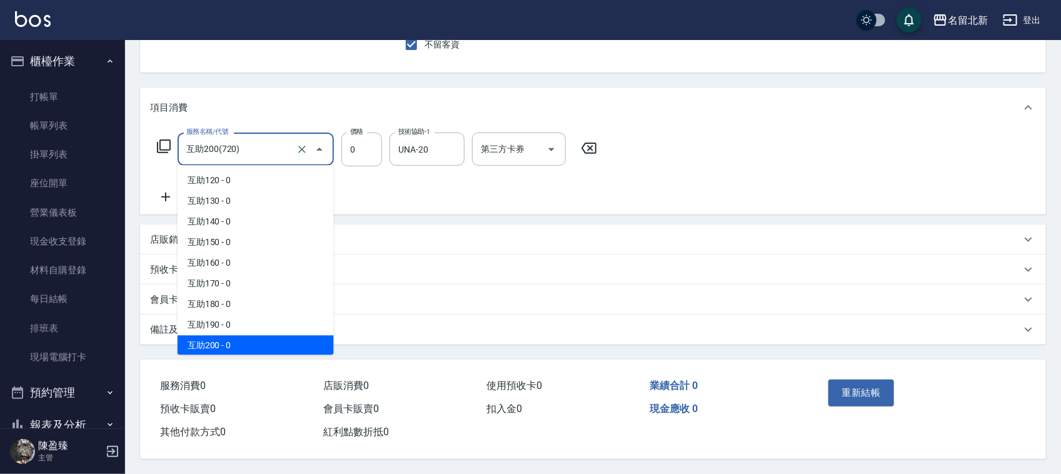
drag, startPoint x: 269, startPoint y: 138, endPoint x: 1, endPoint y: 173, distance: 270.6
click at [1, 174] on div "名留北新 登出 櫃檯作業 打帳單 帳單列表 掛單列表 座位開單 營業儀表板 現金收支登錄 材料自購登錄 每日結帳 排班表 現場電腦打卡 預約管理 預約管理 單…" at bounding box center [530, 177] width 1061 height 591
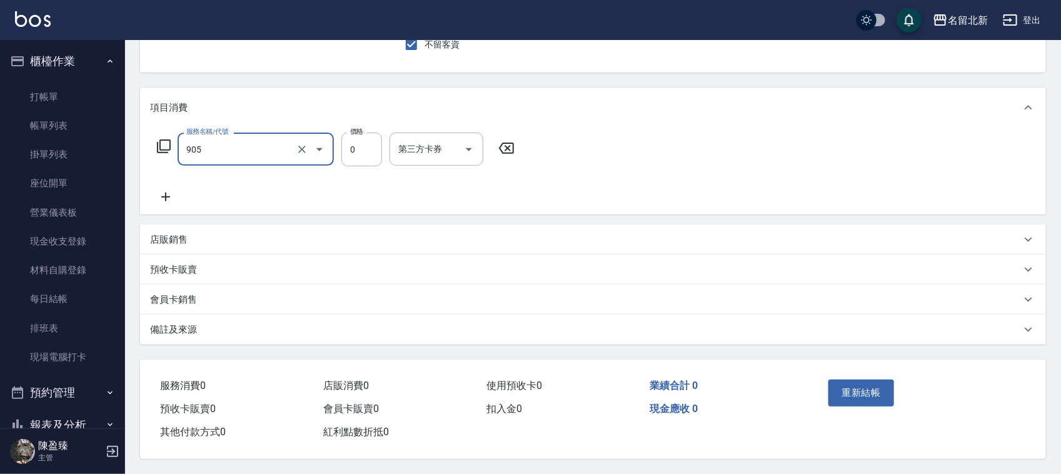
scroll to position [122, 0]
type input "頭皮卡使用(905)"
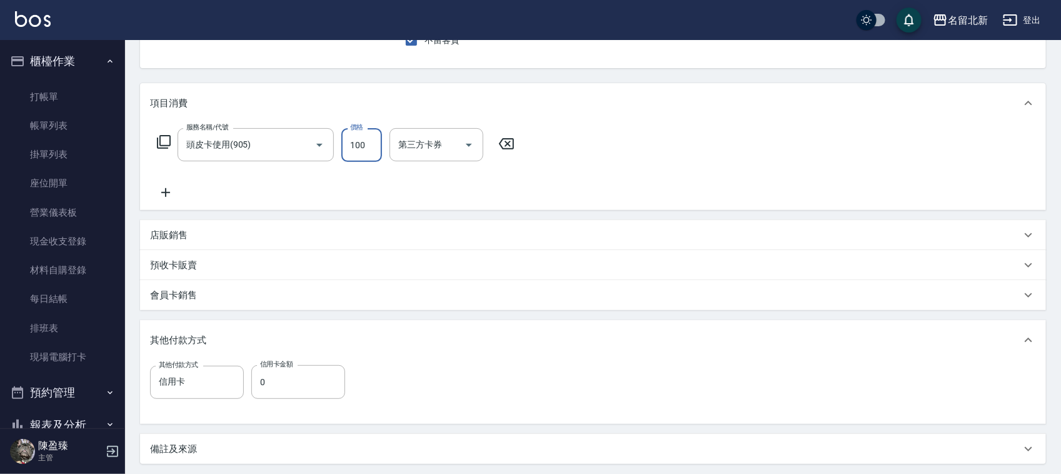
type input "100"
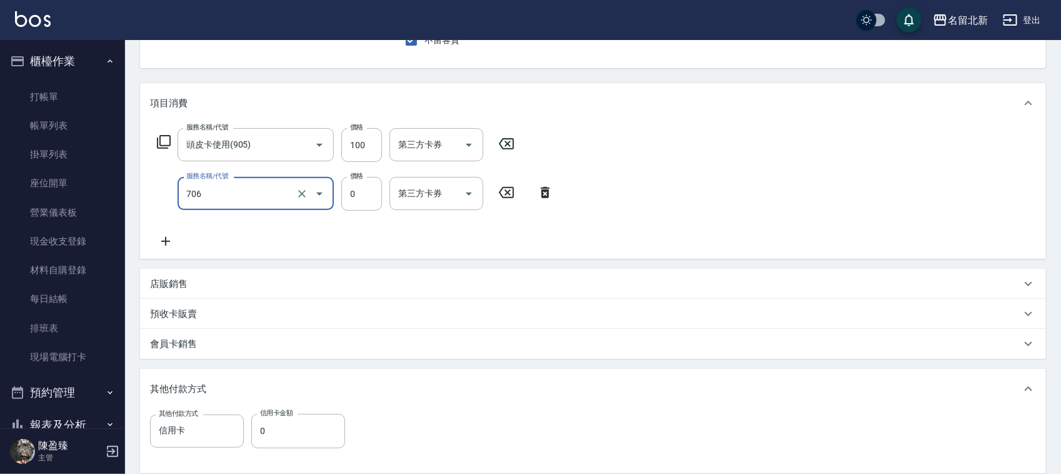
type input "互助60(706)"
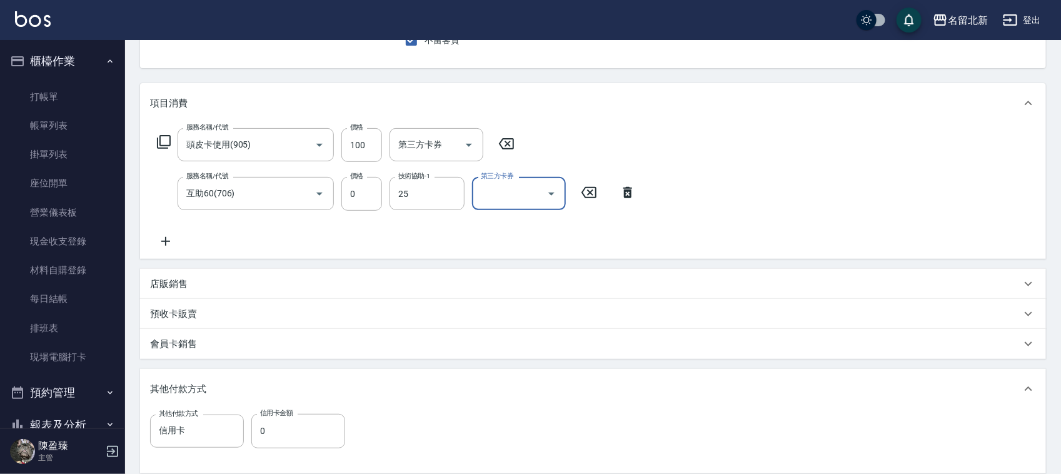
type input "禎禎-25"
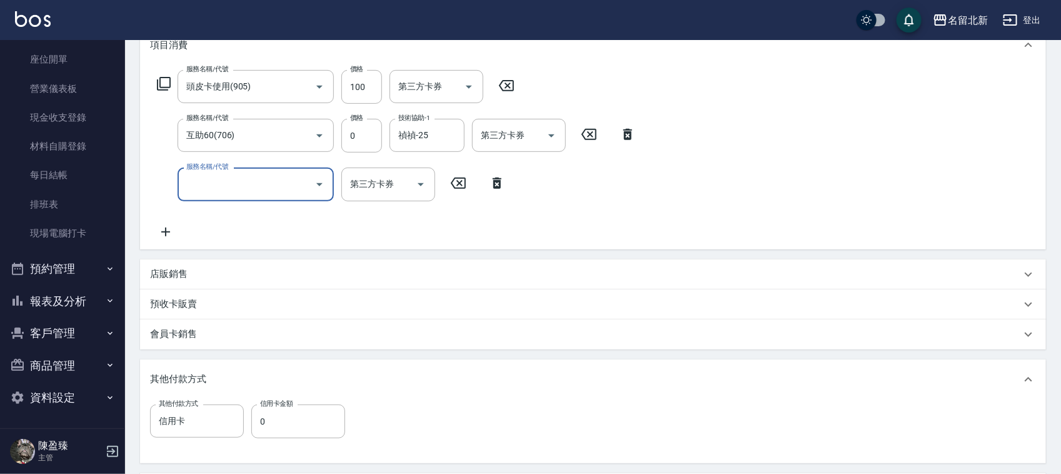
scroll to position [343, 0]
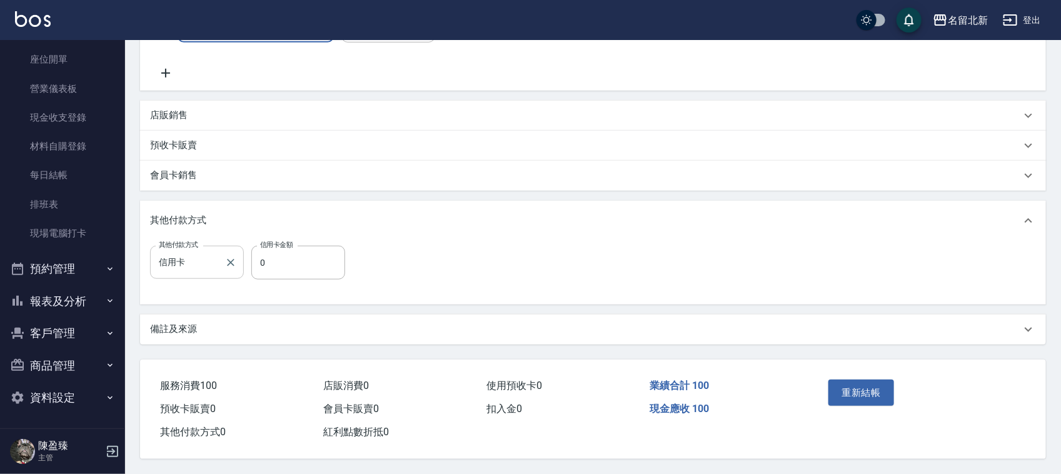
click at [226, 256] on icon "Clear" at bounding box center [230, 262] width 13 height 13
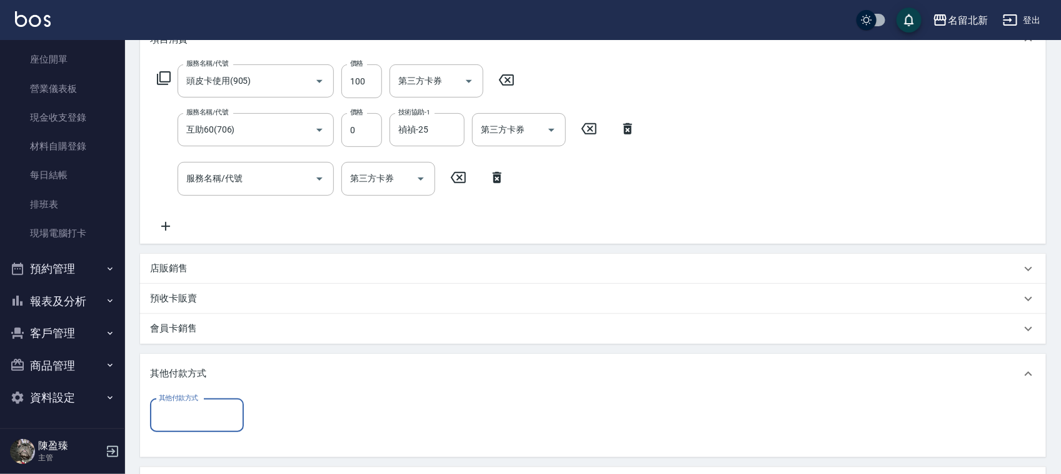
scroll to position [342, 0]
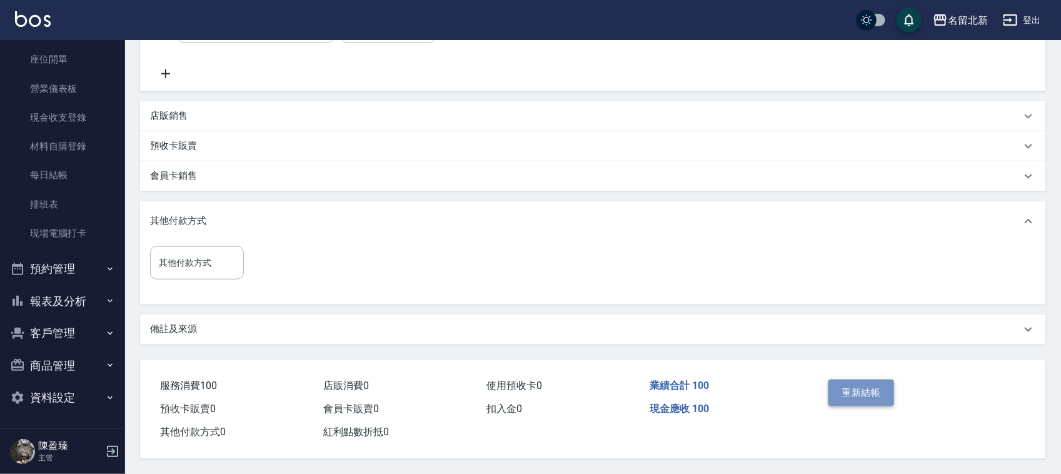
click at [892, 381] on button "重新結帳" at bounding box center [861, 393] width 66 height 26
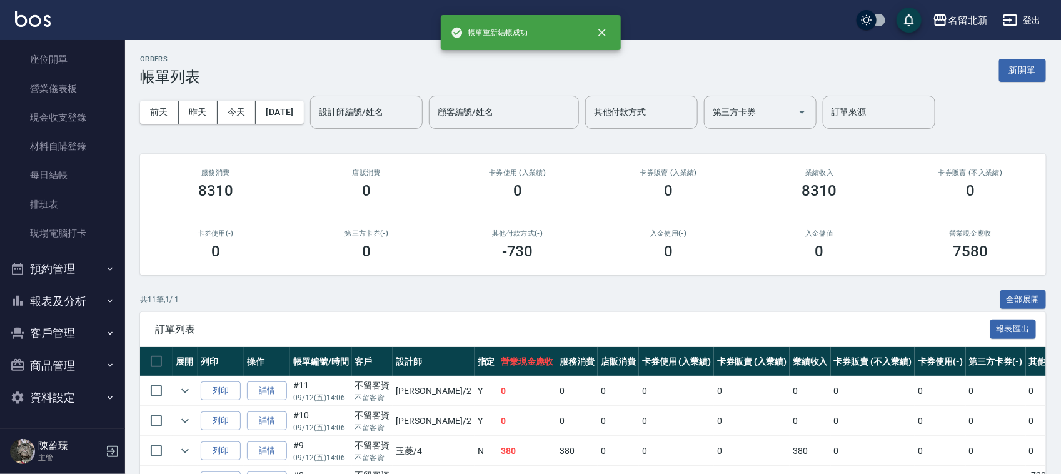
scroll to position [234, 0]
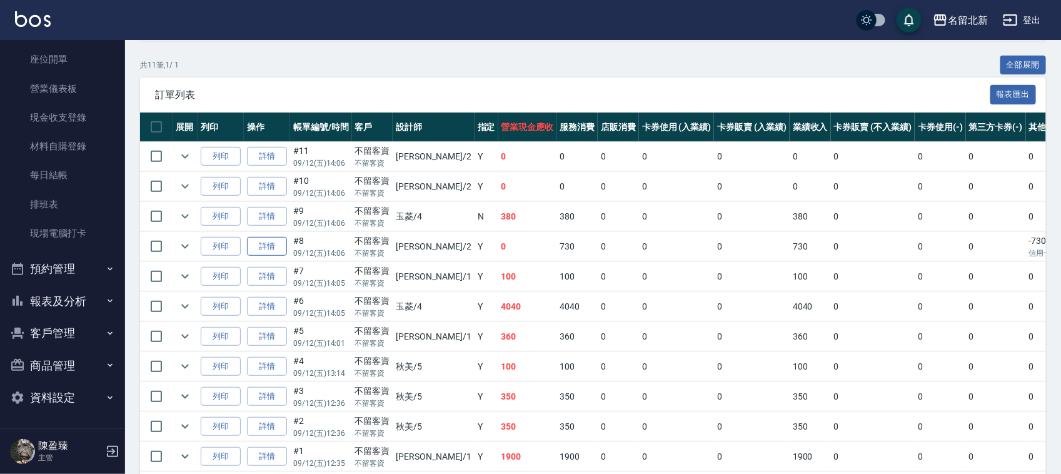
click at [268, 245] on link "詳情" at bounding box center [267, 246] width 40 height 19
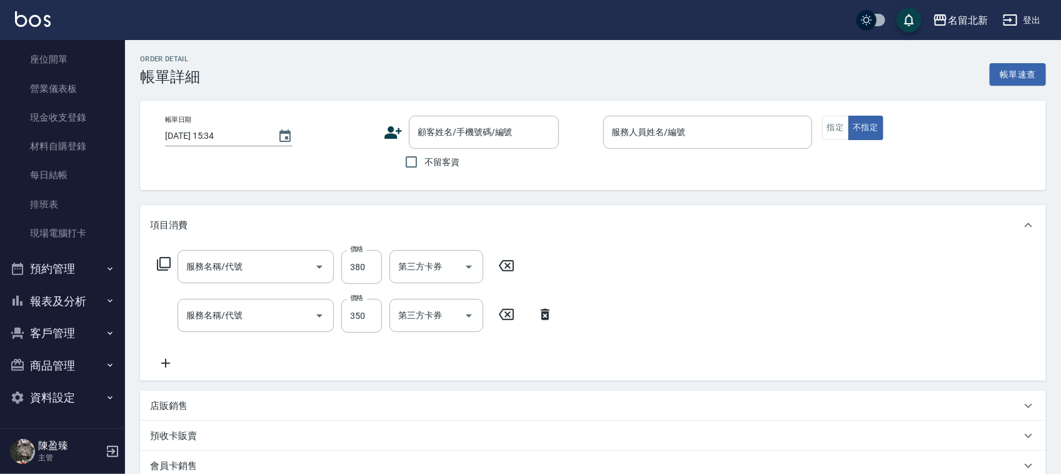
type input "[DATE] 14:06"
checkbox input "true"
type input "[PERSON_NAME]-2"
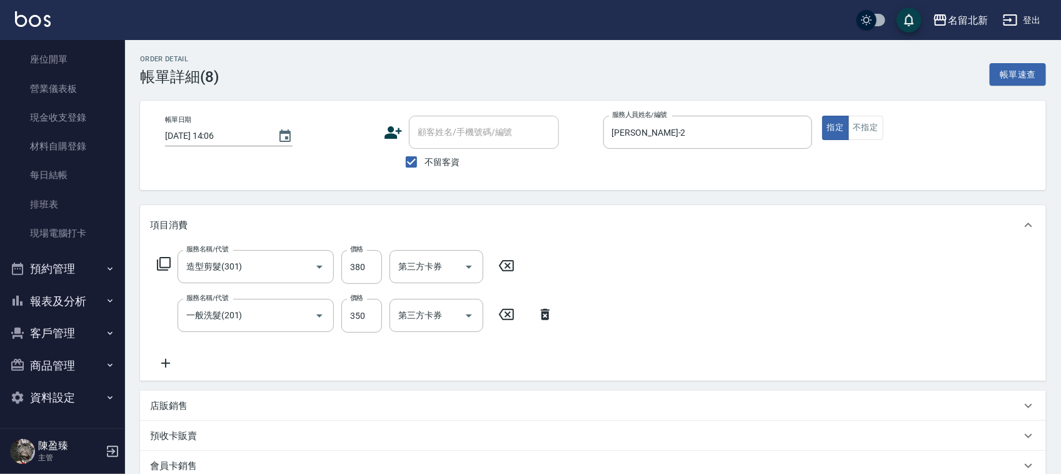
type input "造型剪髮(301)"
type input "一般洗髮(201)"
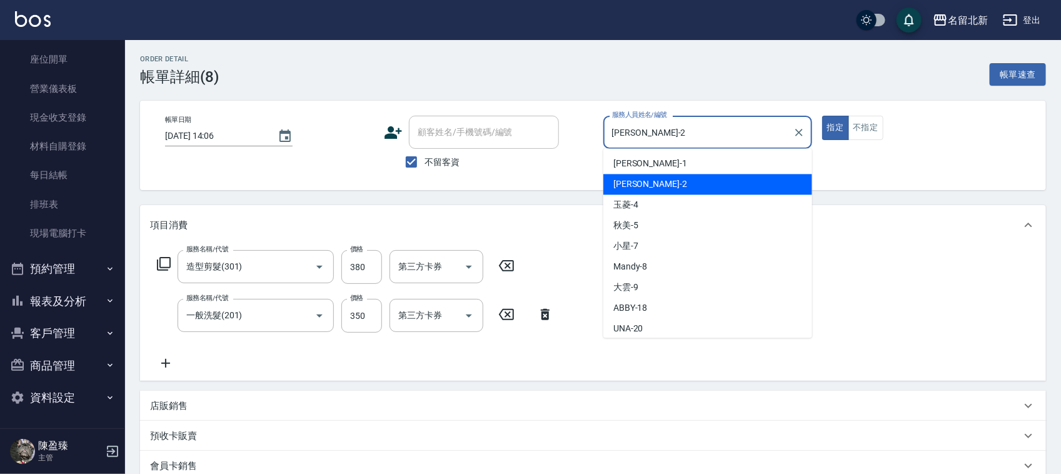
drag, startPoint x: 635, startPoint y: 134, endPoint x: 595, endPoint y: 128, distance: 39.9
click at [595, 128] on div "帳單日期 [DATE] 14:06 顧客姓名/手機號碼/編號 顧客姓名/手機號碼/編號 不留客資 服務人員姓名/編號 [PERSON_NAME]-2 服務人員…" at bounding box center [593, 145] width 876 height 59
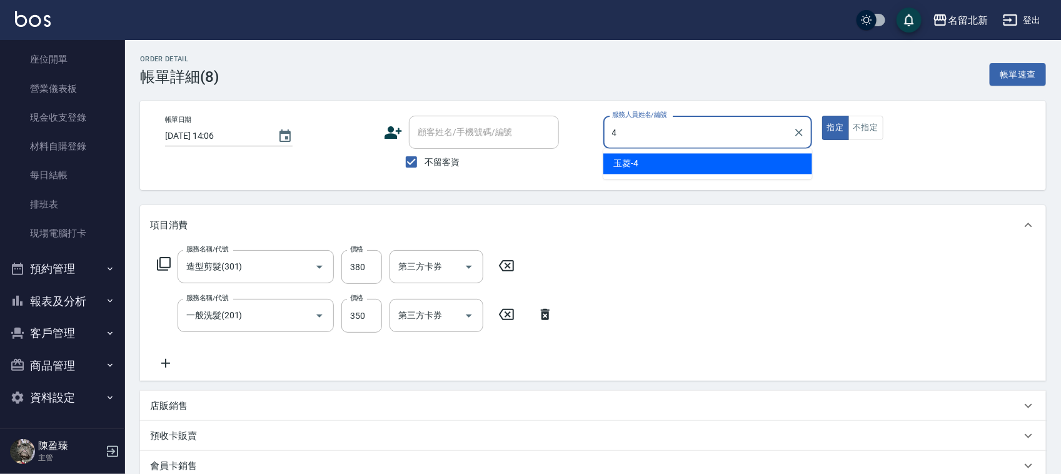
type input "玉菱-4"
type button "true"
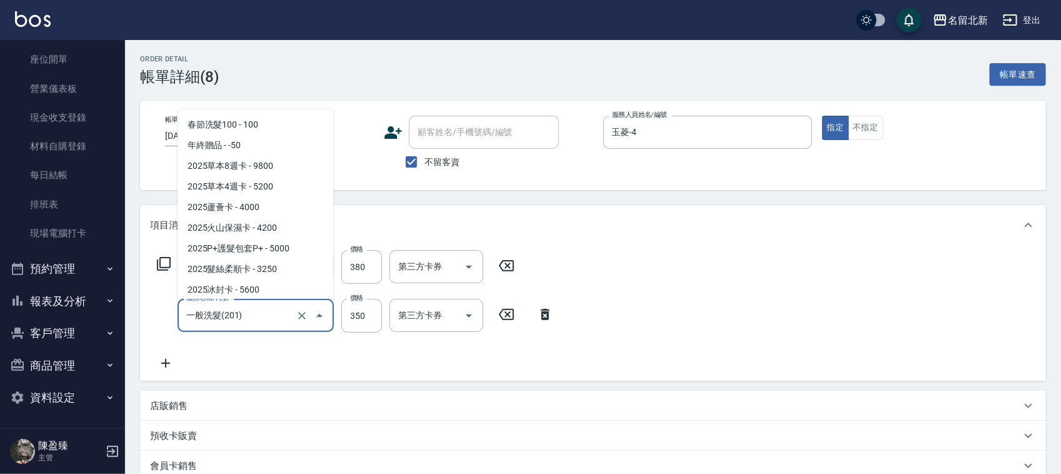
click at [281, 311] on input "一般洗髮(201)" at bounding box center [238, 315] width 110 height 22
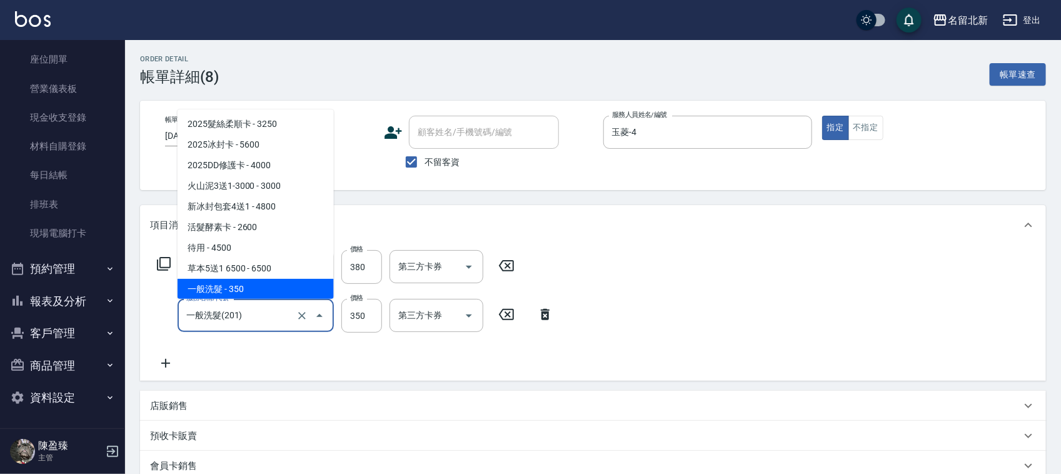
click at [281, 311] on input "一般洗髮(201)" at bounding box center [238, 315] width 110 height 22
drag, startPoint x: 280, startPoint y: 311, endPoint x: 101, endPoint y: 308, distance: 178.9
click at [97, 315] on div "名留北新 登出 櫃檯作業 打帳單 帳單列表 掛單列表 座位開單 營業儀表板 現金收支登錄 材料自購登錄 每日結帳 排班表 現場電腦打卡 預約管理 預約管理 單…" at bounding box center [530, 382] width 1061 height 765
type input "2"
type input "0"
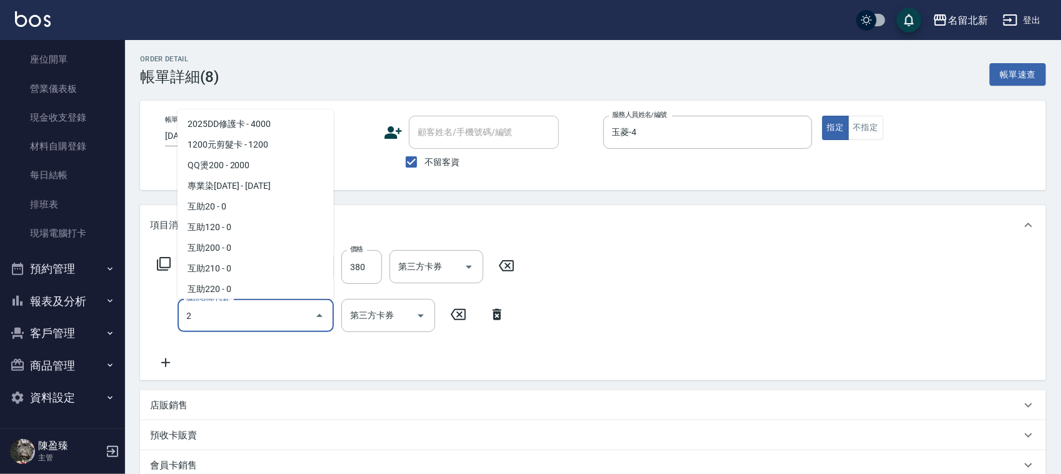
scroll to position [0, 0]
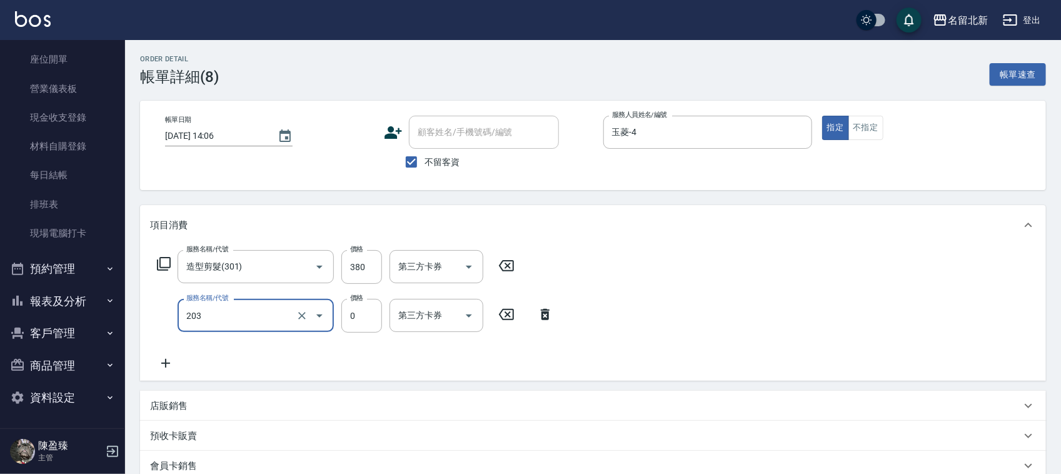
type input "使用洗髮卡(203)"
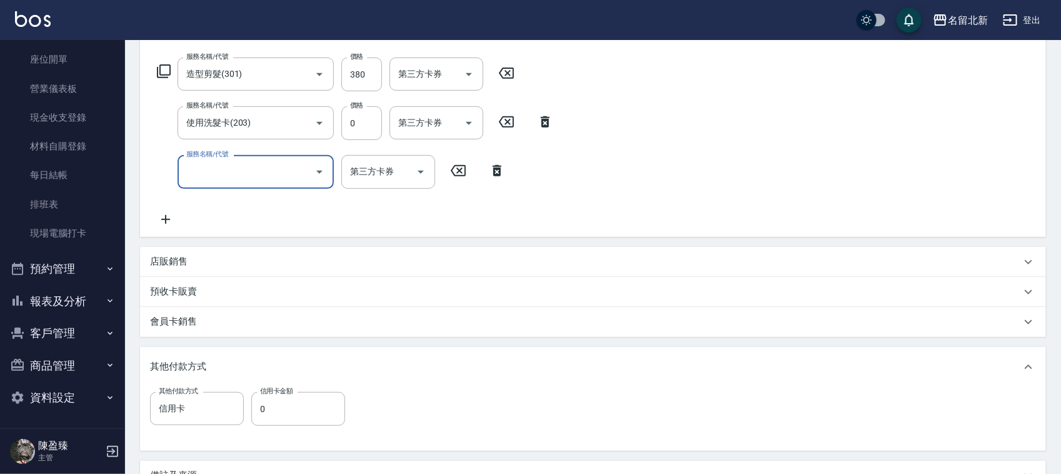
scroll to position [313, 0]
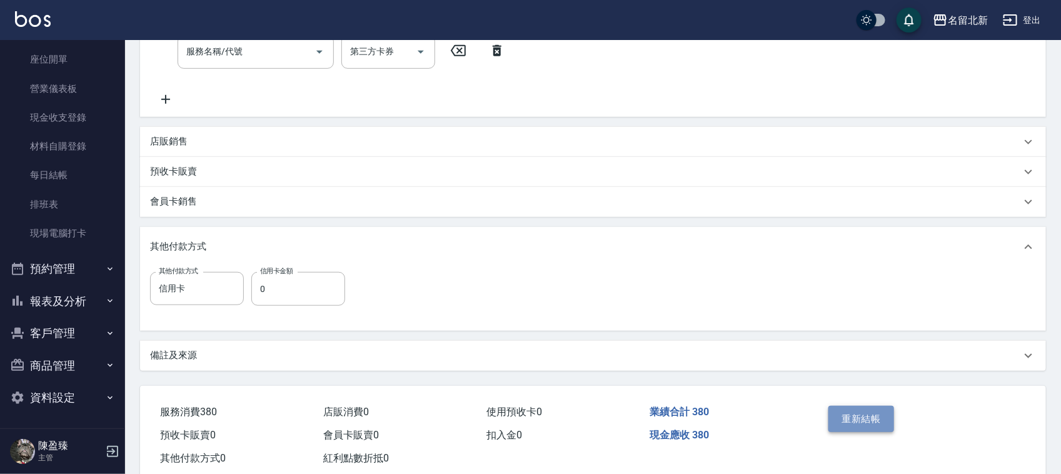
click at [873, 416] on button "重新結帳" at bounding box center [861, 419] width 66 height 26
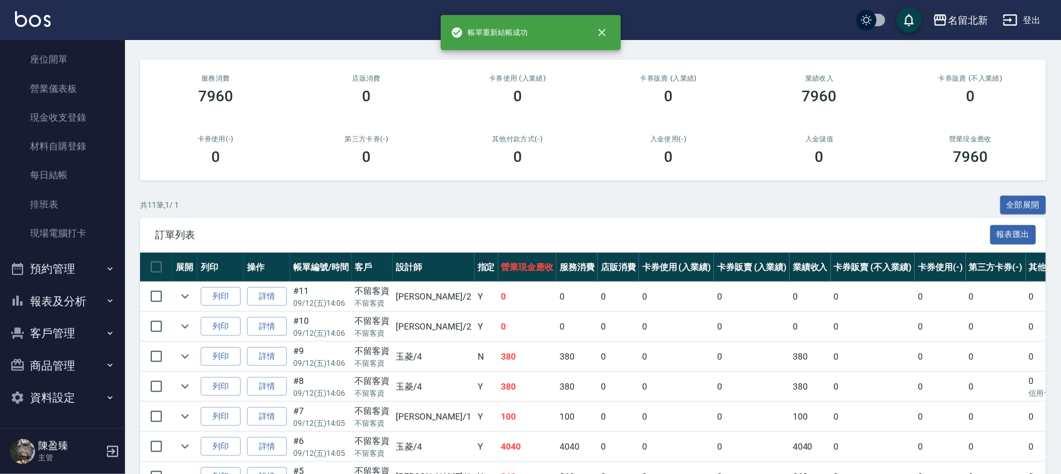
scroll to position [234, 0]
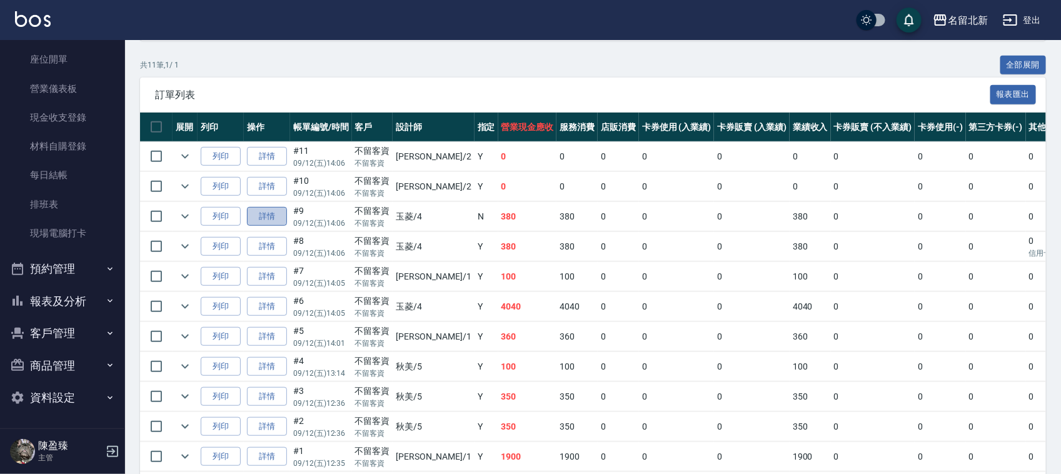
click at [280, 219] on link "詳情" at bounding box center [267, 216] width 40 height 19
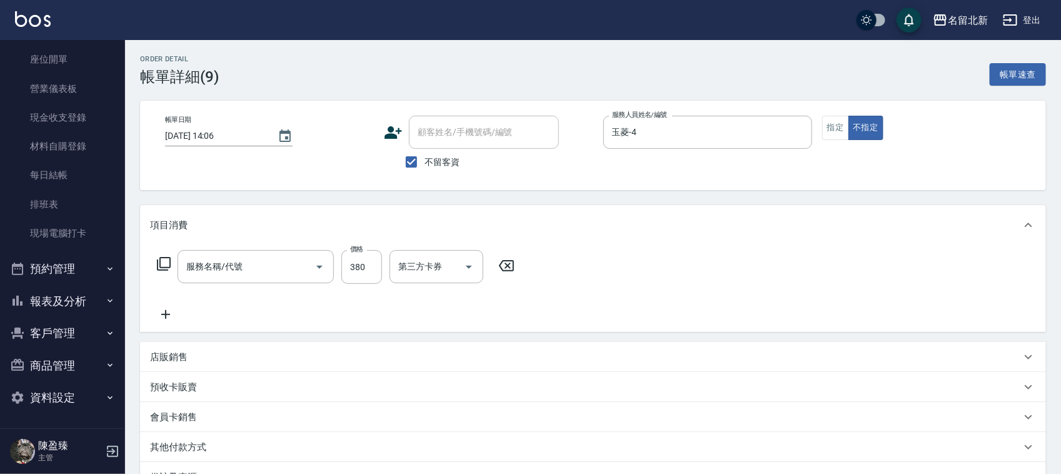
type input "[DATE] 14:06"
checkbox input "true"
type input "玉菱-4"
type input "造型剪髮(301)"
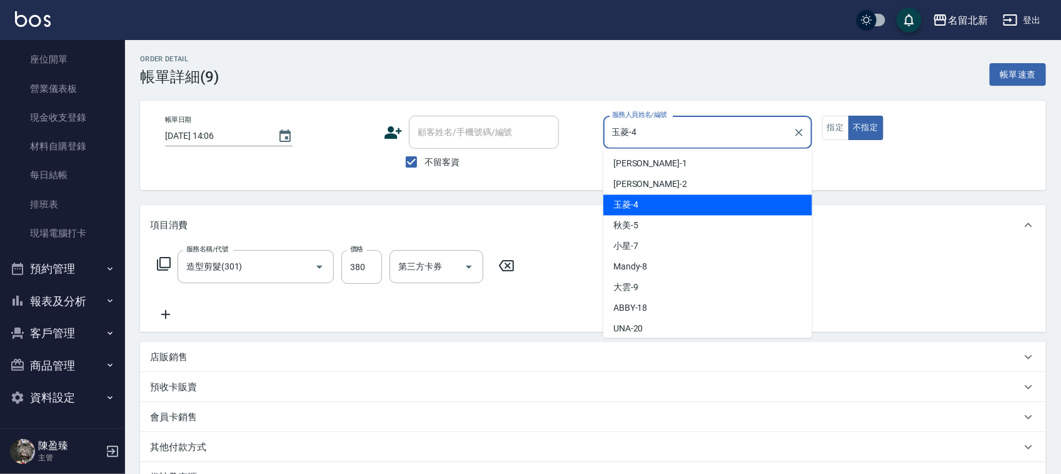
drag, startPoint x: 707, startPoint y: 132, endPoint x: 370, endPoint y: 100, distance: 337.9
click at [374, 104] on div "帳單日期 2025/09/12 14:06 顧客姓名/手機號碼/編號 顧客姓名/手機號碼/編號 不留客資 服務人員姓名/編號 玉菱-4 服務人員姓名/編號 指…" at bounding box center [593, 145] width 906 height 89
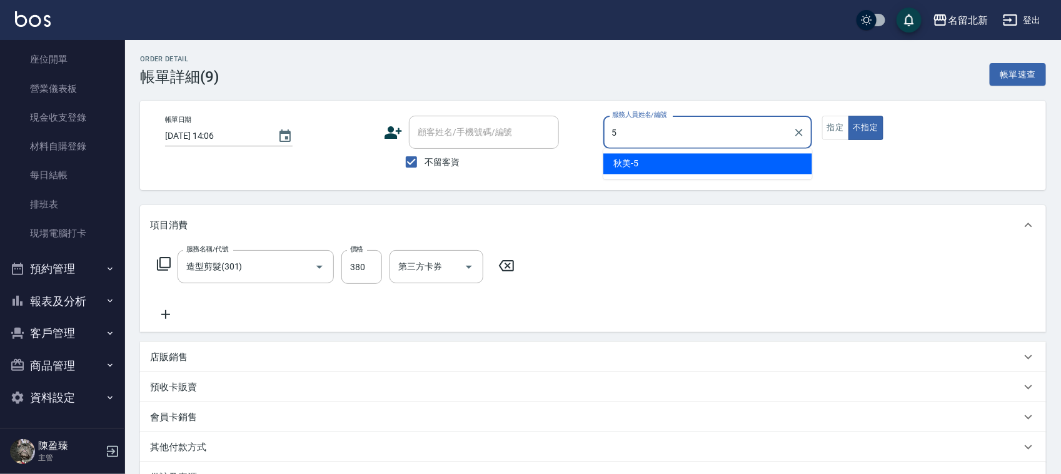
type input "秋美-5"
type button "false"
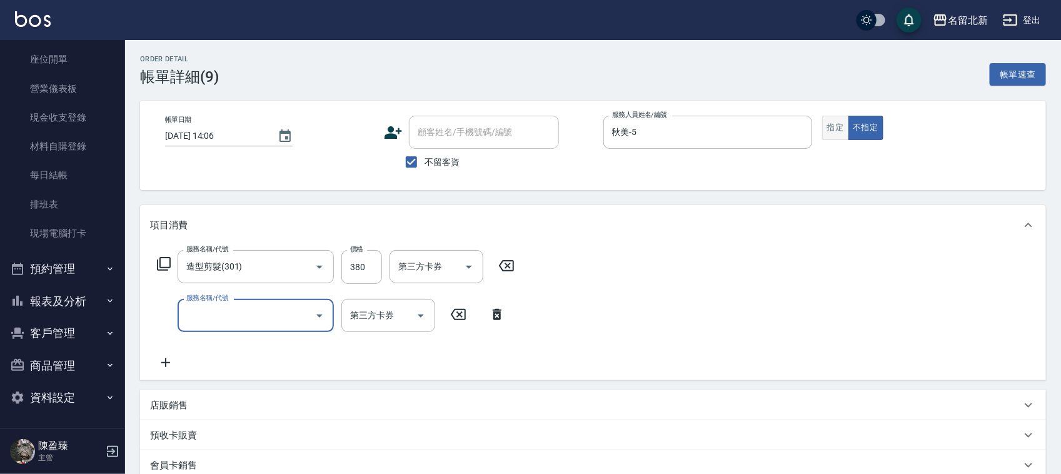
click at [838, 135] on button "指定" at bounding box center [835, 128] width 27 height 24
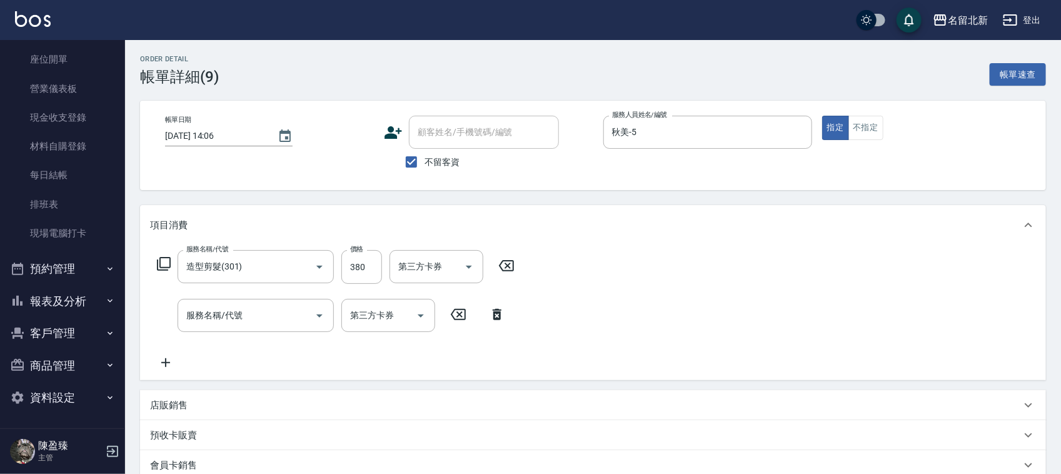
scroll to position [200, 0]
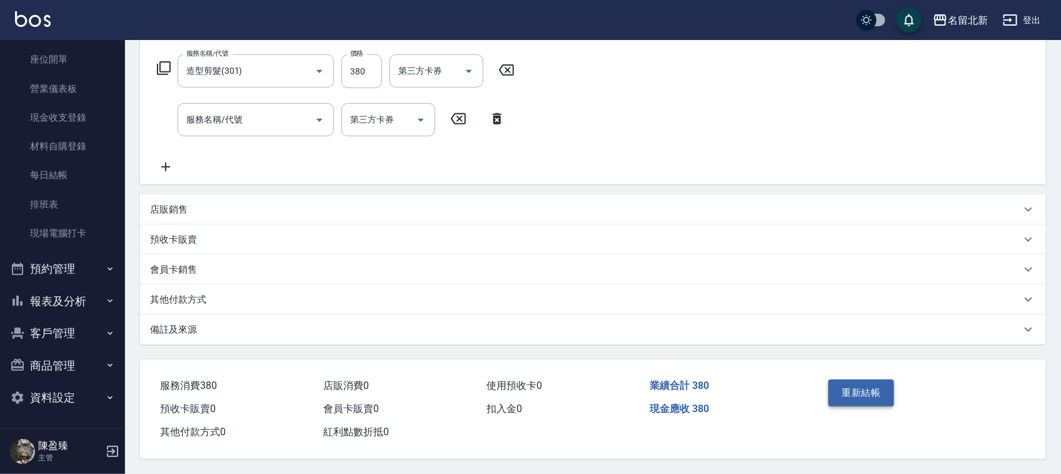
click at [878, 401] on div "重新結帳" at bounding box center [871, 402] width 96 height 54
click at [878, 392] on button "重新結帳" at bounding box center [861, 393] width 66 height 26
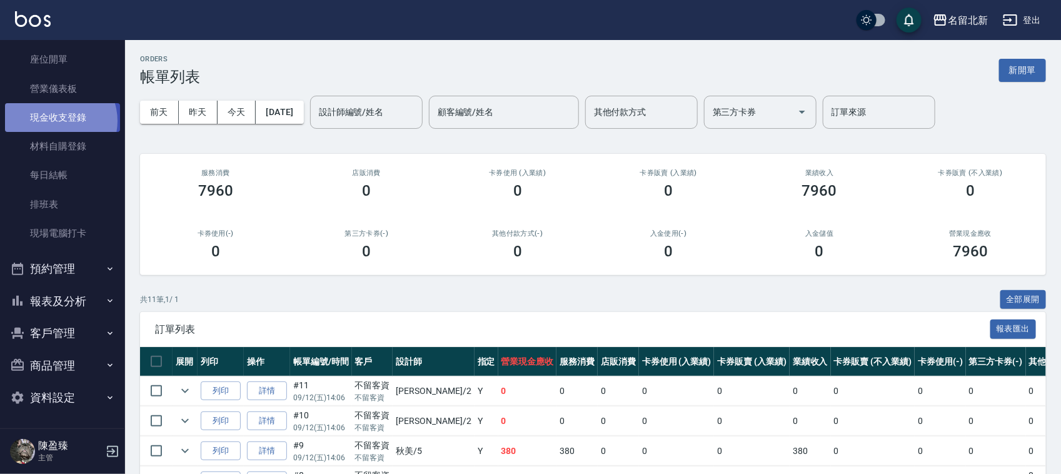
click at [55, 120] on link "現金收支登錄" at bounding box center [62, 117] width 115 height 29
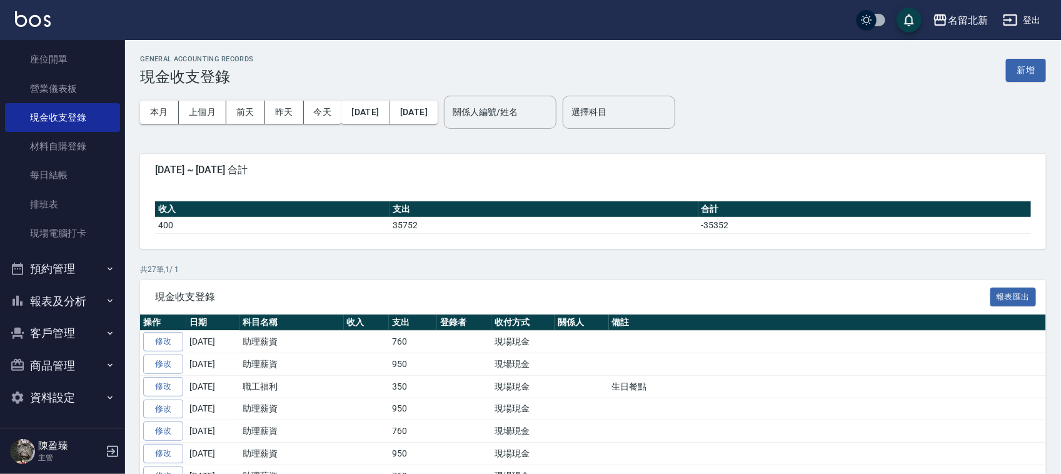
click at [1020, 58] on div "GENERAL ACCOUNTING RECORDS 現金收支登錄 新增" at bounding box center [593, 70] width 906 height 31
click at [1027, 61] on button "新增" at bounding box center [1026, 70] width 40 height 23
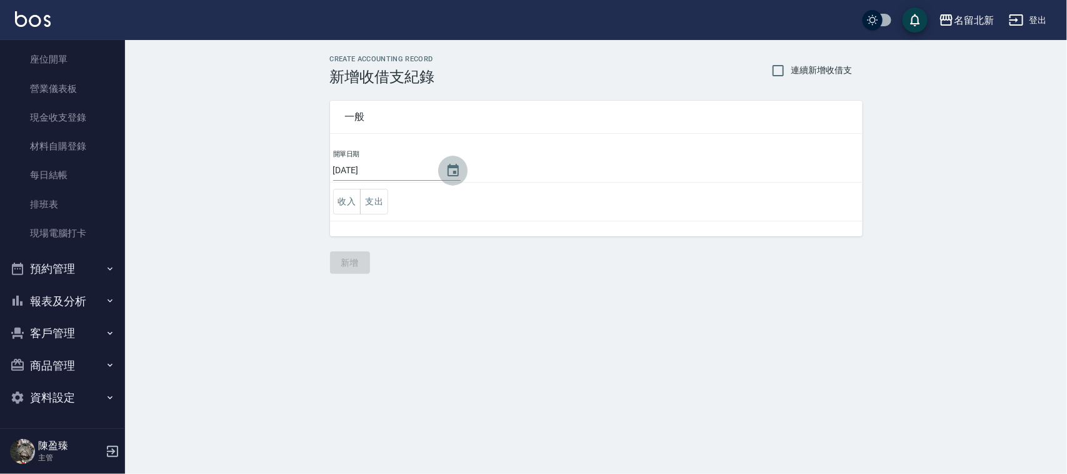
click at [449, 164] on icon "Choose date, selected date is 2025-09-12" at bounding box center [453, 170] width 15 height 15
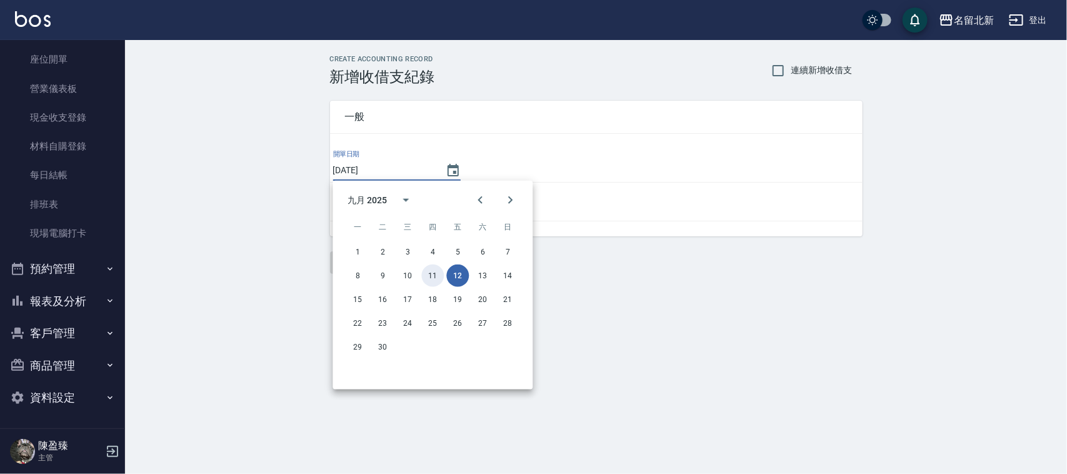
drag, startPoint x: 431, startPoint y: 273, endPoint x: 426, endPoint y: 264, distance: 10.6
click at [431, 273] on button "11" at bounding box center [433, 275] width 23 height 23
type input "2025/09/11"
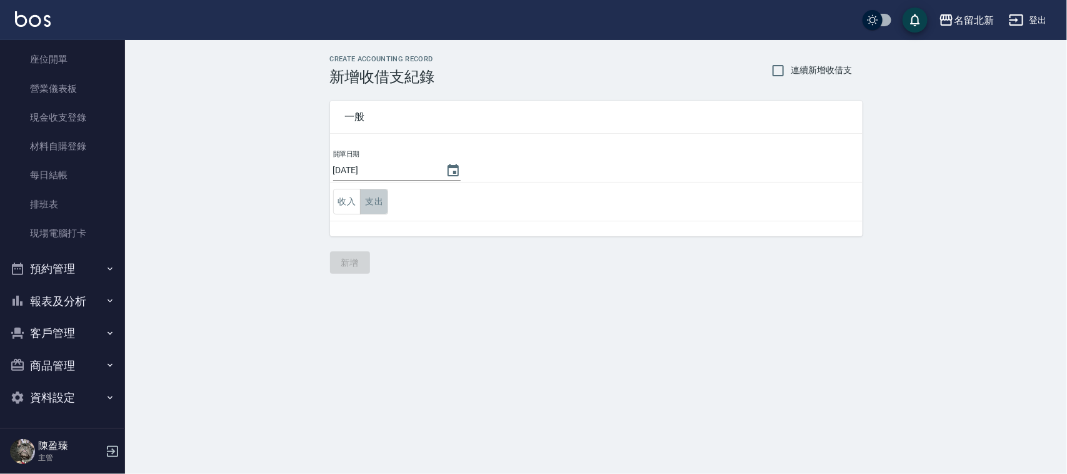
click at [375, 200] on button "支出" at bounding box center [374, 202] width 28 height 26
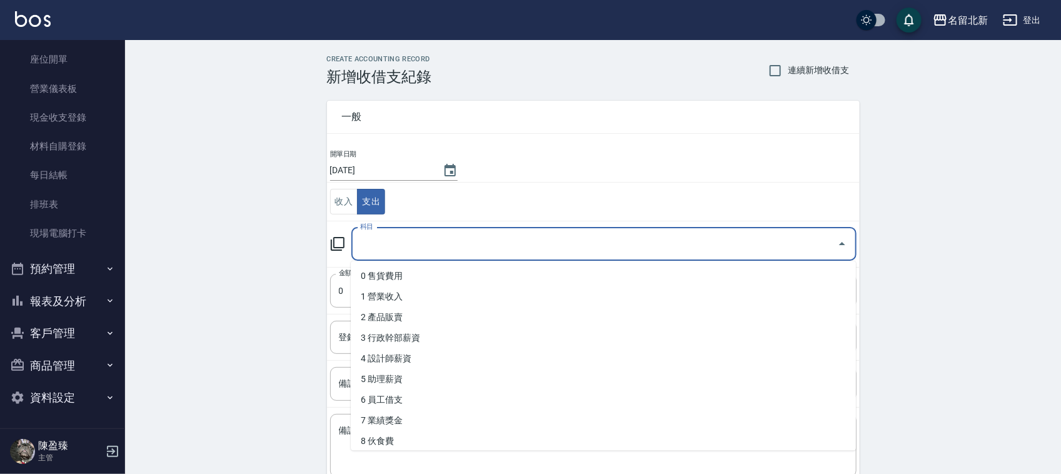
click at [380, 236] on input "科目" at bounding box center [594, 244] width 475 height 22
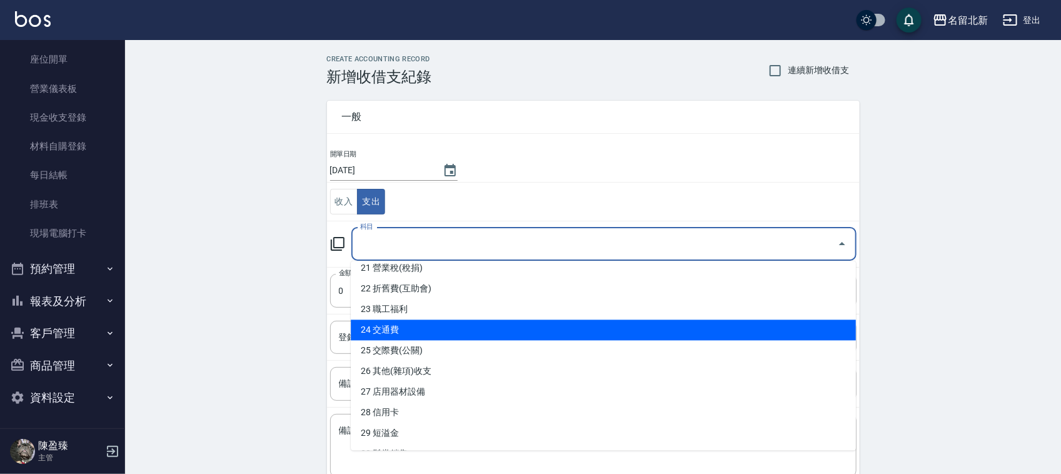
scroll to position [469, 0]
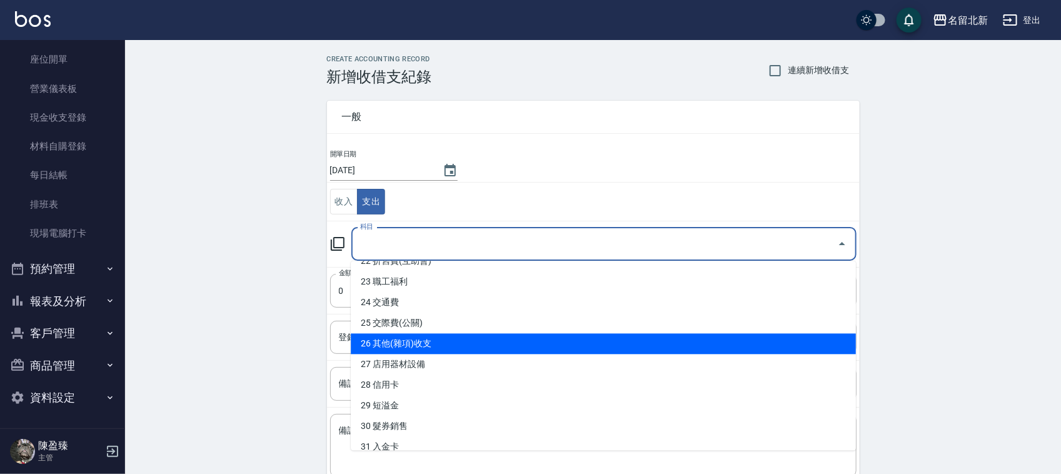
click at [430, 344] on li "26 其他(雜項)收支" at bounding box center [603, 344] width 505 height 21
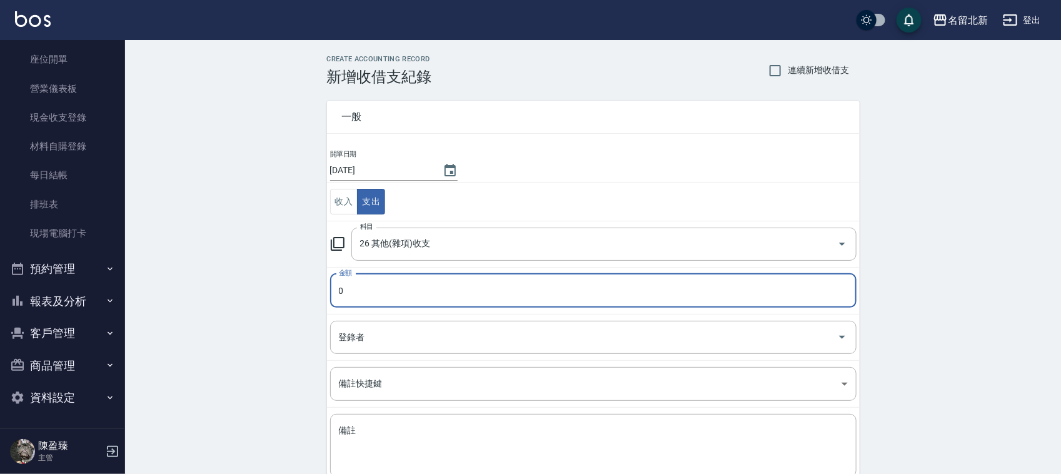
type input "26 其他(雜項)收支"
type input "1524"
click at [373, 443] on textarea "備註" at bounding box center [593, 446] width 509 height 43
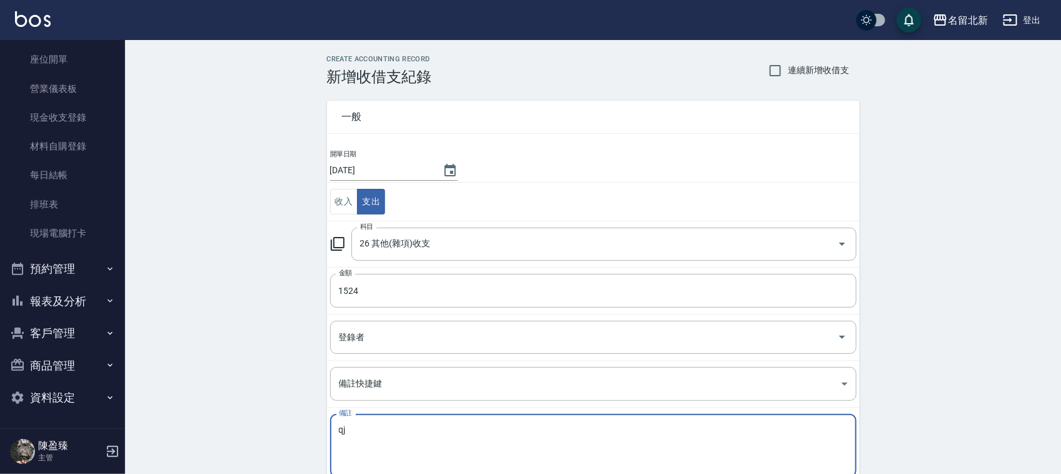
type textarea "q"
drag, startPoint x: 365, startPoint y: 440, endPoint x: 373, endPoint y: 438, distance: 9.0
click at [373, 438] on textarea "普渡" at bounding box center [593, 446] width 509 height 43
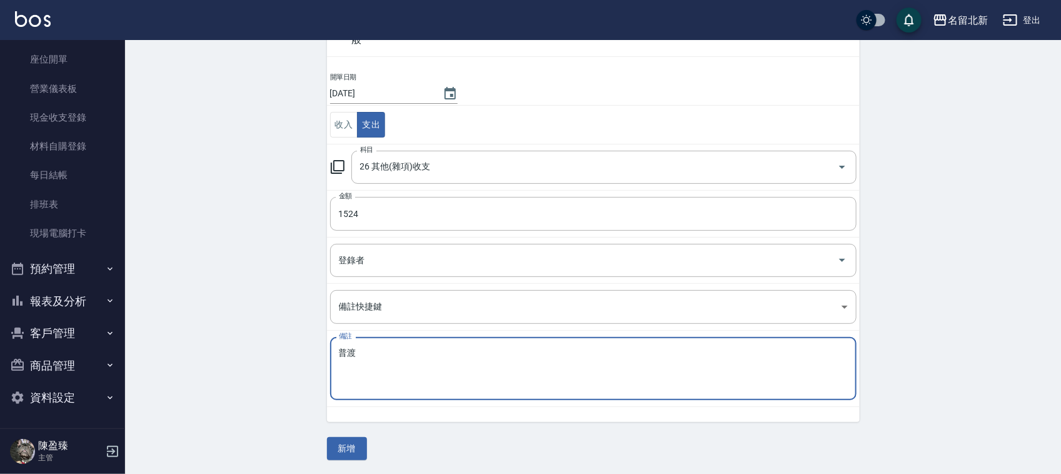
scroll to position [79, 0]
type textarea "普渡"
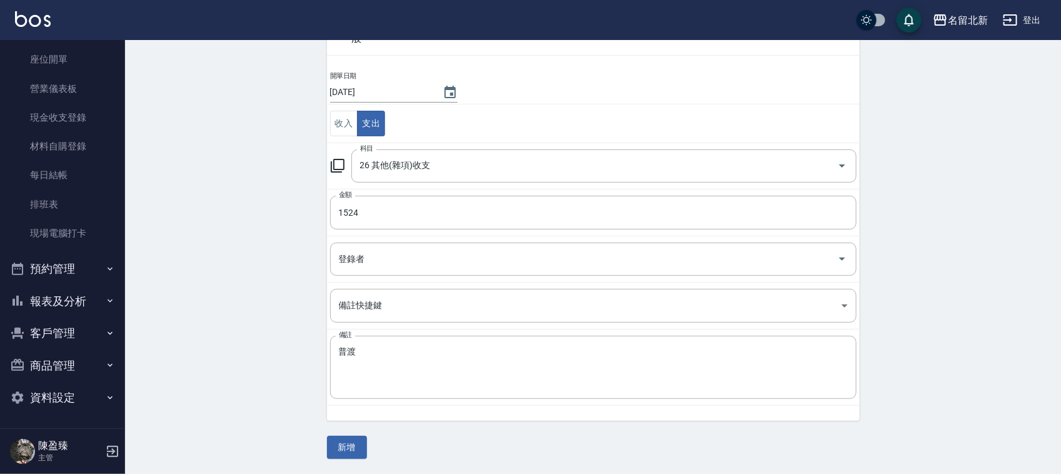
click at [351, 433] on div "一般 開單日期 2025/09/11 收入 支出 科目 26 其他(雜項)收支 科目 金額 1524 金額 登錄者 登錄者 備註快捷鍵 ​ 備註快捷鍵 備註 …" at bounding box center [593, 233] width 533 height 451
click at [352, 445] on button "新增" at bounding box center [347, 447] width 40 height 23
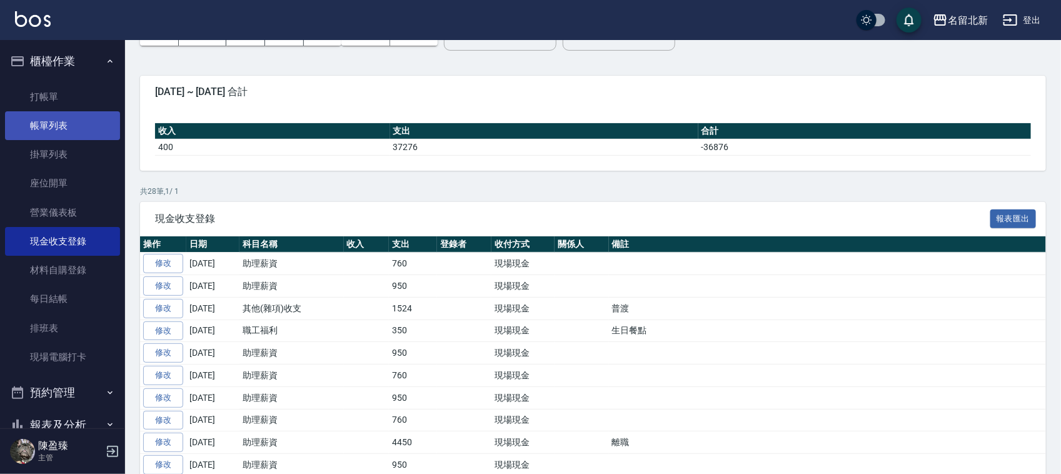
click at [61, 127] on link "帳單列表" at bounding box center [62, 125] width 115 height 29
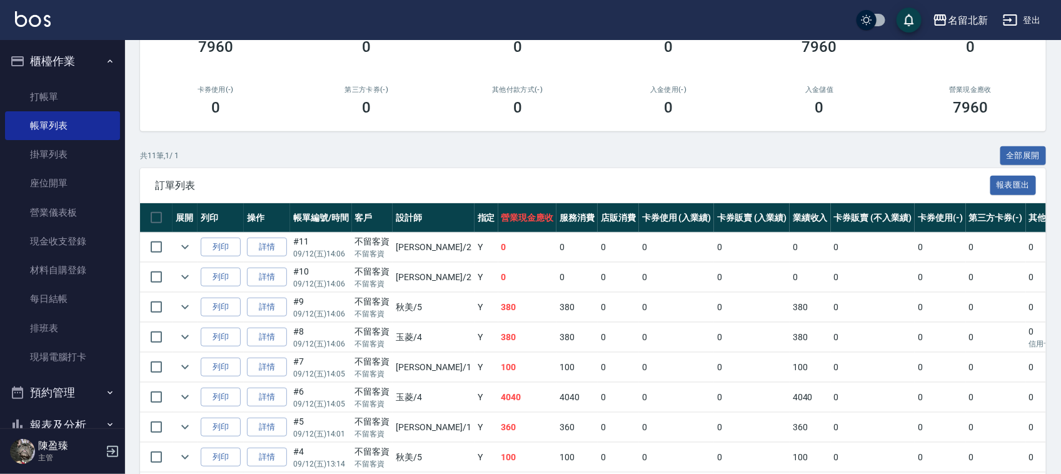
scroll to position [156, 0]
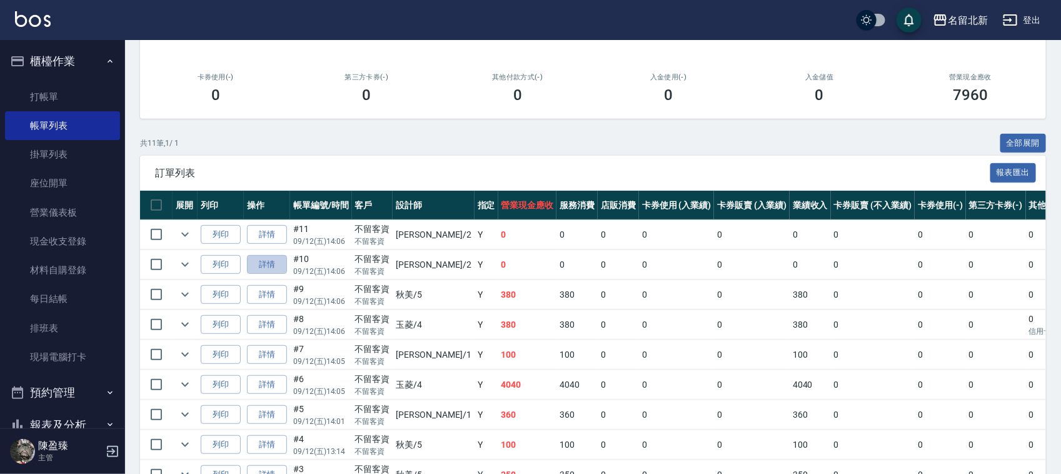
drag, startPoint x: 269, startPoint y: 263, endPoint x: 1067, endPoint y: 366, distance: 803.8
click at [269, 263] on link "詳情" at bounding box center [267, 264] width 40 height 19
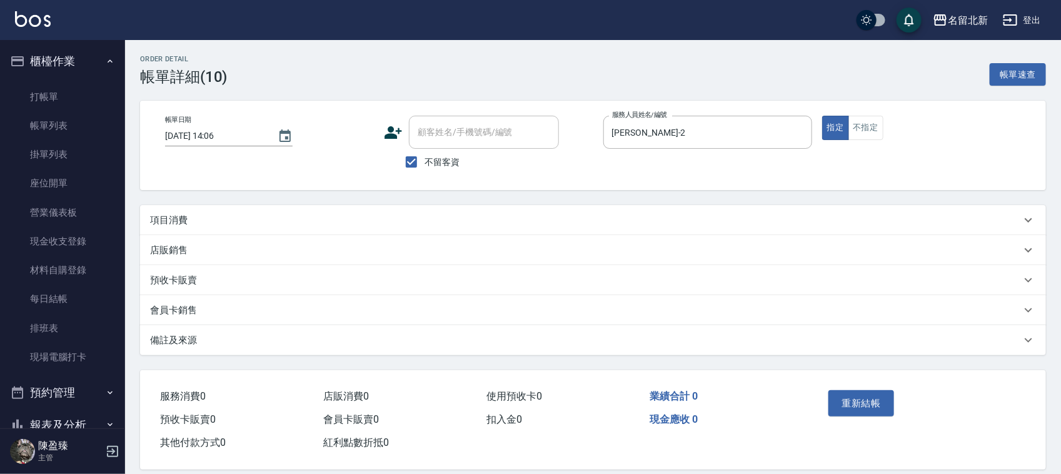
type input "[DATE] 14:06"
checkbox input "true"
type input "[PERSON_NAME]-2"
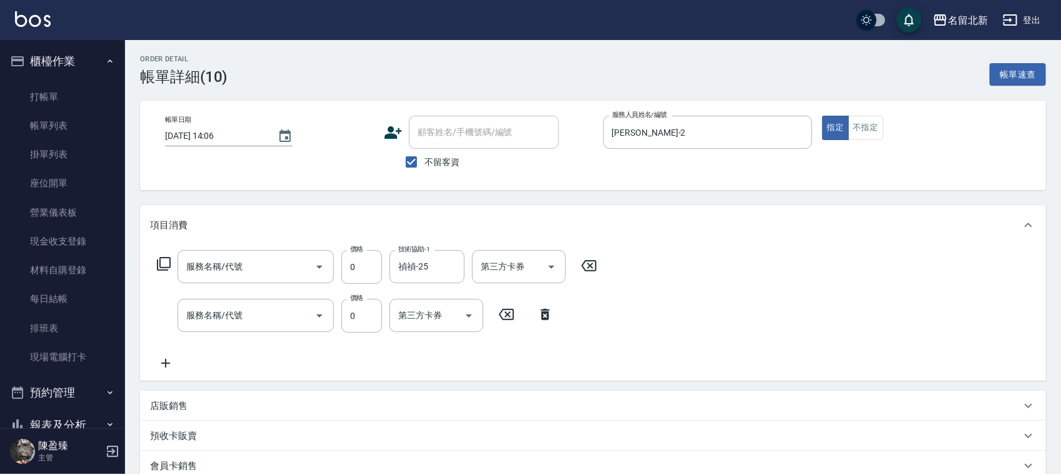
type input "互助50(705)"
type input "使用洗髮卡(203)"
click at [248, 272] on input "互助50(705)" at bounding box center [238, 267] width 110 height 22
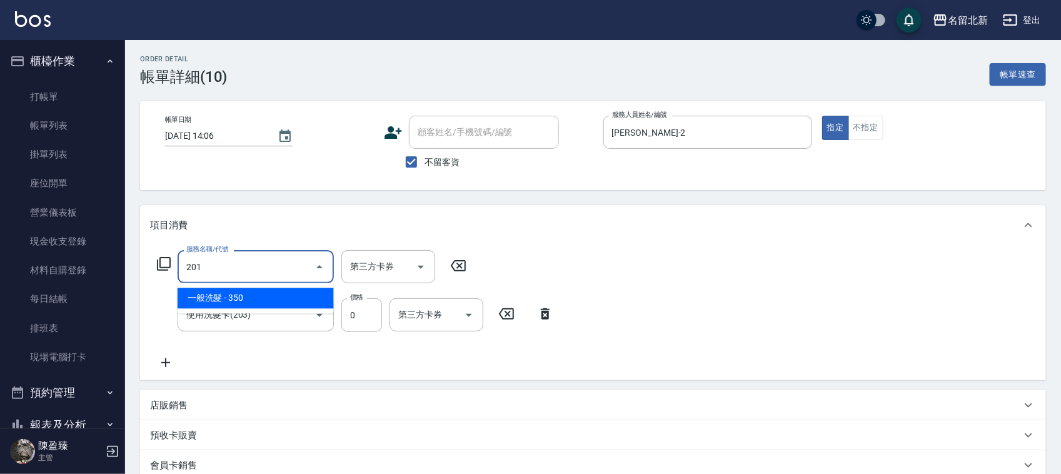
type input "一般洗髮(201)"
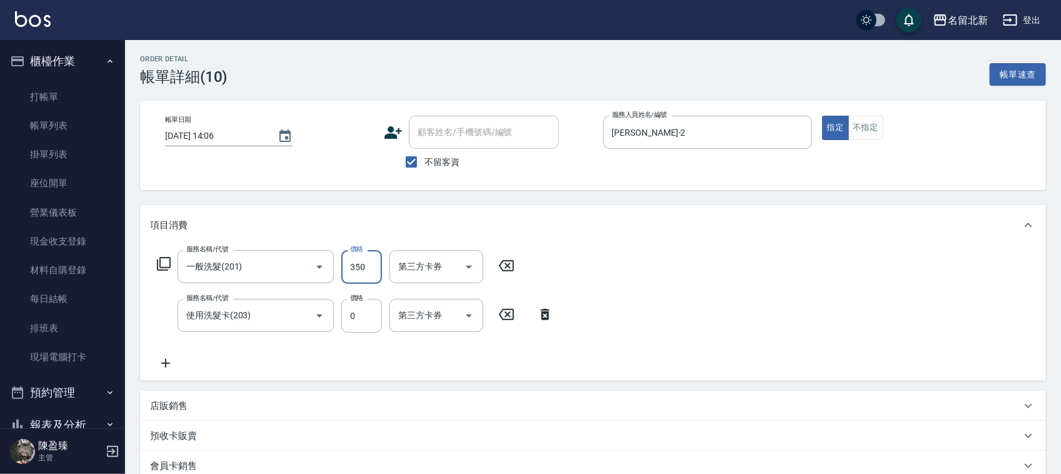
click at [364, 263] on input "350" at bounding box center [361, 267] width 41 height 34
type input "100"
type input "609"
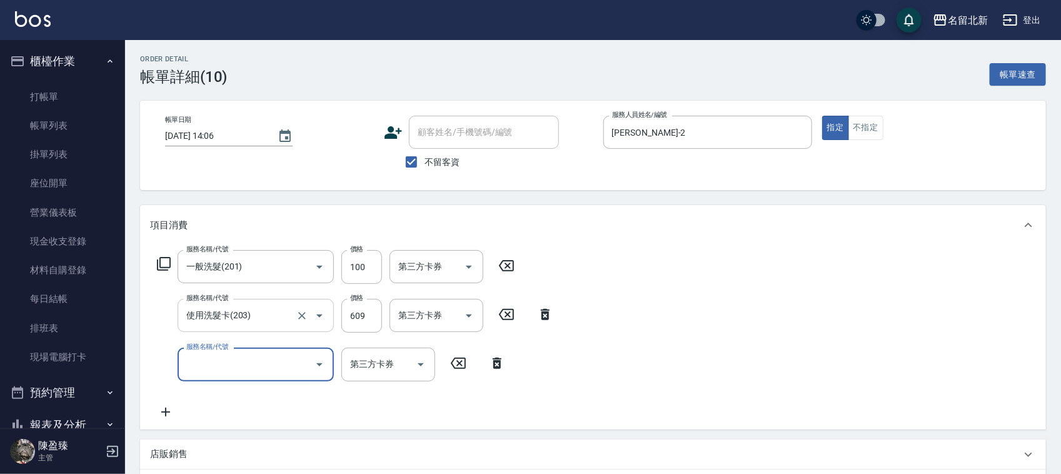
click at [248, 316] on input "使用洗髮卡(203)" at bounding box center [238, 315] width 110 height 22
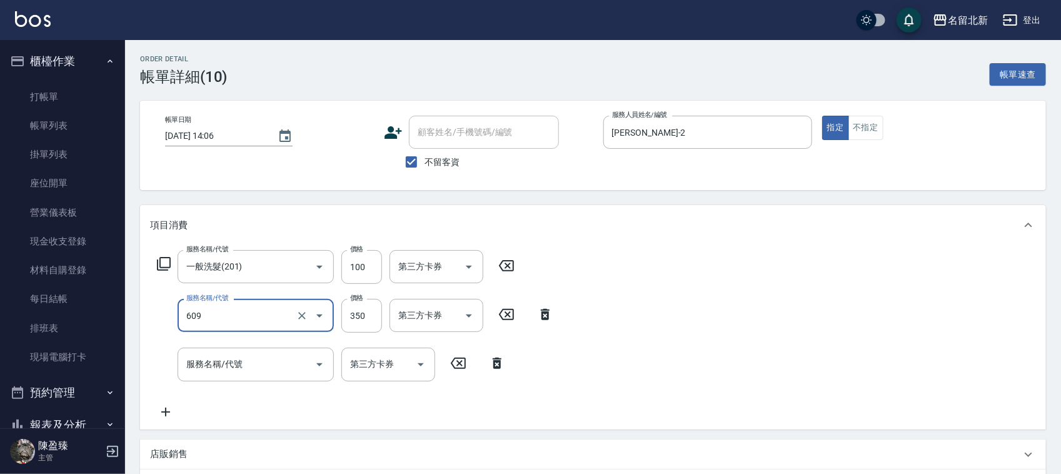
type input "頭皮隔離(609)"
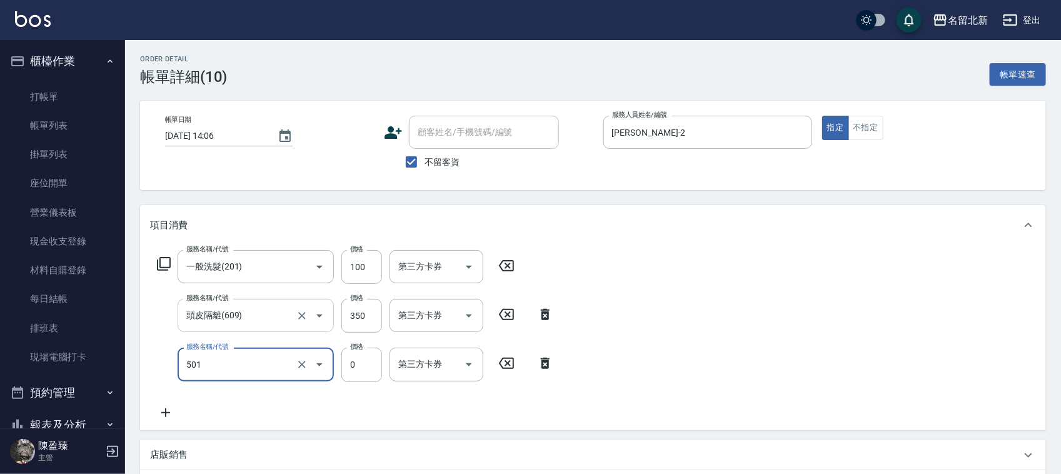
type input "染髮(501)"
type input "1490"
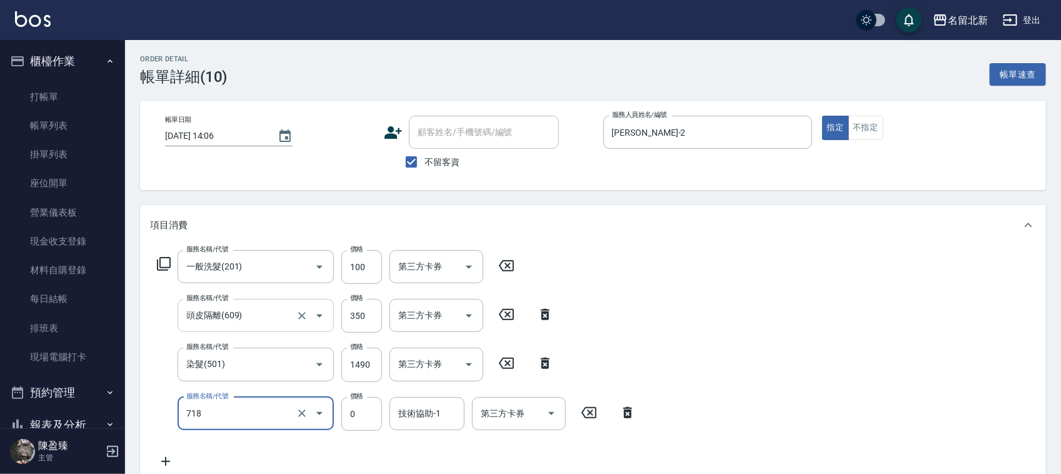
type input "互助180(718)"
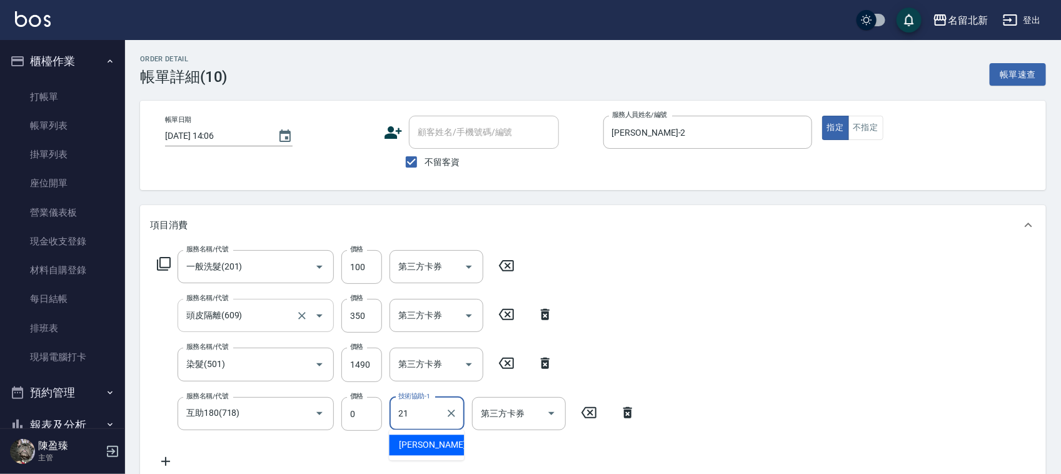
type input "[PERSON_NAME]-21"
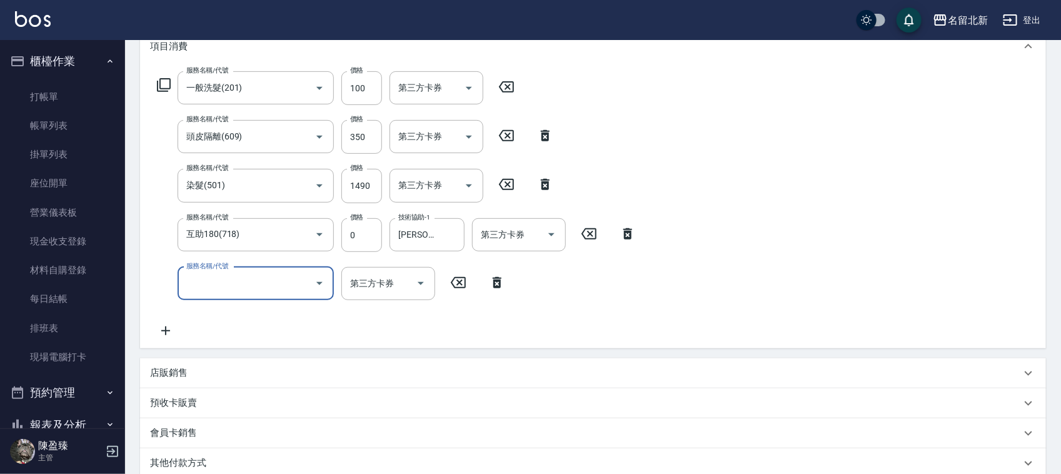
scroll to position [347, 0]
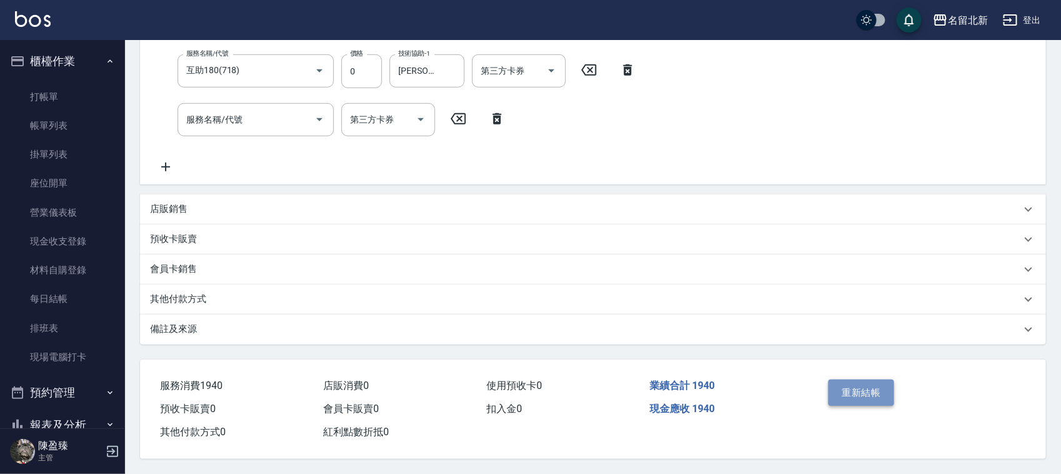
drag, startPoint x: 882, startPoint y: 383, endPoint x: 888, endPoint y: 376, distance: 9.7
click at [882, 383] on button "重新結帳" at bounding box center [861, 393] width 66 height 26
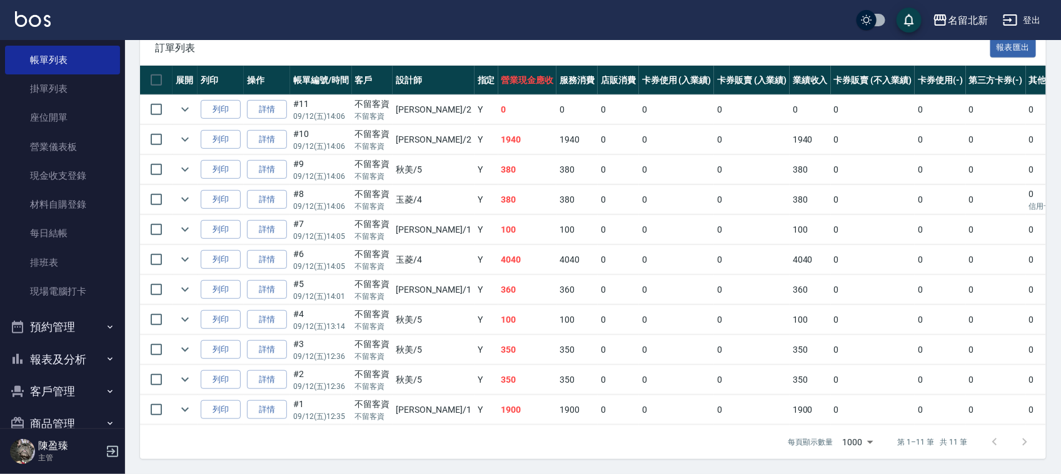
scroll to position [124, 0]
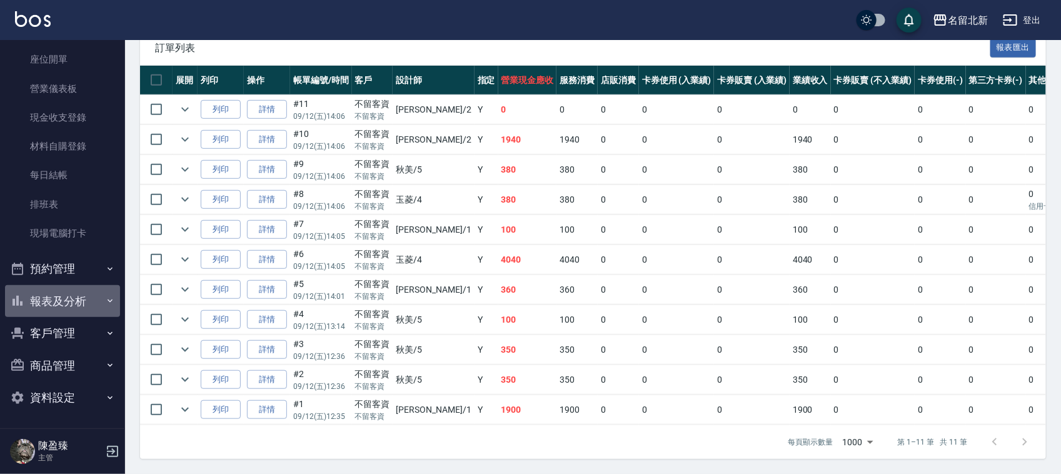
click at [68, 299] on button "報表及分析" at bounding box center [62, 301] width 115 height 33
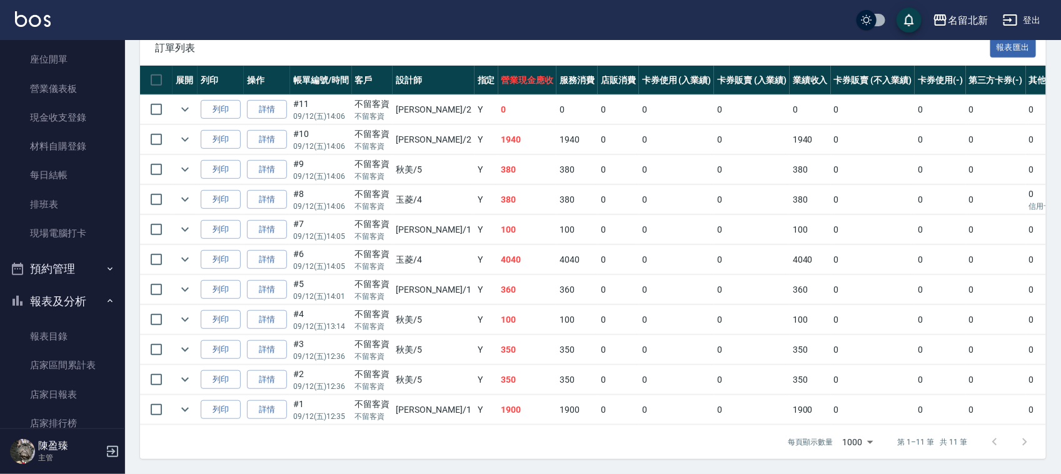
click at [1037, 22] on button "登出" at bounding box center [1022, 20] width 48 height 23
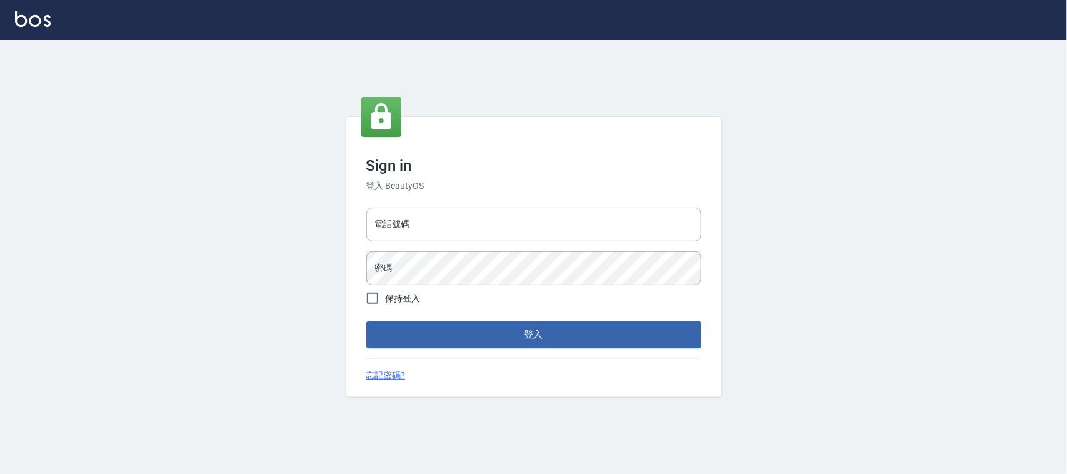
type input "0925193258"
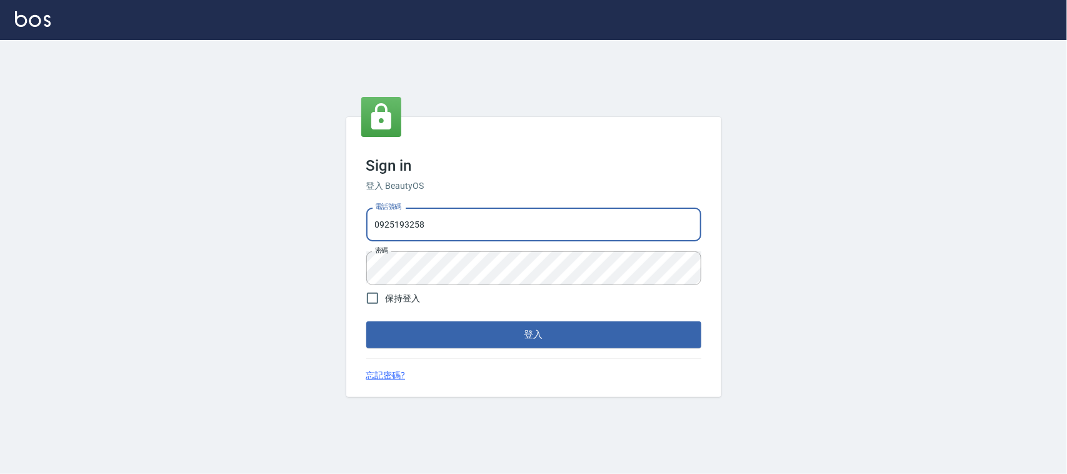
click at [428, 231] on input "0925193258" at bounding box center [533, 225] width 335 height 34
drag, startPoint x: 464, startPoint y: 233, endPoint x: 301, endPoint y: 226, distance: 163.4
click at [301, 226] on div "Sign in 登入 BeautyOS 電話號碼 0925193258 電話號碼 密碼 密碼 保持登入 登入 忘記密碼?" at bounding box center [533, 257] width 1067 height 434
type input "0939367977"
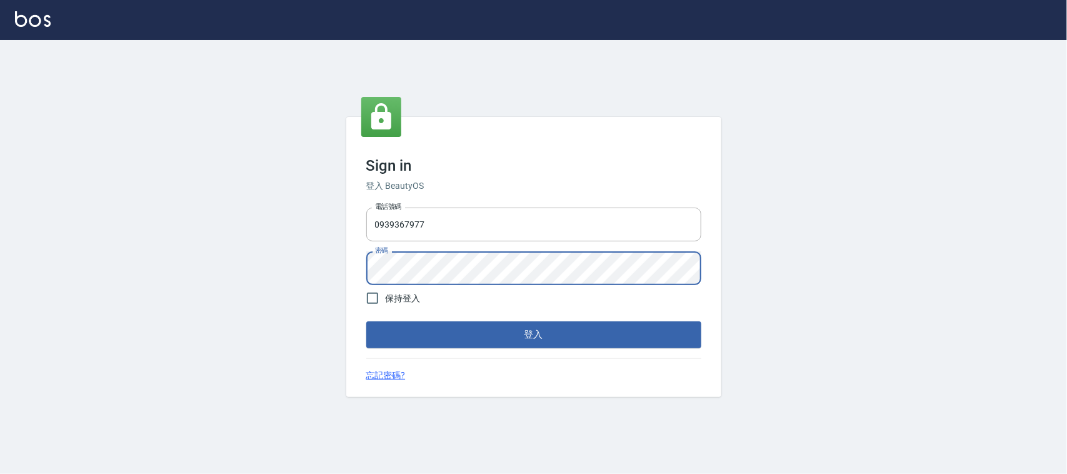
click at [366, 321] on button "登入" at bounding box center [533, 334] width 335 height 26
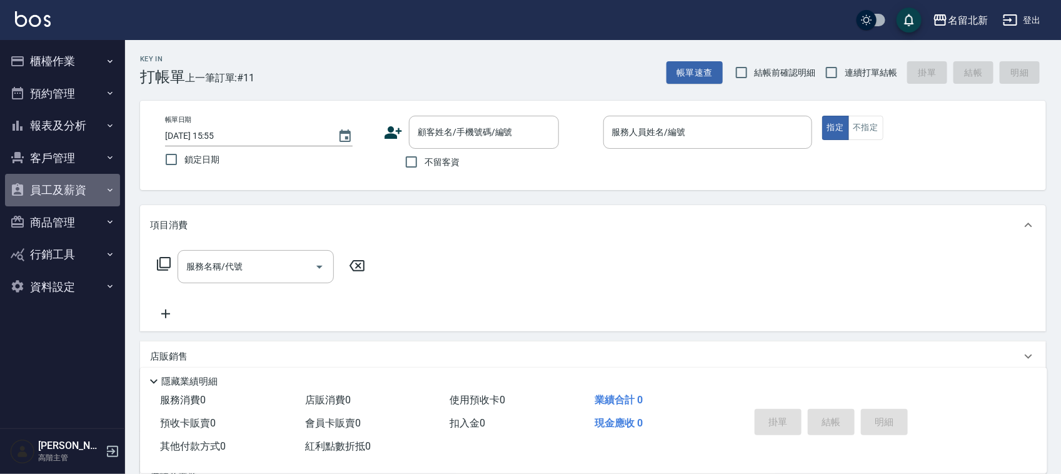
drag, startPoint x: 81, startPoint y: 191, endPoint x: 76, endPoint y: 186, distance: 7.1
click at [80, 189] on button "員工及薪資" at bounding box center [62, 190] width 115 height 33
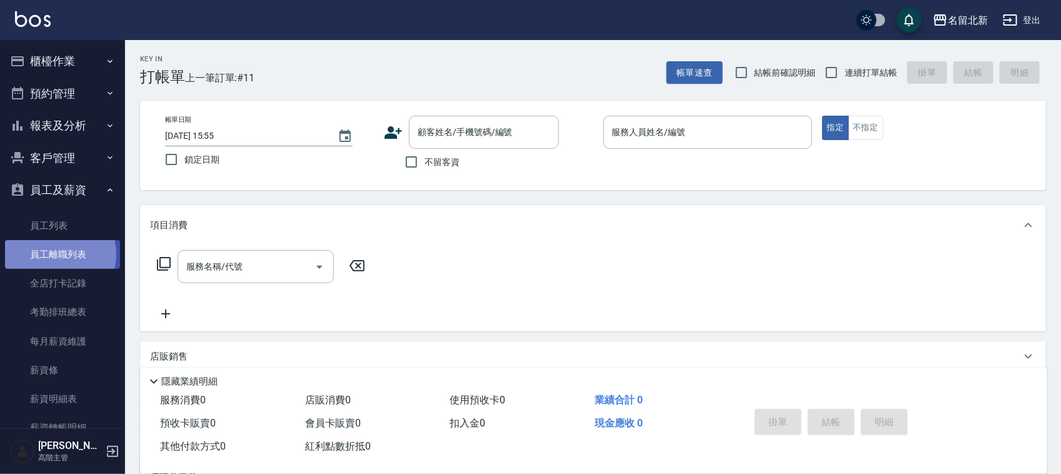
click at [48, 254] on link "員工離職列表" at bounding box center [62, 254] width 115 height 29
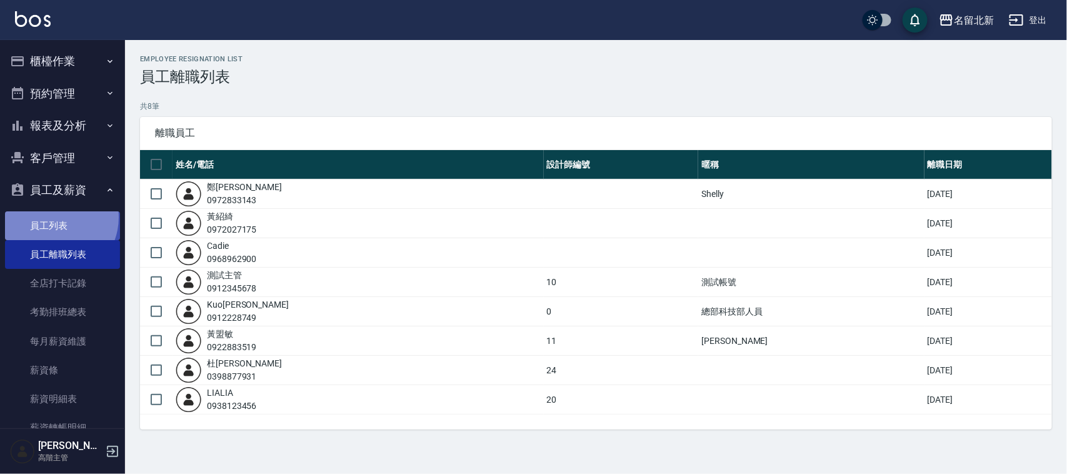
click at [51, 217] on link "員工列表" at bounding box center [62, 225] width 115 height 29
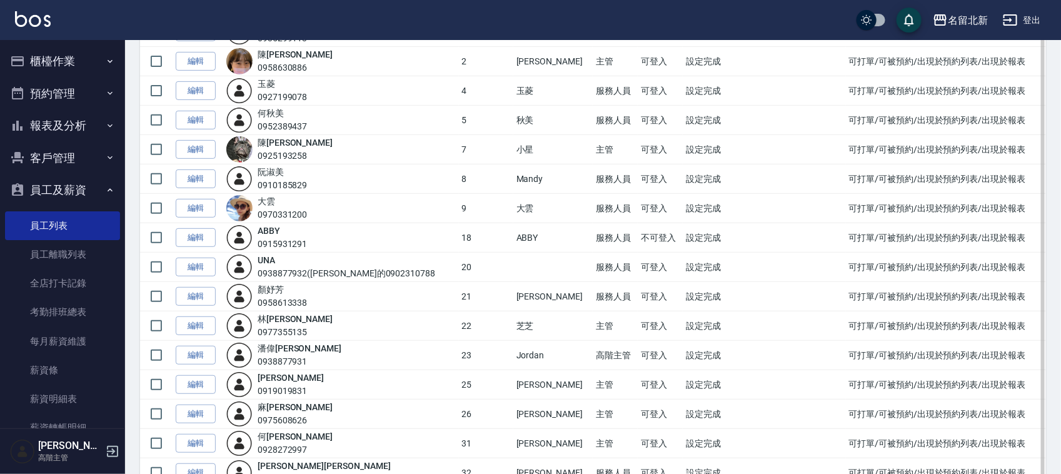
scroll to position [156, 0]
click at [211, 92] on link "編輯" at bounding box center [196, 91] width 40 height 19
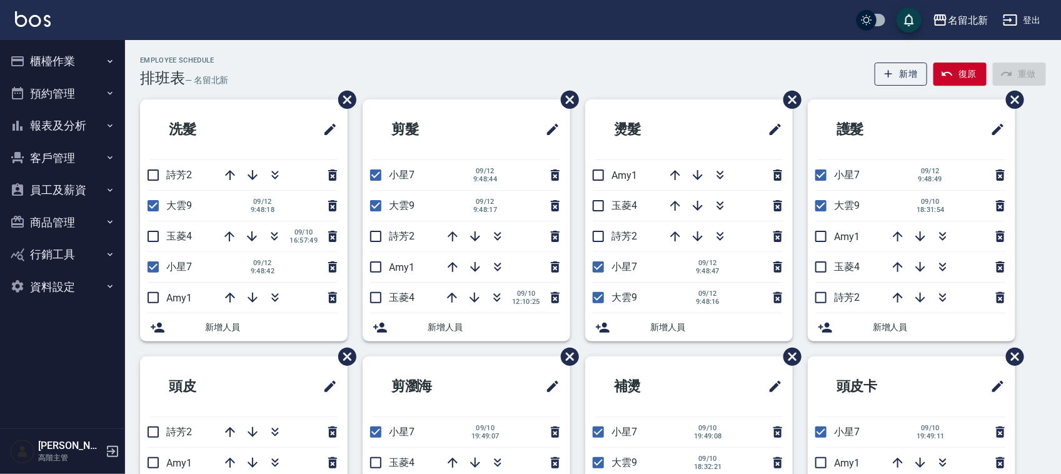
click at [30, 61] on button "櫃檯作業" at bounding box center [62, 61] width 115 height 33
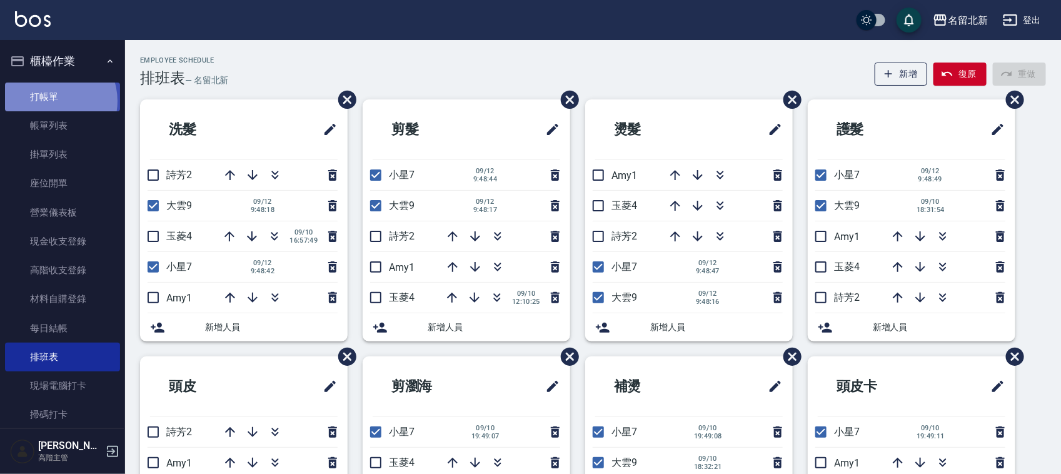
click at [51, 101] on link "打帳單" at bounding box center [62, 97] width 115 height 29
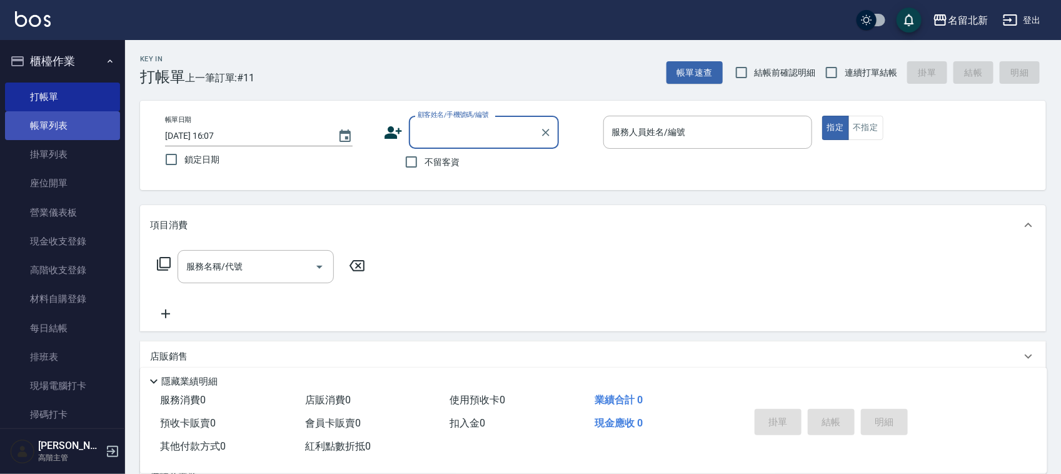
drag, startPoint x: 43, startPoint y: 123, endPoint x: 48, endPoint y: 117, distance: 8.0
click at [43, 123] on link "帳單列表" at bounding box center [62, 125] width 115 height 29
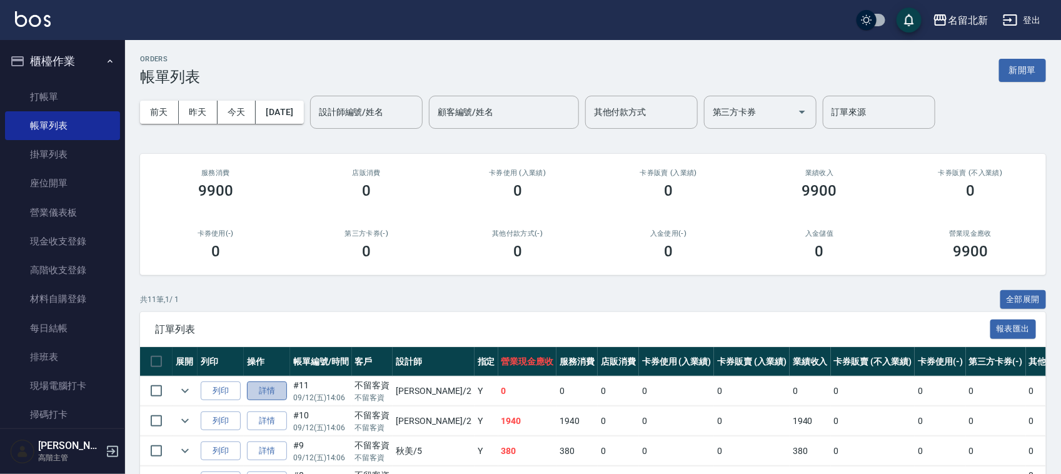
click at [275, 388] on link "詳情" at bounding box center [267, 390] width 40 height 19
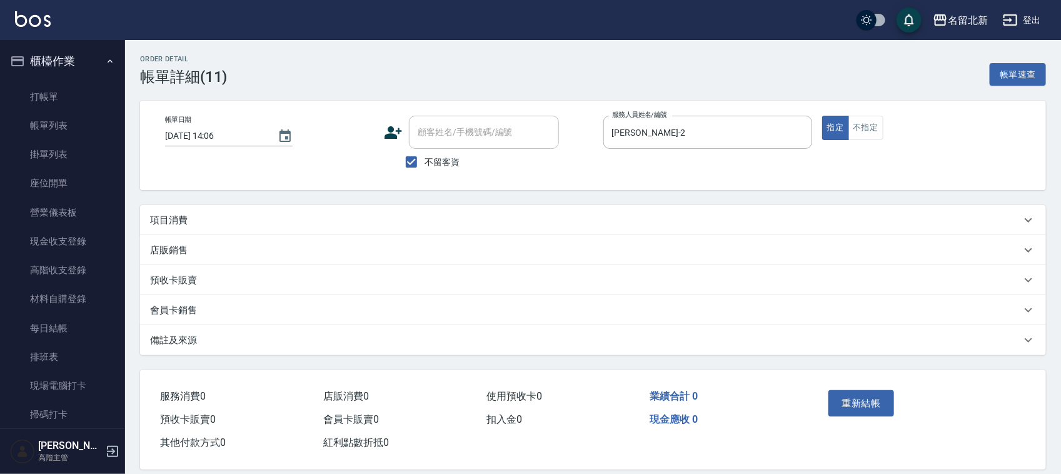
type input "[DATE] 14:06"
checkbox input "true"
type input "[PERSON_NAME]-2"
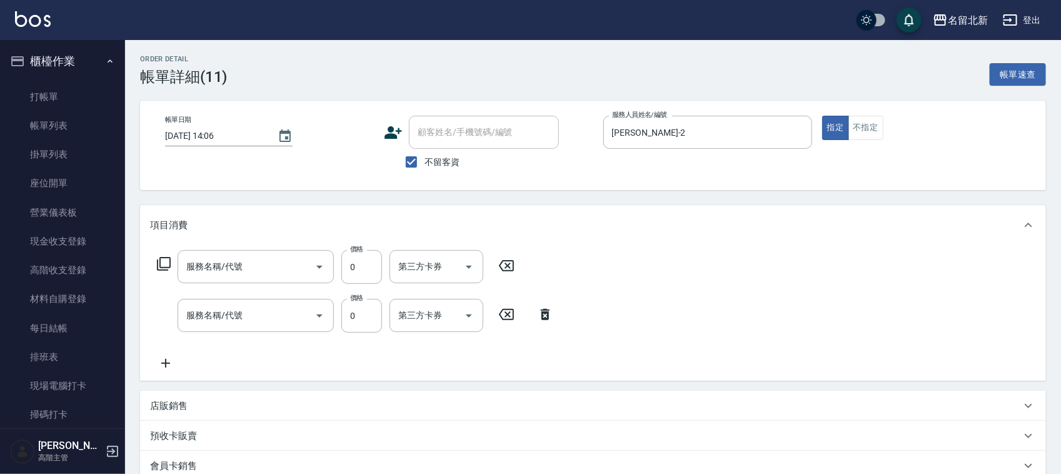
type input "互助60(706)"
type input "使用洗髮卡(203)"
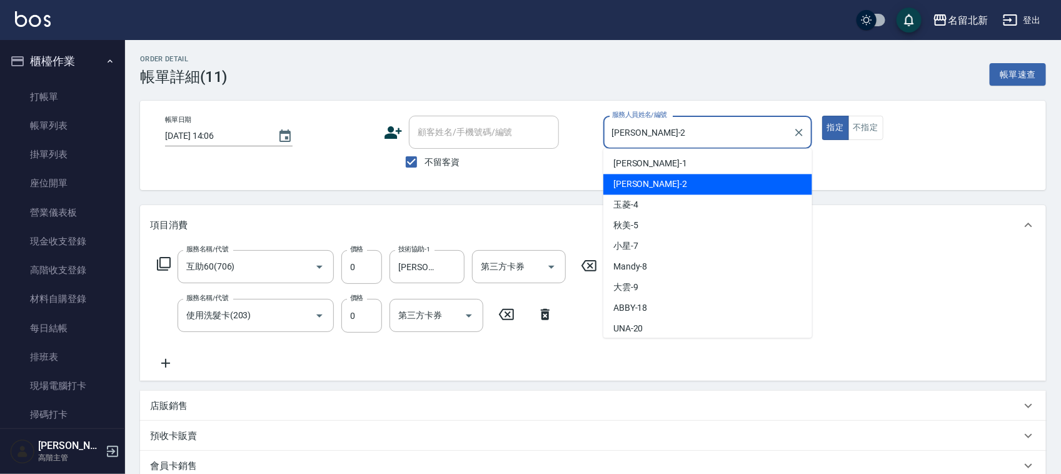
click at [420, 132] on div "帳單日期 [DATE] 14:06 顧客姓名/手機號碼/編號 顧客姓名/手機號碼/編號 不留客資 服務人員姓名/編號 [PERSON_NAME]-2 服務人員…" at bounding box center [593, 145] width 876 height 59
click at [803, 130] on icon "Clear" at bounding box center [799, 132] width 13 height 13
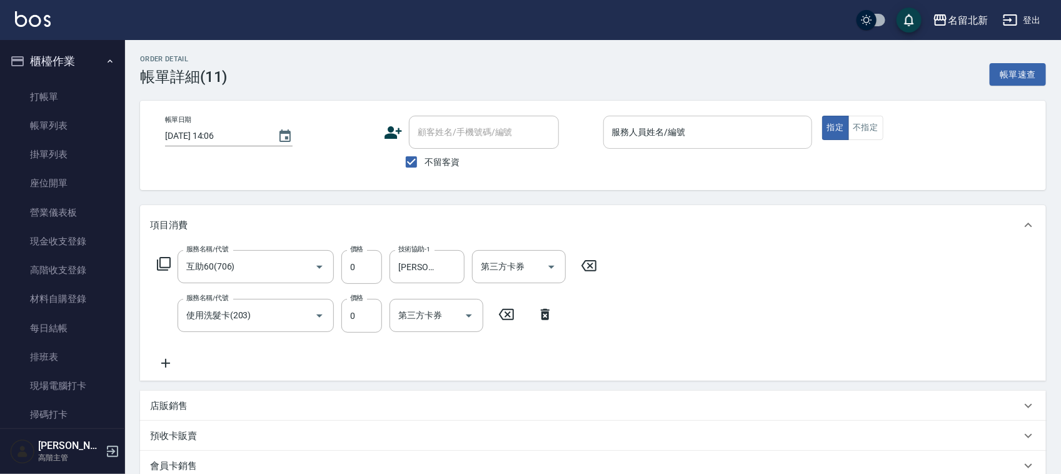
click at [543, 311] on icon at bounding box center [545, 314] width 31 height 15
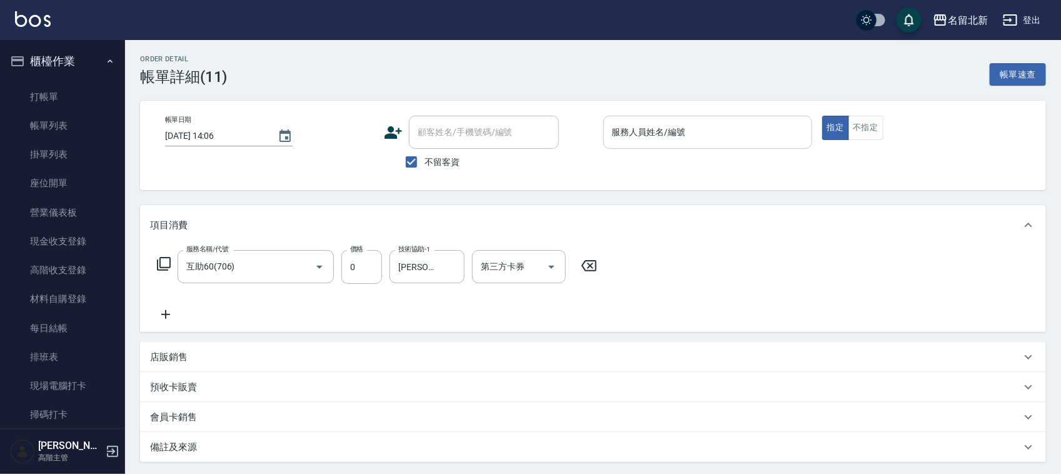
click at [593, 254] on div "服務名稱/代號 互助60(706) 服務名稱/代號 價格 0 價格 技術協助-1 [PERSON_NAME]-26 技術協助-1 第三方卡券 第三方卡券" at bounding box center [377, 267] width 455 height 34
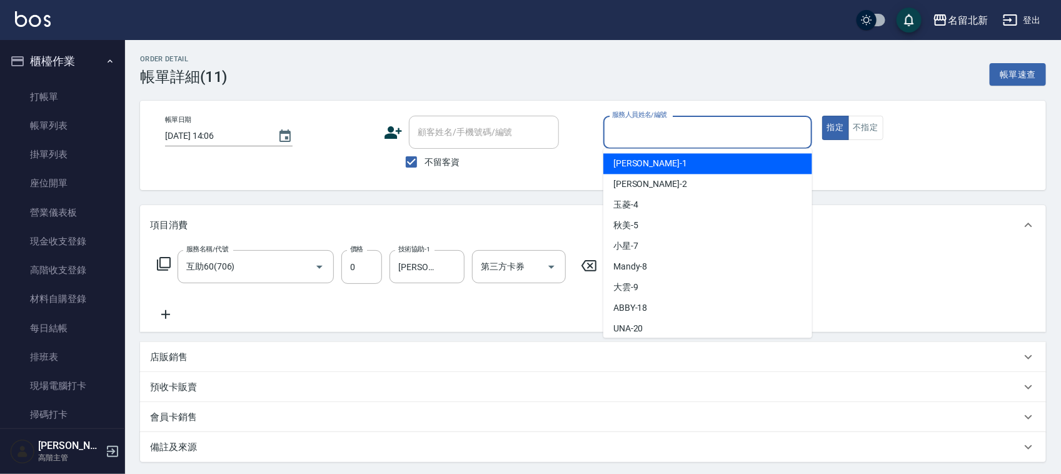
click at [642, 132] on input "服務人員姓名/編號" at bounding box center [708, 132] width 198 height 22
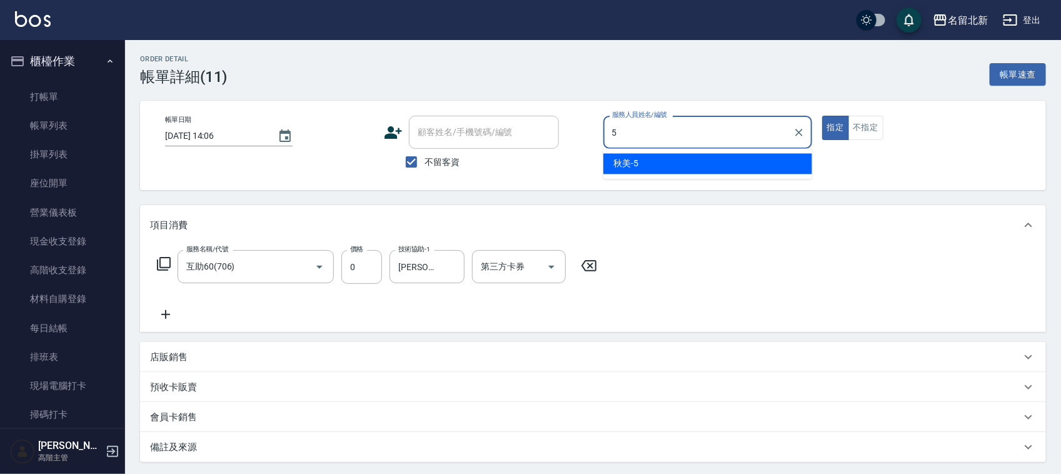
type input "秋美-5"
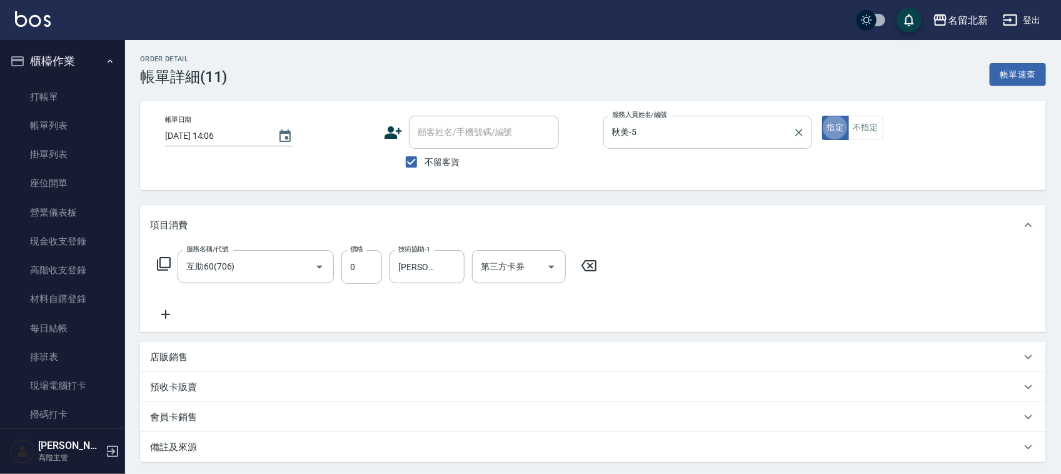
type button "true"
click at [310, 269] on button "Open" at bounding box center [320, 267] width 20 height 20
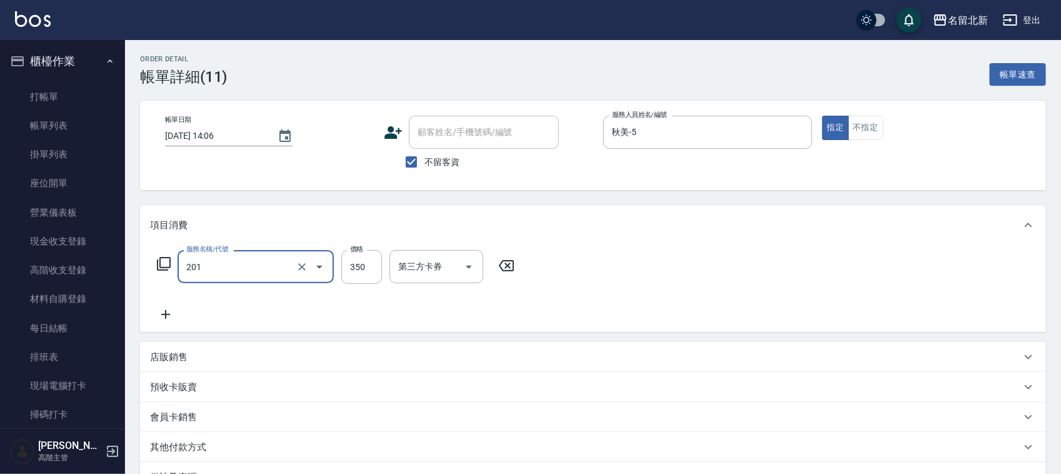
type input "一般洗髮(201)"
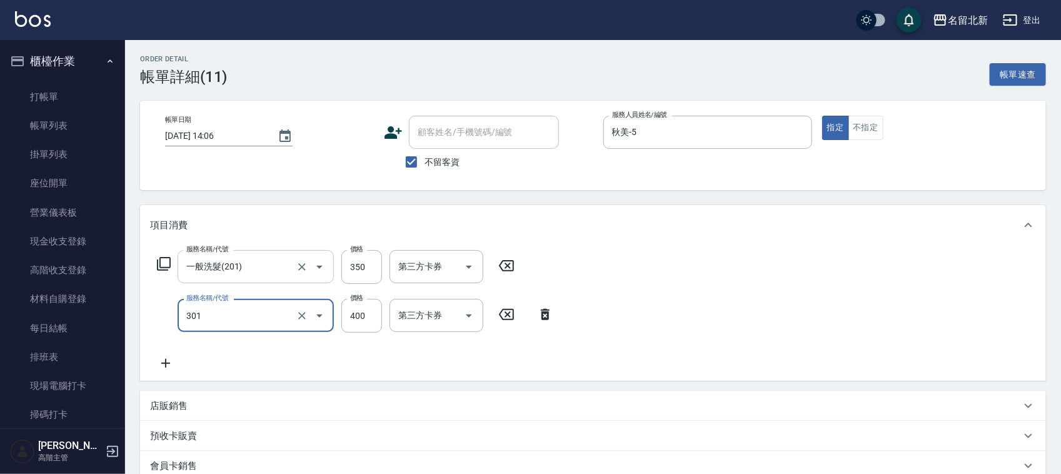
type input "造型剪髮(301)"
type input "350"
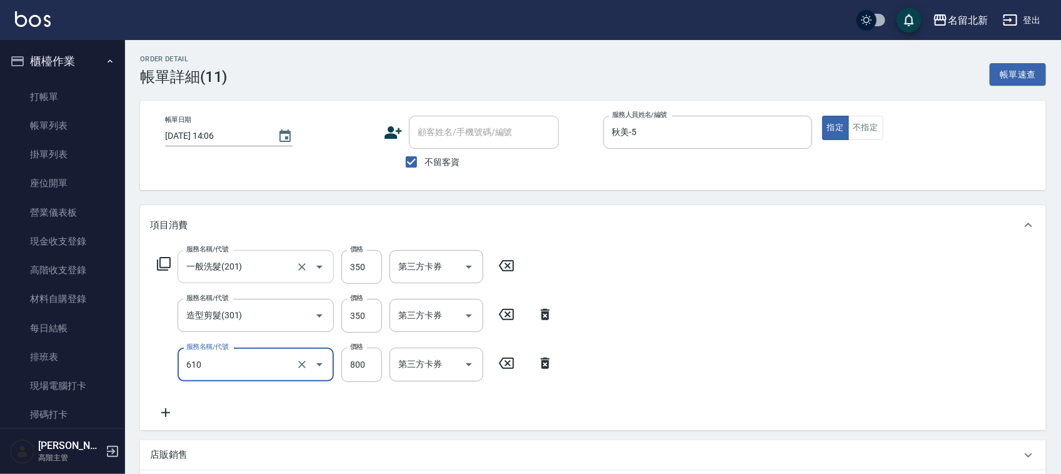
type input "毛母細胞活性霜(610)"
type input "600"
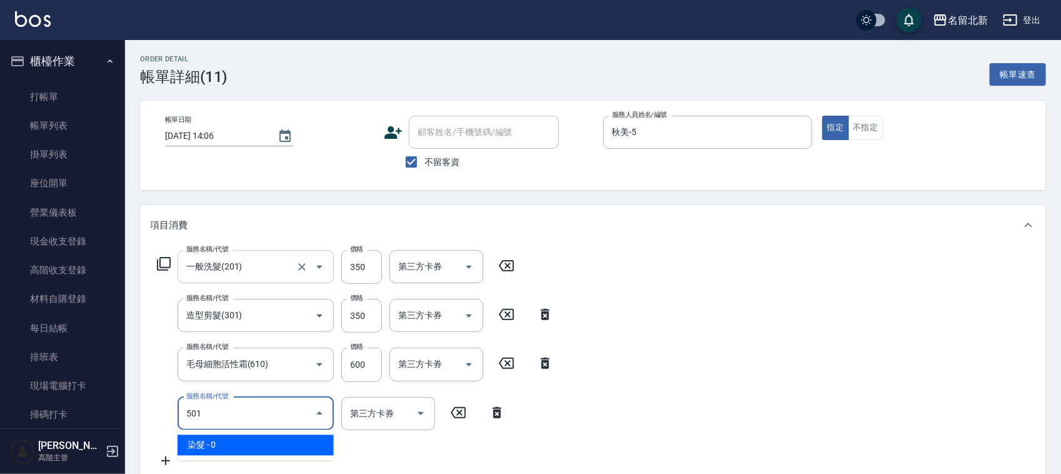
type input "染髮(501)"
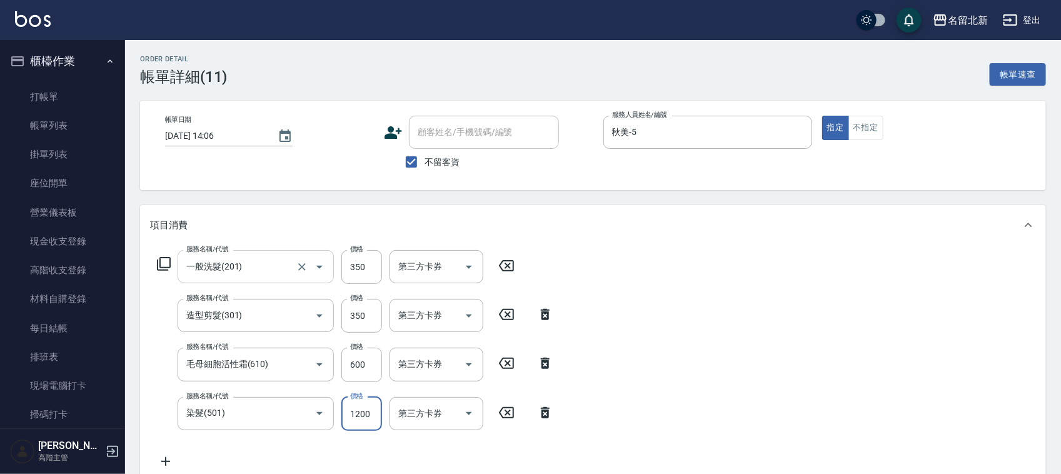
type input "1200"
type input "互助90(709)"
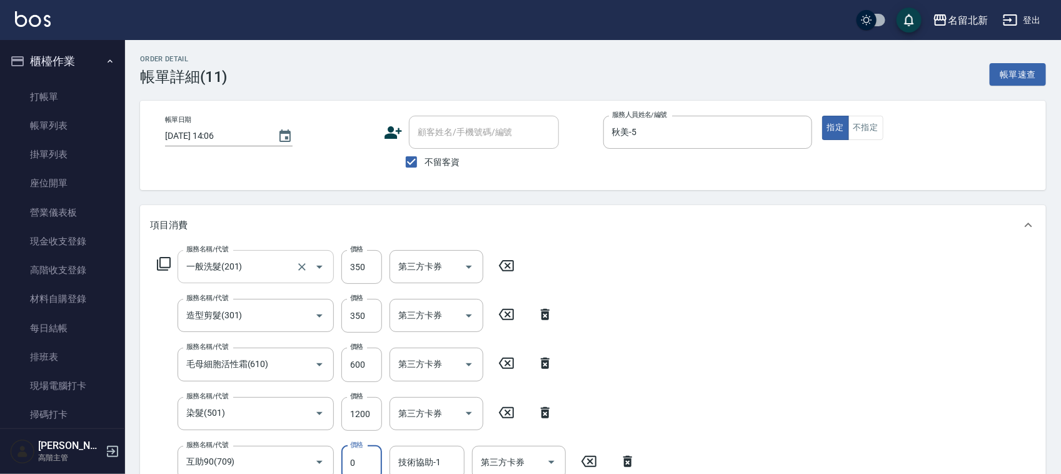
scroll to position [4, 0]
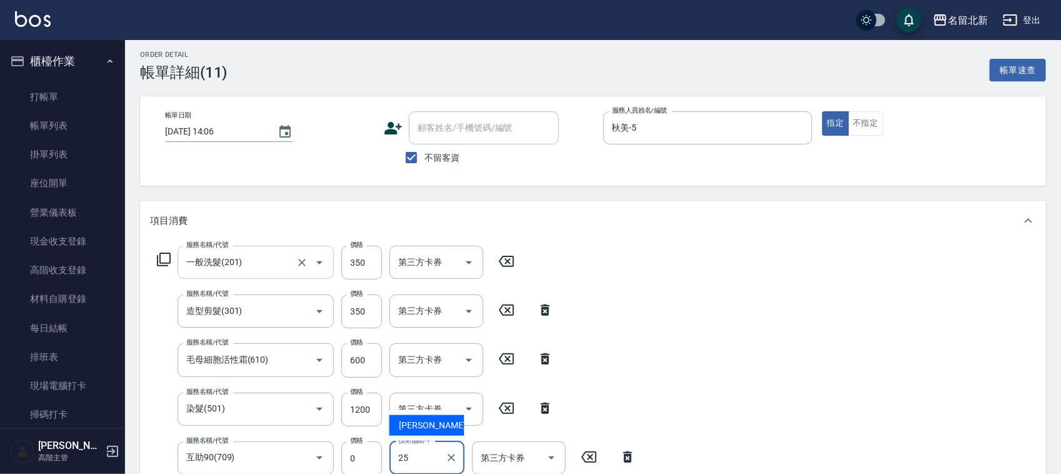
type input "禎禎-25"
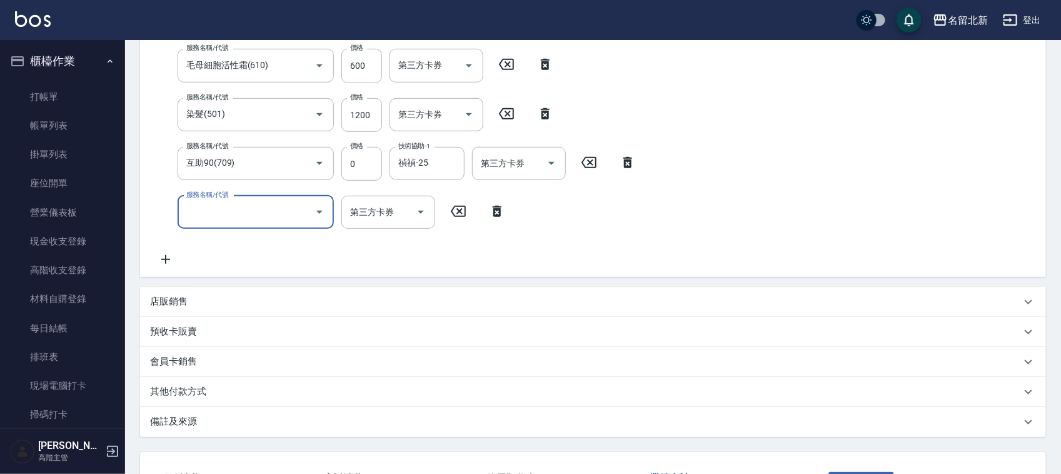
scroll to position [395, 0]
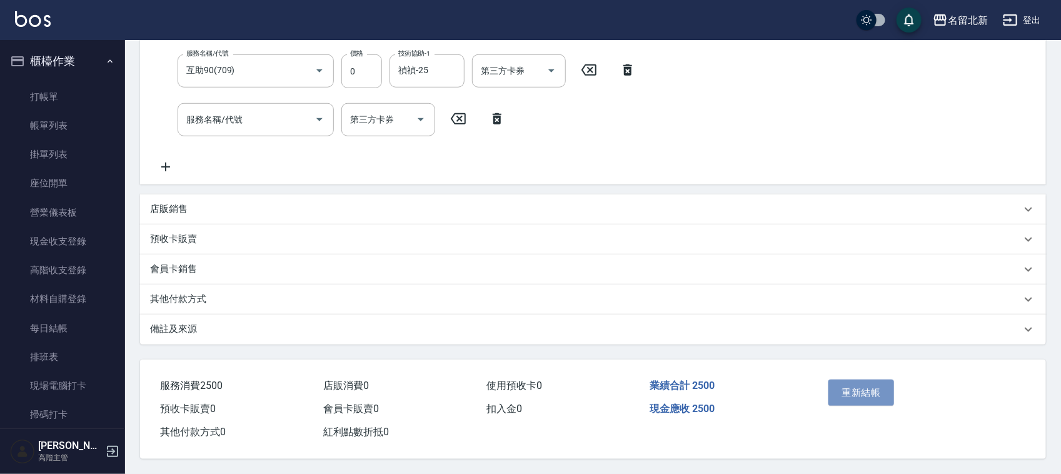
click at [864, 381] on button "重新結帳" at bounding box center [861, 393] width 66 height 26
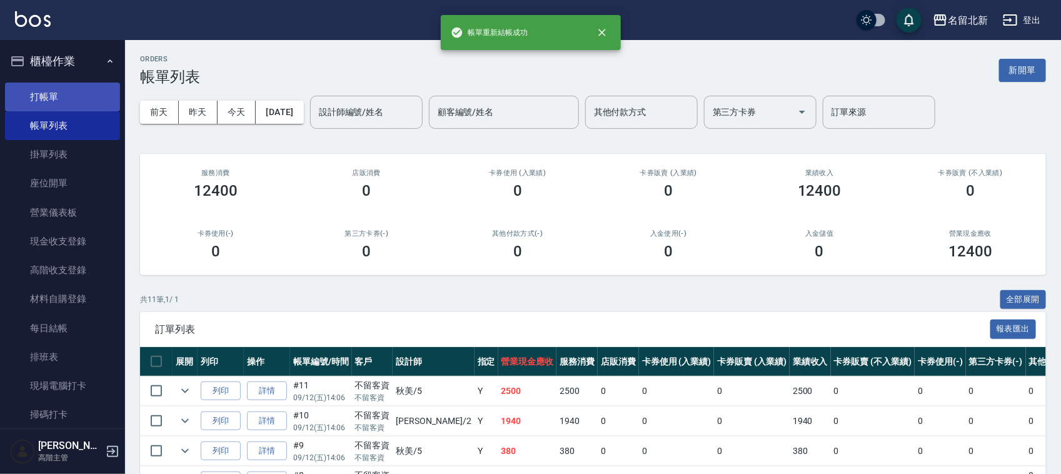
click at [48, 83] on link "打帳單" at bounding box center [62, 97] width 115 height 29
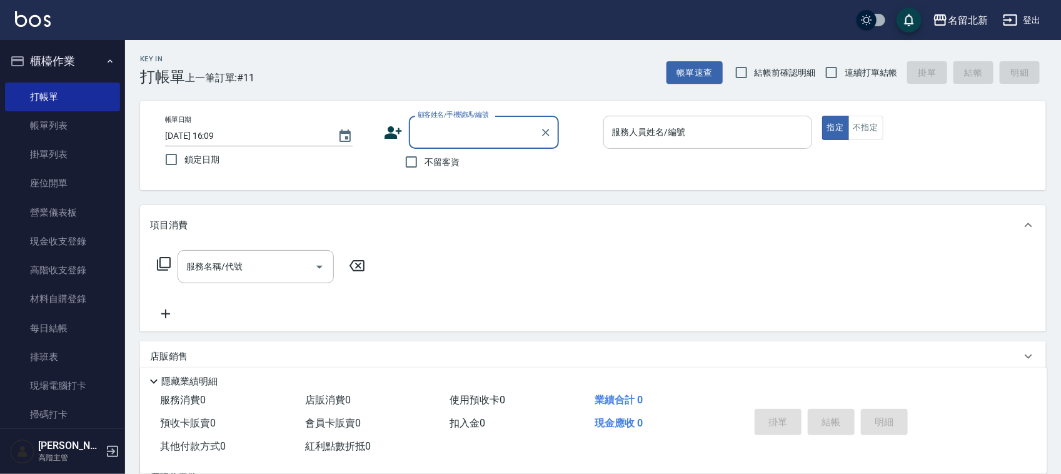
click at [688, 129] on input "服務人員姓名/編號" at bounding box center [708, 132] width 198 height 22
click at [830, 76] on input "連續打單結帳" at bounding box center [831, 72] width 26 height 26
checkbox input "true"
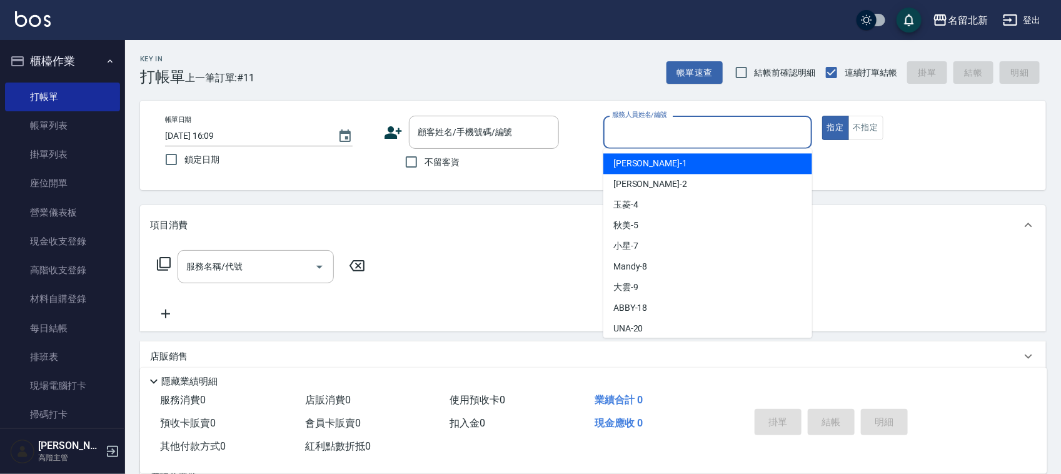
click at [686, 136] on input "服務人員姓名/編號" at bounding box center [708, 132] width 198 height 22
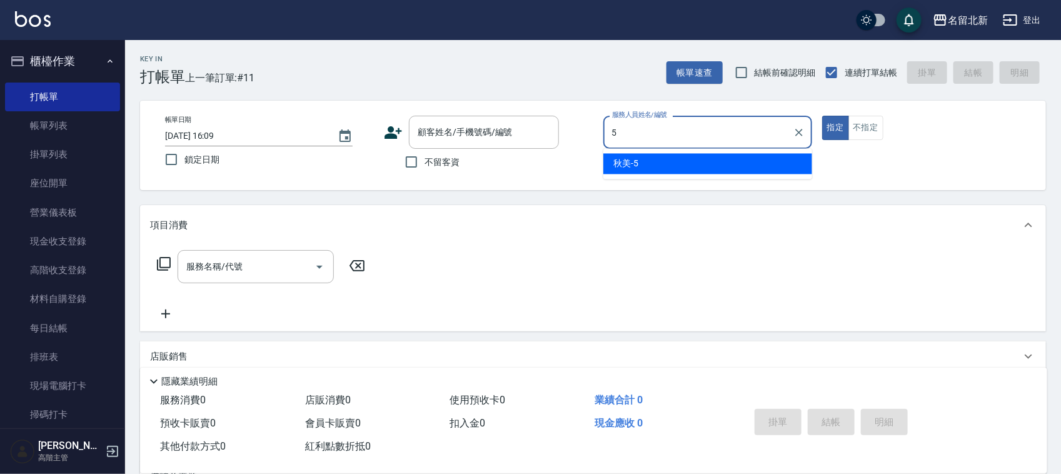
type input "秋美-5"
type button "true"
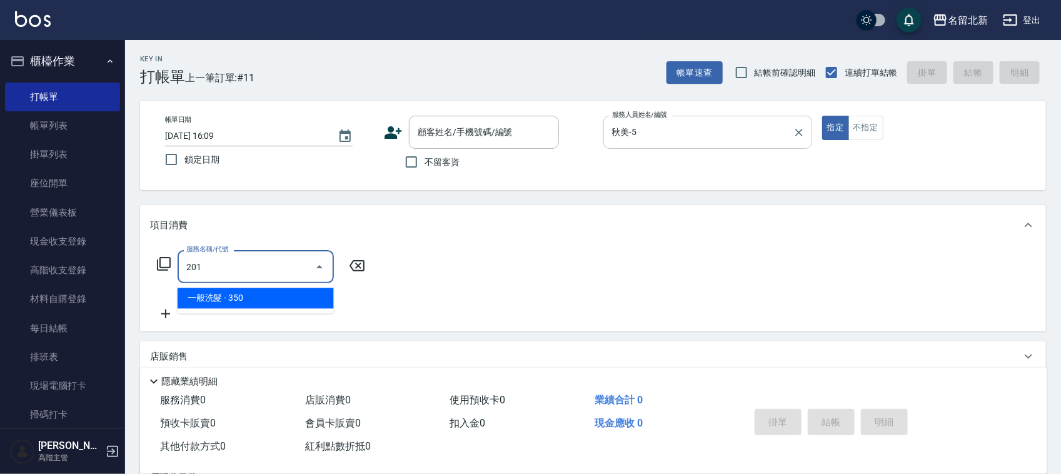
type input "一般洗髮(201)"
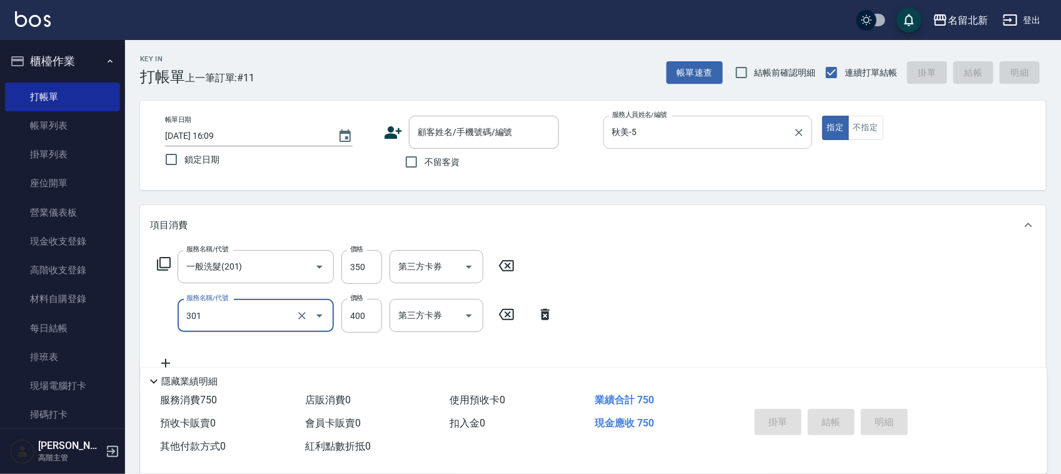
type input "造型剪髮(301)"
type input "350"
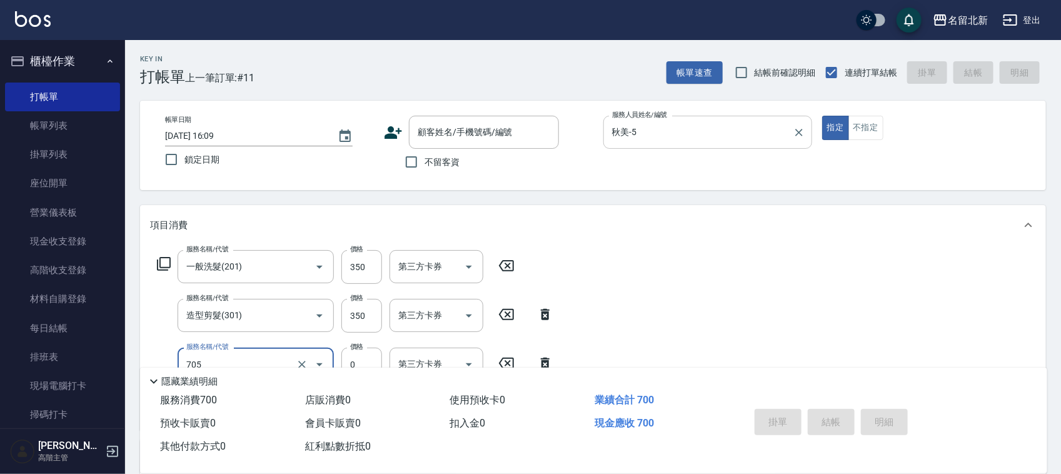
type input "互助50(705)"
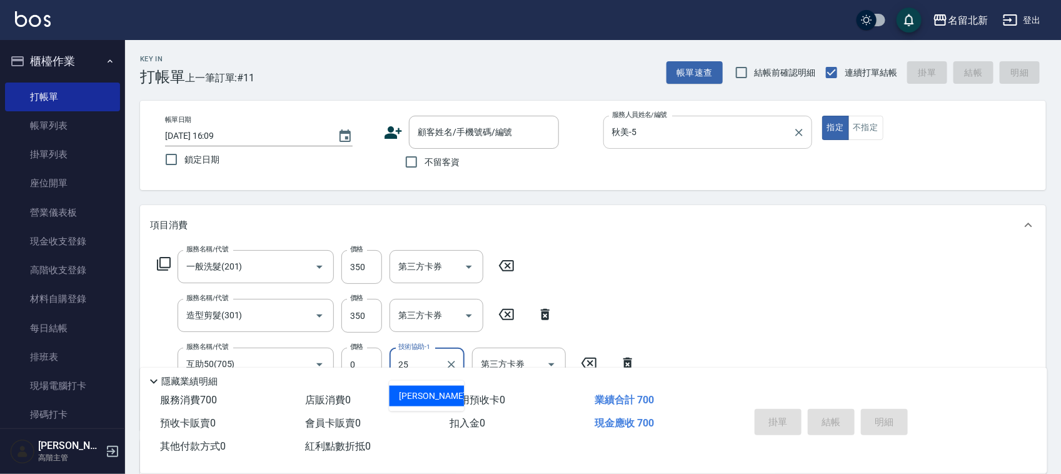
type input "禎禎-25"
drag, startPoint x: 411, startPoint y: 166, endPoint x: 432, endPoint y: 164, distance: 20.8
click at [413, 166] on input "不留客資" at bounding box center [411, 162] width 26 height 26
checkbox input "true"
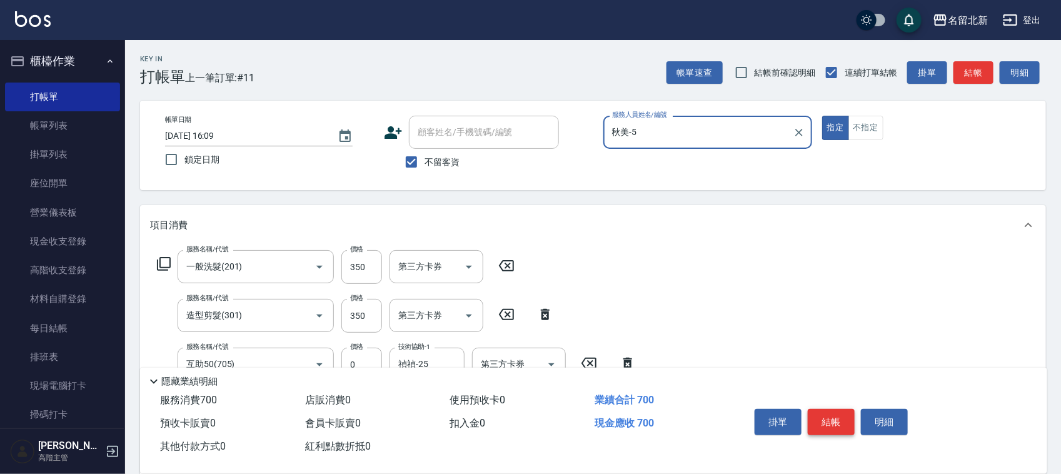
click at [838, 415] on button "結帳" at bounding box center [831, 422] width 47 height 26
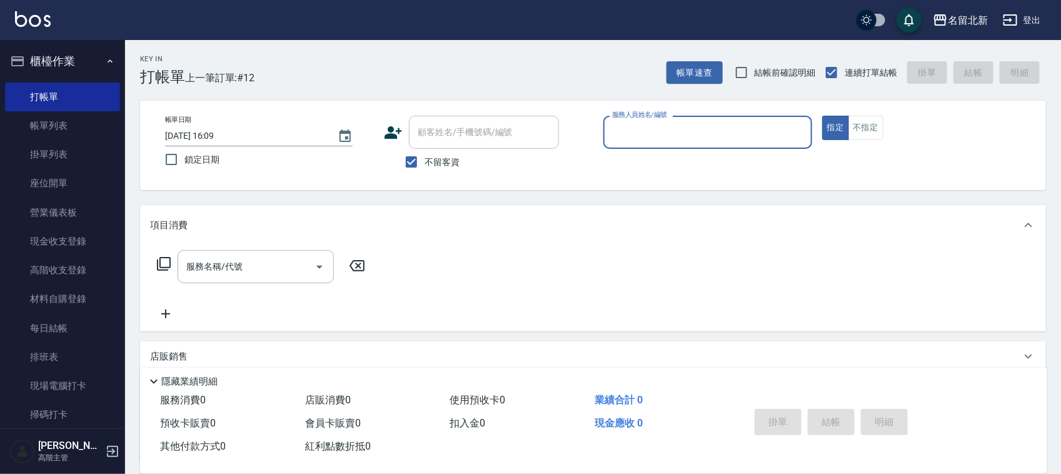
drag, startPoint x: 669, startPoint y: 132, endPoint x: 667, endPoint y: 124, distance: 8.3
click at [669, 131] on input "服務人員姓名/編號" at bounding box center [708, 132] width 198 height 22
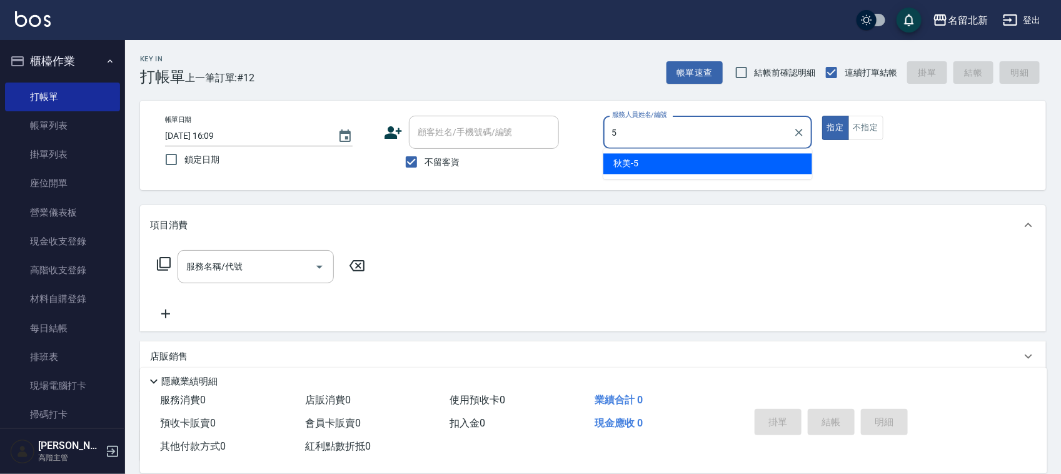
type input "秋美-5"
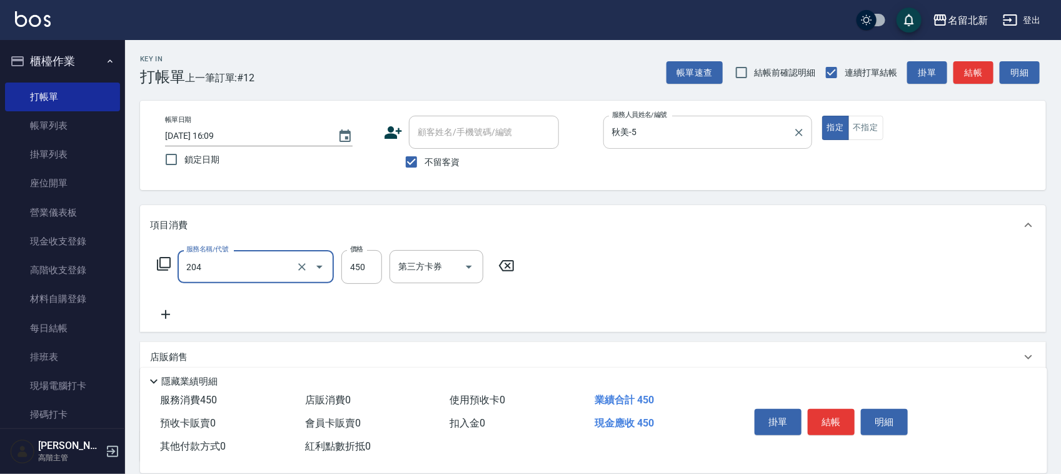
type input "髮質調理洗髮(204)"
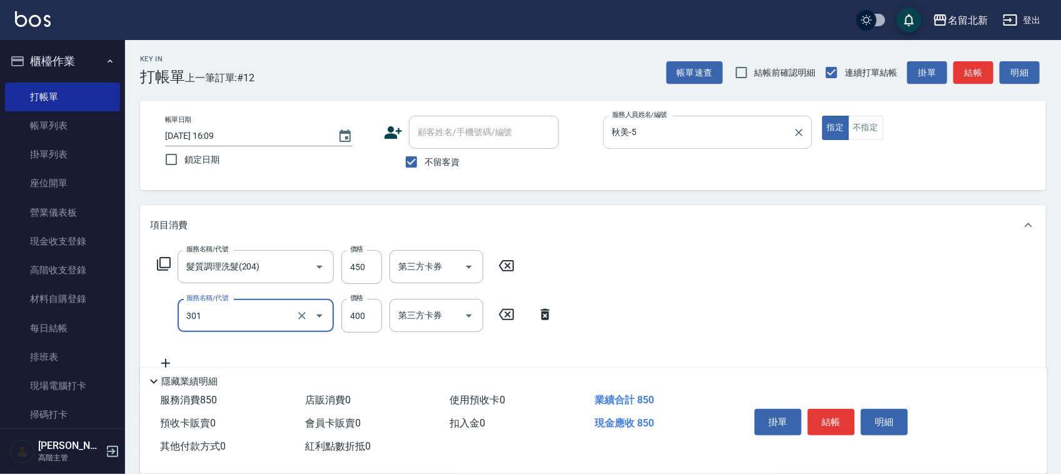
type input "造型剪髮(301)"
type input "350"
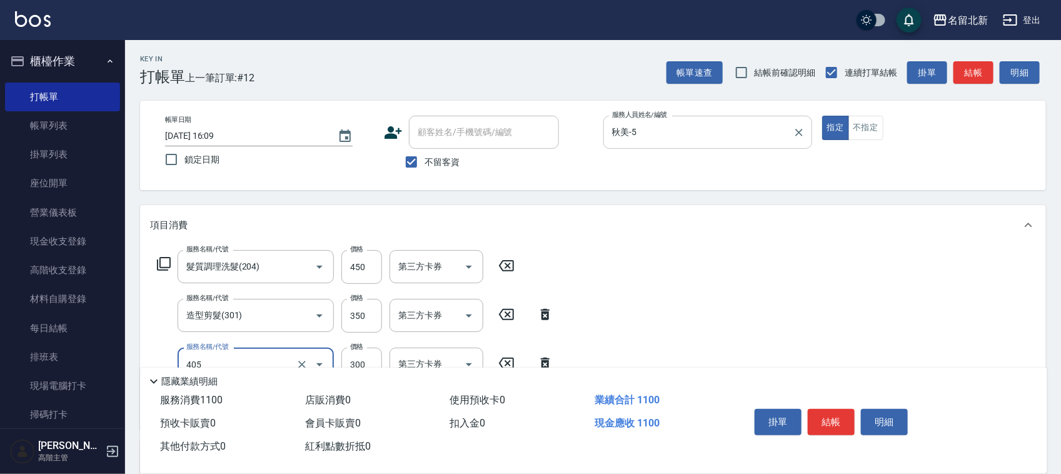
type input "補燙(405)"
type input "300"
type input "互助60(706)"
type input "[PERSON_NAME]-21"
click at [828, 416] on button "結帳" at bounding box center [831, 422] width 47 height 26
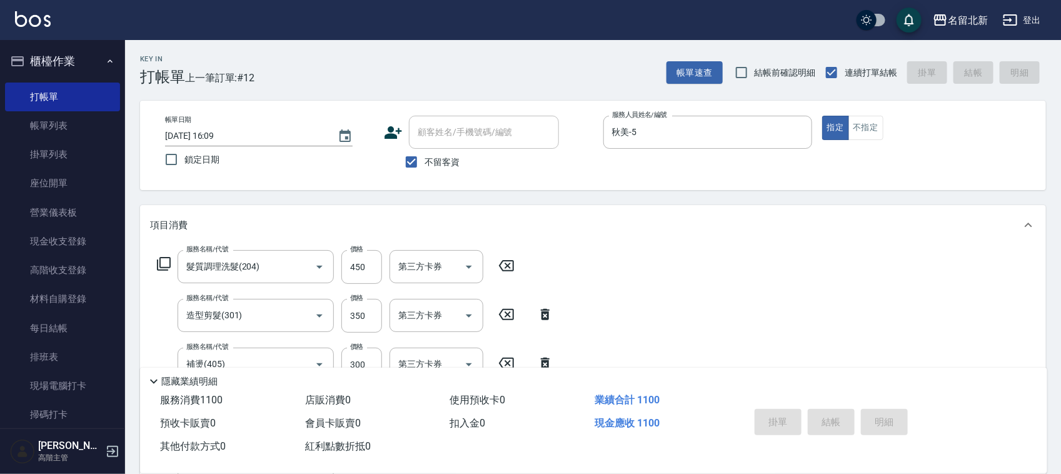
type input "[DATE] 16:10"
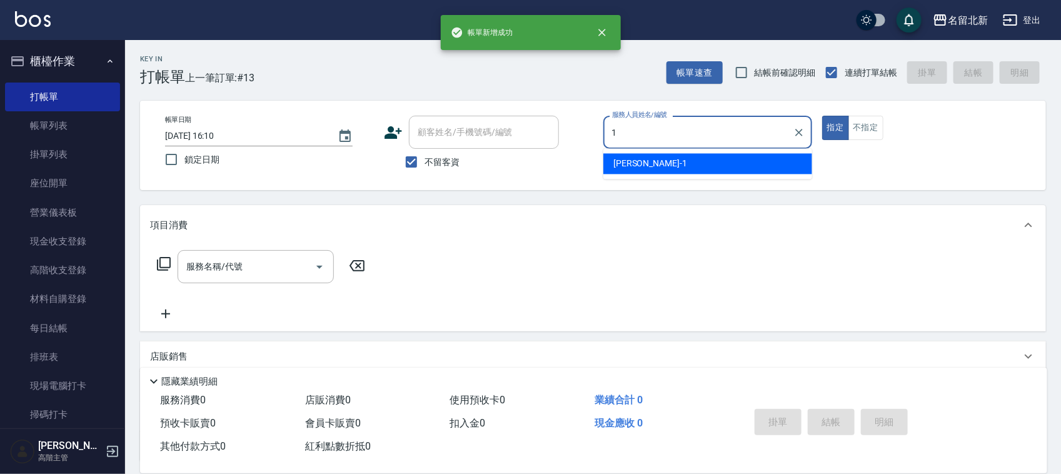
type input "[PERSON_NAME]-1"
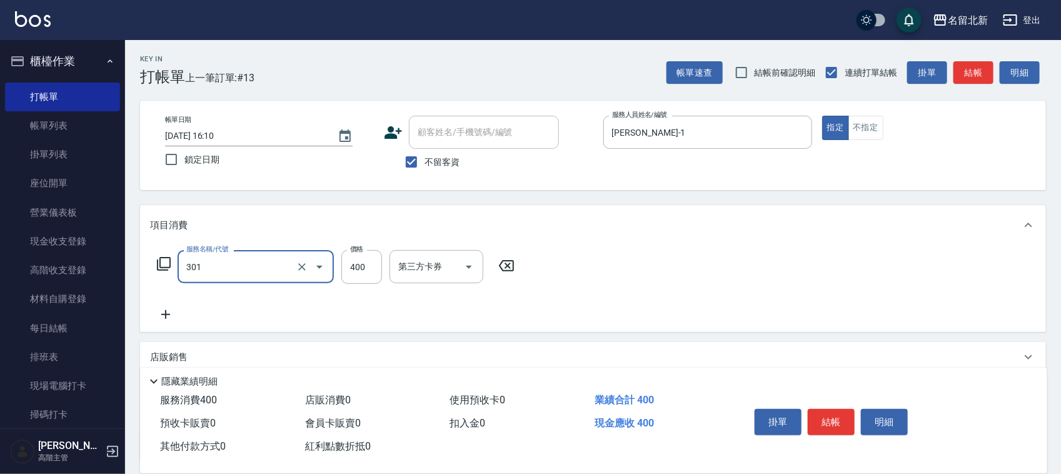
type input "造型剪髮(301)"
type input "360"
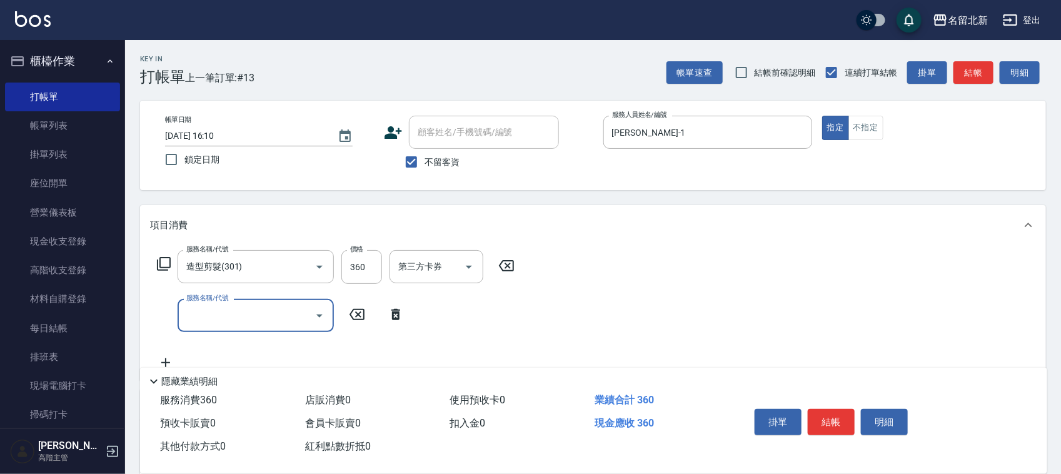
click at [832, 409] on button "結帳" at bounding box center [831, 422] width 47 height 26
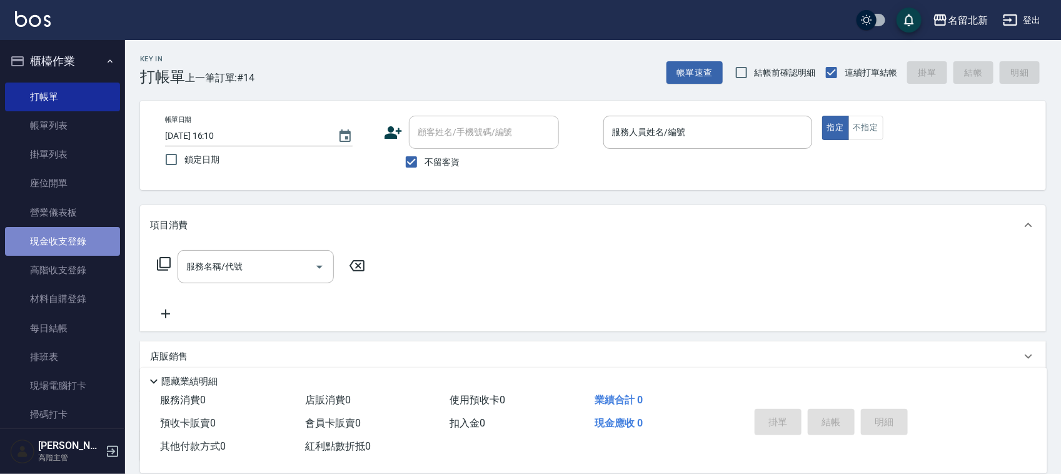
click at [69, 232] on link "現金收支登錄" at bounding box center [62, 241] width 115 height 29
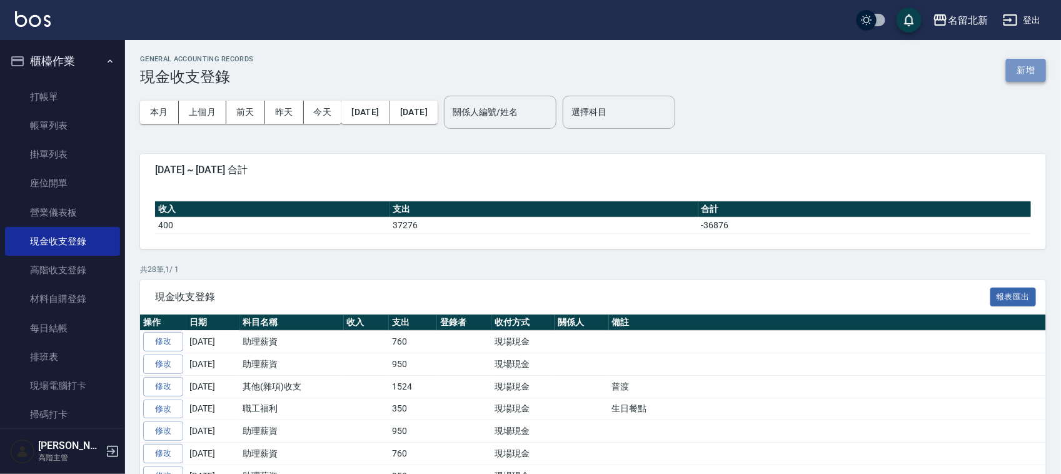
click at [1036, 64] on button "新增" at bounding box center [1026, 70] width 40 height 23
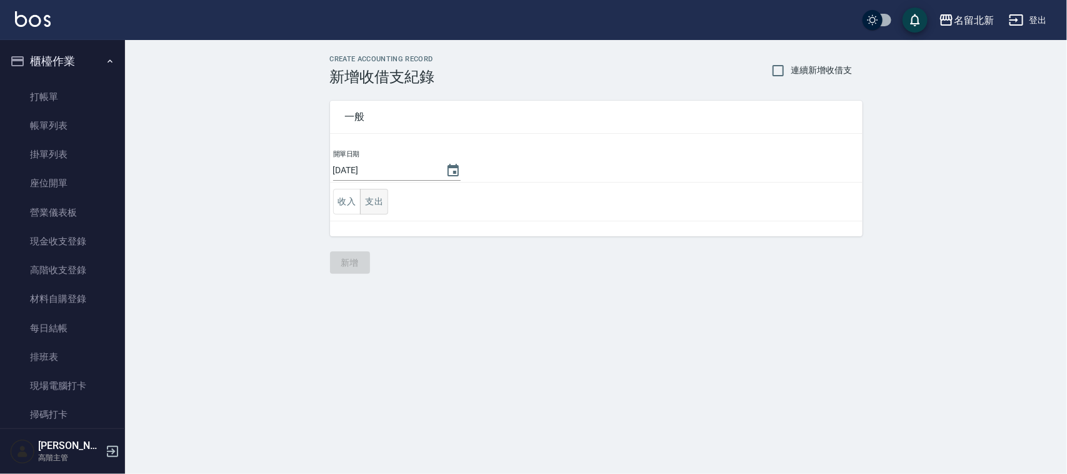
click at [380, 201] on button "支出" at bounding box center [374, 202] width 28 height 26
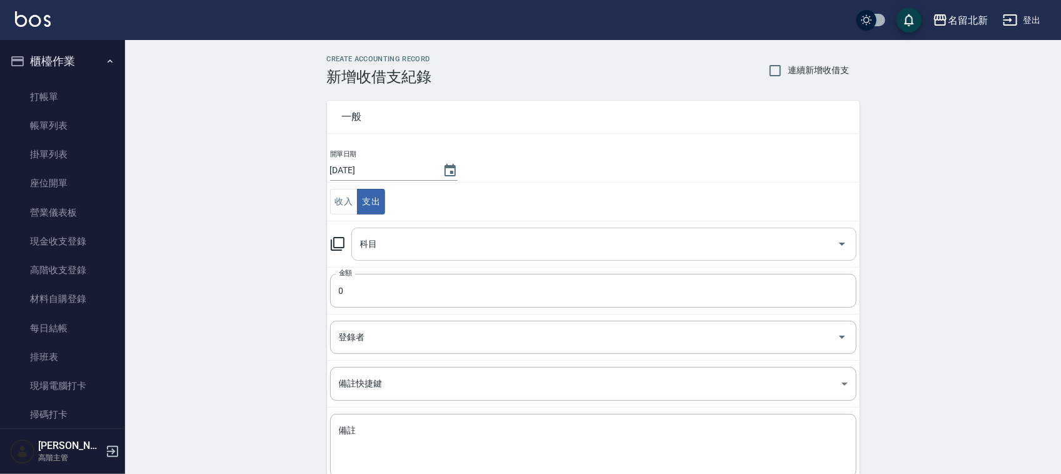
click at [420, 250] on input "科目" at bounding box center [594, 244] width 475 height 22
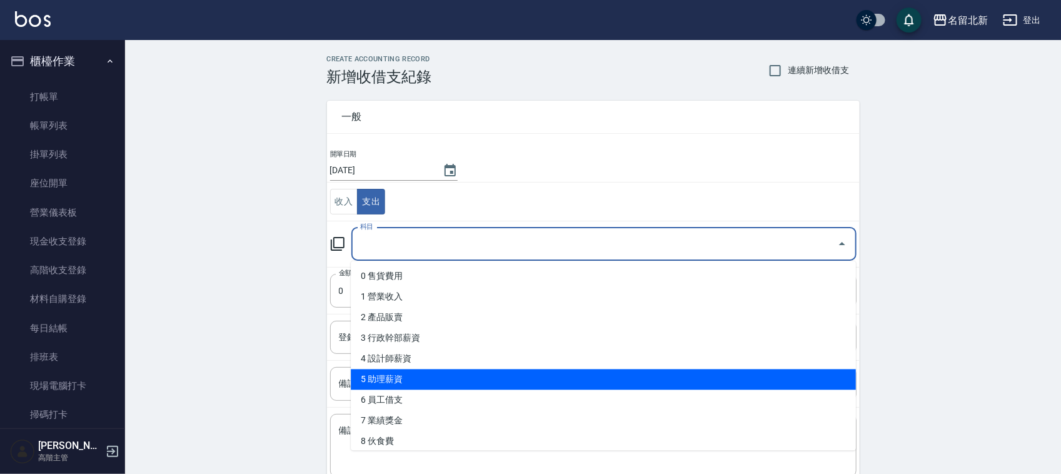
click at [385, 374] on li "5 助理薪資" at bounding box center [603, 380] width 505 height 21
type input "5 助理薪資"
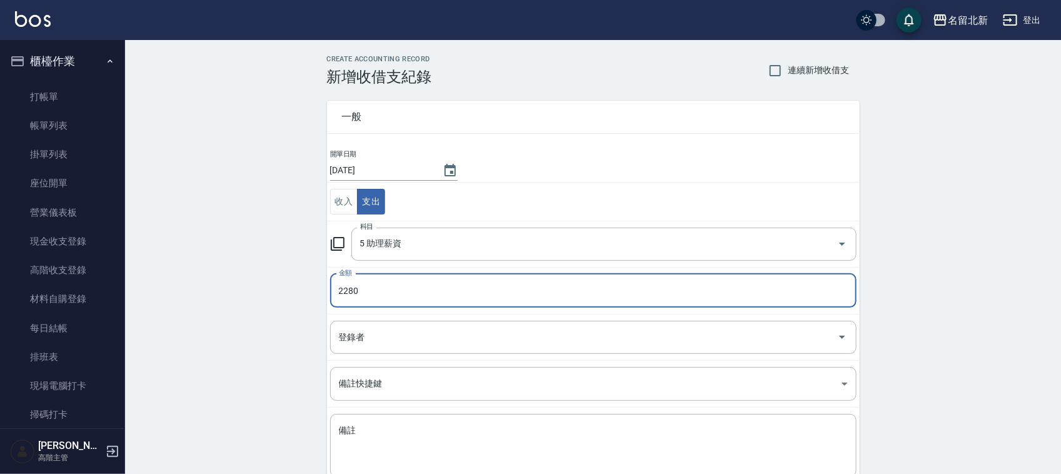
type input "2280"
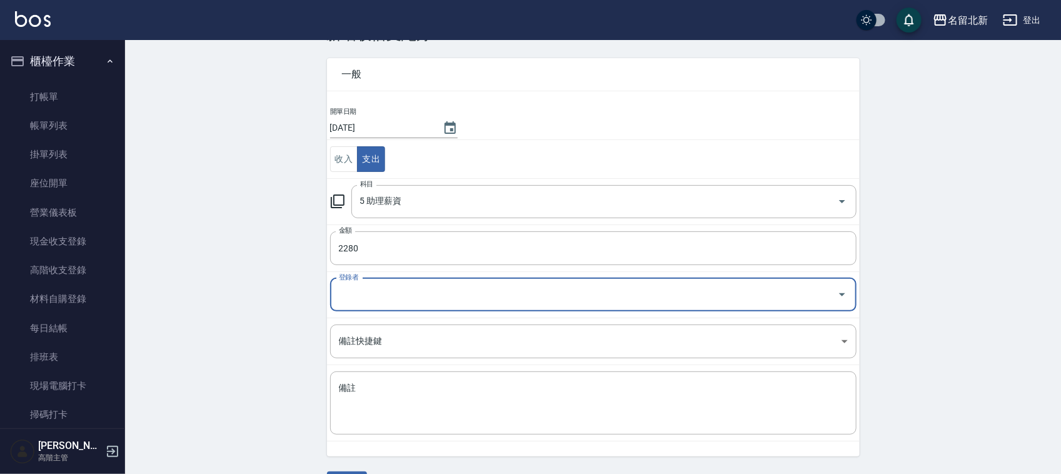
scroll to position [79, 0]
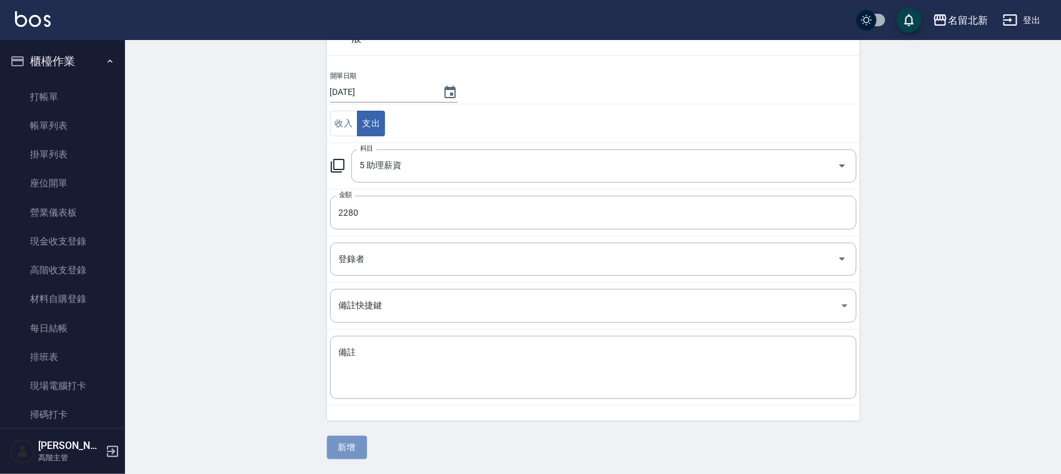
click at [351, 450] on button "新增" at bounding box center [347, 447] width 40 height 23
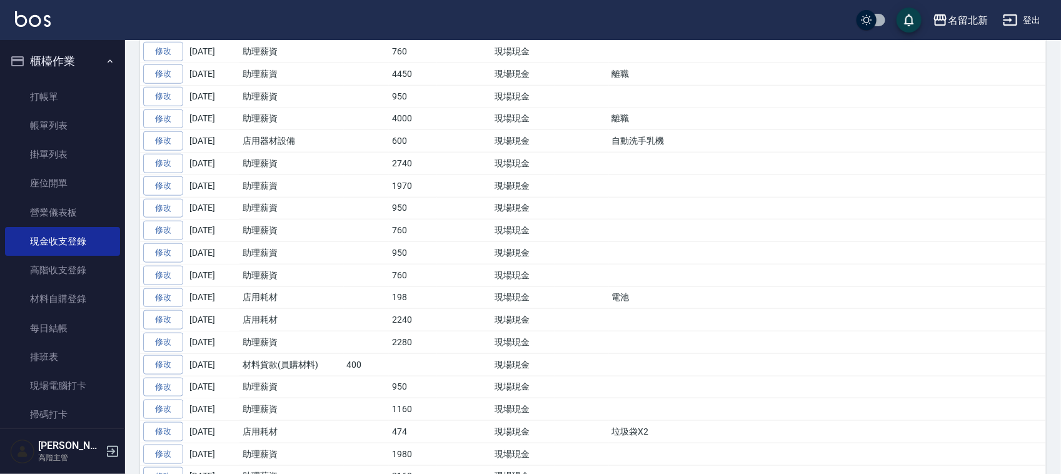
scroll to position [246, 0]
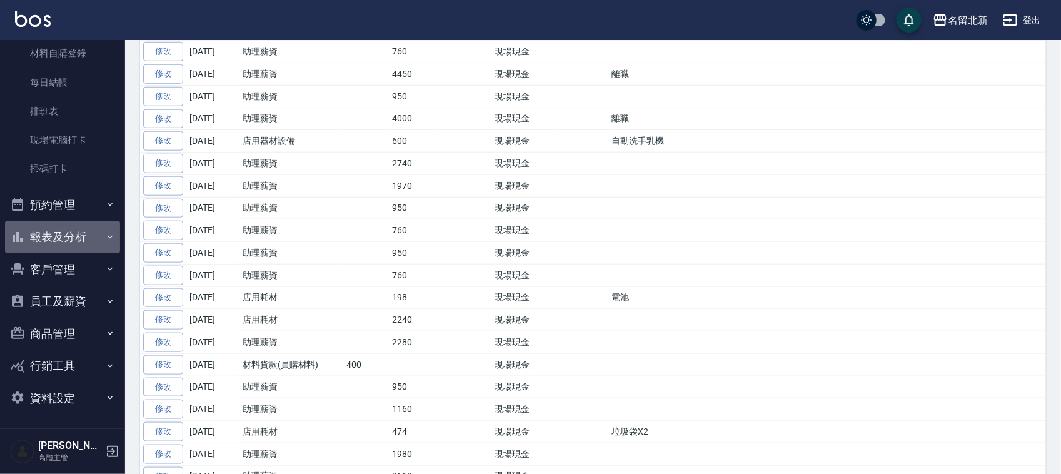
click at [72, 230] on button "報表及分析" at bounding box center [62, 237] width 115 height 33
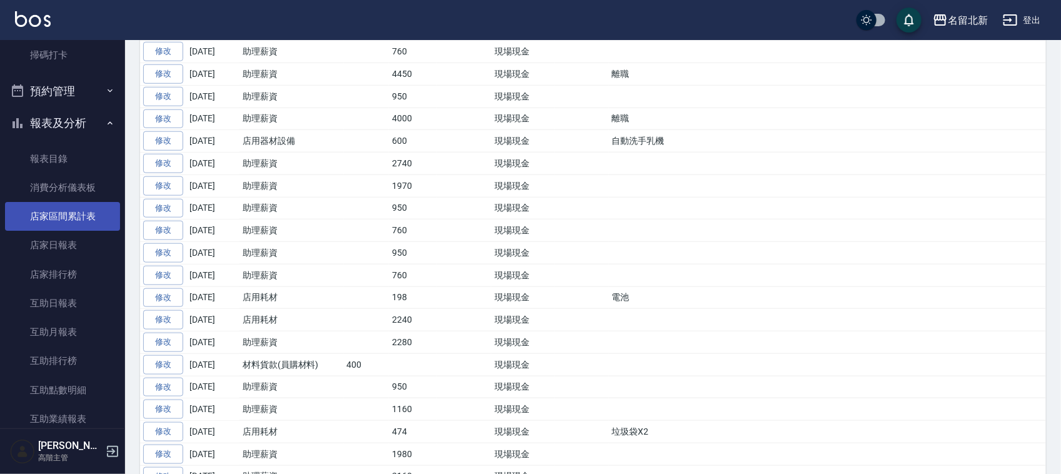
scroll to position [480, 0]
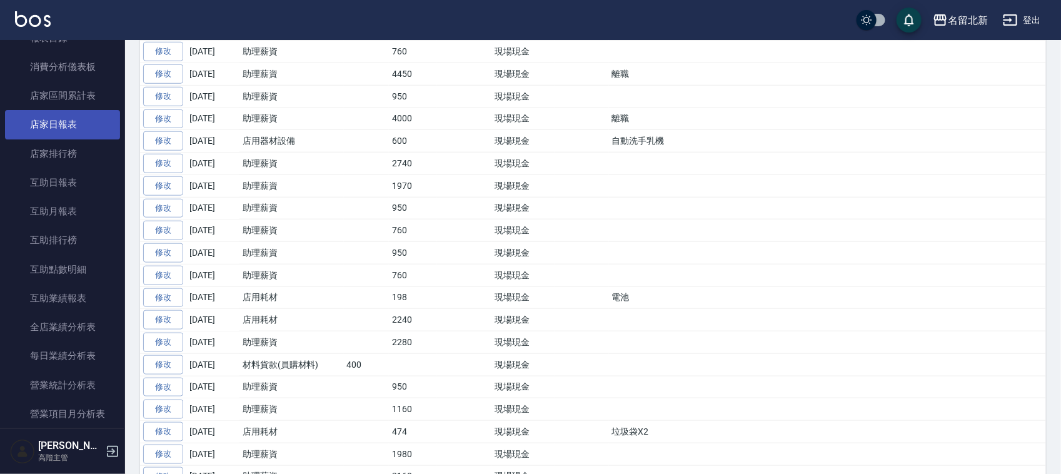
click at [88, 117] on link "店家日報表" at bounding box center [62, 124] width 115 height 29
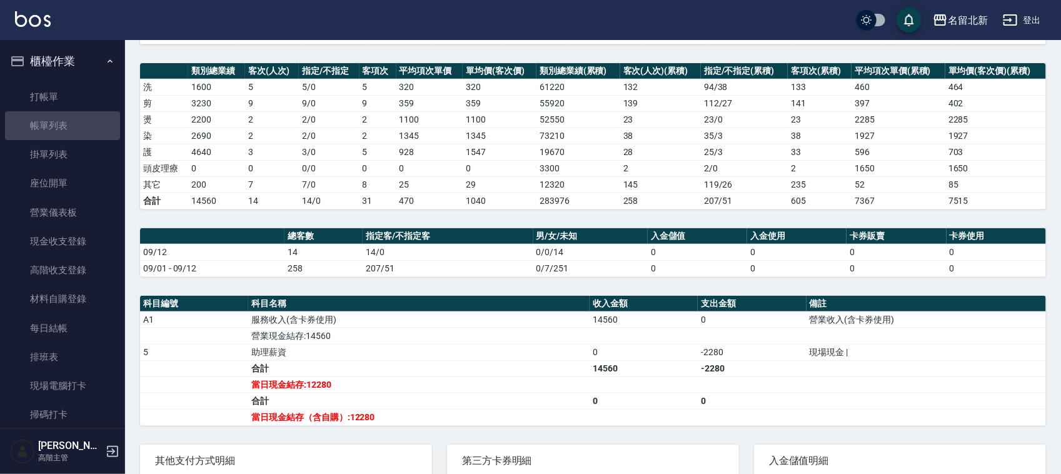
drag, startPoint x: 63, startPoint y: 123, endPoint x: 1067, endPoint y: 311, distance: 1021.8
click at [63, 123] on link "帳單列表" at bounding box center [62, 125] width 115 height 29
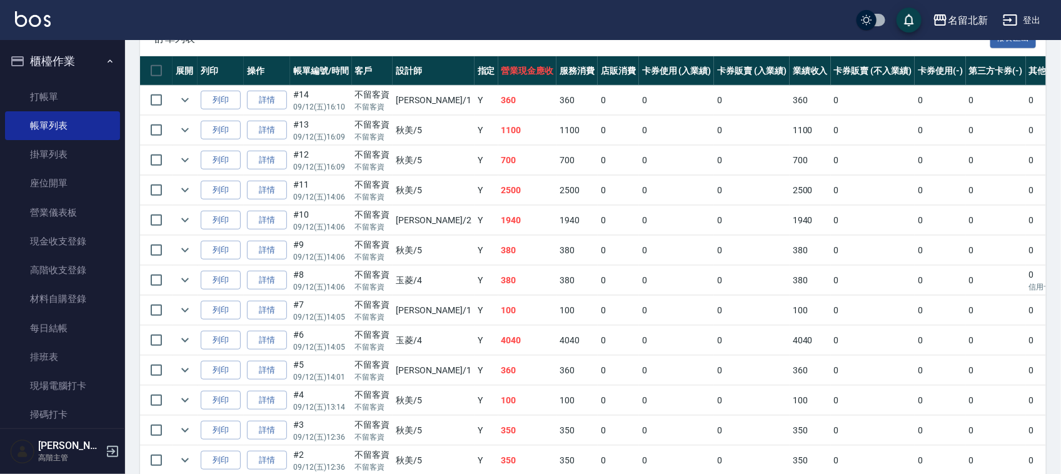
scroll to position [386, 0]
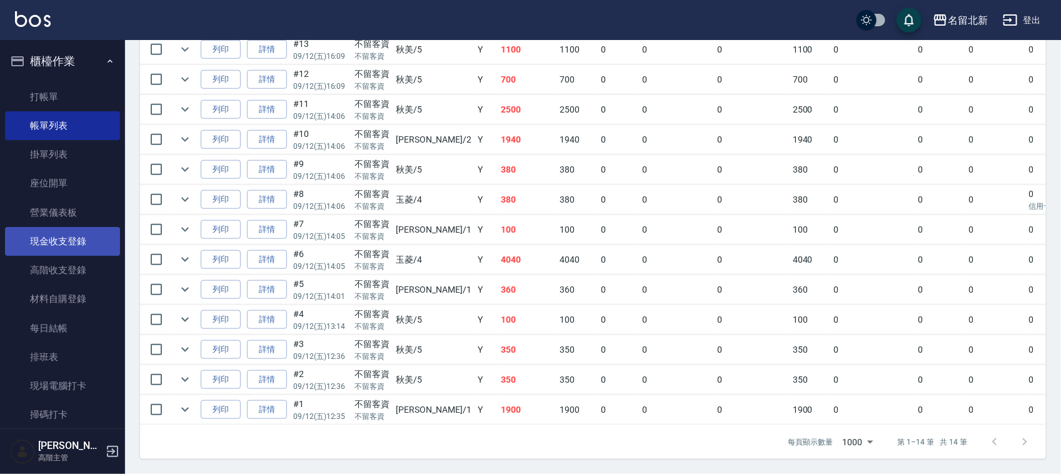
click at [64, 238] on link "現金收支登錄" at bounding box center [62, 241] width 115 height 29
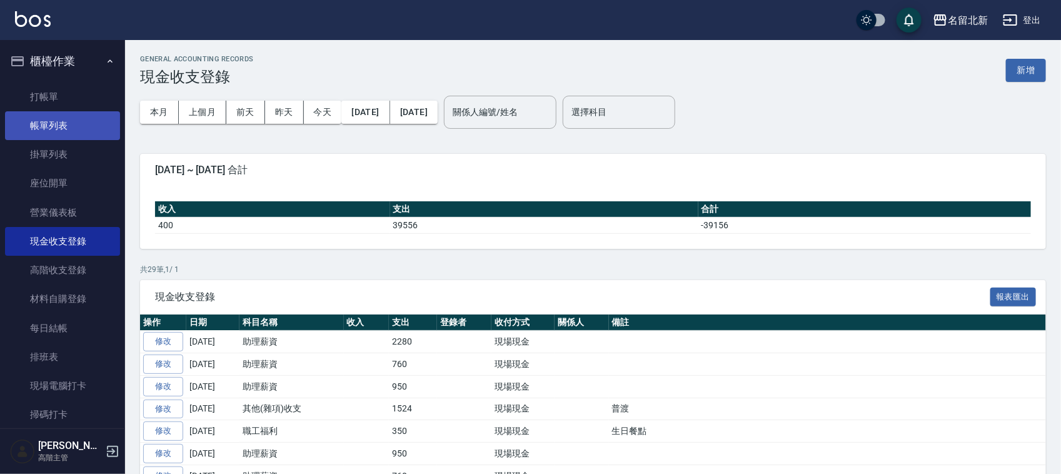
click at [31, 129] on link "帳單列表" at bounding box center [62, 125] width 115 height 29
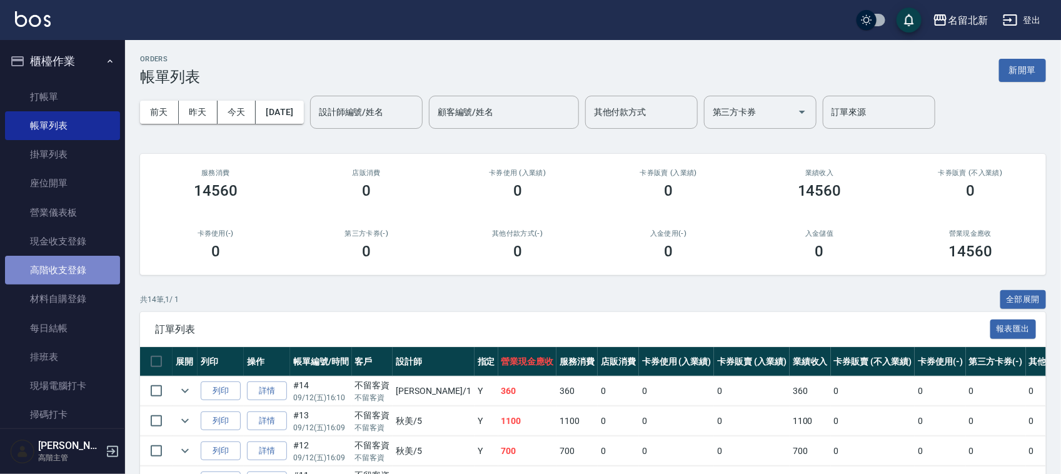
click at [89, 270] on link "高階收支登錄" at bounding box center [62, 270] width 115 height 29
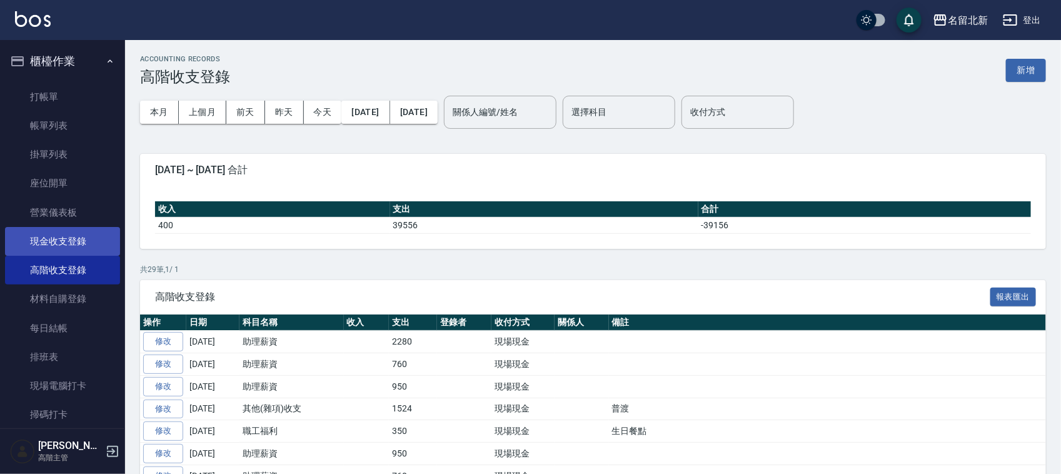
click at [80, 242] on link "現金收支登錄" at bounding box center [62, 241] width 115 height 29
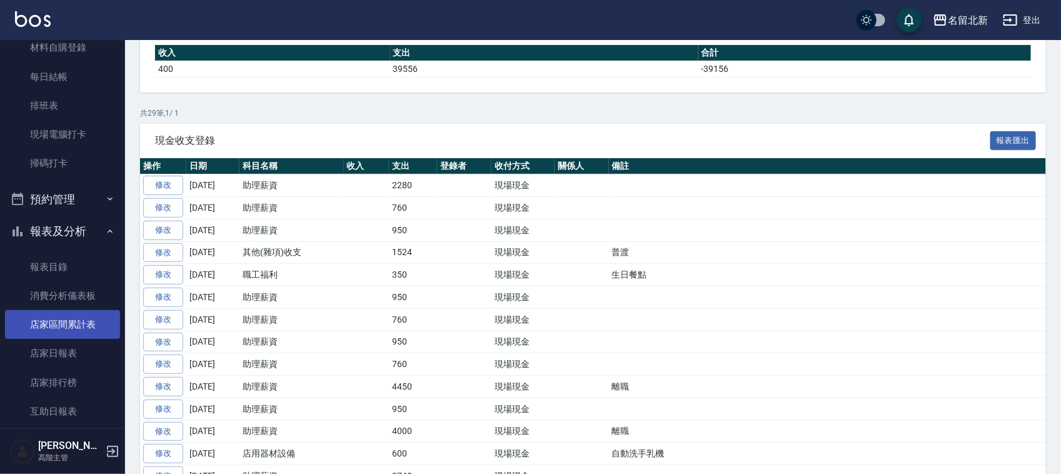
scroll to position [313, 0]
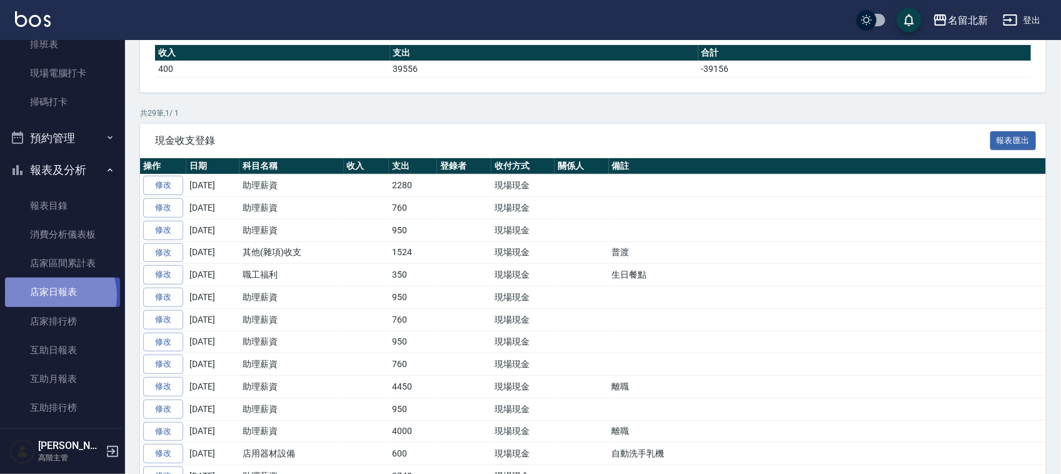
click at [57, 294] on link "店家日報表" at bounding box center [62, 292] width 115 height 29
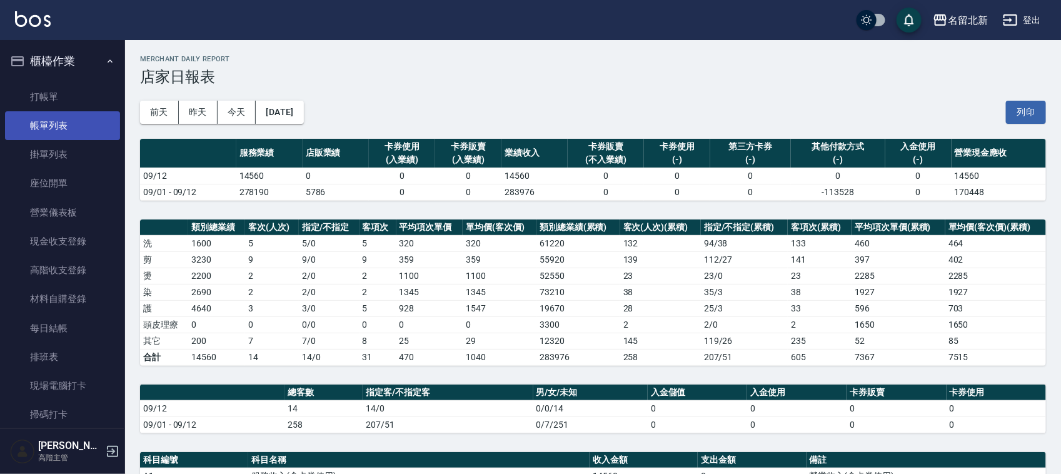
drag, startPoint x: 74, startPoint y: 129, endPoint x: 100, endPoint y: 127, distance: 26.4
click at [74, 129] on link "帳單列表" at bounding box center [62, 125] width 115 height 29
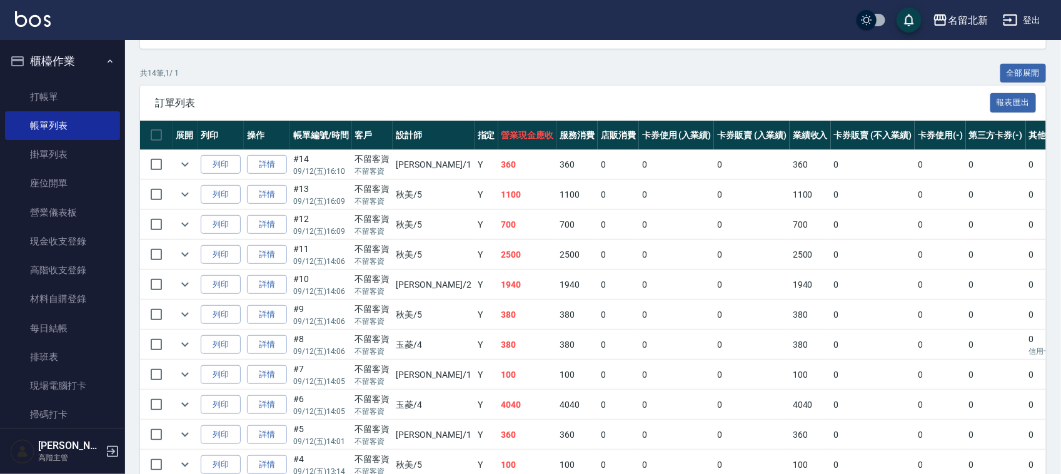
scroll to position [386, 0]
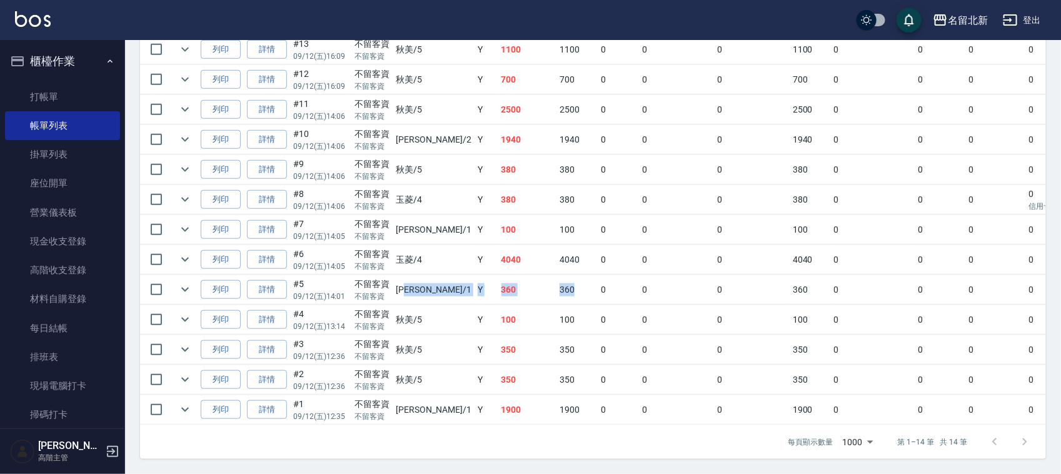
drag, startPoint x: 533, startPoint y: 279, endPoint x: 406, endPoint y: 276, distance: 126.3
click at [406, 276] on tr "列印 詳情 #5 09/12 (五) 14:01 不留客資 不留客資 [PERSON_NAME] /1 Y 360 360 0 0 0 360 0 0 0 0…" at bounding box center [675, 289] width 1070 height 29
drag, startPoint x: 535, startPoint y: 248, endPoint x: 502, endPoint y: 239, distance: 34.3
click at [492, 245] on tr "列印 詳情 #6 09/12 (五) 14:05 不留客資 不留客資 玉菱 /4 Y 4040 4040 0 0 0 4040 0 0 0 0 0" at bounding box center [675, 259] width 1070 height 29
drag, startPoint x: 535, startPoint y: 222, endPoint x: 497, endPoint y: 217, distance: 37.8
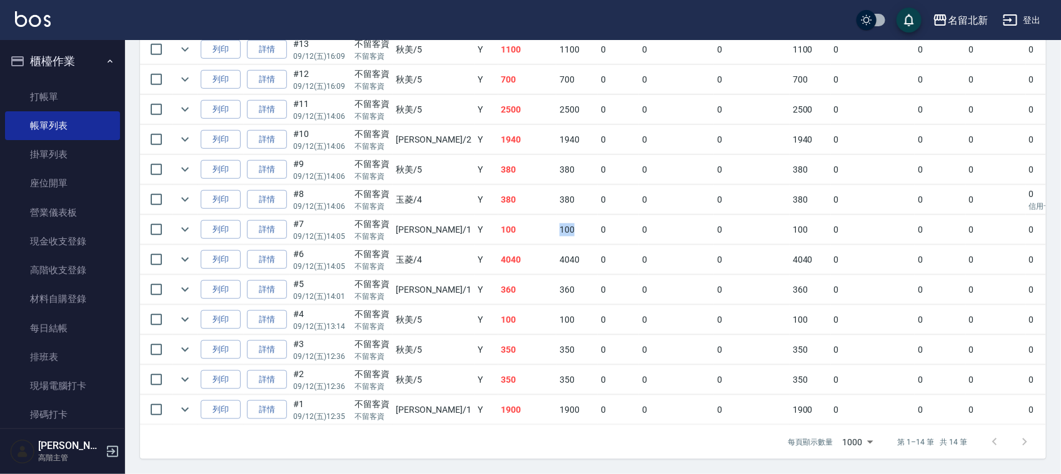
click at [491, 217] on tr "列印 詳情 #7 09/12 (五) 14:05 不留客資 不留客資 [PERSON_NAME] /1 Y 100 100 0 0 0 100 0 0 0 0…" at bounding box center [675, 229] width 1070 height 29
drag, startPoint x: 538, startPoint y: 186, endPoint x: 495, endPoint y: 189, distance: 42.6
click at [495, 189] on tr "列印 詳情 #8 09/12 (五) 14:06 不留客資 不留客資 玉菱 /4 Y 380 380 0 0 0 380 0 0 0 0 信用卡 0" at bounding box center [675, 199] width 1070 height 29
click at [269, 160] on link "詳情" at bounding box center [267, 169] width 40 height 19
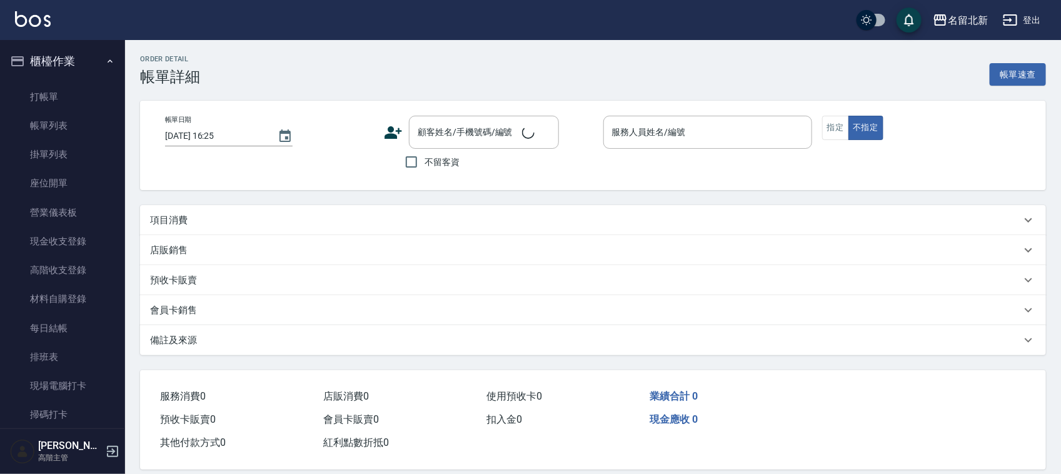
type input "[DATE] 14:06"
checkbox input "true"
type input "秋美-5"
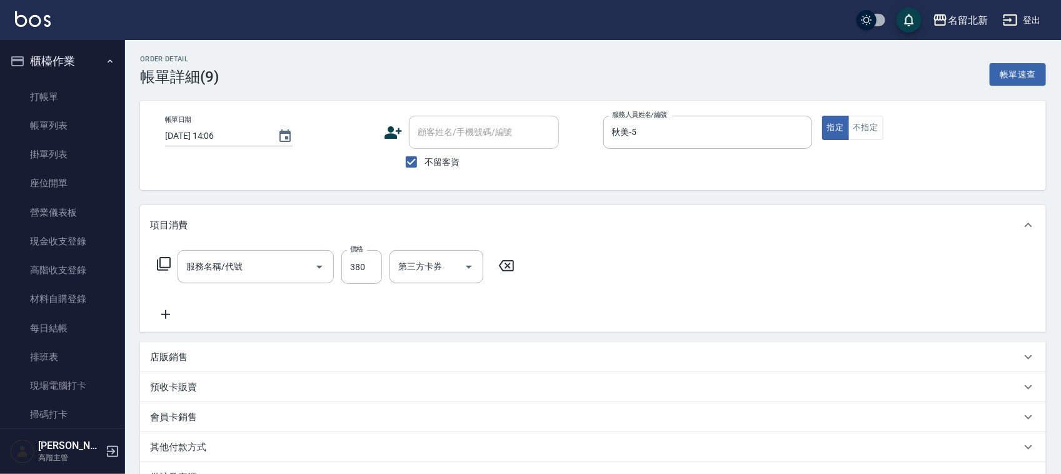
type input "造型剪髮(301)"
click at [355, 264] on input "380" at bounding box center [361, 267] width 41 height 34
type input "350"
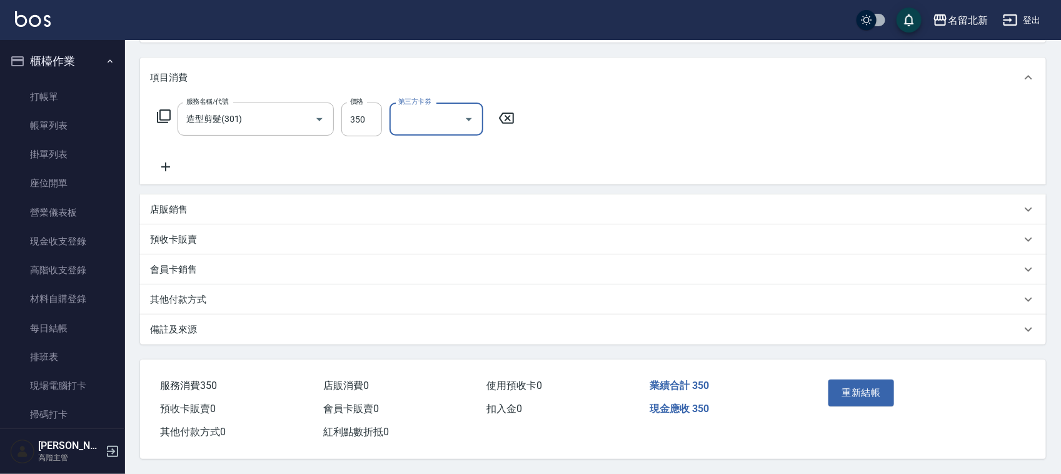
scroll to position [152, 0]
click at [863, 390] on button "重新結帳" at bounding box center [861, 393] width 66 height 26
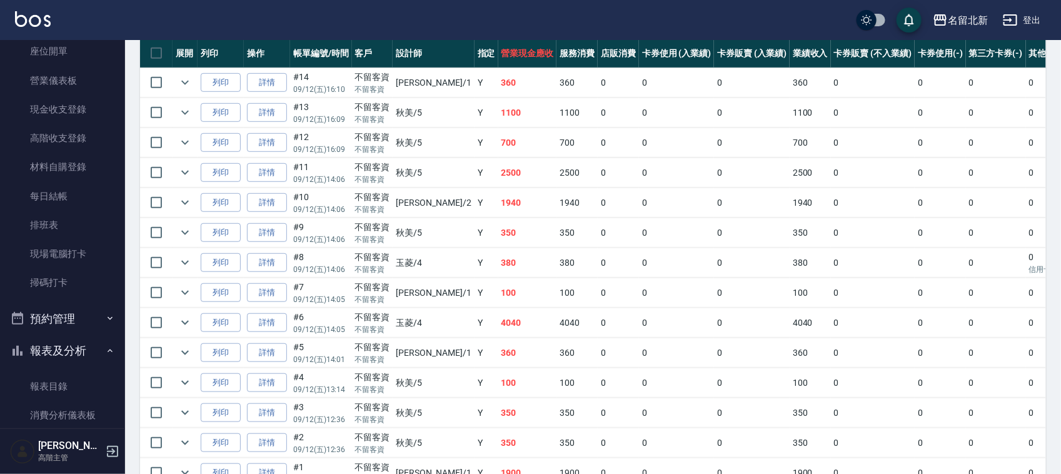
scroll to position [234, 0]
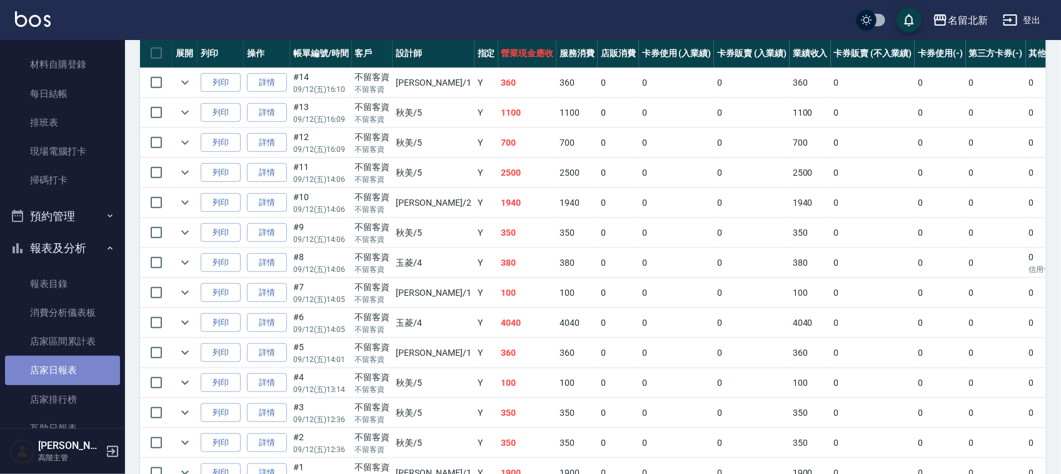
click at [73, 366] on link "店家日報表" at bounding box center [62, 370] width 115 height 29
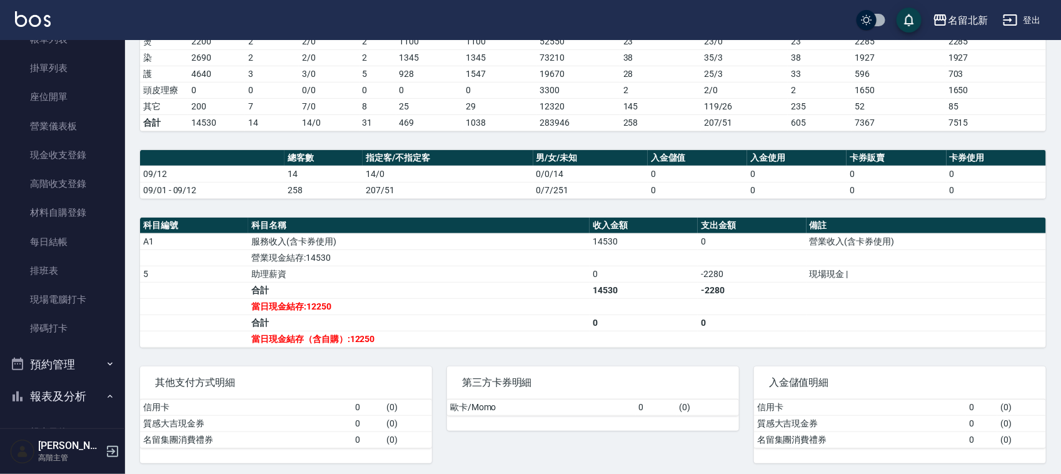
scroll to position [78, 0]
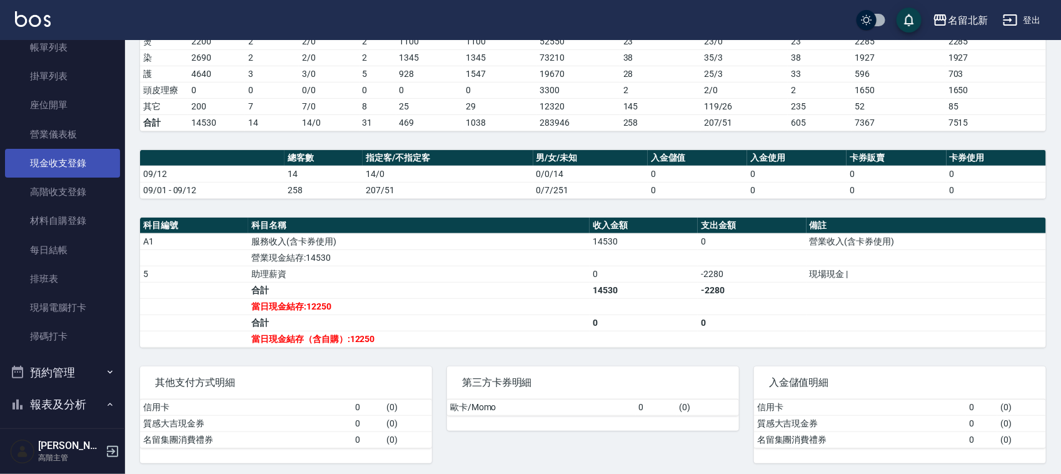
click at [48, 166] on link "現金收支登錄" at bounding box center [62, 163] width 115 height 29
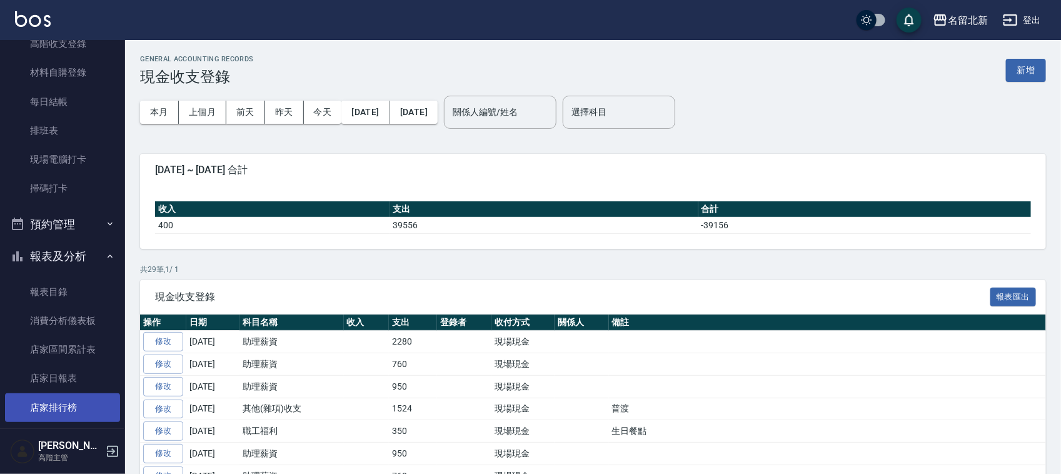
scroll to position [313, 0]
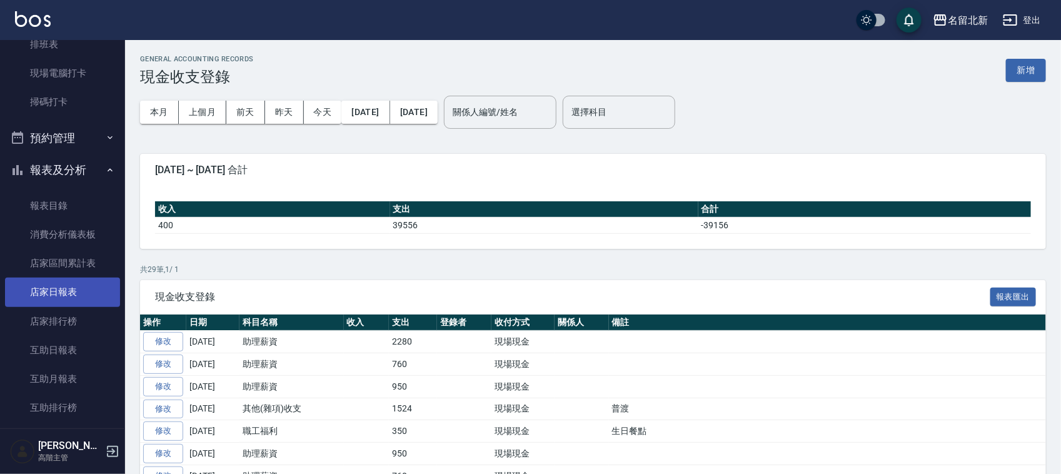
click at [47, 278] on link "店家日報表" at bounding box center [62, 292] width 115 height 29
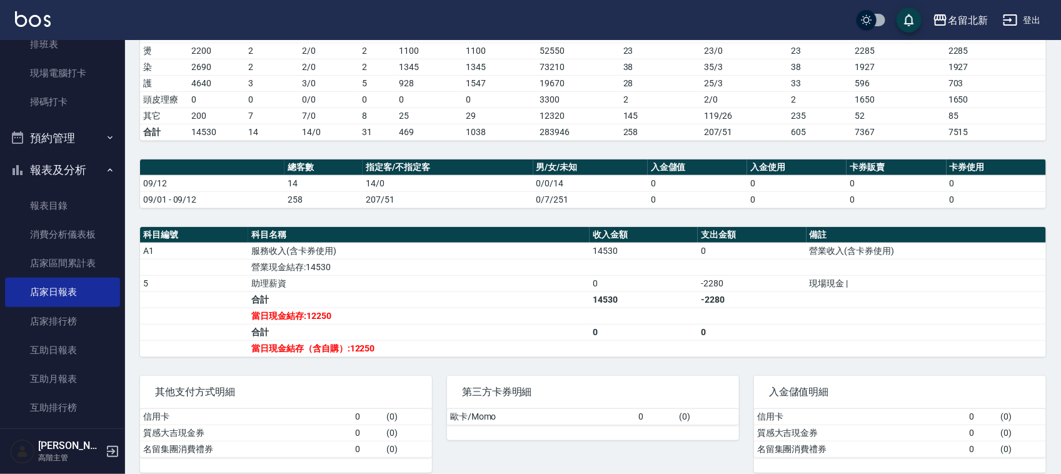
scroll to position [242, 0]
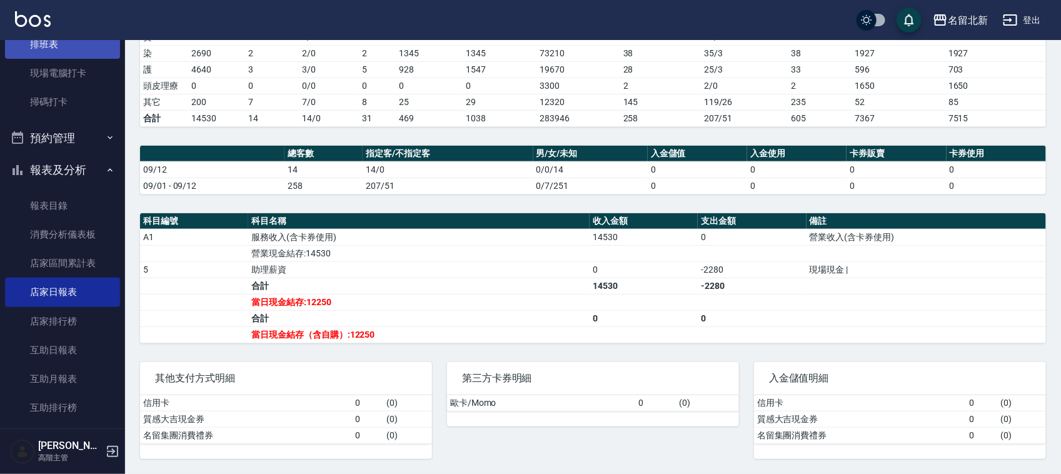
click at [53, 42] on link "排班表" at bounding box center [62, 44] width 115 height 29
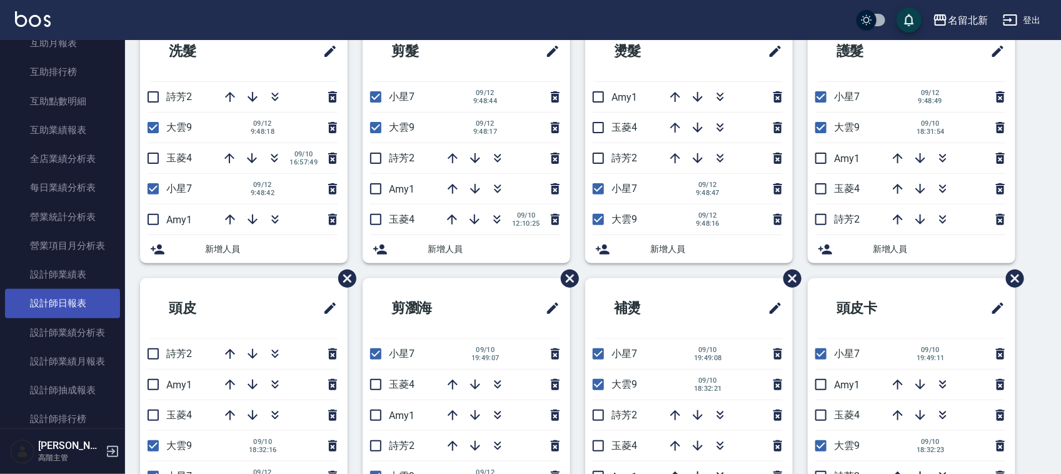
scroll to position [703, 0]
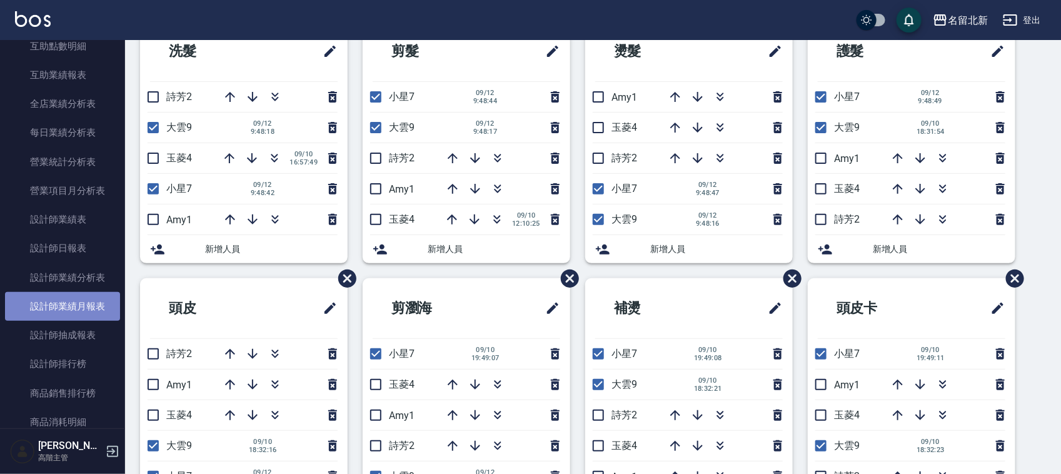
click at [86, 305] on link "設計師業績月報表" at bounding box center [62, 306] width 115 height 29
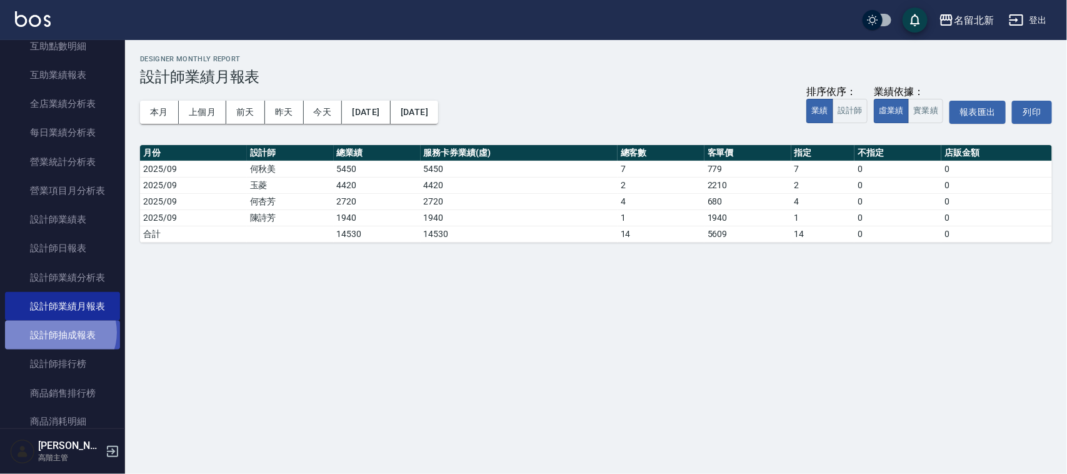
click at [59, 333] on link "設計師抽成報表" at bounding box center [62, 335] width 115 height 29
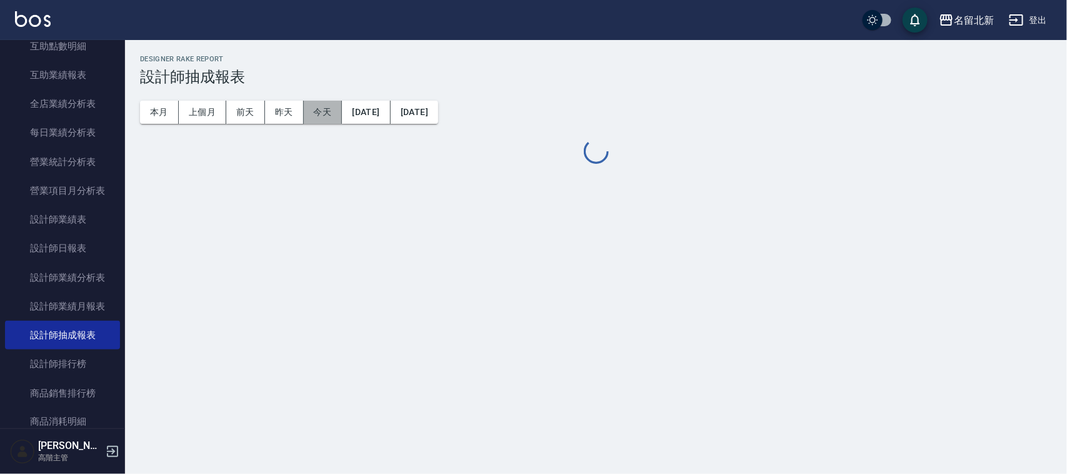
click at [336, 114] on button "今天" at bounding box center [323, 112] width 39 height 23
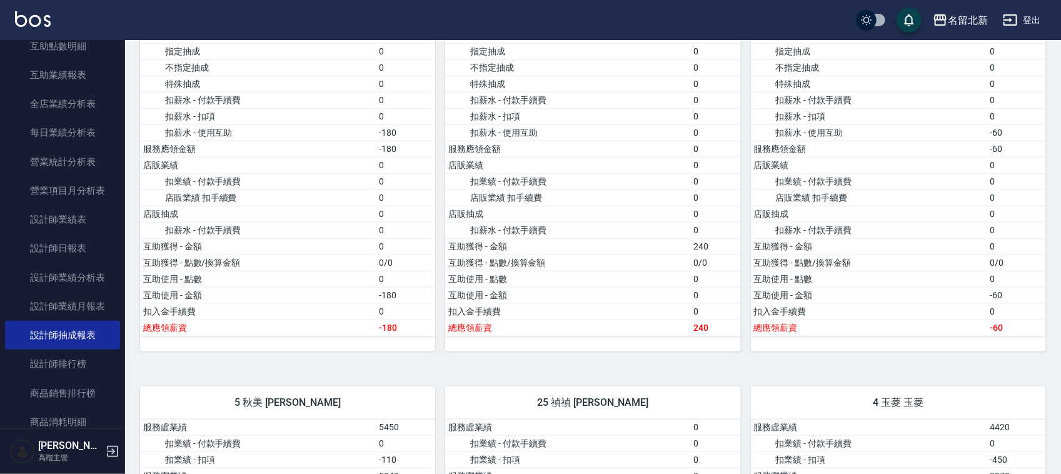
scroll to position [313, 0]
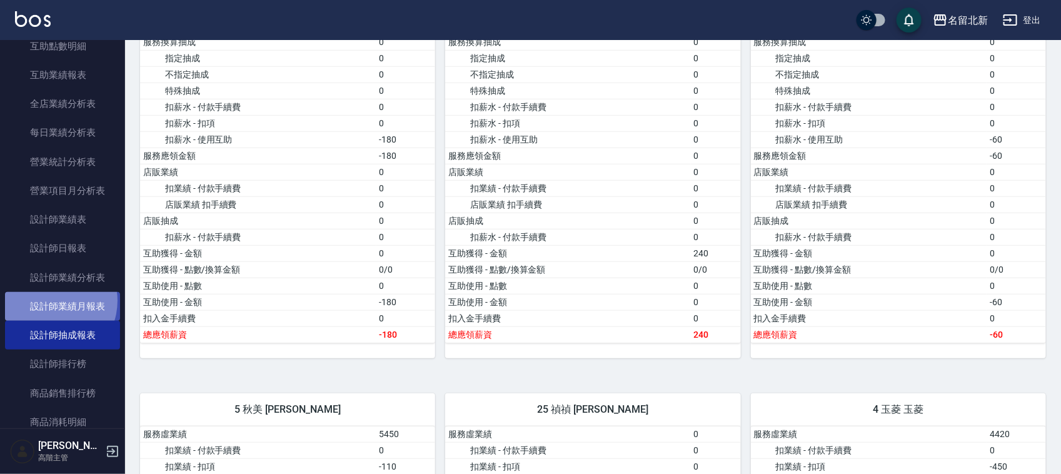
click at [50, 301] on link "設計師業績月報表" at bounding box center [62, 306] width 115 height 29
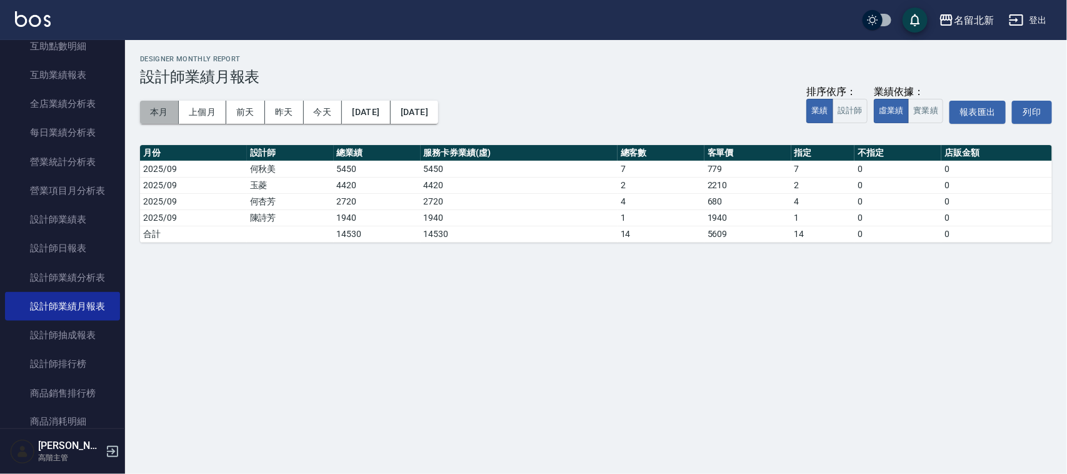
click at [164, 119] on button "本月" at bounding box center [159, 112] width 39 height 23
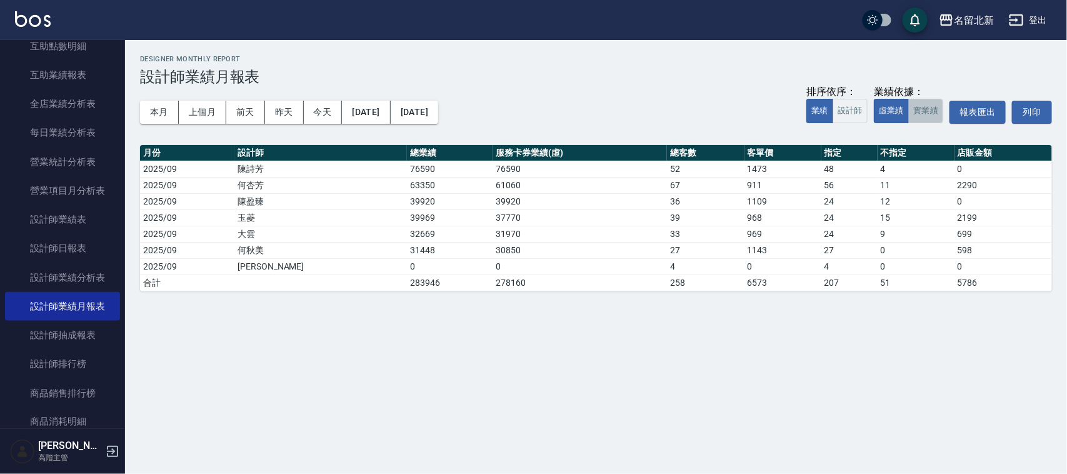
click at [929, 105] on button "實業績" at bounding box center [925, 111] width 35 height 24
click at [322, 111] on button "今天" at bounding box center [323, 112] width 39 height 23
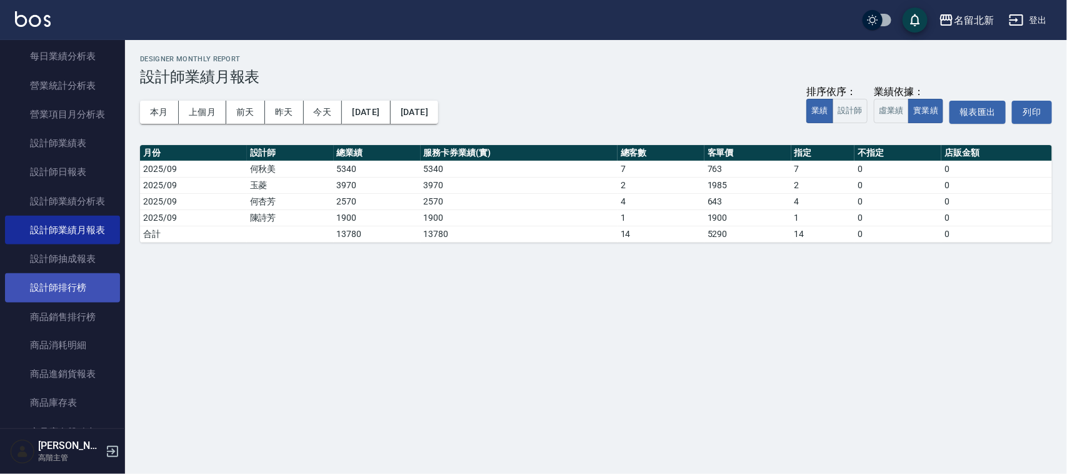
scroll to position [782, 0]
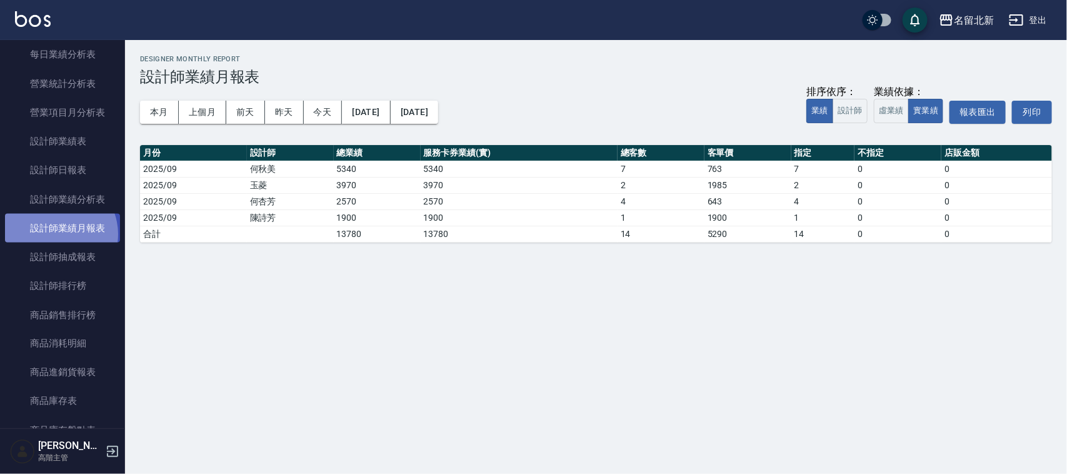
click at [55, 234] on link "設計師業績月報表" at bounding box center [62, 228] width 115 height 29
click at [160, 103] on button "本月" at bounding box center [159, 112] width 39 height 23
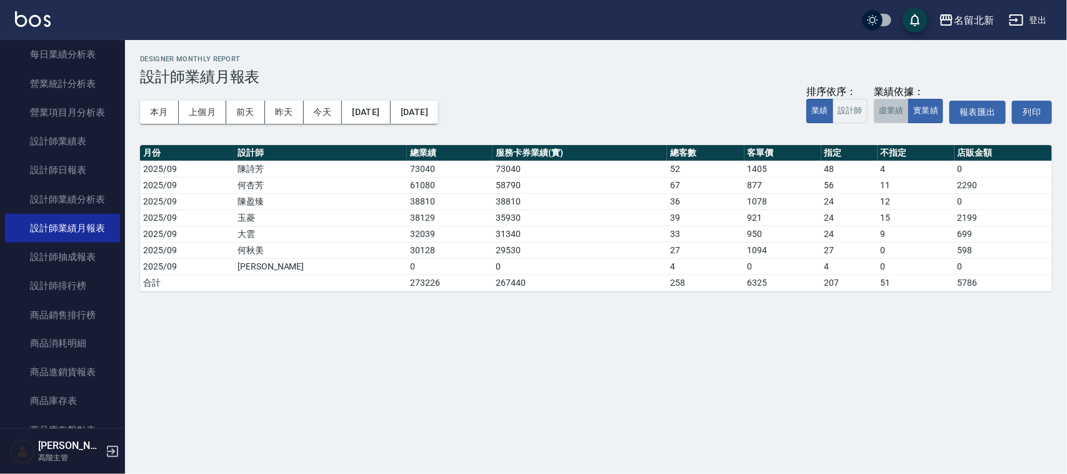
click at [893, 101] on button "虛業績" at bounding box center [891, 111] width 35 height 24
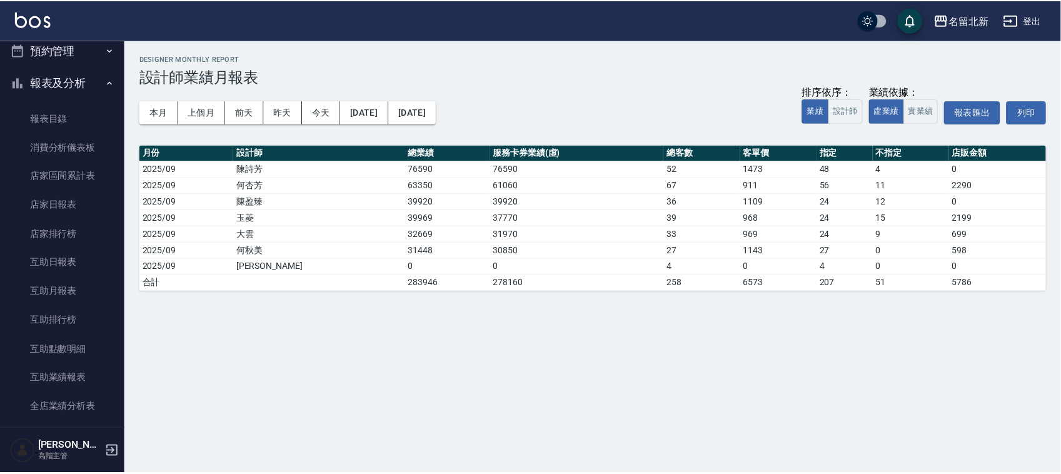
scroll to position [234, 0]
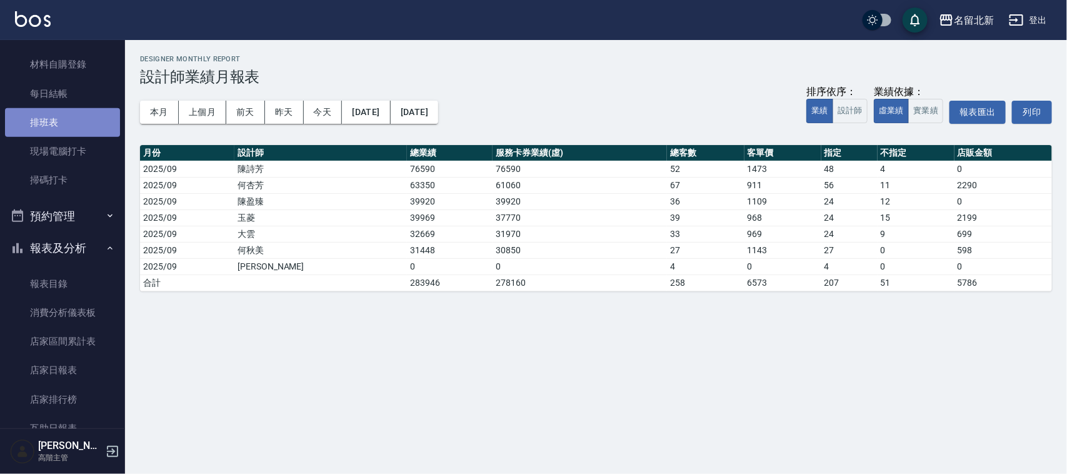
click at [85, 125] on link "排班表" at bounding box center [62, 122] width 115 height 29
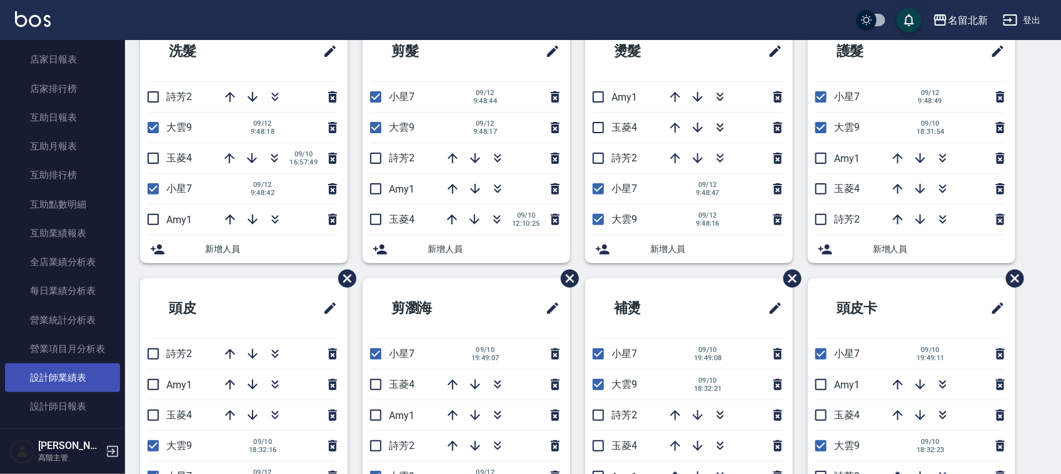
scroll to position [547, 0]
click at [69, 376] on link "設計師業績表" at bounding box center [62, 375] width 115 height 29
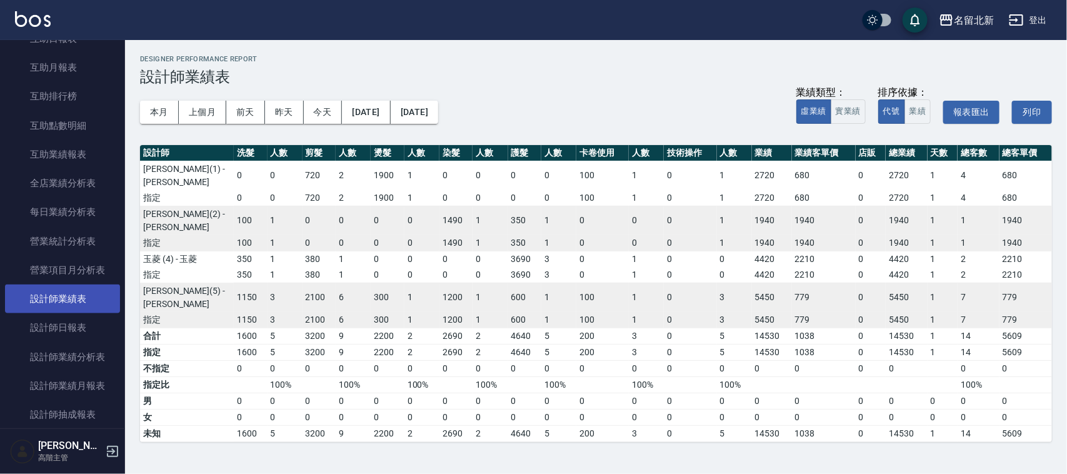
scroll to position [625, 0]
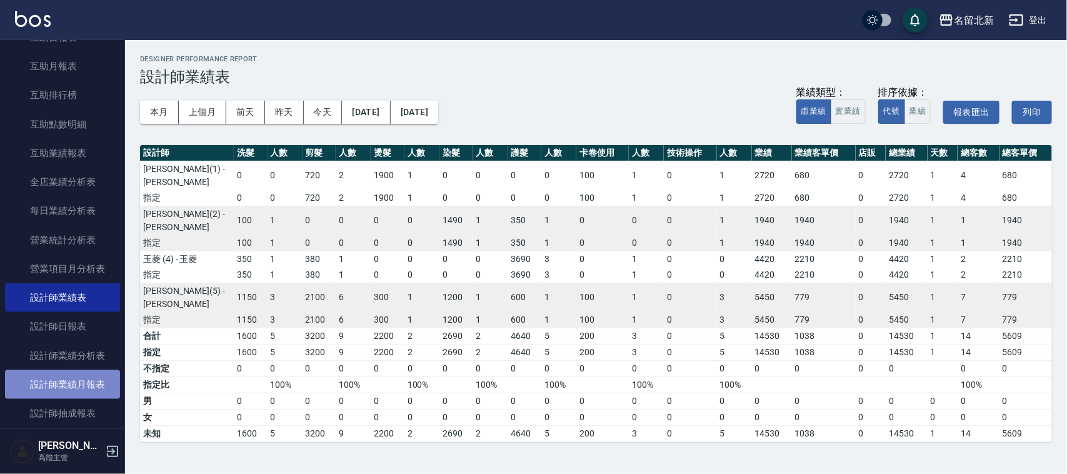
click at [86, 383] on link "設計師業績月報表" at bounding box center [62, 384] width 115 height 29
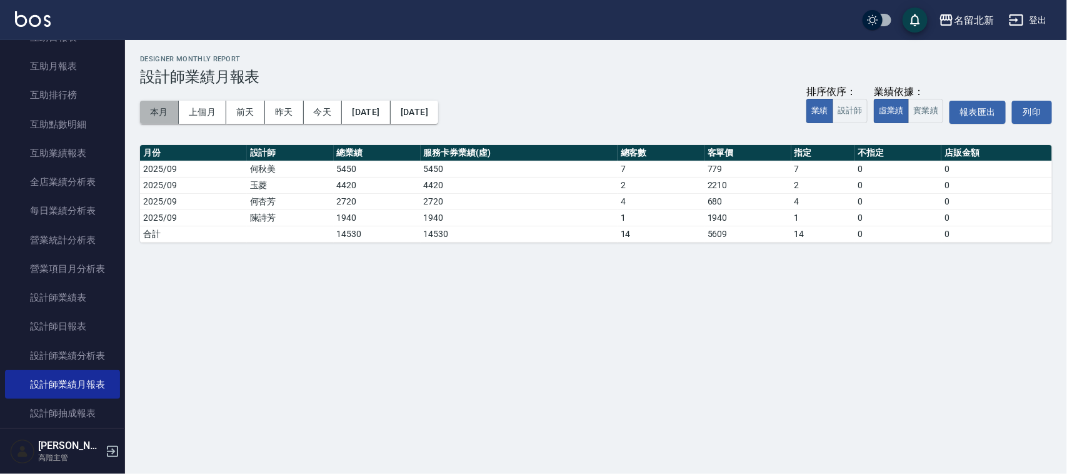
click at [160, 107] on button "本月" at bounding box center [159, 112] width 39 height 23
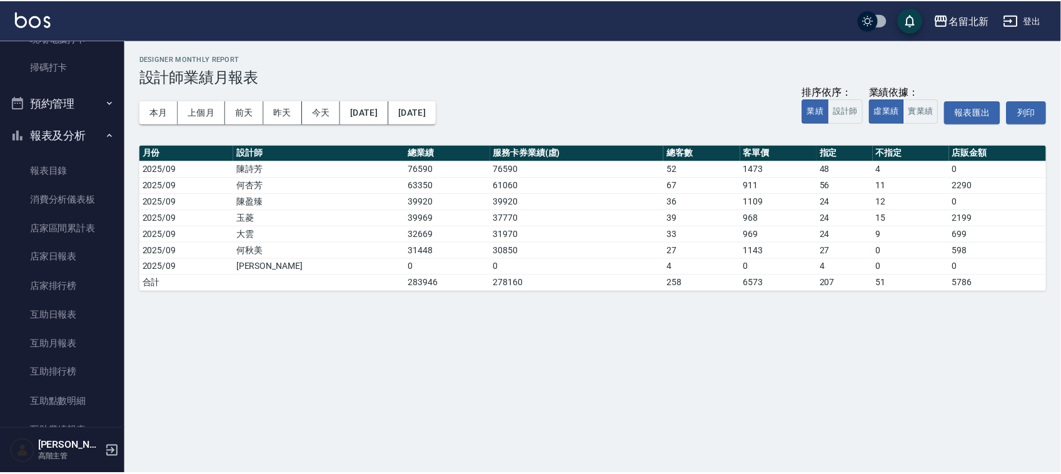
scroll to position [234, 0]
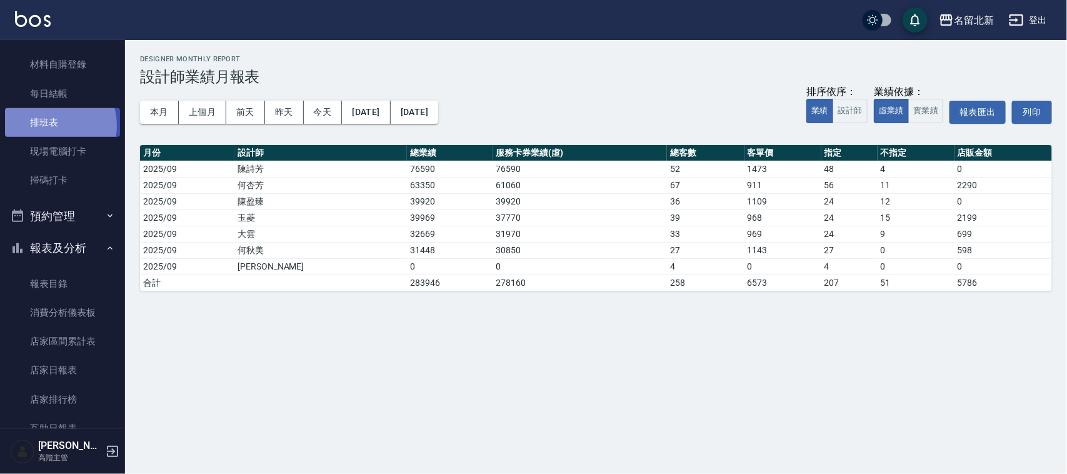
click at [48, 126] on link "排班表" at bounding box center [62, 122] width 115 height 29
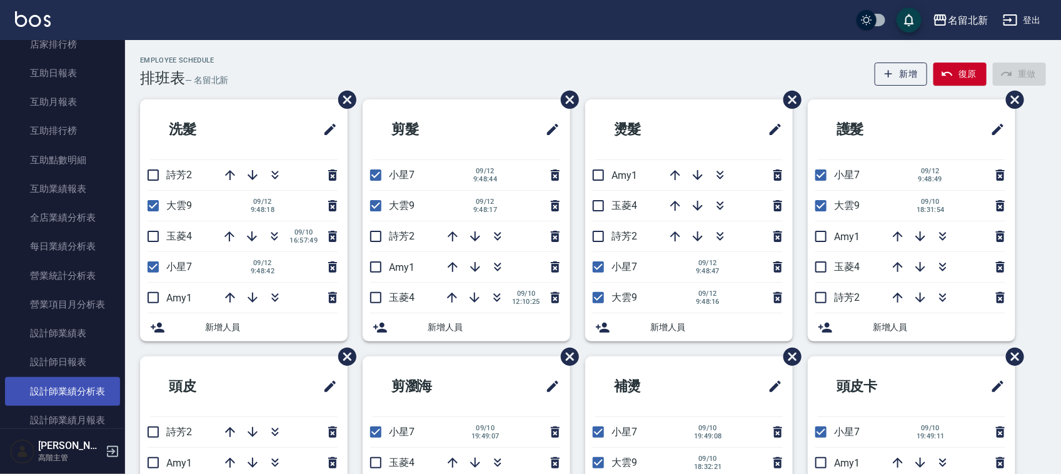
scroll to position [625, 0]
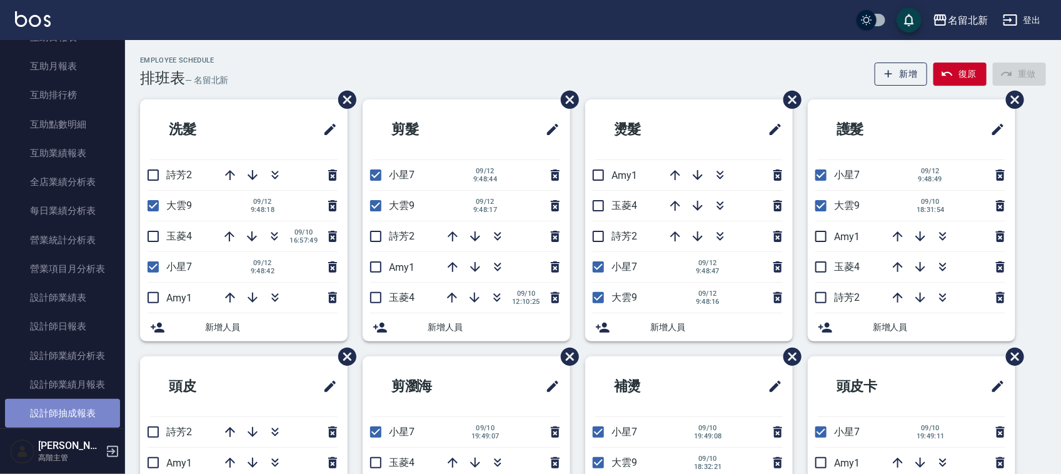
click at [99, 410] on link "設計師抽成報表" at bounding box center [62, 413] width 115 height 29
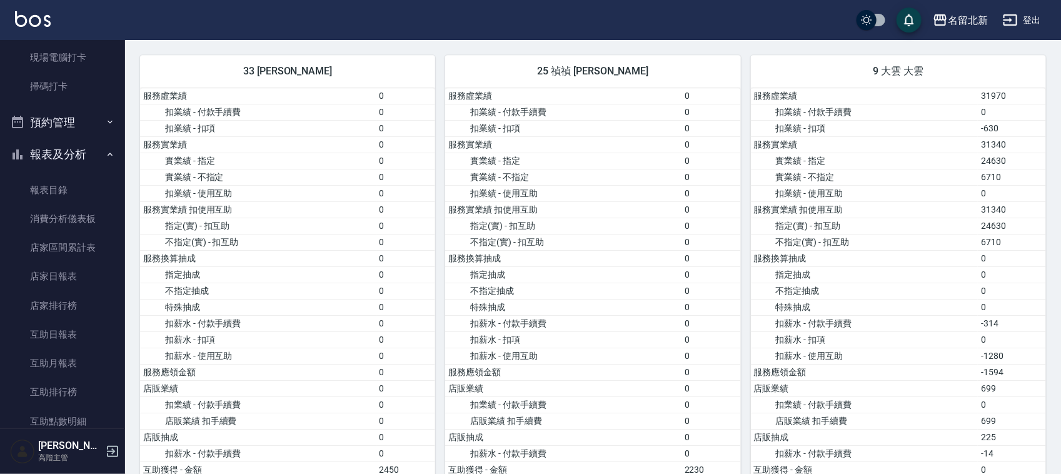
scroll to position [156, 0]
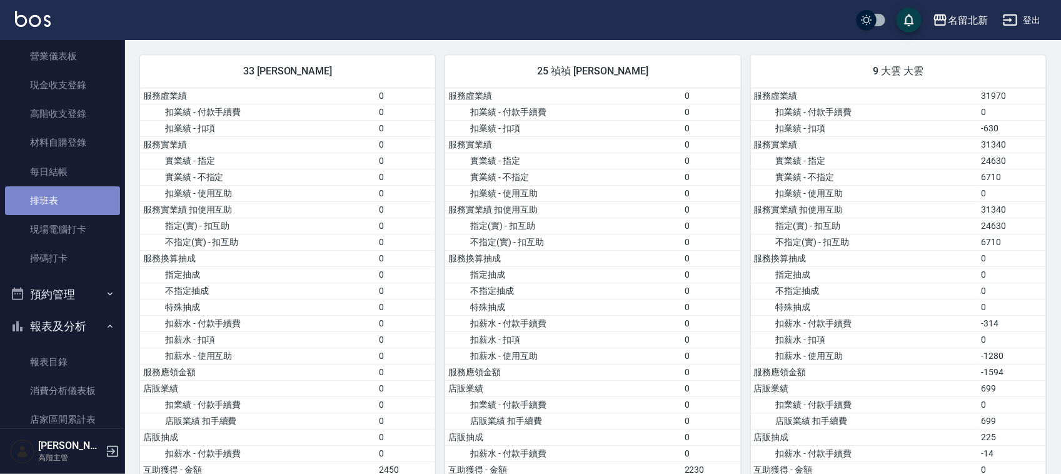
click at [71, 207] on link "排班表" at bounding box center [62, 200] width 115 height 29
